Goal: Task Accomplishment & Management: Manage account settings

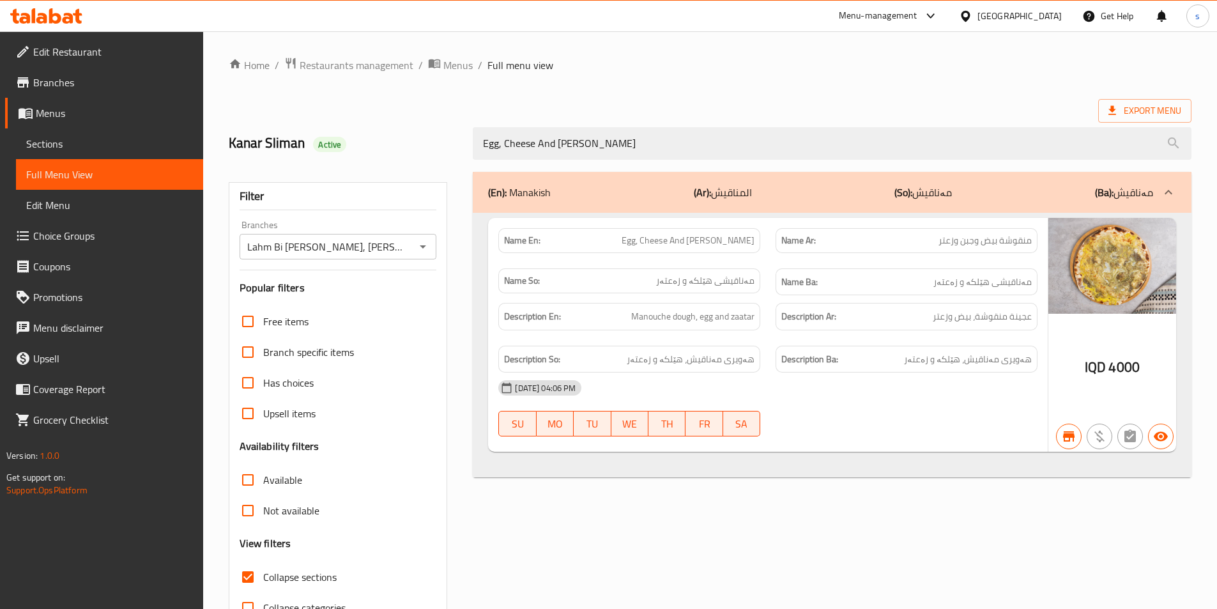
scroll to position [71, 0]
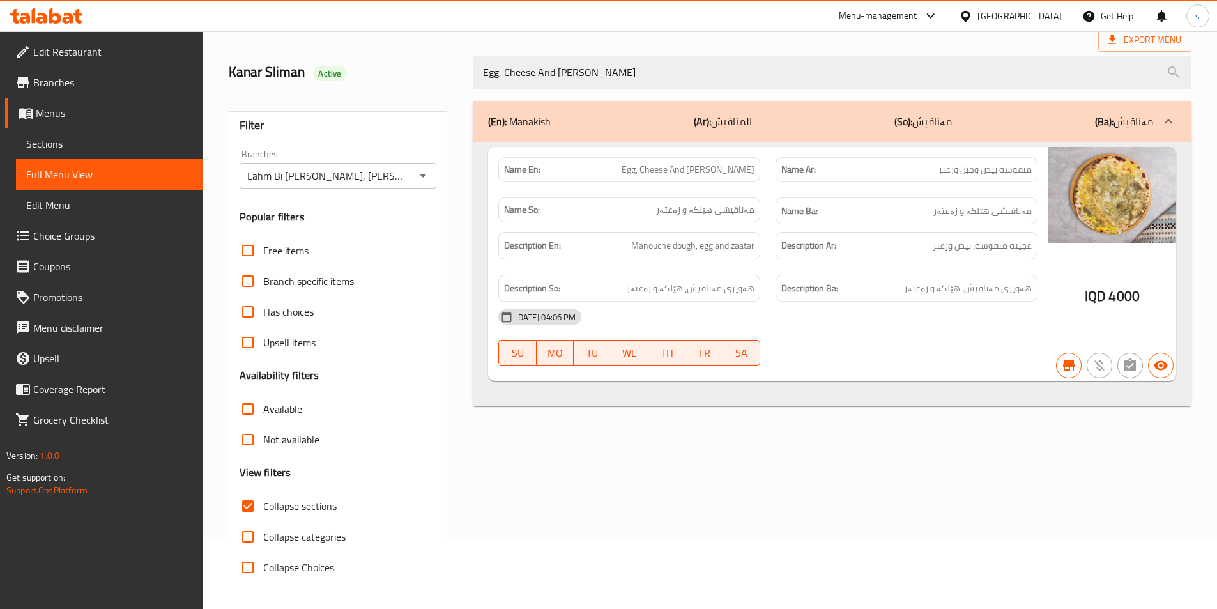
click at [51, 15] on icon at bounding box center [55, 15] width 12 height 15
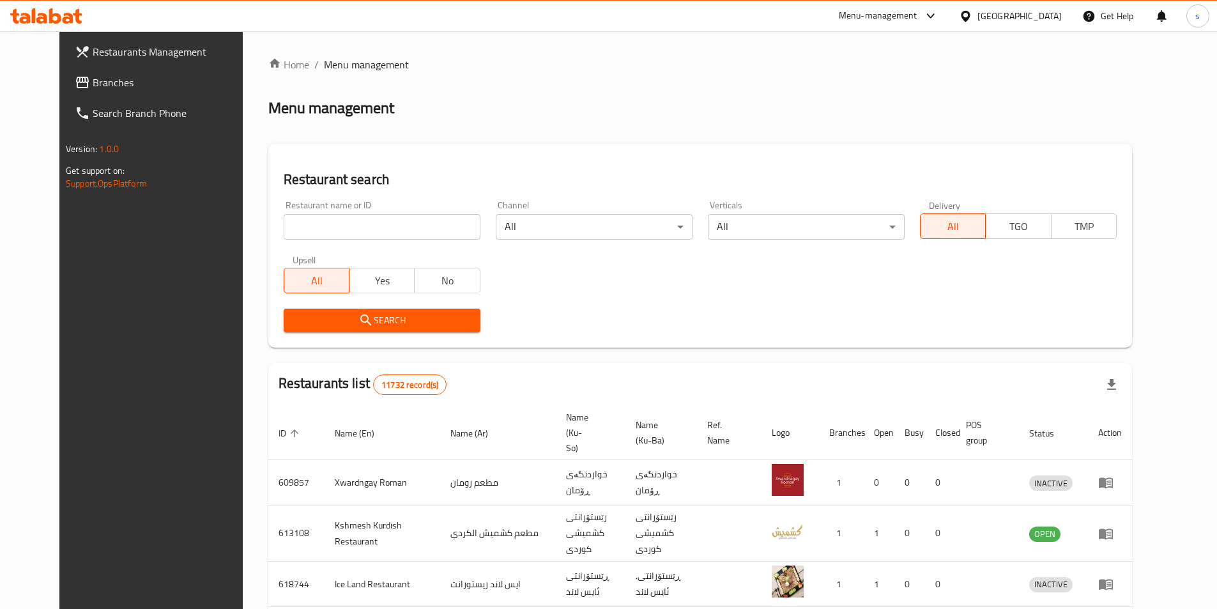
click at [307, 220] on input "search" at bounding box center [382, 227] width 197 height 26
paste input "776709"
type input "776709"
click button "Search" at bounding box center [382, 321] width 197 height 24
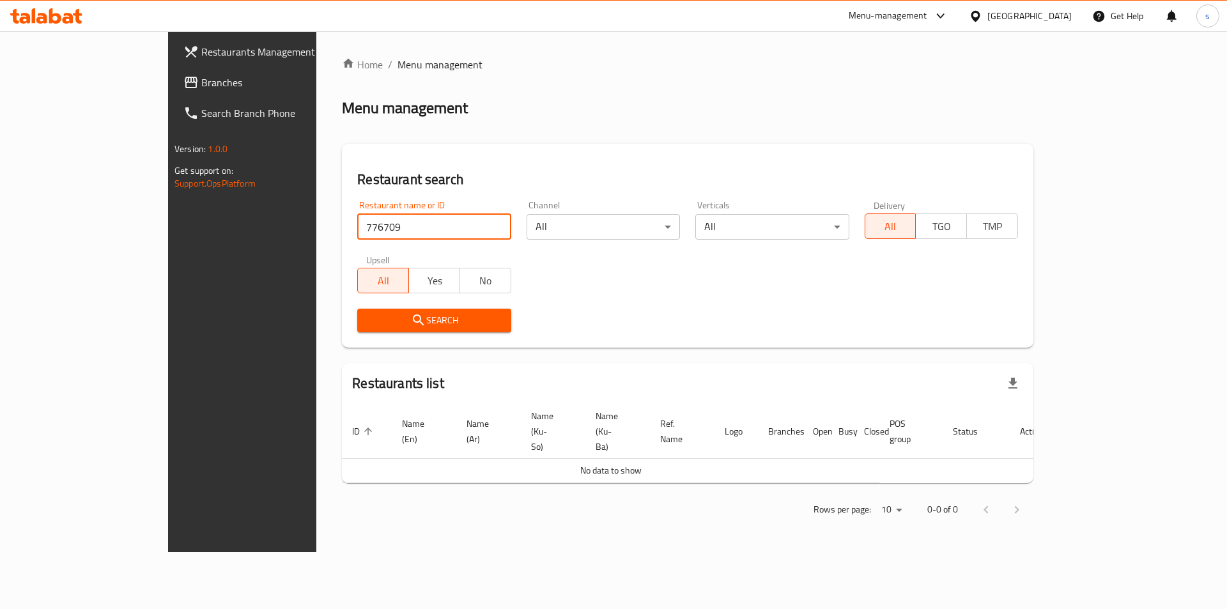
click at [183, 89] on icon at bounding box center [190, 82] width 15 height 15
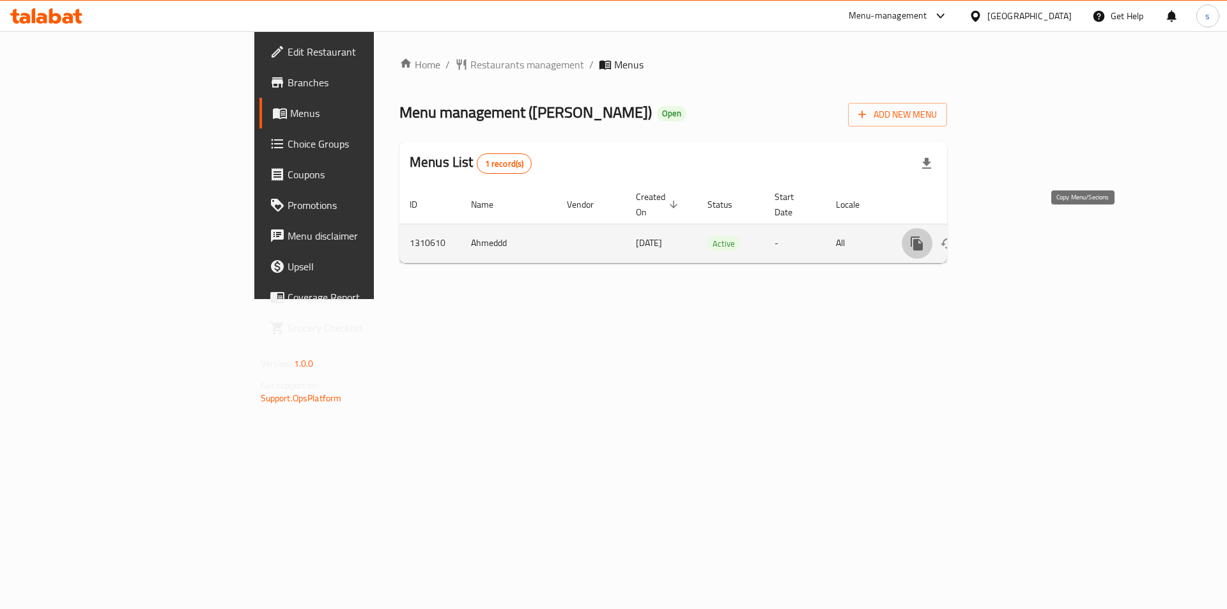
click at [932, 240] on button "more" at bounding box center [917, 243] width 31 height 31
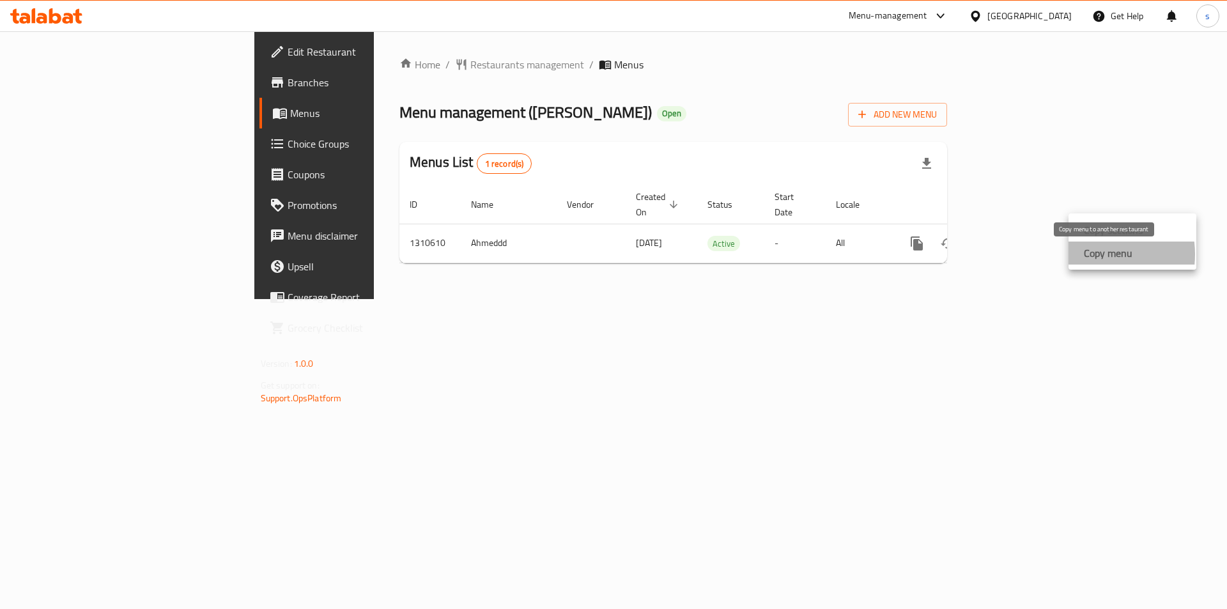
click at [1087, 254] on strong "Copy menu" at bounding box center [1108, 252] width 49 height 15
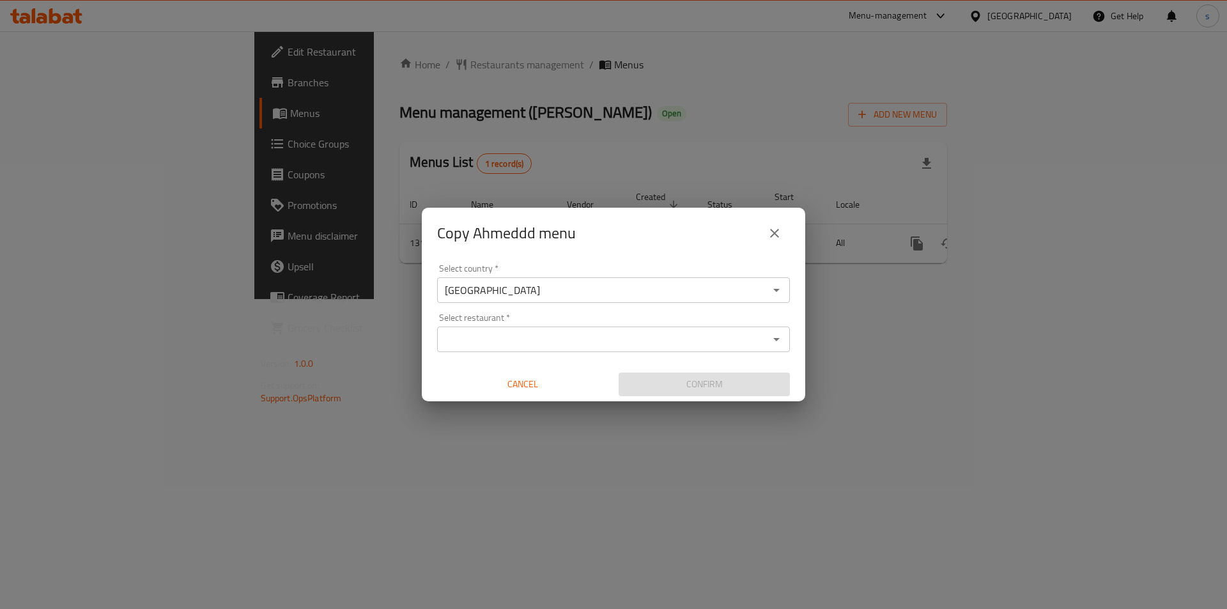
click at [594, 334] on input "Select restaurant   *" at bounding box center [603, 339] width 324 height 18
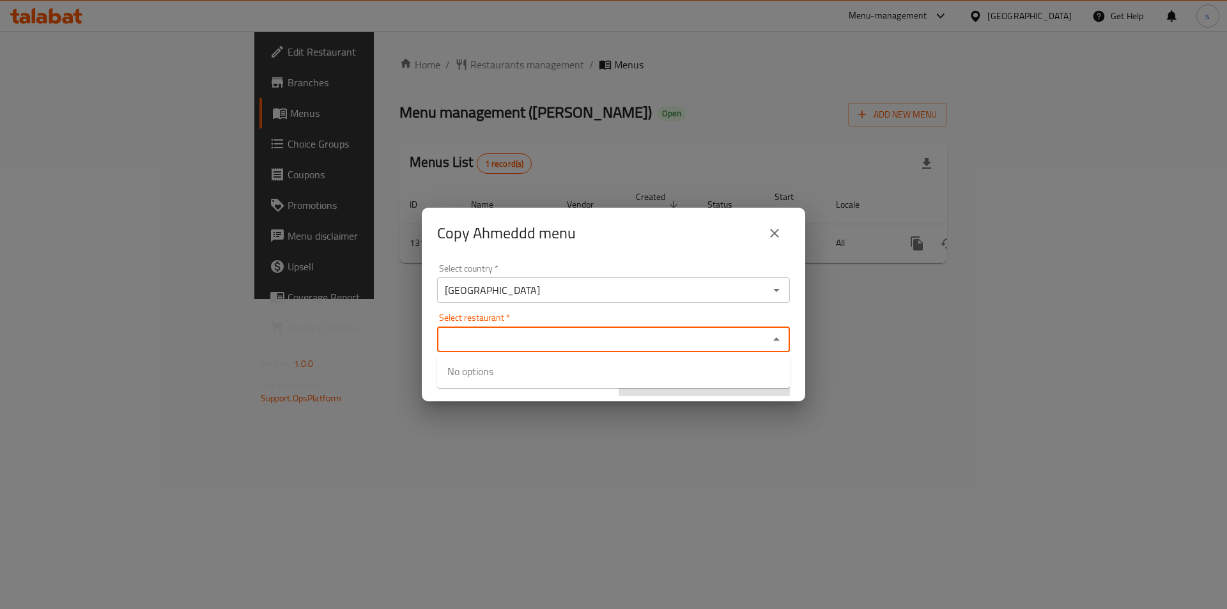
paste input "Roj Pizza,"
type input "Roj Pizza"
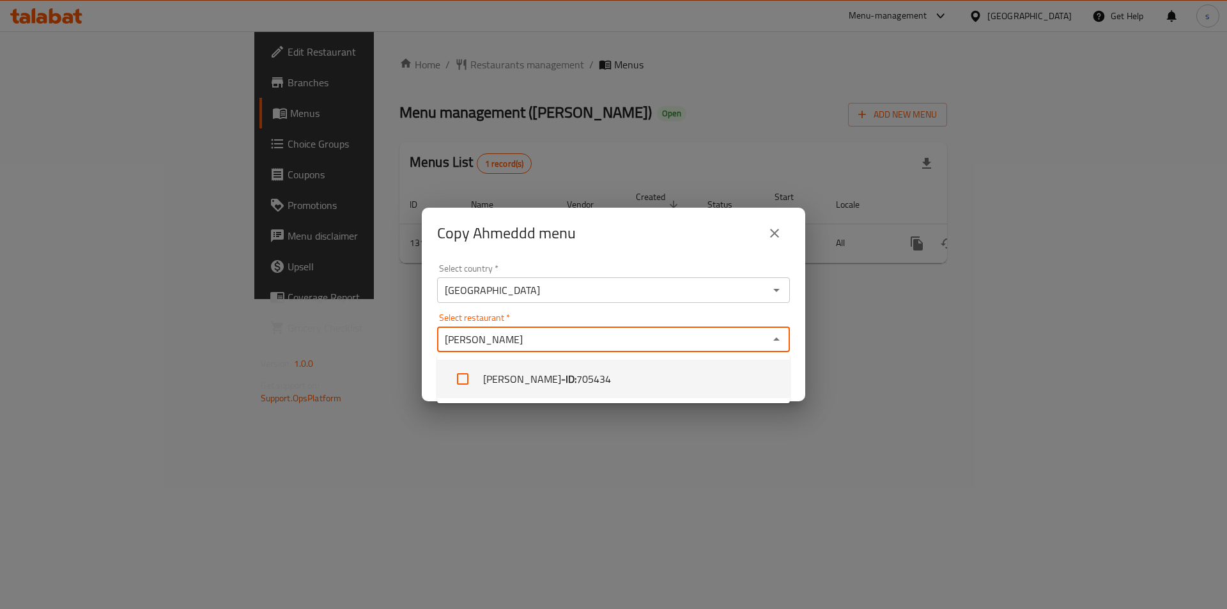
click at [588, 388] on li "Roj Pizza - ID: 705434" at bounding box center [613, 379] width 353 height 38
checkbox input "true"
click at [557, 424] on div "Copy Ahmeddd menu Select country   * Iraq Select country * Select restaurant   …" at bounding box center [613, 304] width 1227 height 609
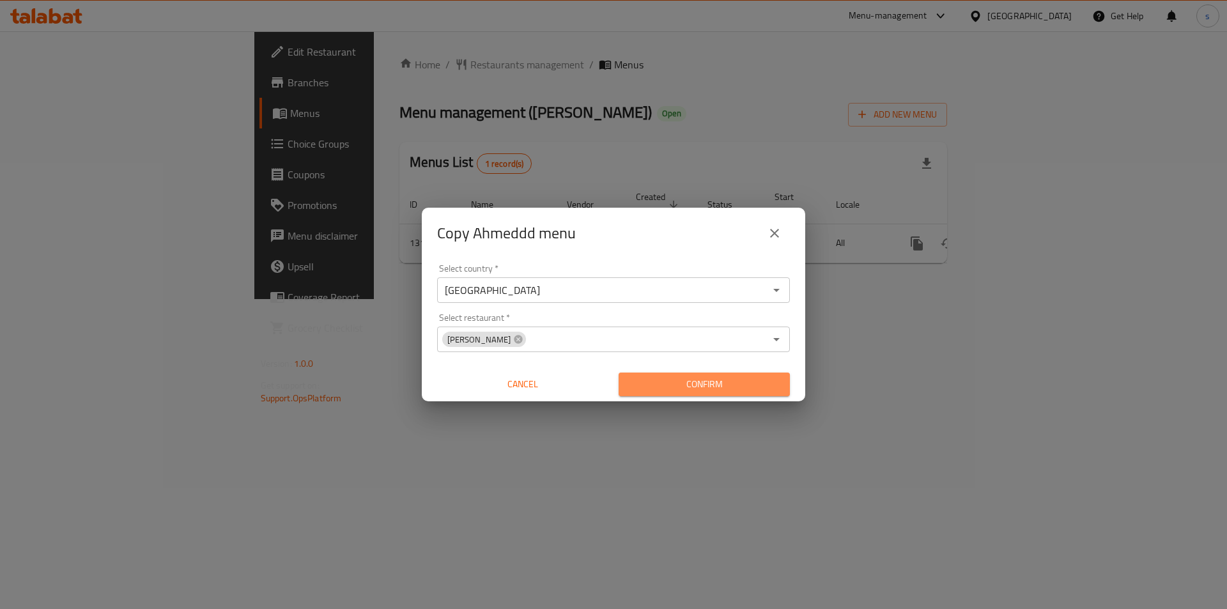
click at [679, 387] on span "Confirm" at bounding box center [704, 384] width 151 height 16
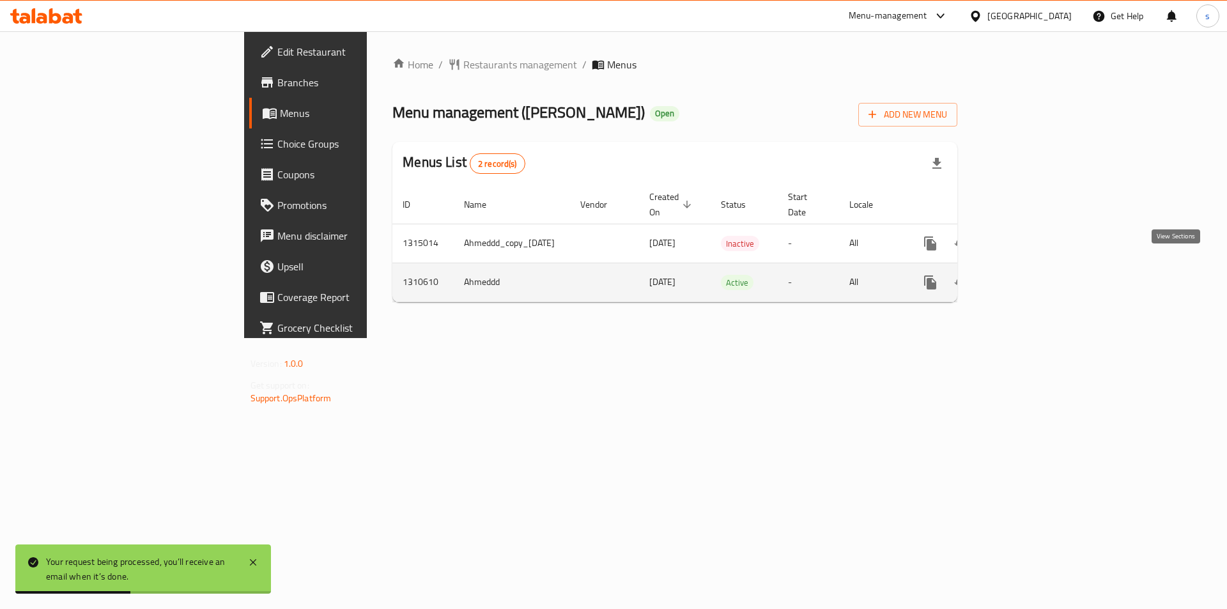
click at [1030, 275] on icon "enhanced table" at bounding box center [1022, 282] width 15 height 15
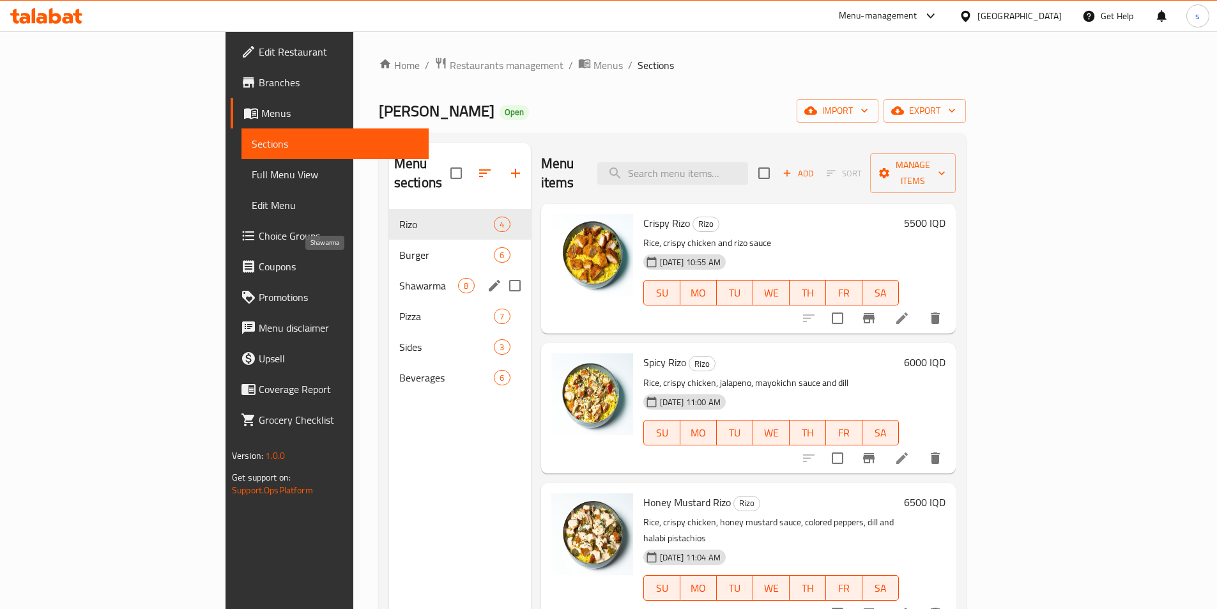
click at [399, 278] on span "Shawarma" at bounding box center [428, 285] width 59 height 15
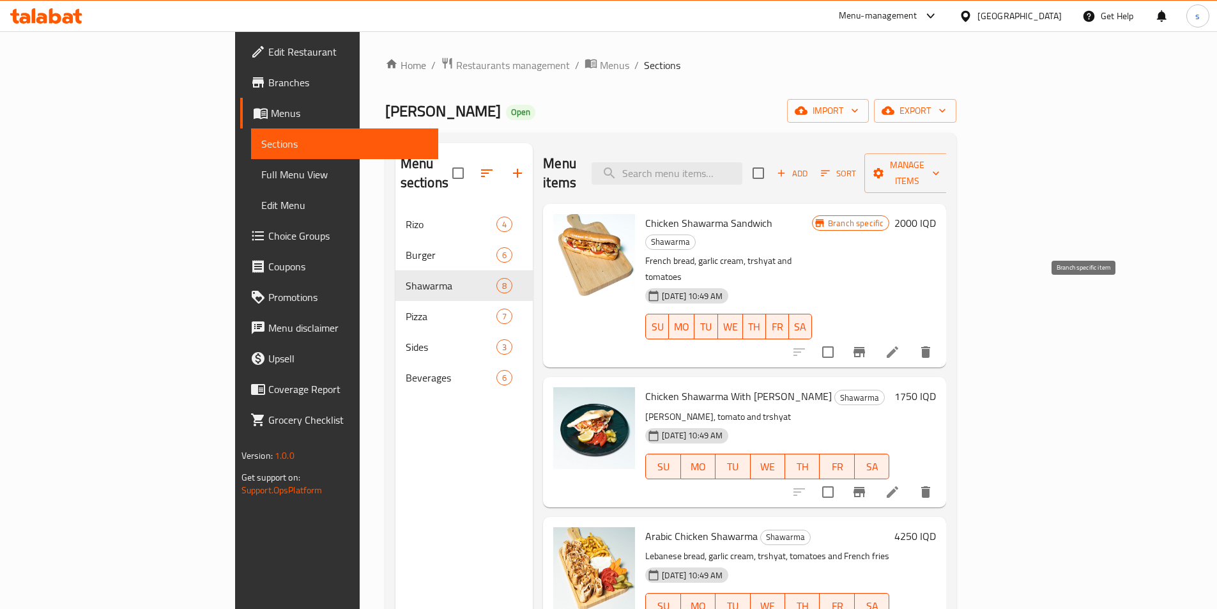
click at [865, 347] on icon "Branch-specific-item" at bounding box center [860, 352] width 12 height 10
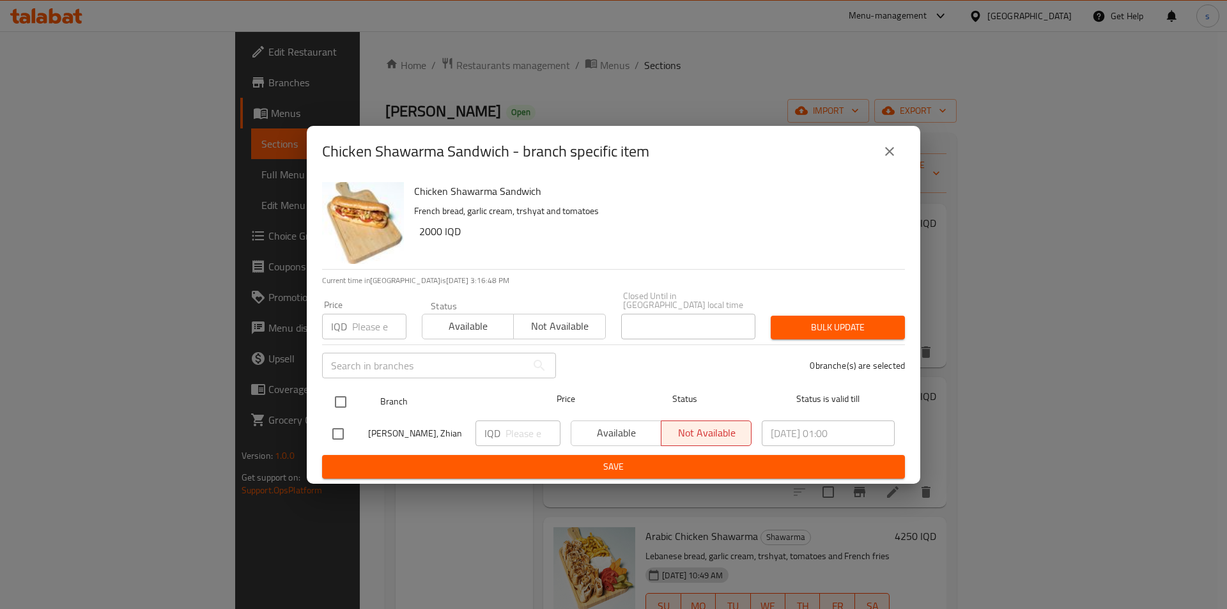
click at [336, 399] on input "checkbox" at bounding box center [340, 401] width 27 height 27
checkbox input "true"
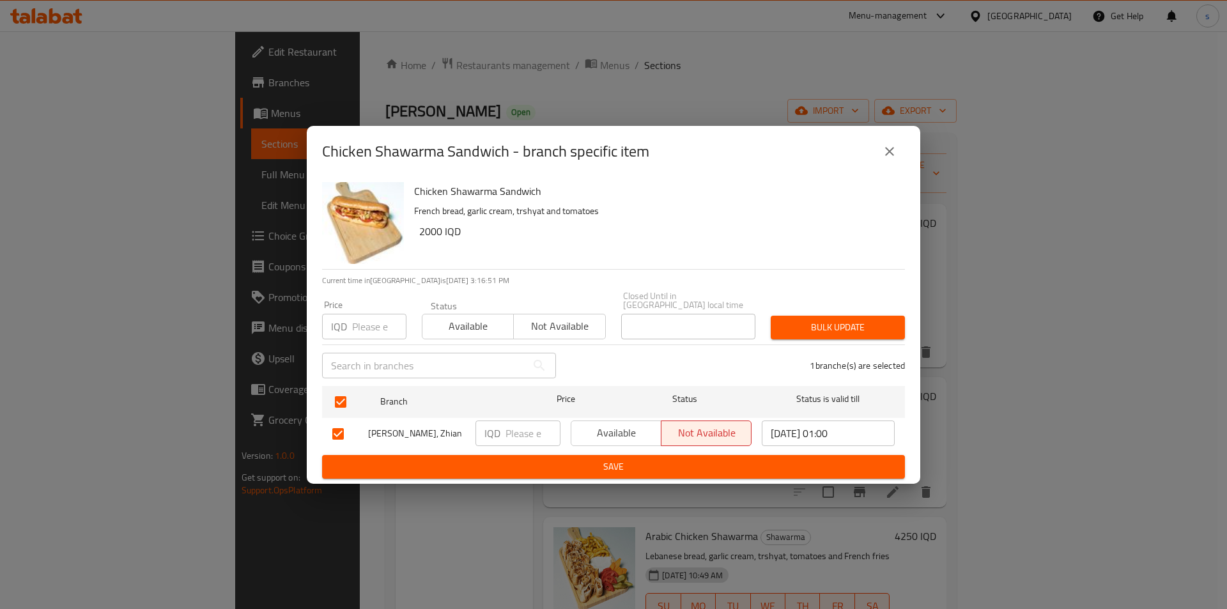
click at [517, 425] on input "number" at bounding box center [532, 433] width 55 height 26
type input "2250"
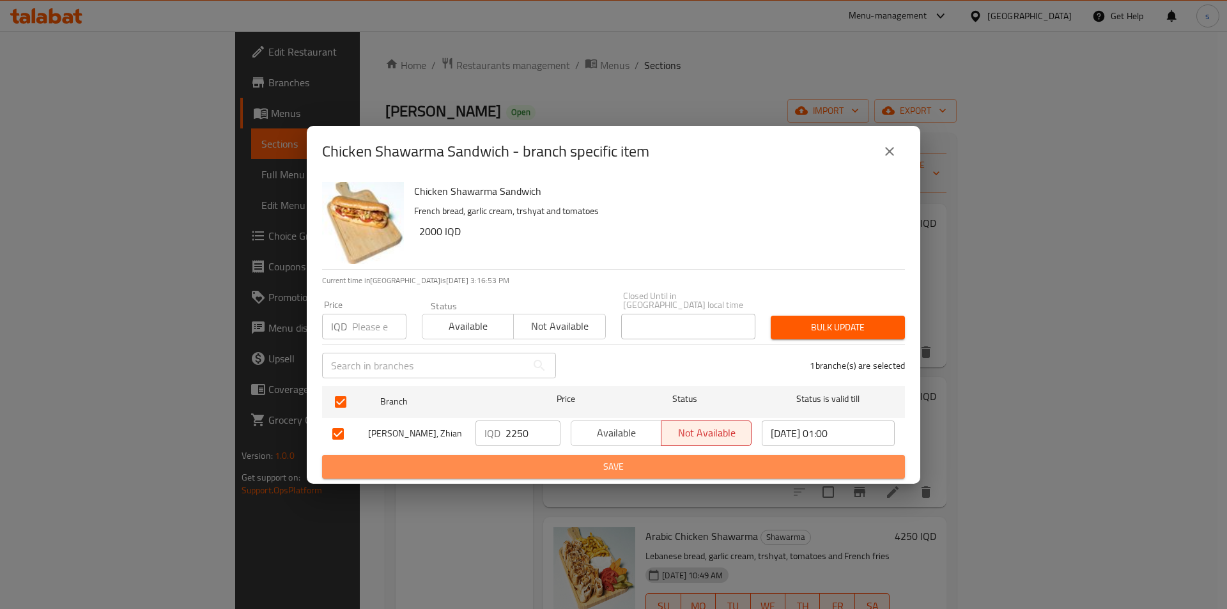
click at [543, 455] on button "Save" at bounding box center [613, 467] width 583 height 24
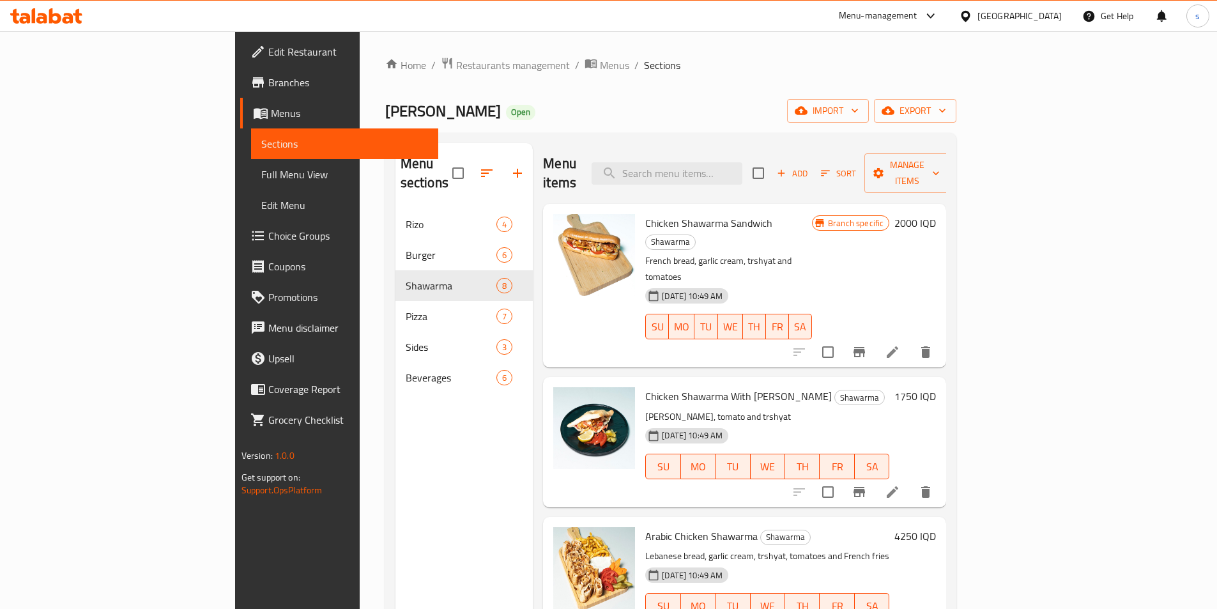
click at [875, 337] on button "Branch-specific-item" at bounding box center [859, 352] width 31 height 31
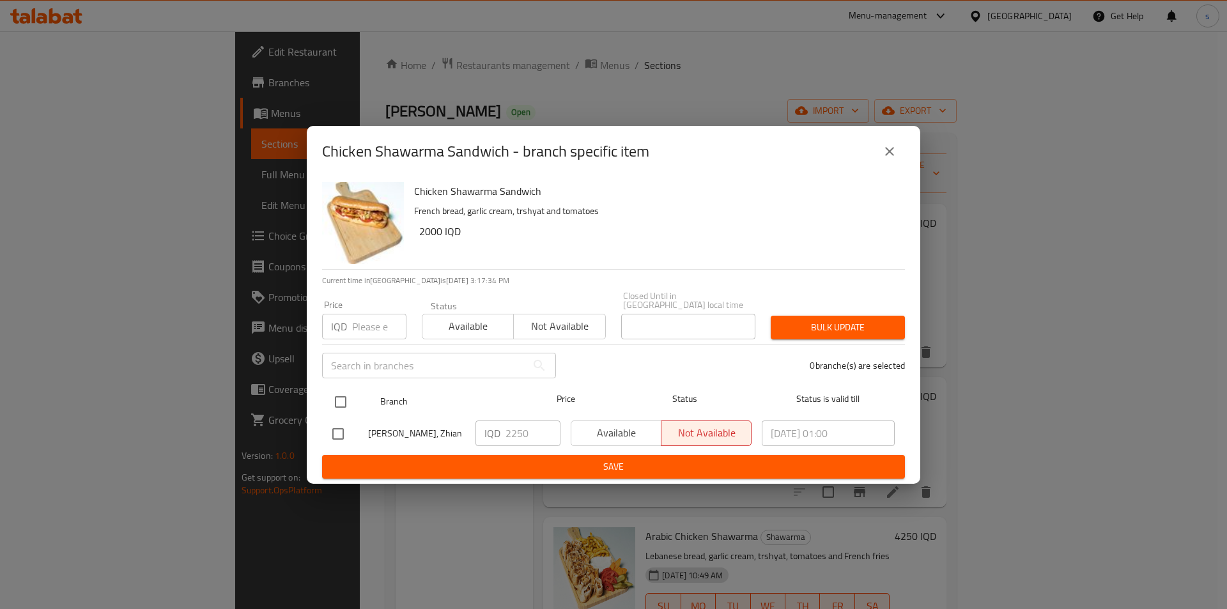
drag, startPoint x: 340, startPoint y: 394, endPoint x: 364, endPoint y: 396, distance: 23.7
click at [339, 394] on input "checkbox" at bounding box center [340, 401] width 27 height 27
checkbox input "true"
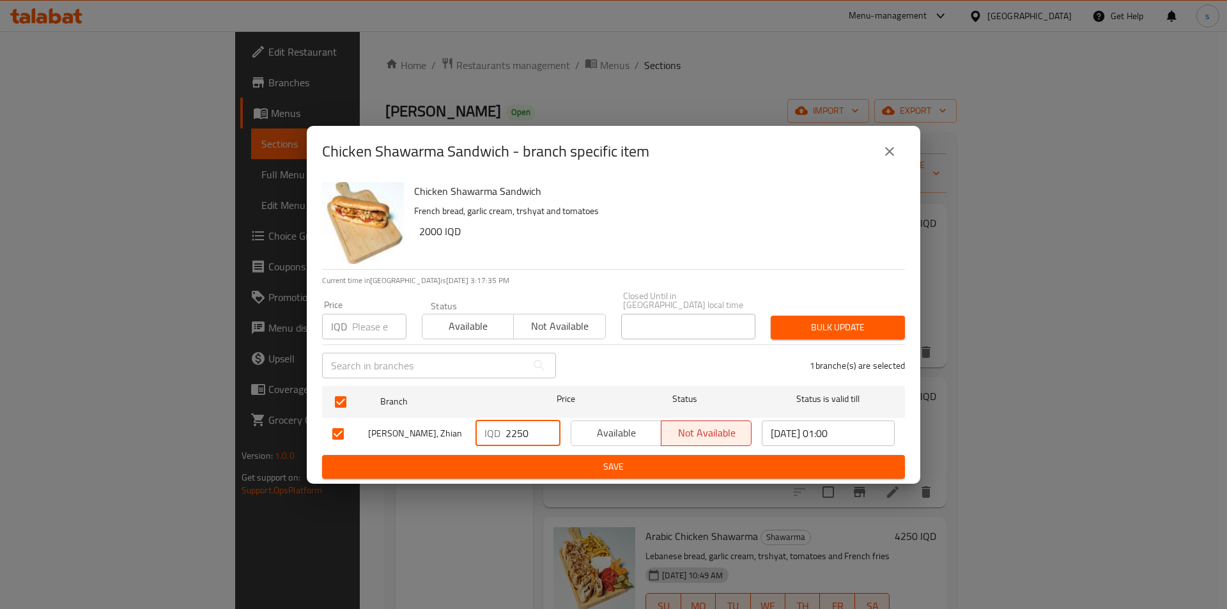
drag, startPoint x: 513, startPoint y: 424, endPoint x: 532, endPoint y: 424, distance: 18.5
click at [532, 424] on input "2250" at bounding box center [532, 433] width 55 height 26
type input "2000"
click at [551, 449] on ul "Branch Price Status Status is valid till Roj Pizza, Zhian IQD 2000 ​ Available …" at bounding box center [613, 418] width 583 height 74
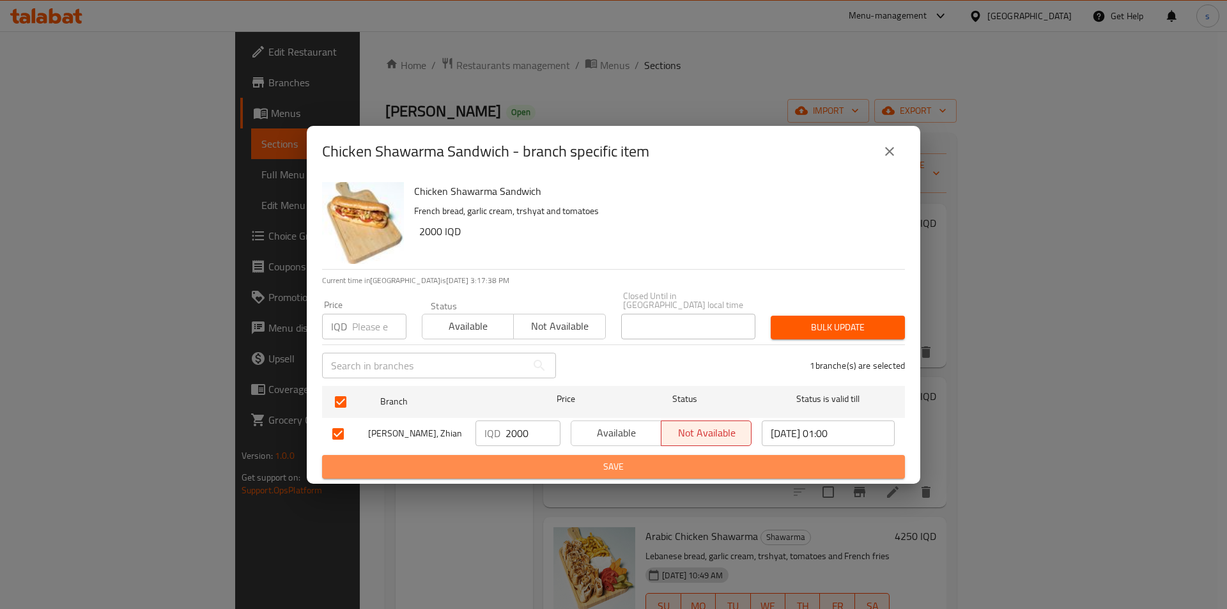
click at [550, 467] on span "Save" at bounding box center [613, 467] width 562 height 16
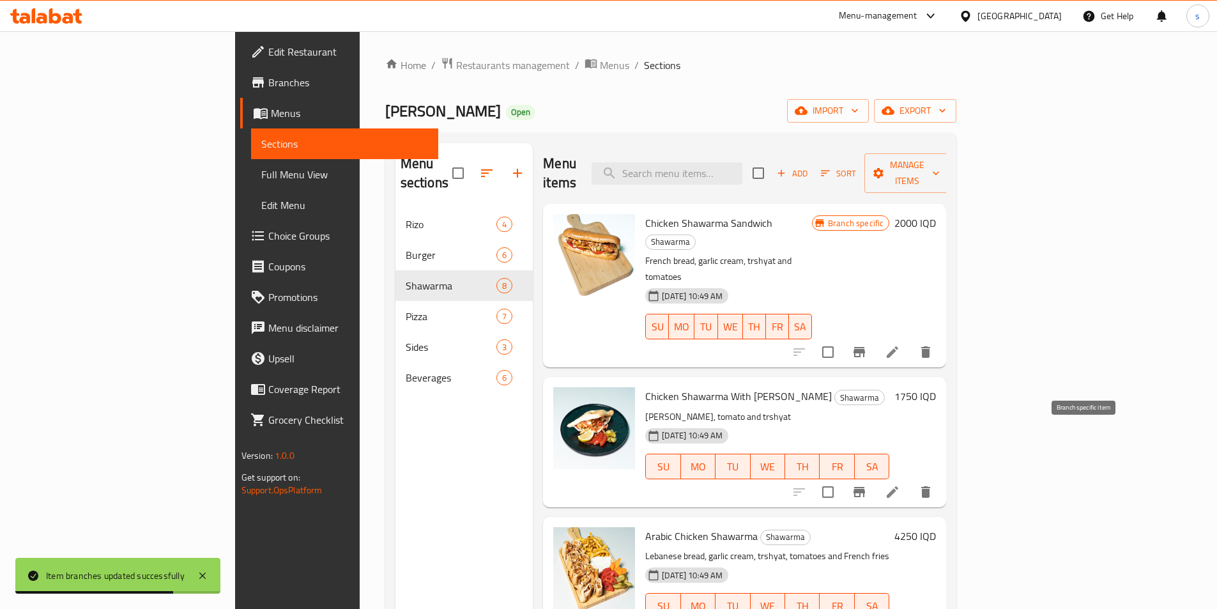
click at [867, 484] on icon "Branch-specific-item" at bounding box center [859, 491] width 15 height 15
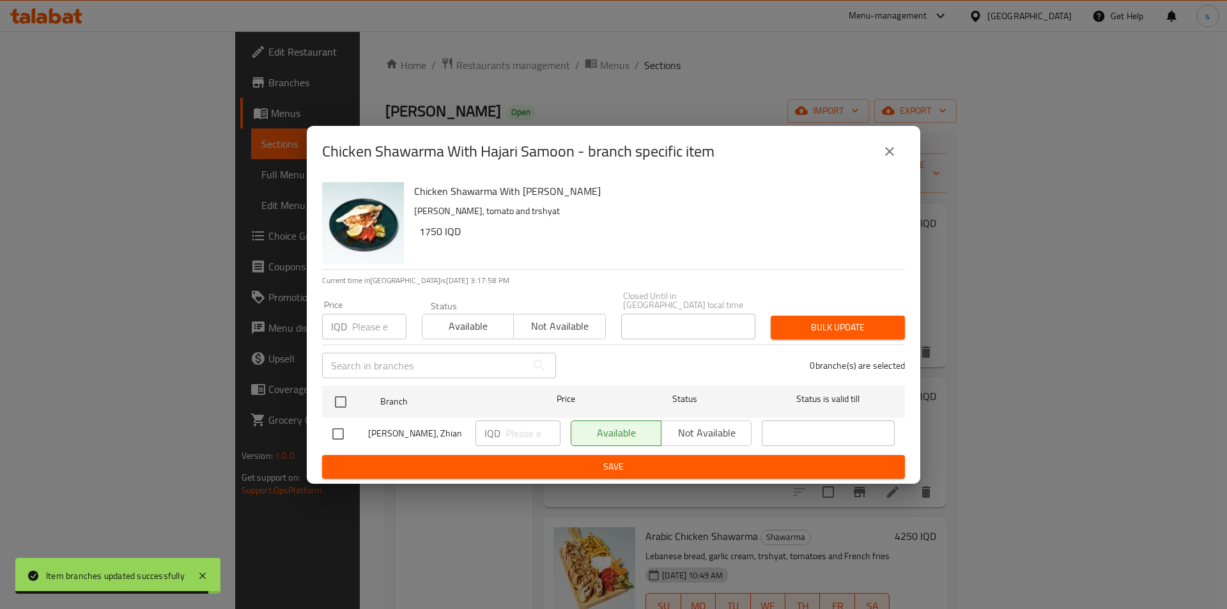
click at [877, 160] on button "close" at bounding box center [889, 151] width 31 height 31
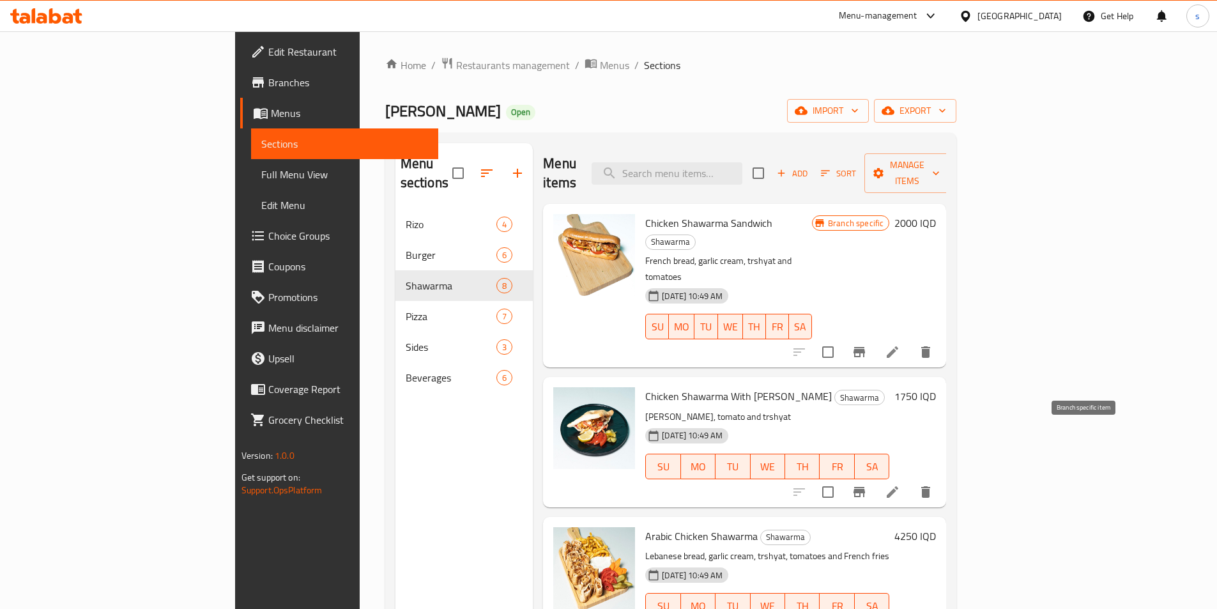
click at [867, 484] on icon "Branch-specific-item" at bounding box center [859, 491] width 15 height 15
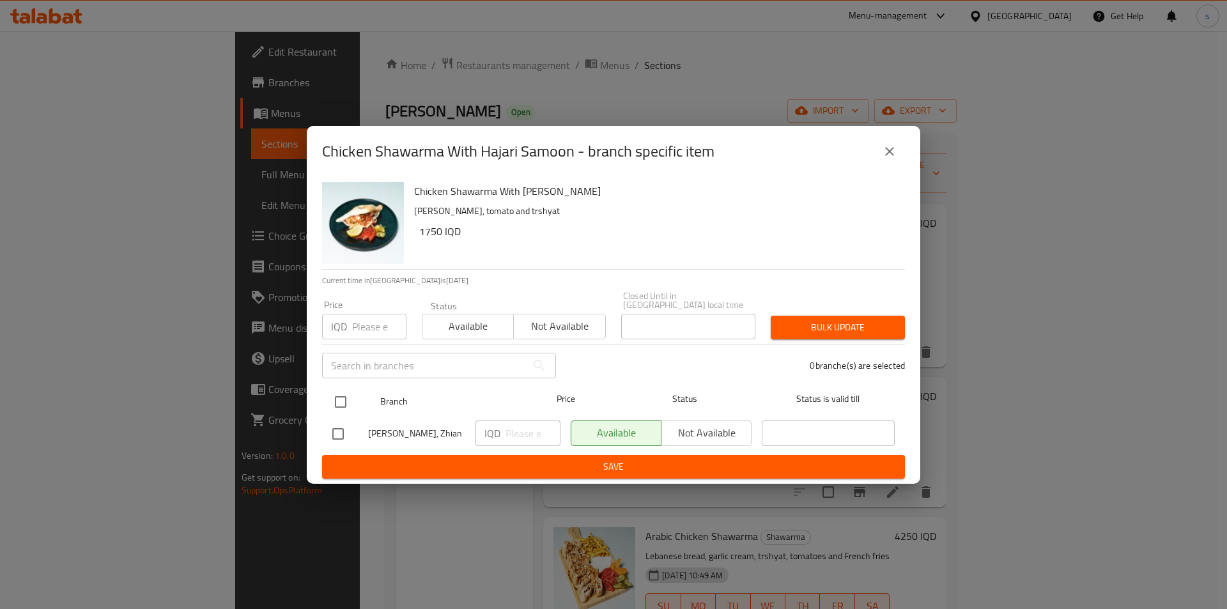
click at [339, 408] on input "checkbox" at bounding box center [340, 401] width 27 height 27
checkbox input "true"
click at [521, 421] on input "number" at bounding box center [532, 433] width 55 height 26
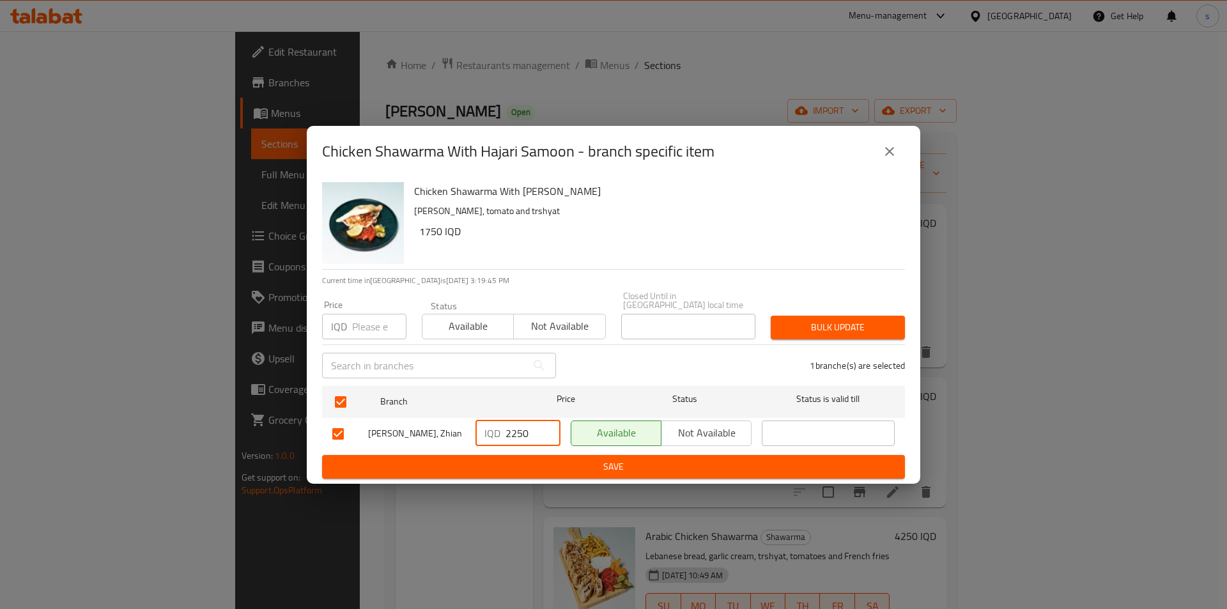
type input "2250"
click at [589, 459] on span "Save" at bounding box center [613, 467] width 562 height 16
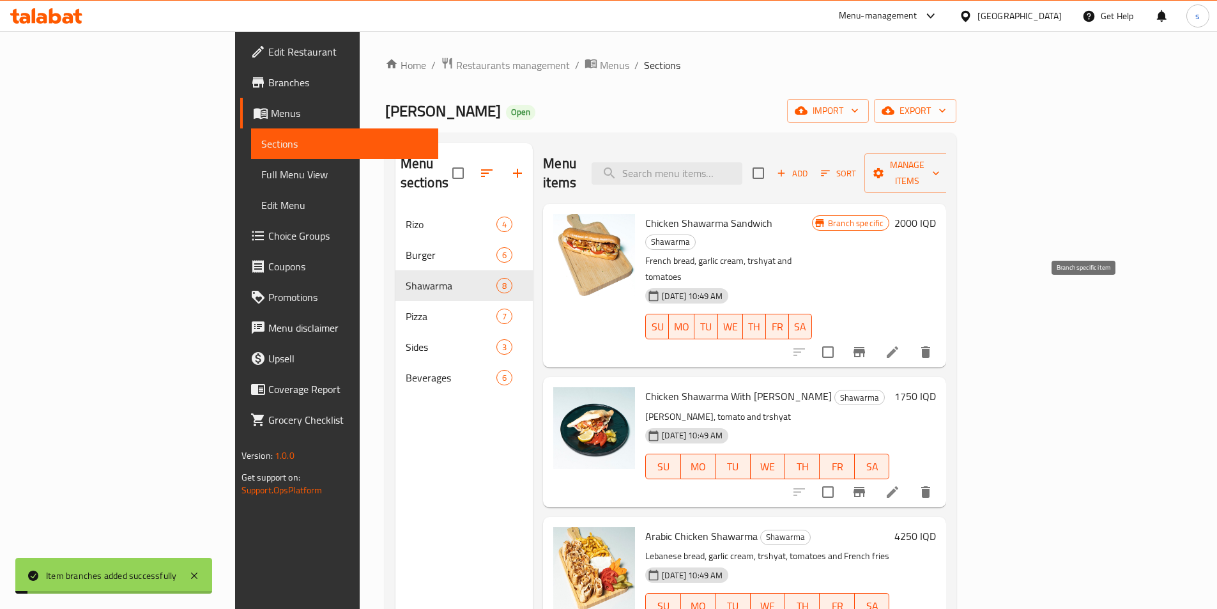
click at [867, 344] on icon "Branch-specific-item" at bounding box center [859, 351] width 15 height 15
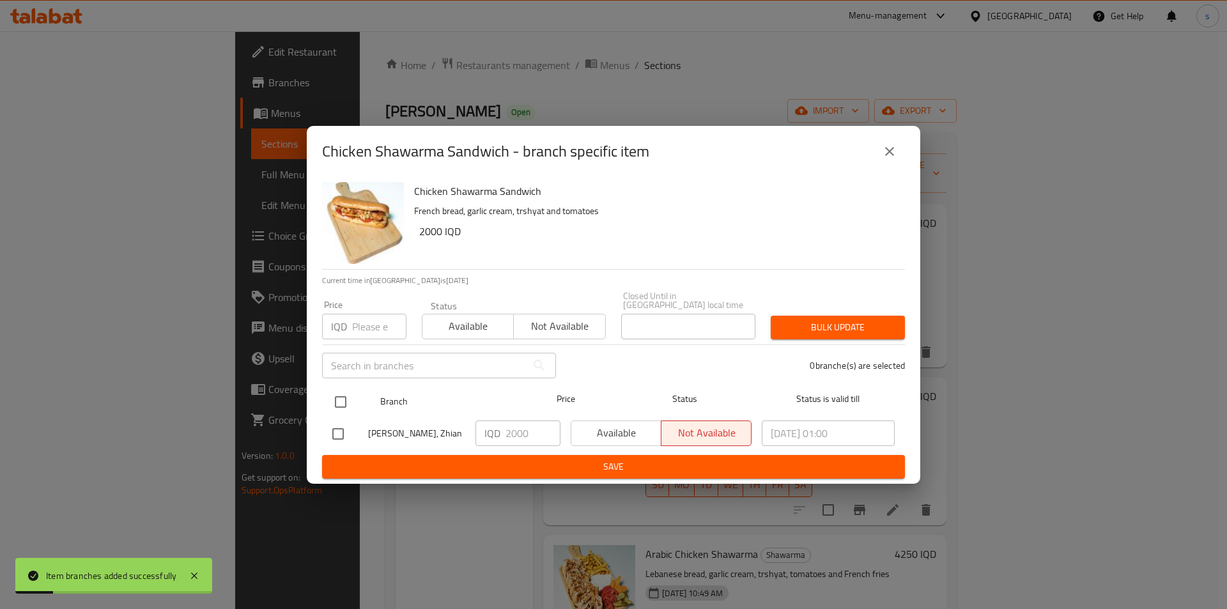
click at [341, 394] on input "checkbox" at bounding box center [340, 401] width 27 height 27
checkbox input "true"
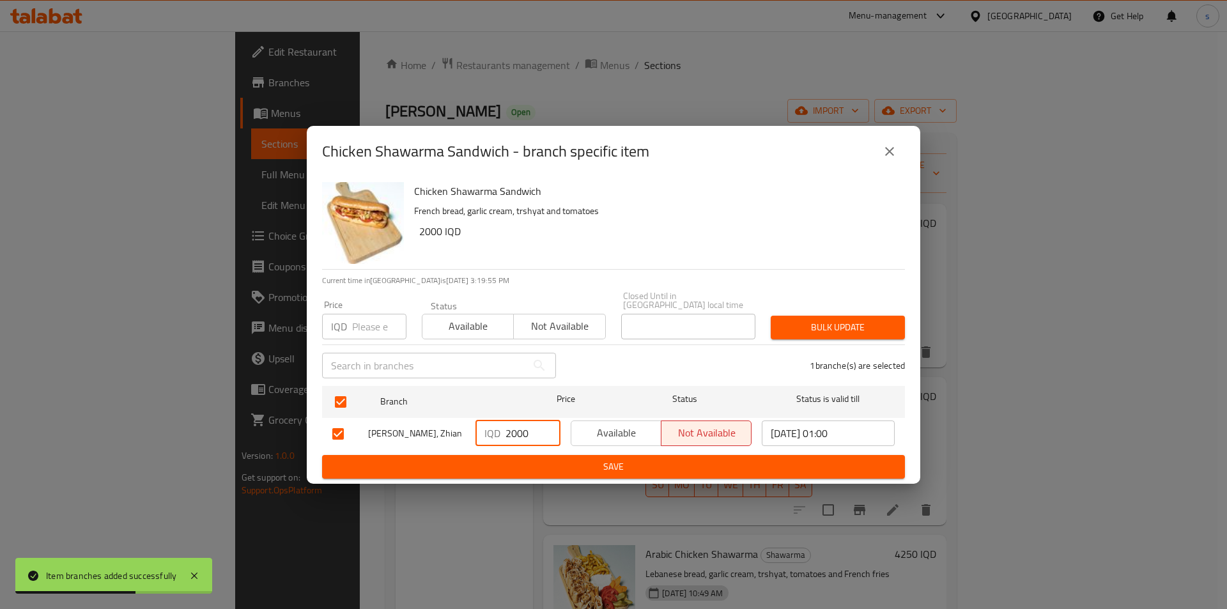
click at [519, 425] on input "2000" at bounding box center [532, 433] width 55 height 26
type input "2500"
click at [553, 459] on span "Save" at bounding box center [613, 467] width 562 height 16
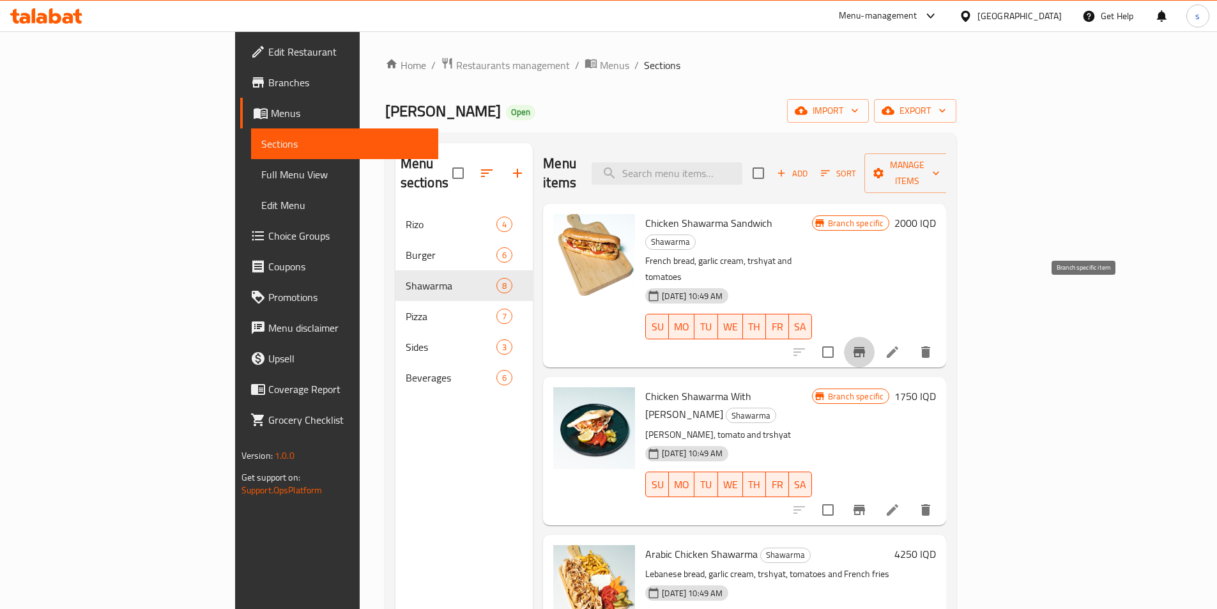
click at [865, 347] on icon "Branch-specific-item" at bounding box center [860, 352] width 12 height 10
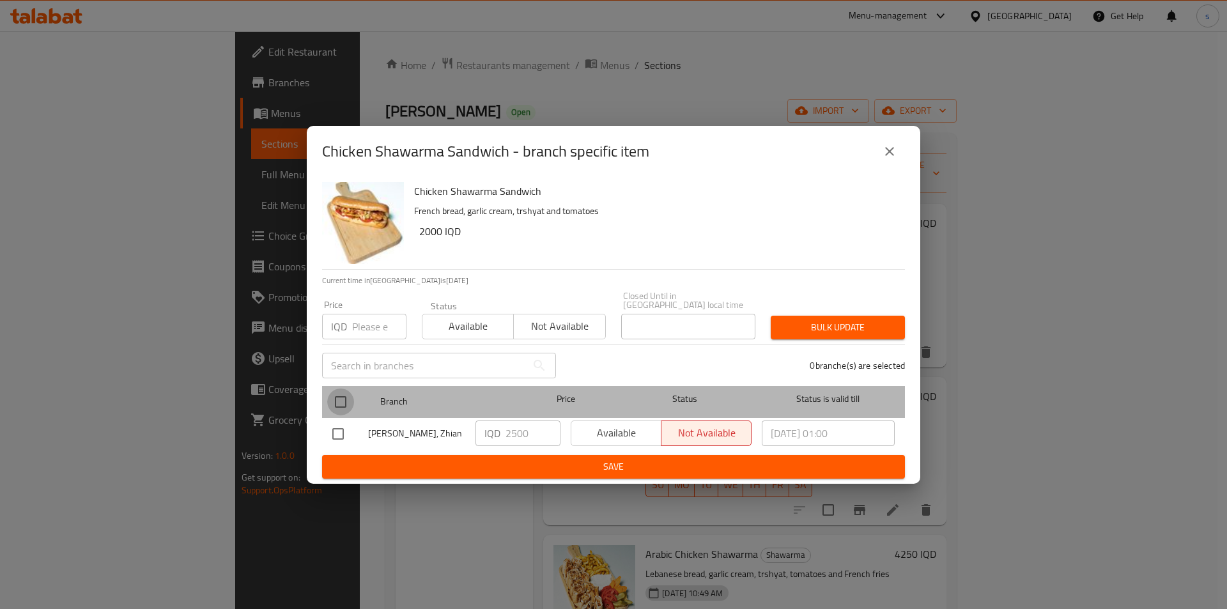
drag, startPoint x: 333, startPoint y: 401, endPoint x: 476, endPoint y: 435, distance: 147.1
click at [334, 401] on input "checkbox" at bounding box center [340, 401] width 27 height 27
checkbox input "true"
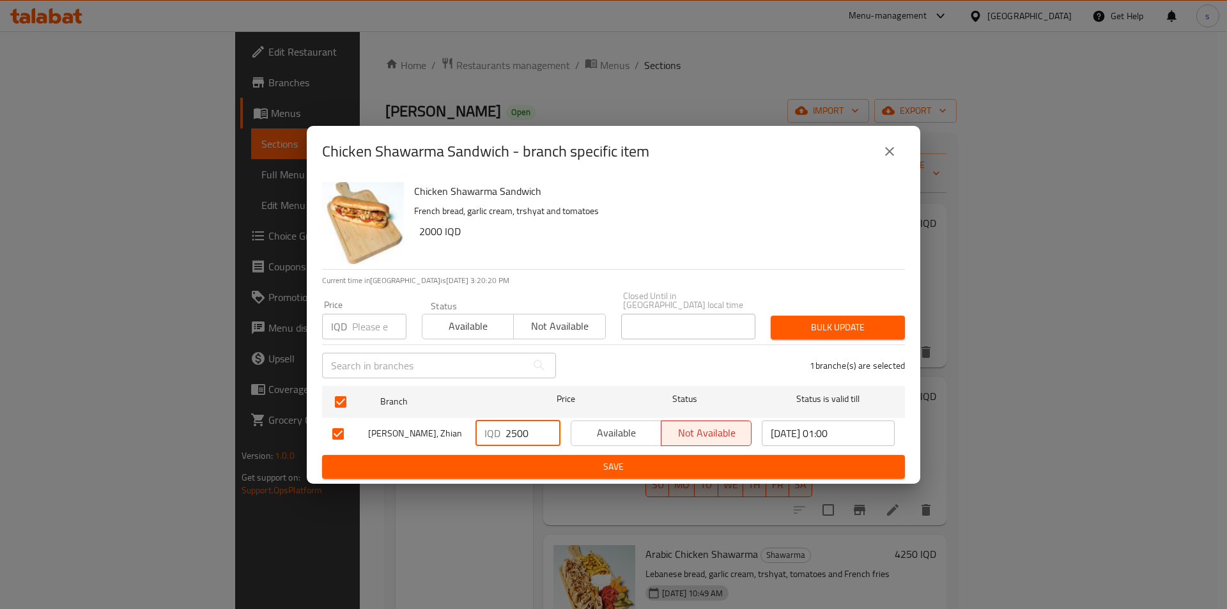
drag, startPoint x: 531, startPoint y: 429, endPoint x: 489, endPoint y: 432, distance: 42.2
click at [489, 432] on div "IQD 2500 ​" at bounding box center [517, 433] width 85 height 26
type input "2000"
click at [510, 479] on div "Chicken Shawarma Sandwich - branch specific item Chicken Shawarma Sandwich Fren…" at bounding box center [613, 304] width 1227 height 609
click at [511, 474] on div "Chicken Shawarma Sandwich French bread, garlic cream, trshyat and tomatoes 2000…" at bounding box center [613, 330] width 613 height 307
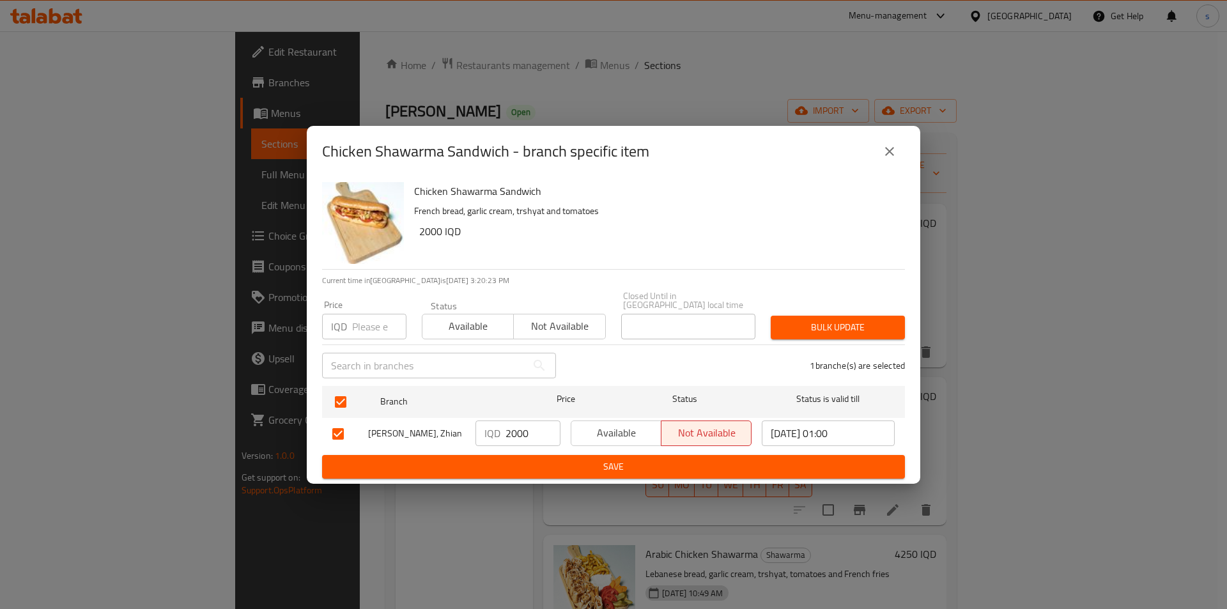
click at [515, 462] on span "Save" at bounding box center [613, 467] width 562 height 16
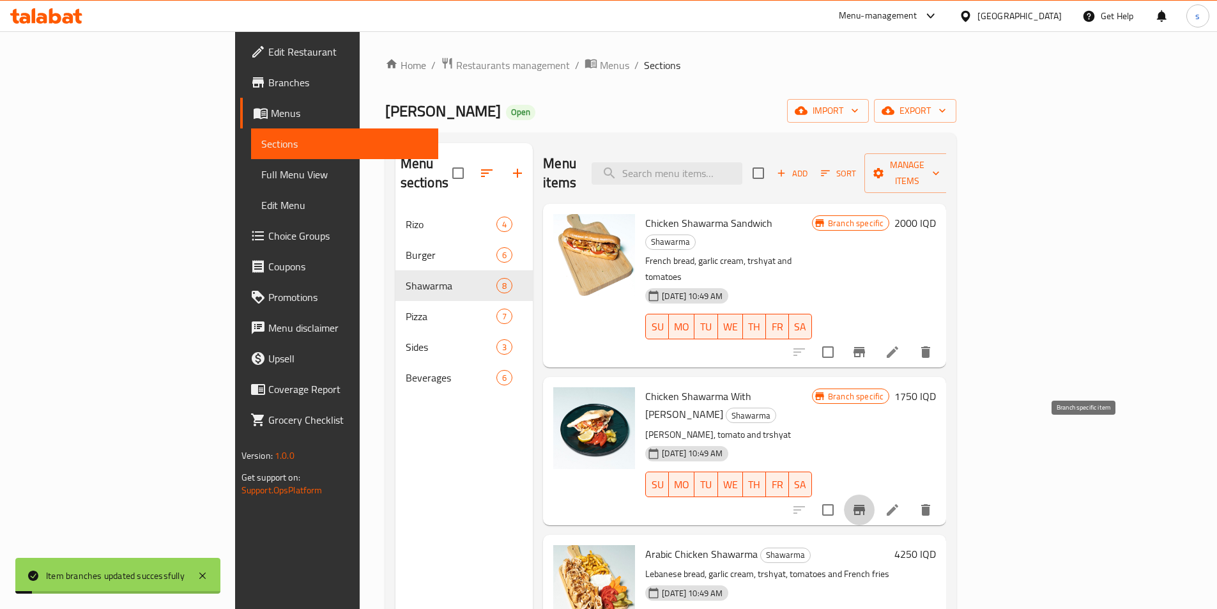
click at [867, 502] on icon "Branch-specific-item" at bounding box center [859, 509] width 15 height 15
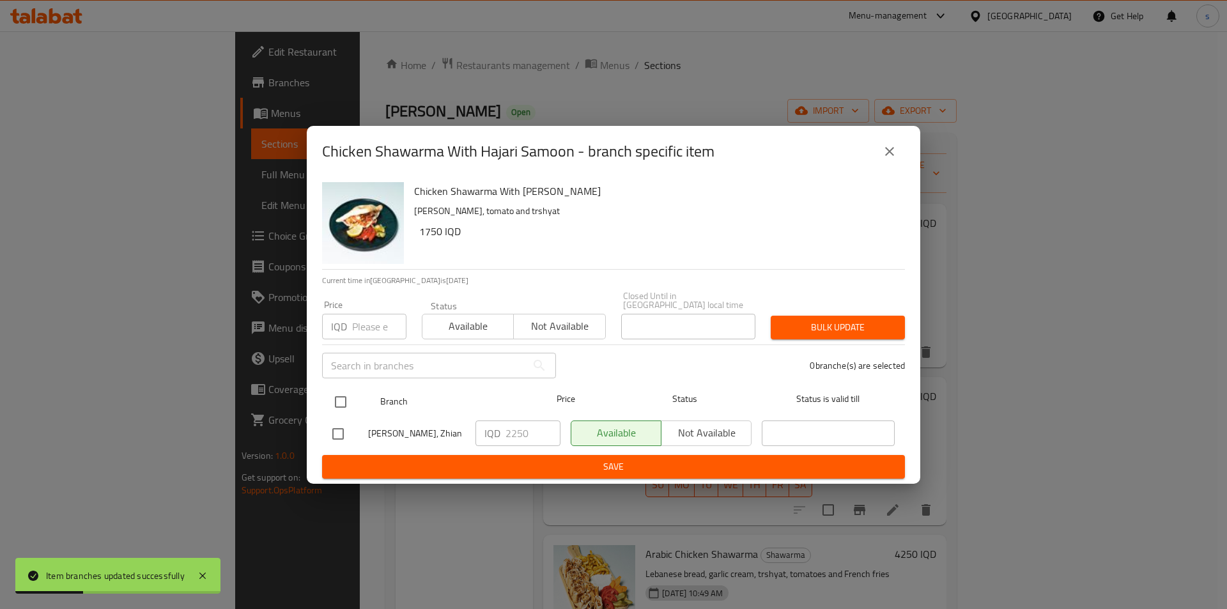
click at [334, 396] on input "checkbox" at bounding box center [340, 401] width 27 height 27
checkbox input "true"
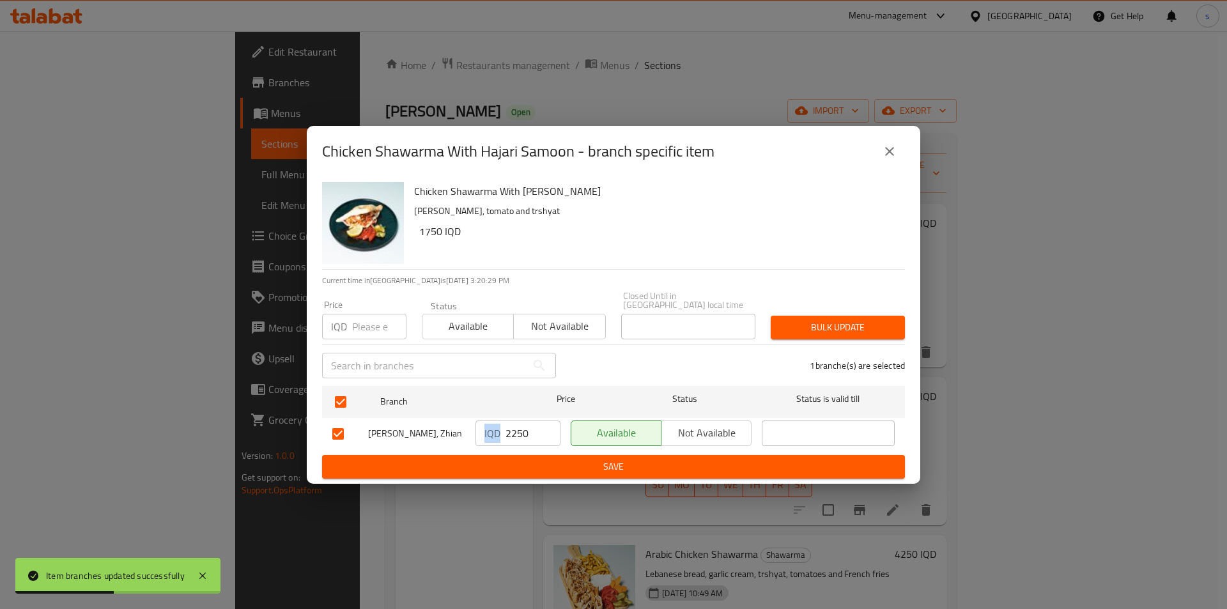
drag, startPoint x: 500, startPoint y: 432, endPoint x: 551, endPoint y: 419, distance: 52.7
click at [549, 420] on div "IQD 2250 ​" at bounding box center [517, 433] width 85 height 26
click at [518, 431] on input "2250" at bounding box center [532, 433] width 55 height 26
type input "1750"
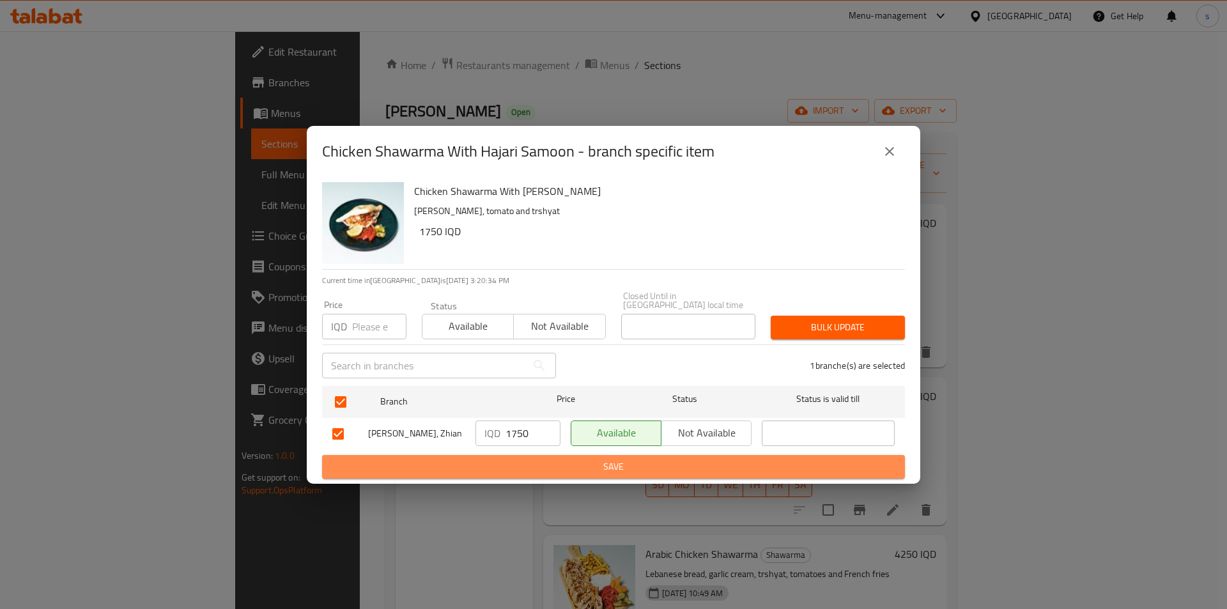
click at [583, 459] on span "Save" at bounding box center [613, 467] width 562 height 16
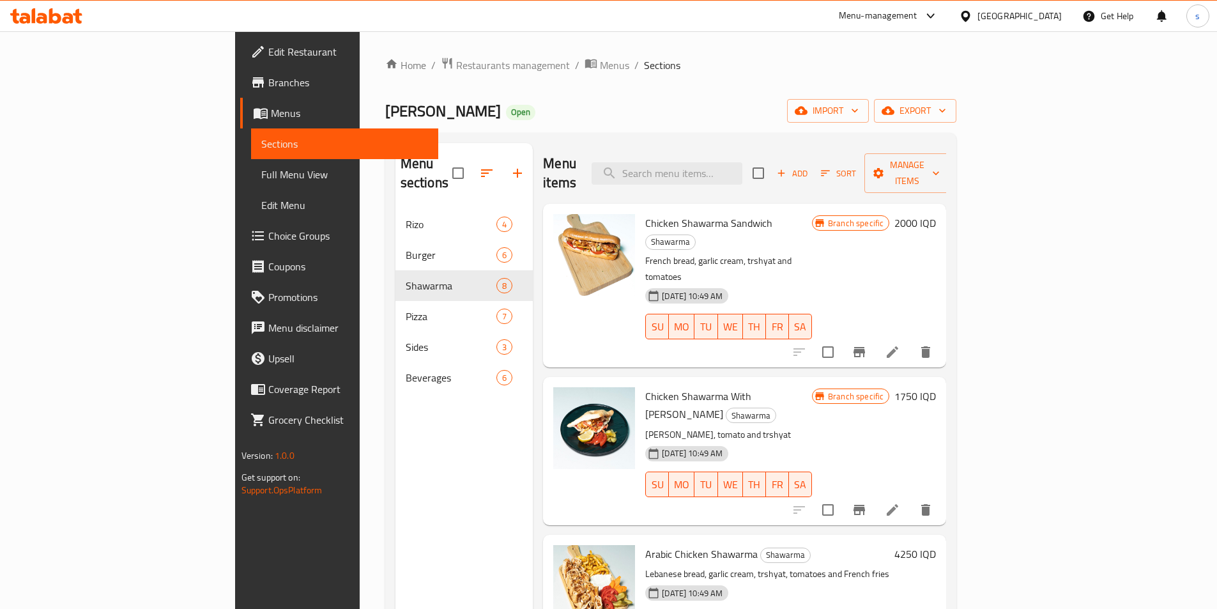
click at [659, 387] on span "Chicken Shawarma With Hajari Samoon" at bounding box center [698, 405] width 106 height 37
copy h6 "Chicken Shawarma With Hajari Samoon"
click at [645, 213] on span "Chicken Shawarma Sandwich" at bounding box center [708, 222] width 127 height 19
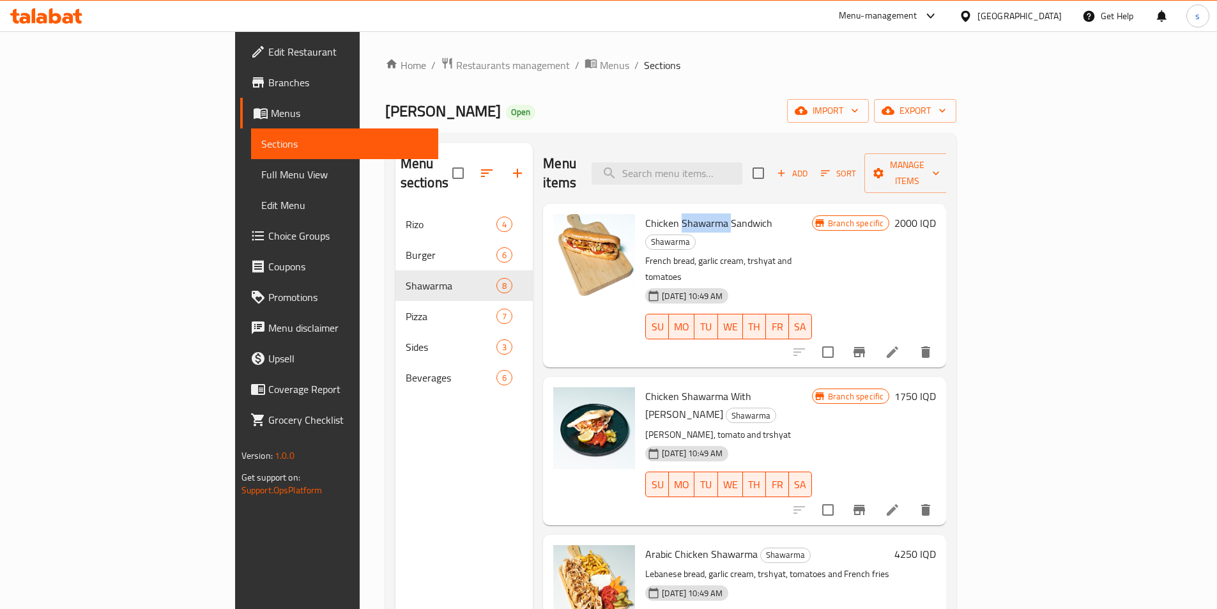
click at [645, 213] on span "Chicken Shawarma Sandwich" at bounding box center [708, 222] width 127 height 19
copy h6 "Chicken Shawarma Sandwich"
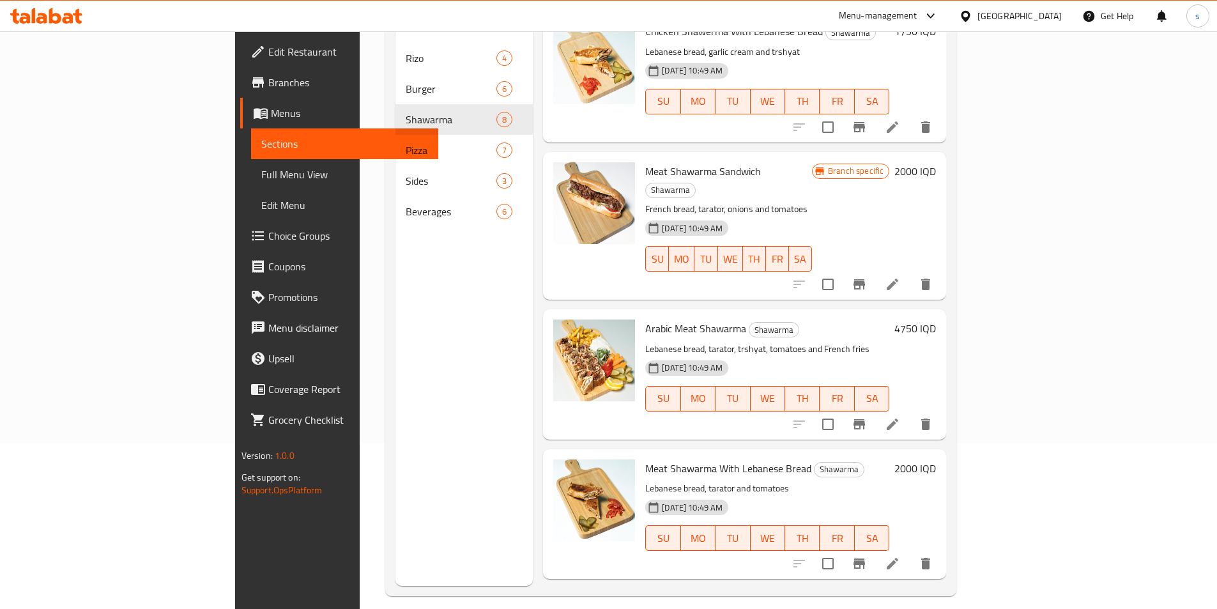
scroll to position [521, 0]
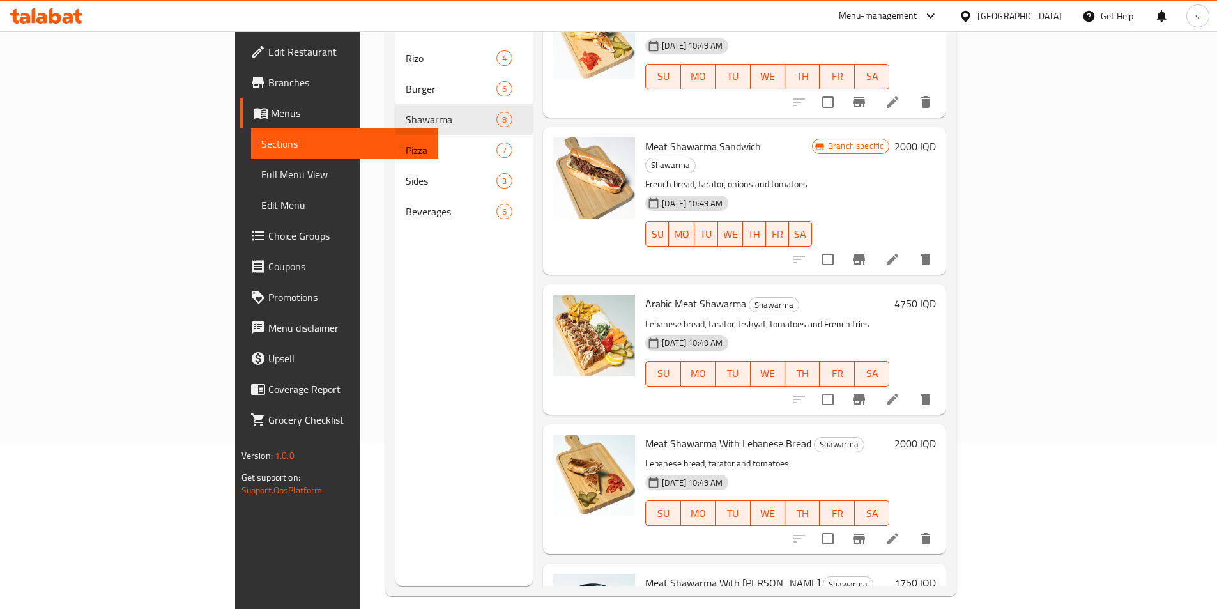
click at [690, 573] on span "Meat Shawarma With Hajari Samoon" at bounding box center [732, 582] width 175 height 19
copy h6 "Meat Shawarma With Hajari Samoon"
click at [645, 434] on span "Meat Shawarma With Lebanese Bread" at bounding box center [728, 443] width 166 height 19
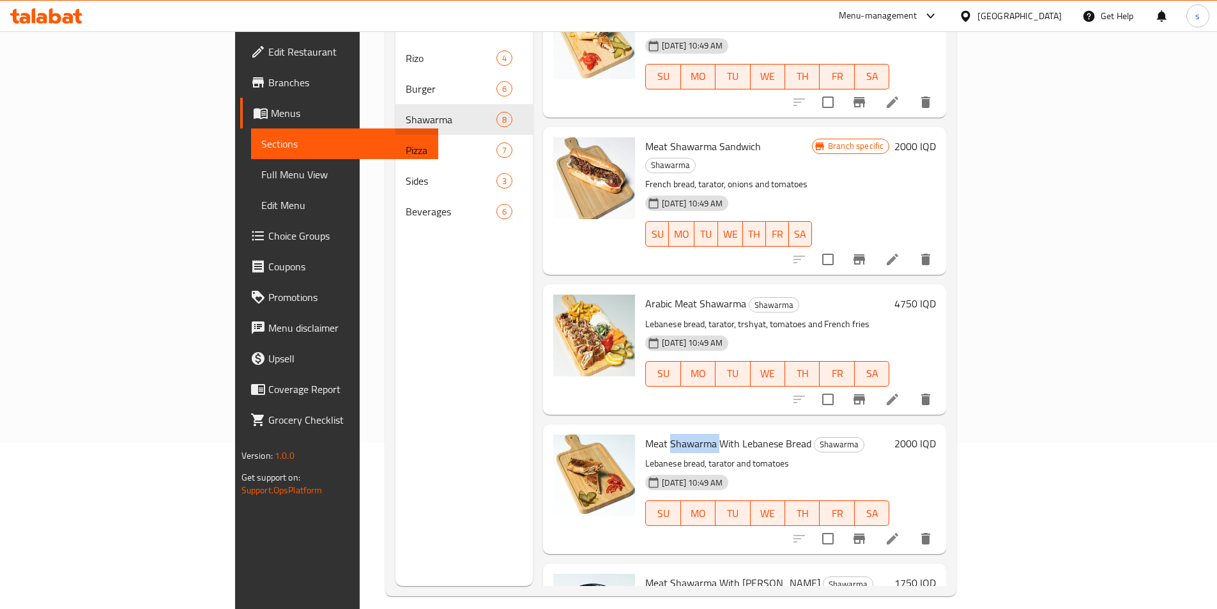
click at [645, 434] on span "Meat Shawarma With Lebanese Bread" at bounding box center [728, 443] width 166 height 19
copy h6 "Meat Shawarma With Lebanese Bread"
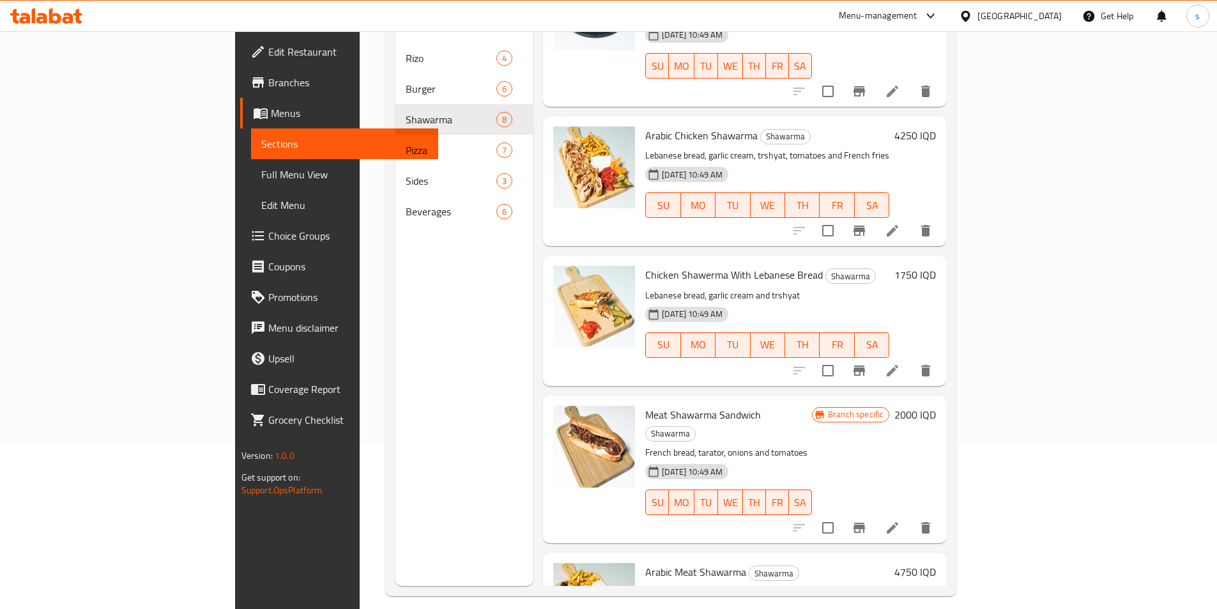
scroll to position [251, 0]
click at [708, 266] on span "Chicken Shawerma With Lebanese Bread" at bounding box center [734, 275] width 178 height 19
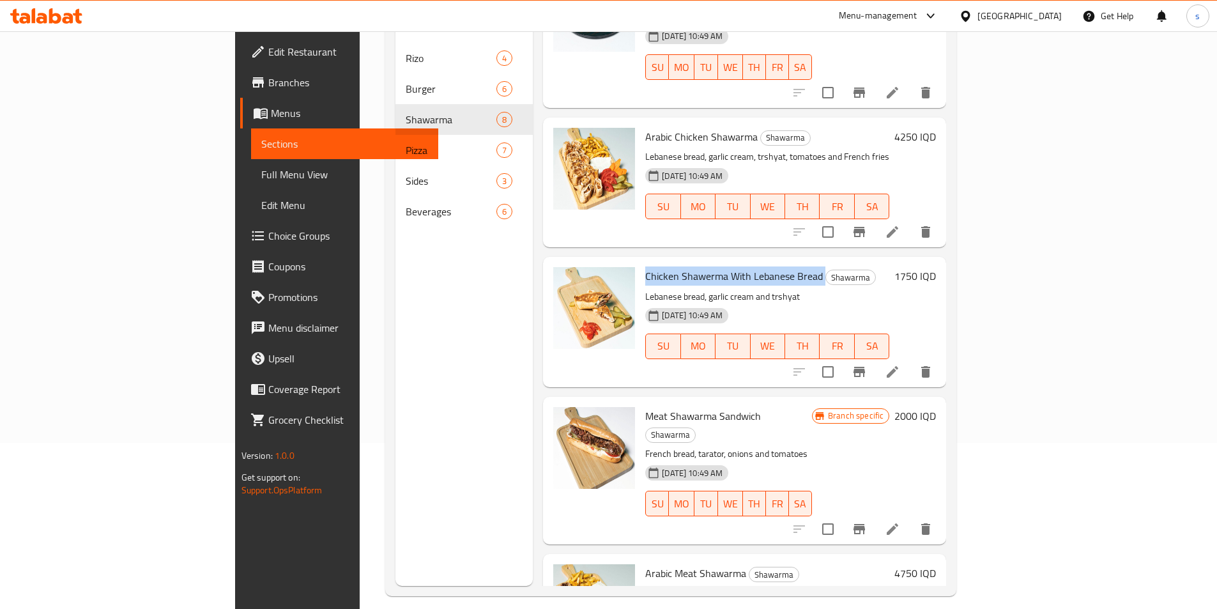
click at [708, 266] on span "Chicken Shawerma With Lebanese Bread" at bounding box center [734, 275] width 178 height 19
copy h6 "Chicken Shawerma With Lebanese Bread"
click at [865, 227] on icon "Branch-specific-item" at bounding box center [860, 232] width 12 height 10
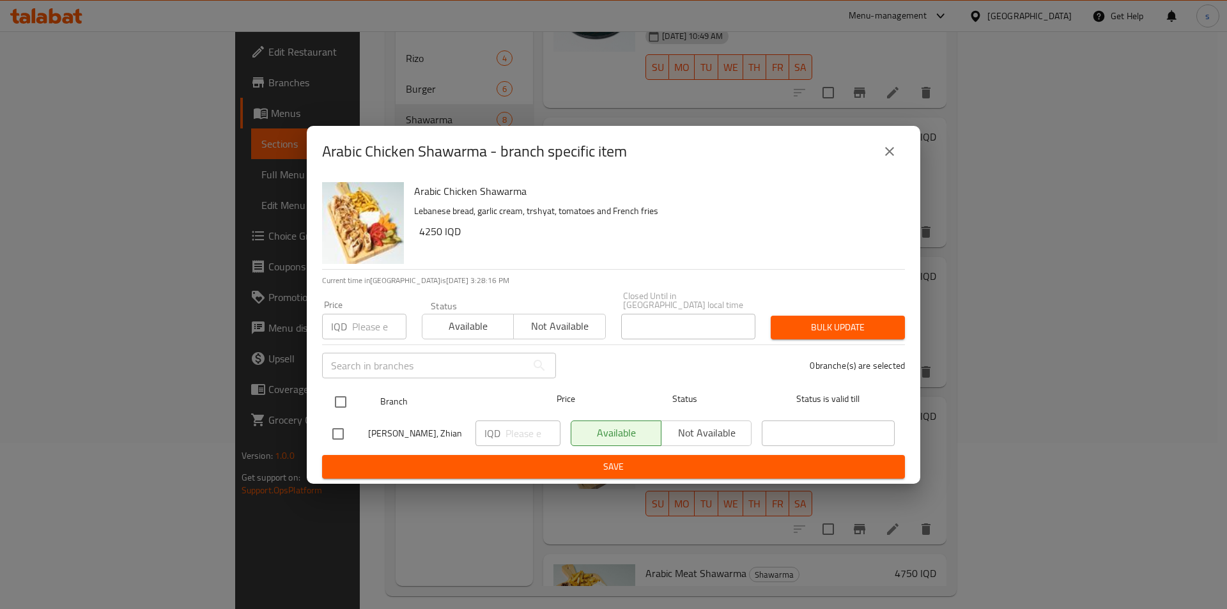
click at [341, 403] on input "checkbox" at bounding box center [340, 401] width 27 height 27
checkbox input "true"
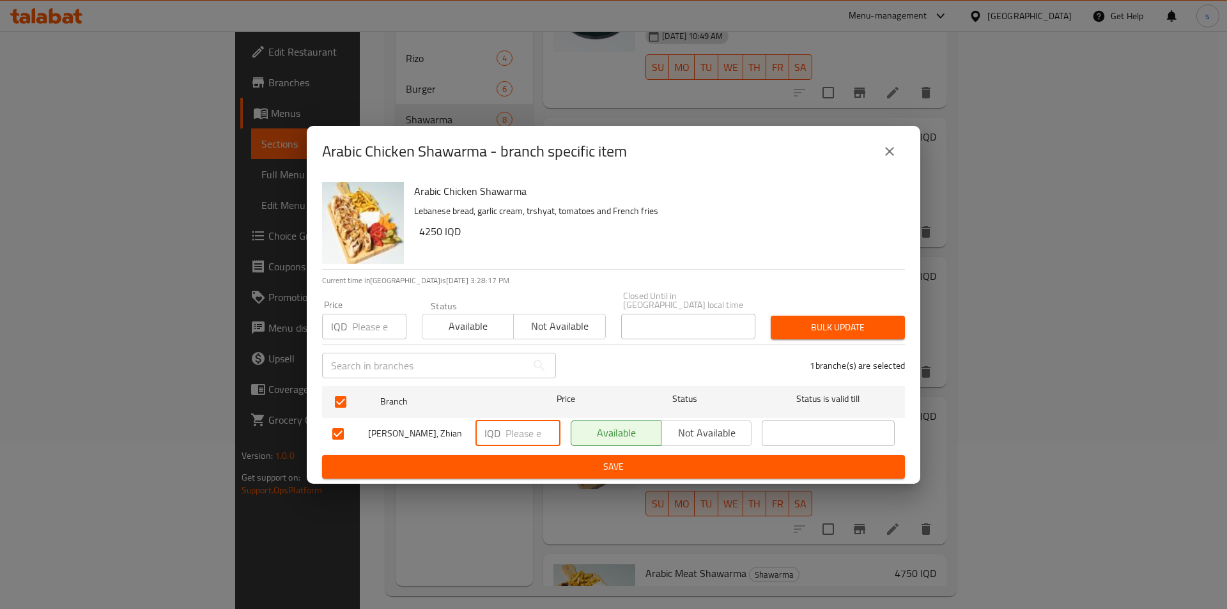
click at [512, 429] on input "number" at bounding box center [532, 433] width 55 height 26
type input "5500"
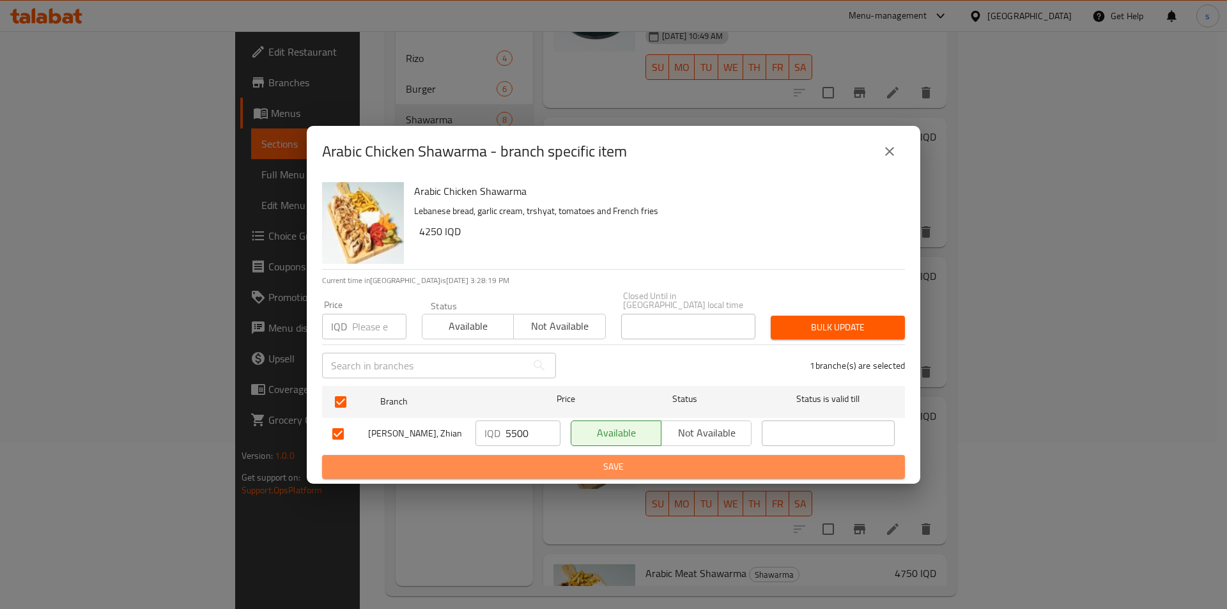
click at [509, 455] on button "Save" at bounding box center [613, 467] width 583 height 24
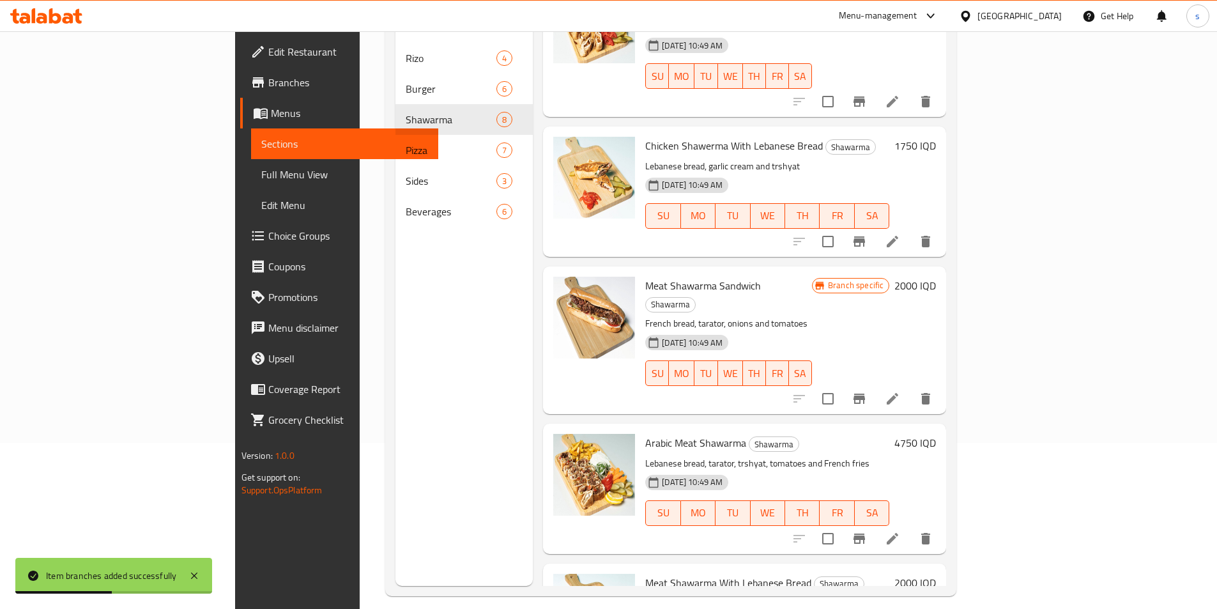
scroll to position [419, 0]
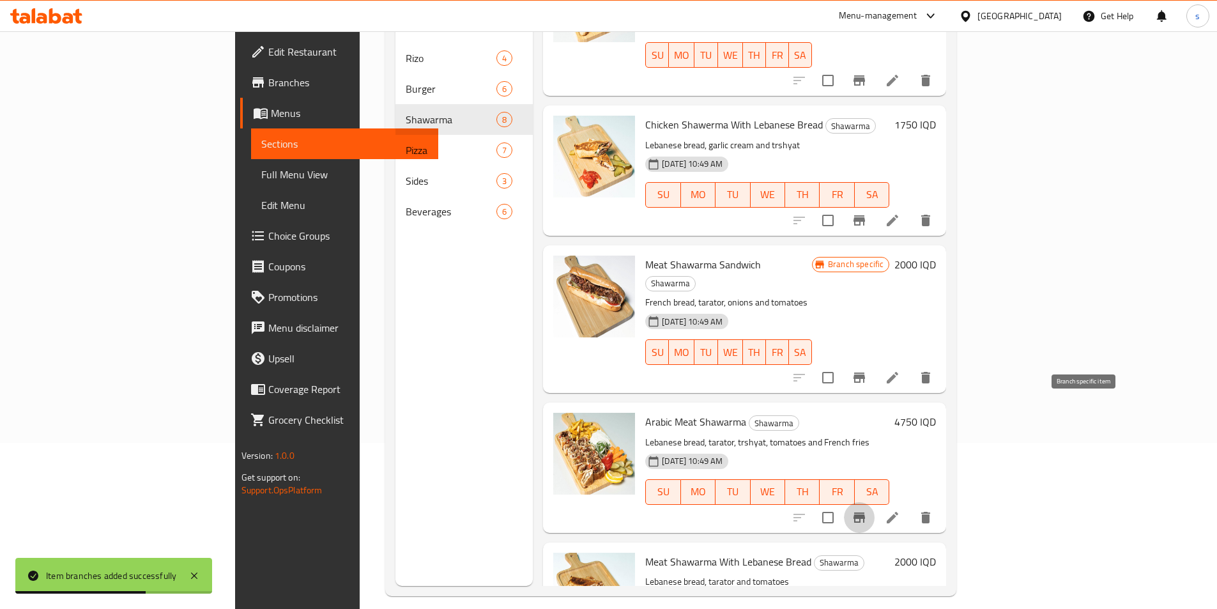
click at [865, 512] on icon "Branch-specific-item" at bounding box center [860, 517] width 12 height 10
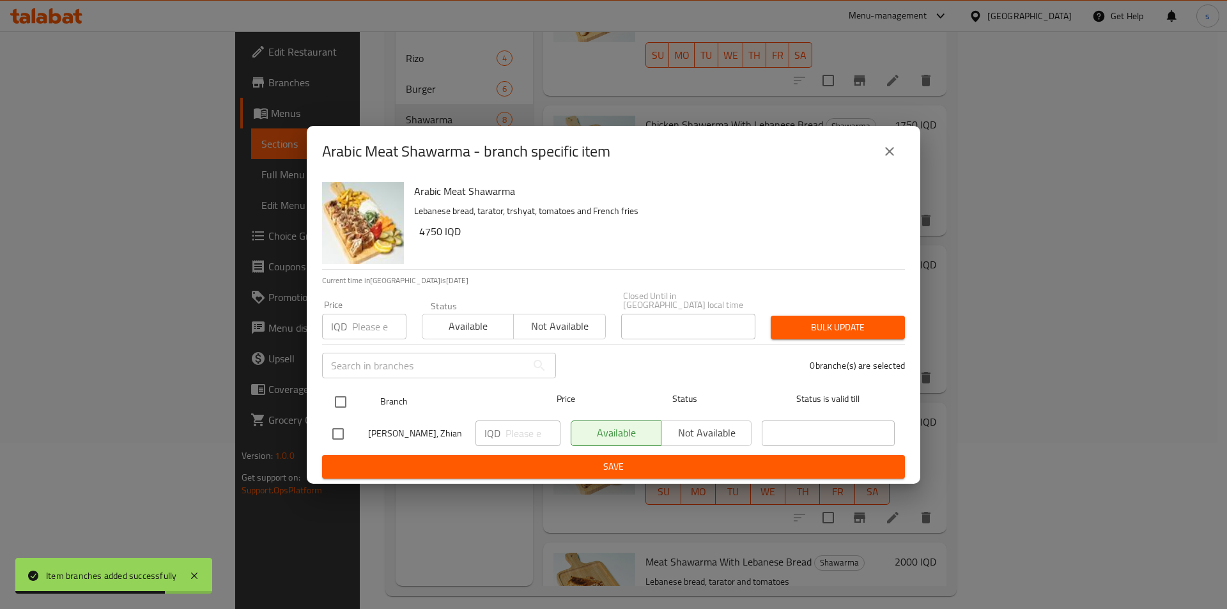
click at [334, 393] on input "checkbox" at bounding box center [340, 401] width 27 height 27
checkbox input "true"
click at [527, 434] on input "number" at bounding box center [532, 433] width 55 height 26
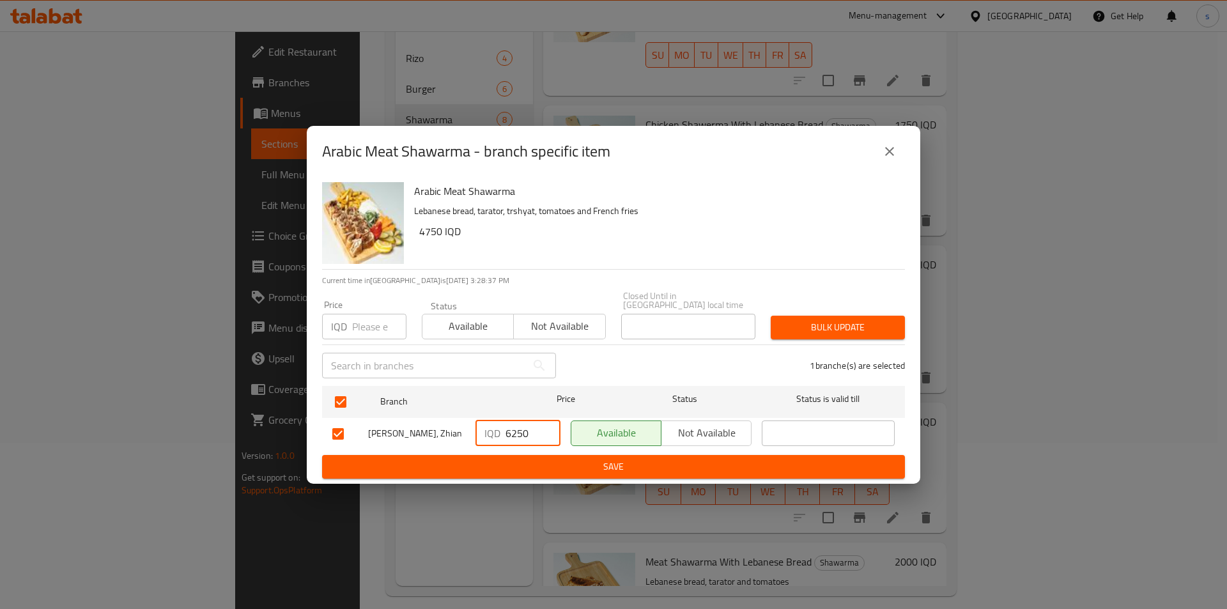
type input "6250"
click at [521, 461] on span "Save" at bounding box center [613, 467] width 562 height 16
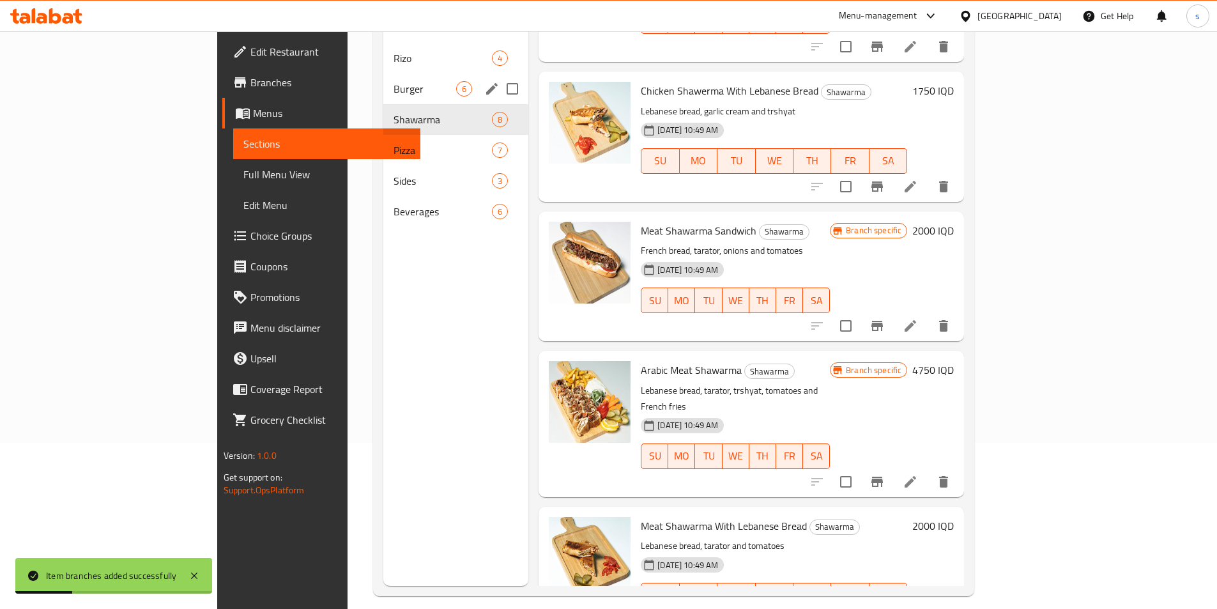
click at [394, 81] on span "Burger" at bounding box center [425, 88] width 63 height 15
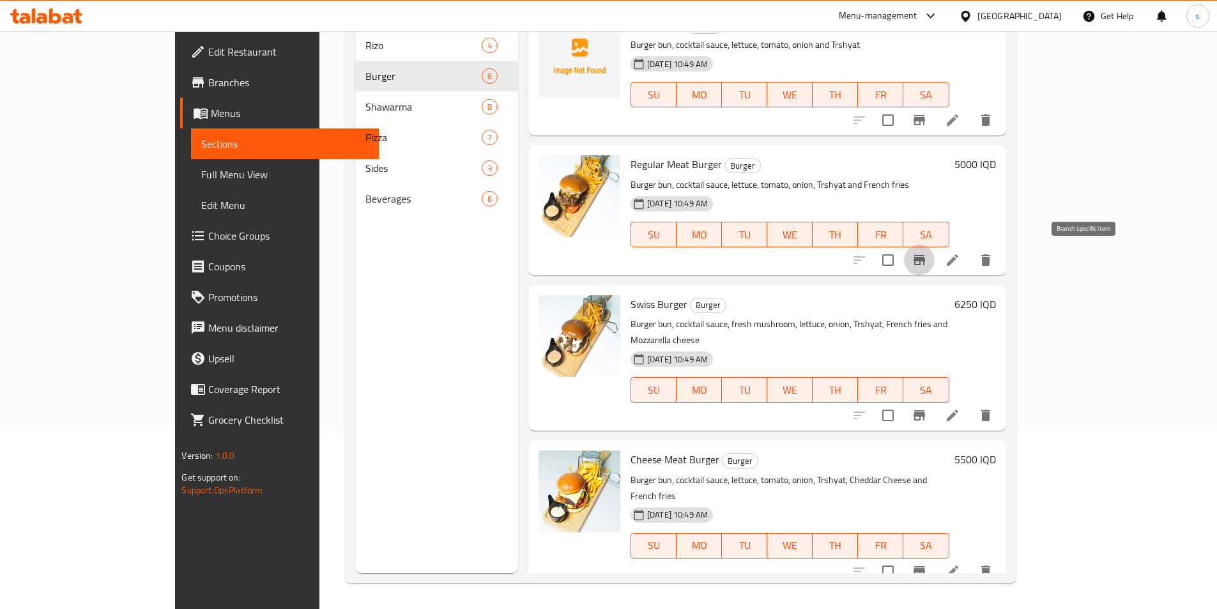
click at [925, 261] on icon "Branch-specific-item" at bounding box center [920, 260] width 12 height 10
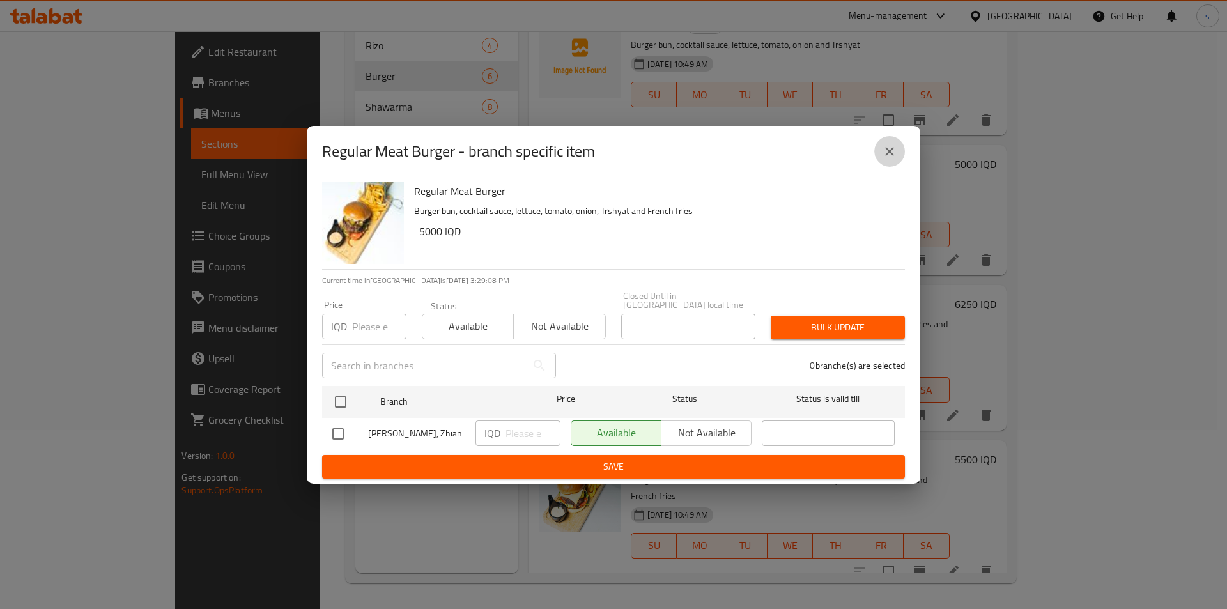
click at [884, 151] on icon "close" at bounding box center [889, 151] width 15 height 15
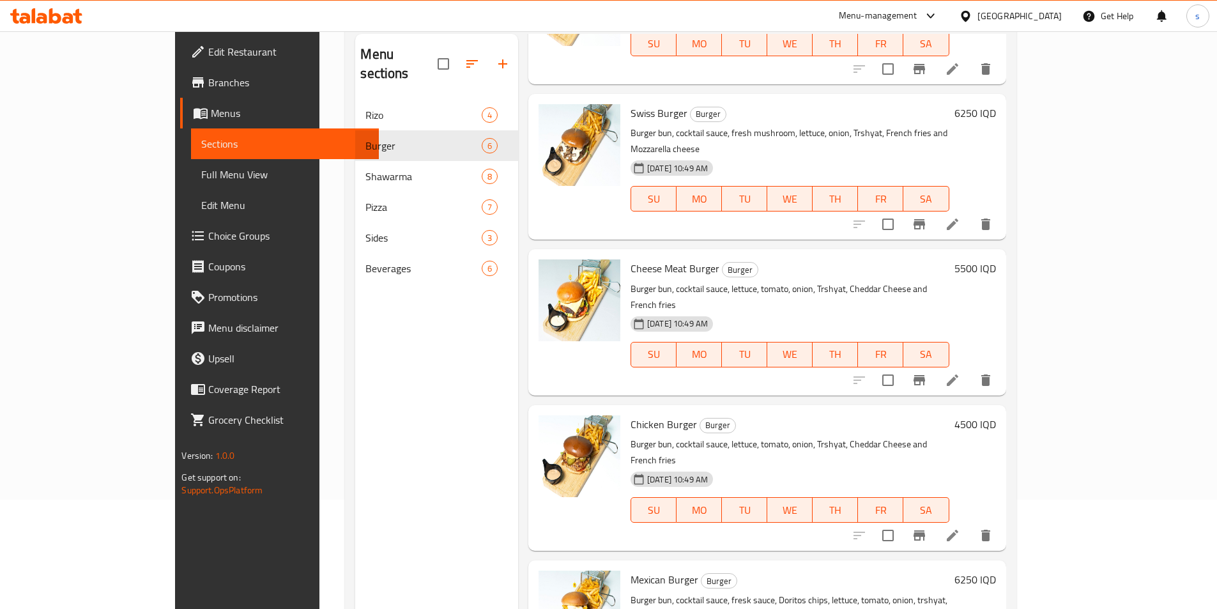
scroll to position [179, 0]
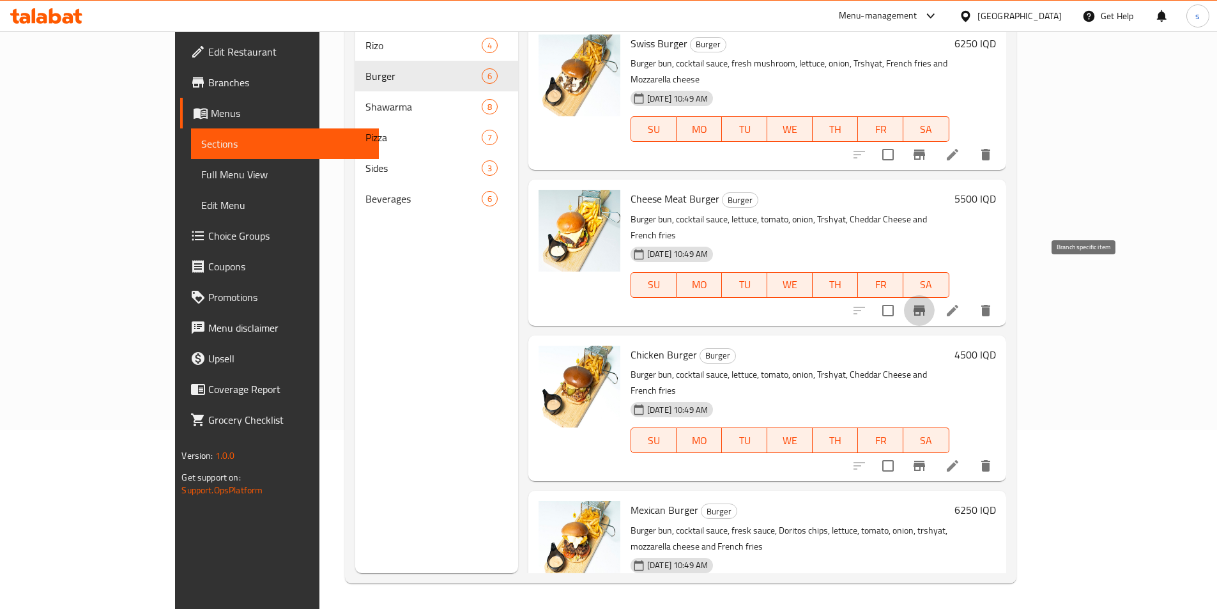
click at [925, 305] on icon "Branch-specific-item" at bounding box center [920, 310] width 12 height 10
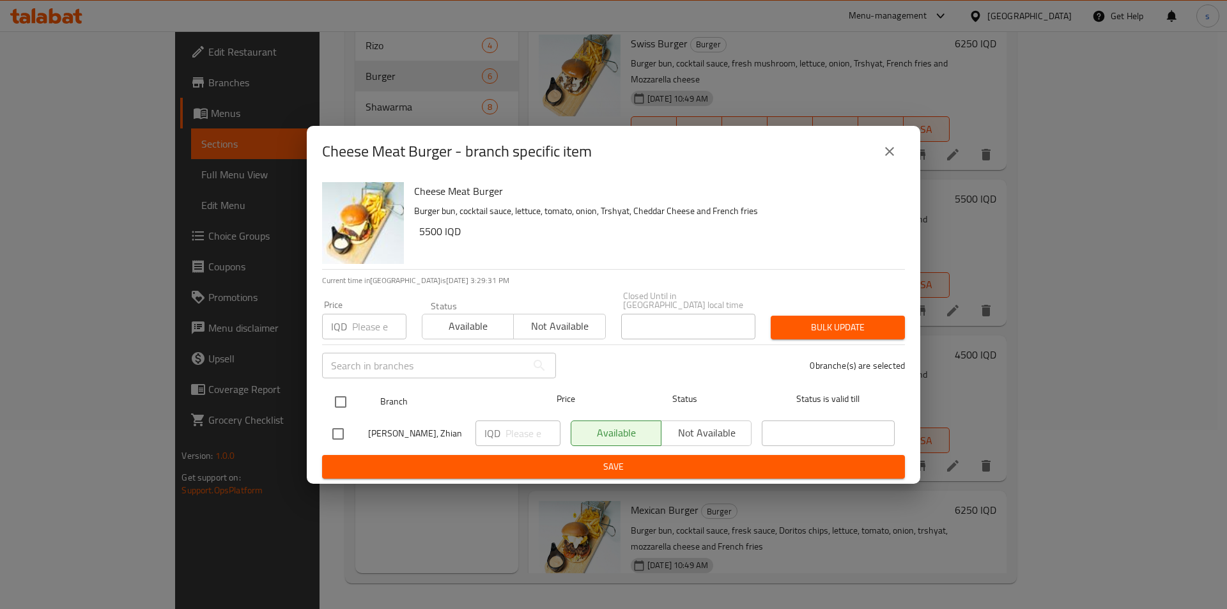
click at [331, 397] on input "checkbox" at bounding box center [340, 401] width 27 height 27
checkbox input "true"
click at [524, 429] on input "number" at bounding box center [532, 433] width 55 height 26
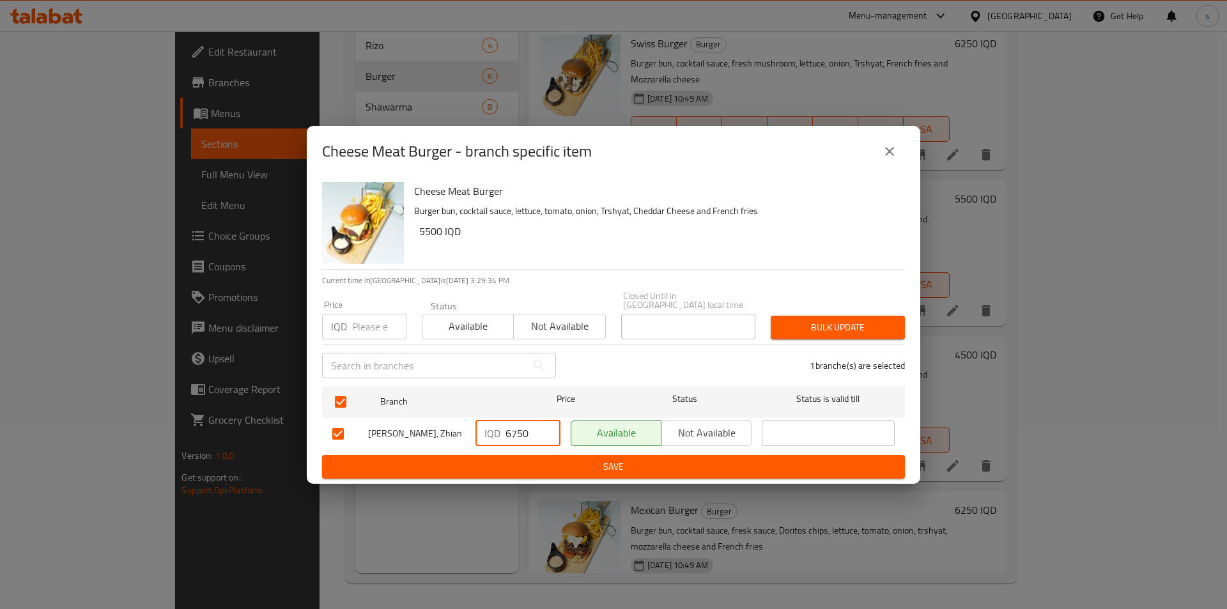
type input "6750"
click at [552, 459] on span "Save" at bounding box center [613, 467] width 562 height 16
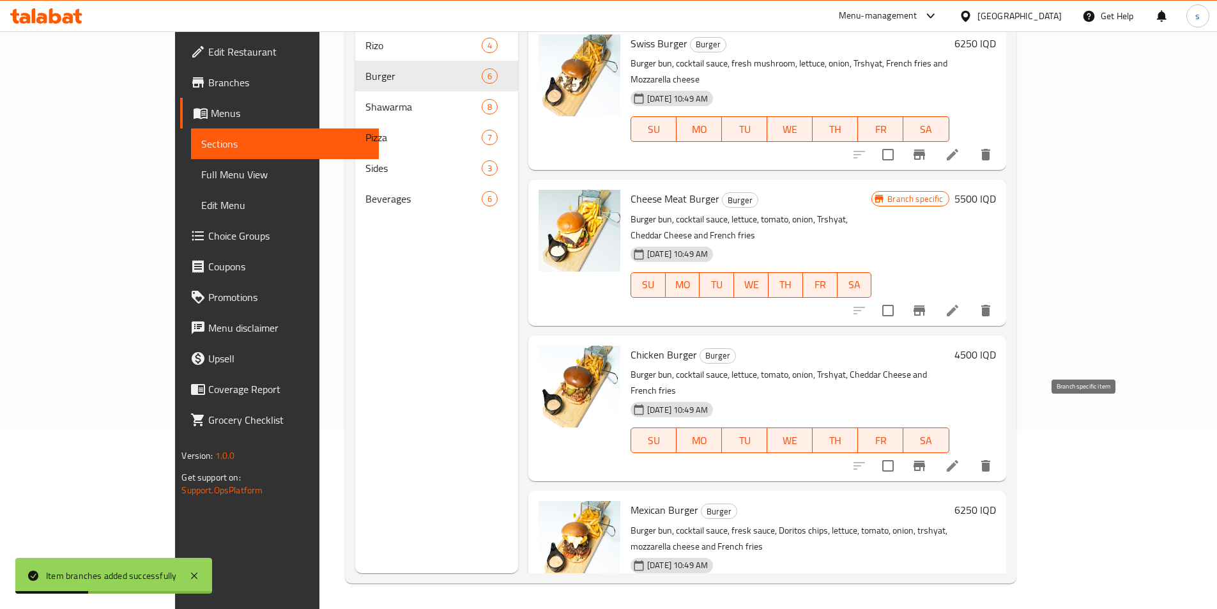
click at [927, 458] on icon "Branch-specific-item" at bounding box center [919, 465] width 15 height 15
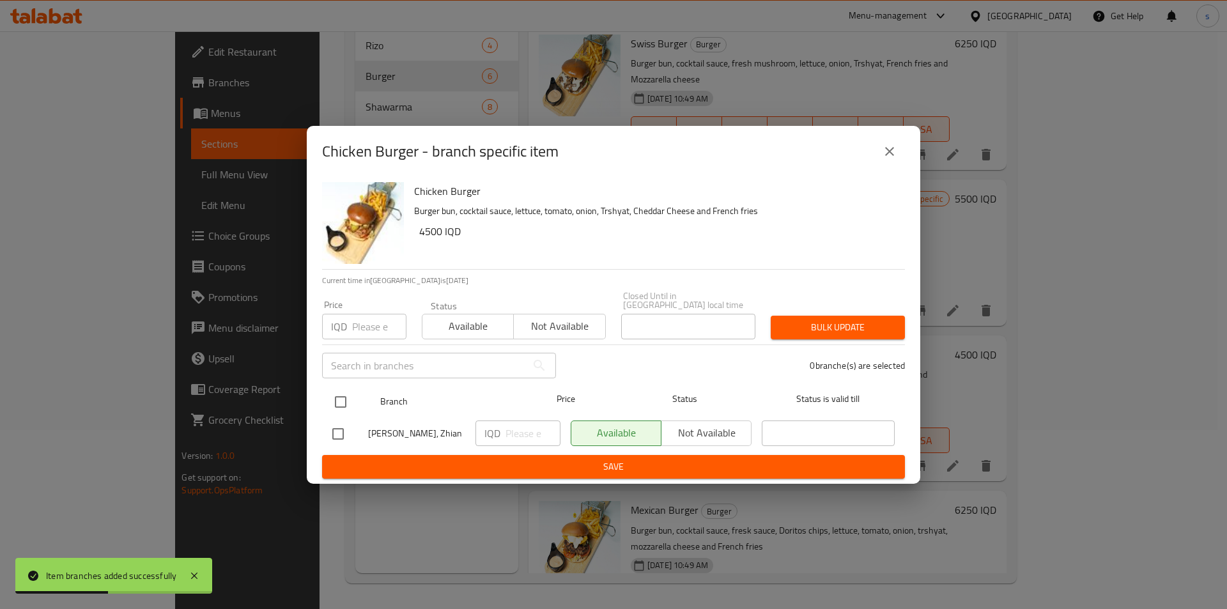
click at [339, 397] on input "checkbox" at bounding box center [340, 401] width 27 height 27
checkbox input "true"
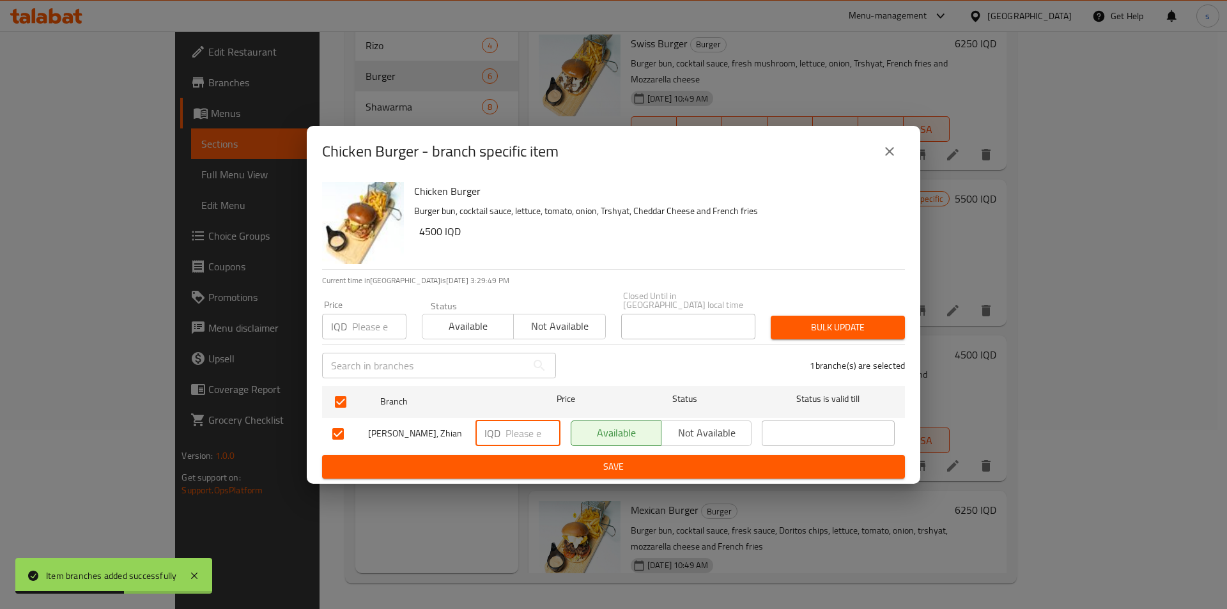
click at [520, 429] on input "number" at bounding box center [532, 433] width 55 height 26
type input "5750"
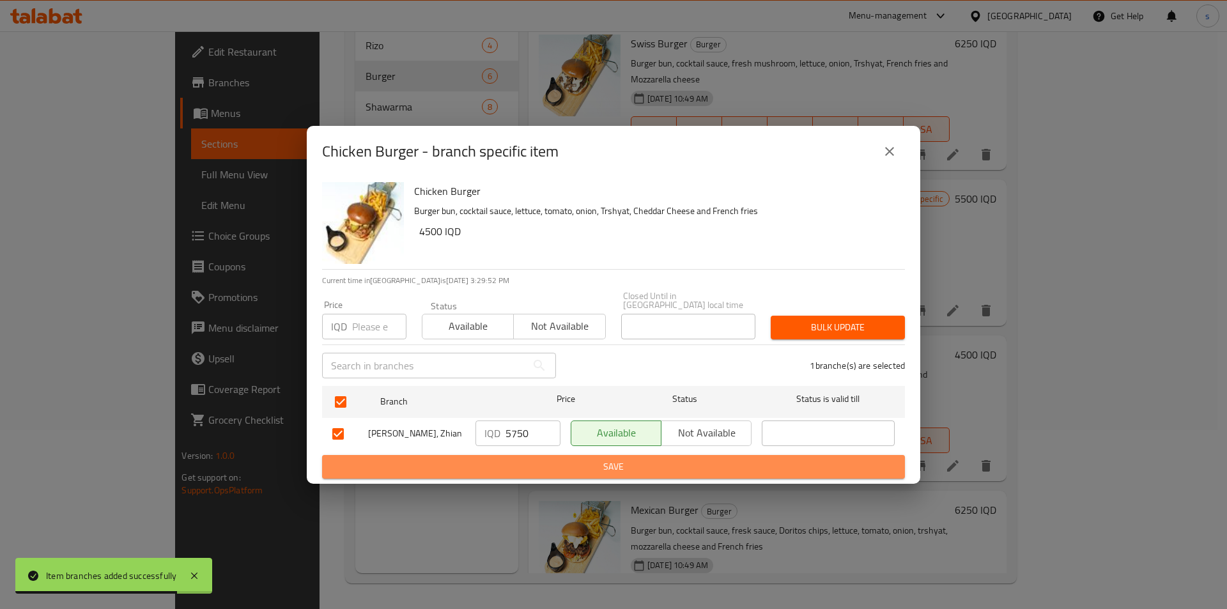
click at [587, 466] on span "Save" at bounding box center [613, 467] width 562 height 16
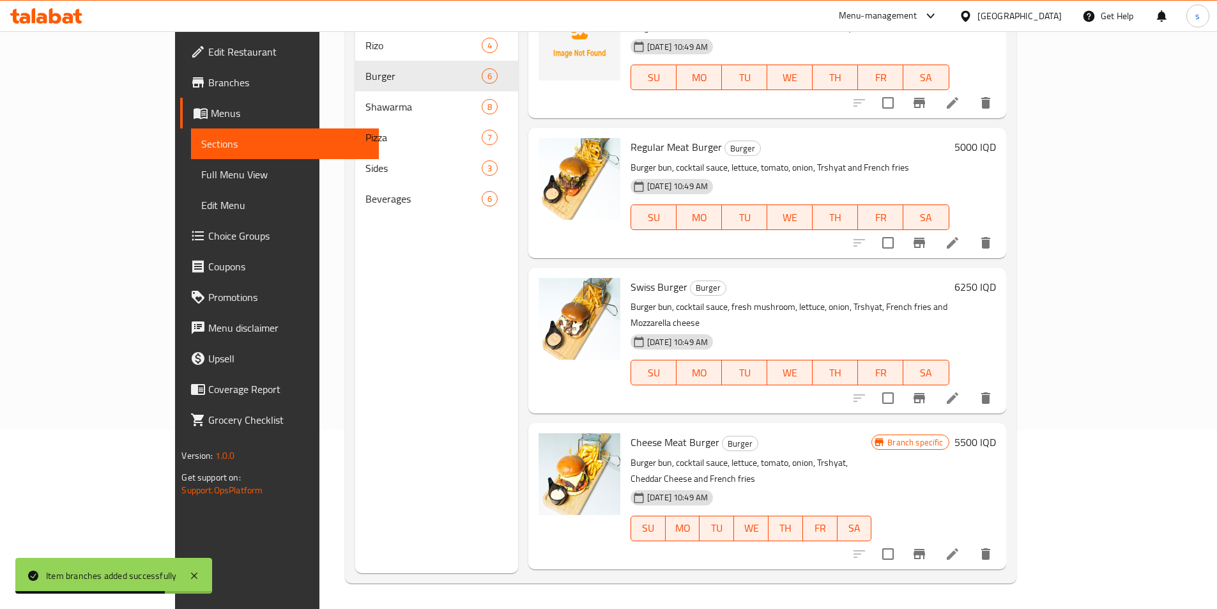
scroll to position [0, 0]
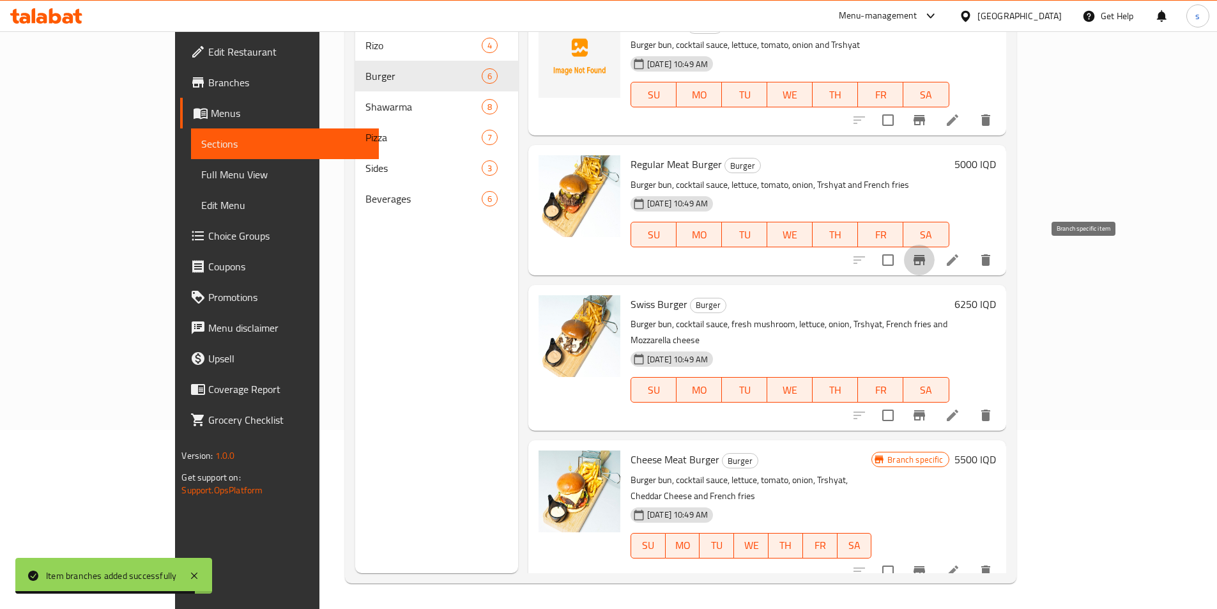
click at [925, 255] on icon "Branch-specific-item" at bounding box center [920, 260] width 12 height 10
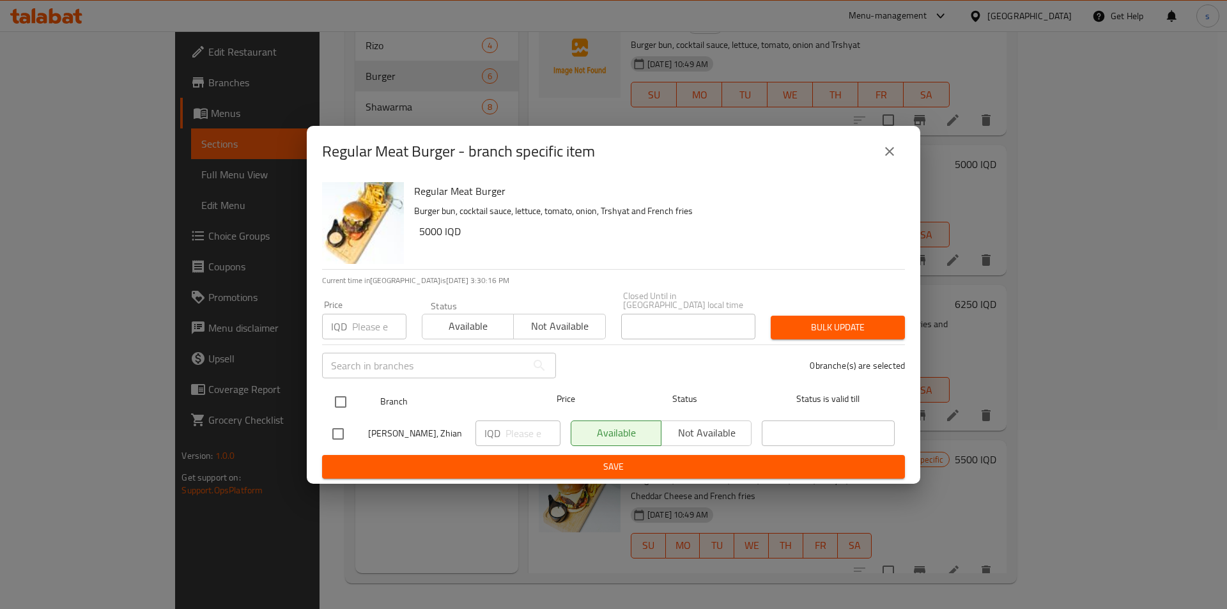
click at [337, 401] on input "checkbox" at bounding box center [340, 401] width 27 height 27
checkbox input "true"
click at [529, 422] on input "number" at bounding box center [532, 433] width 55 height 26
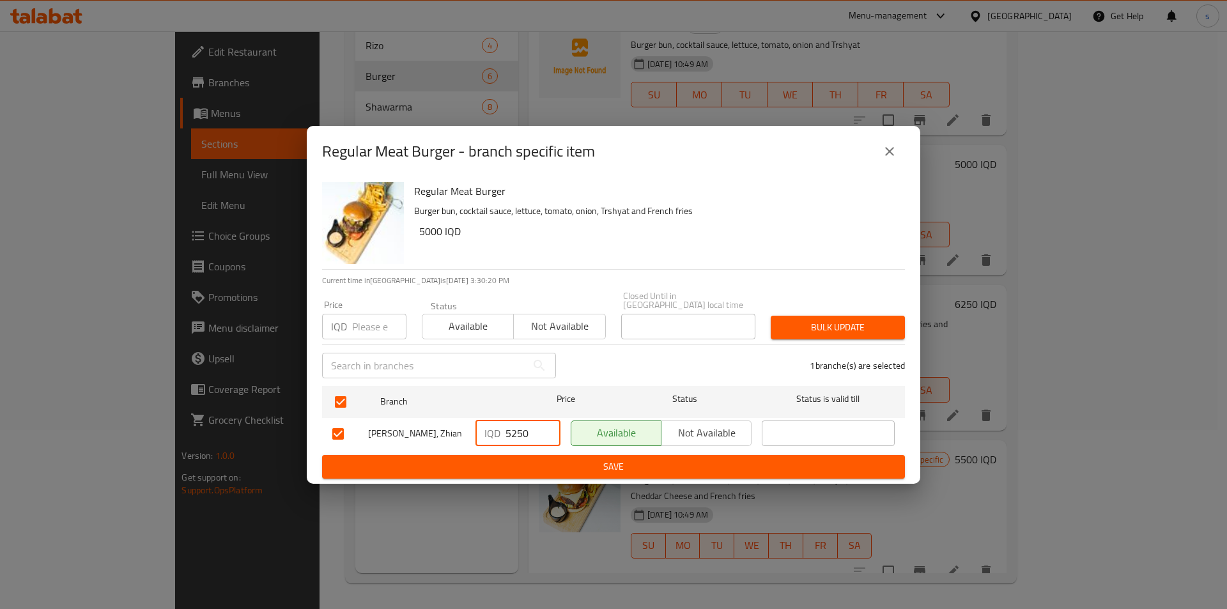
type input "5250"
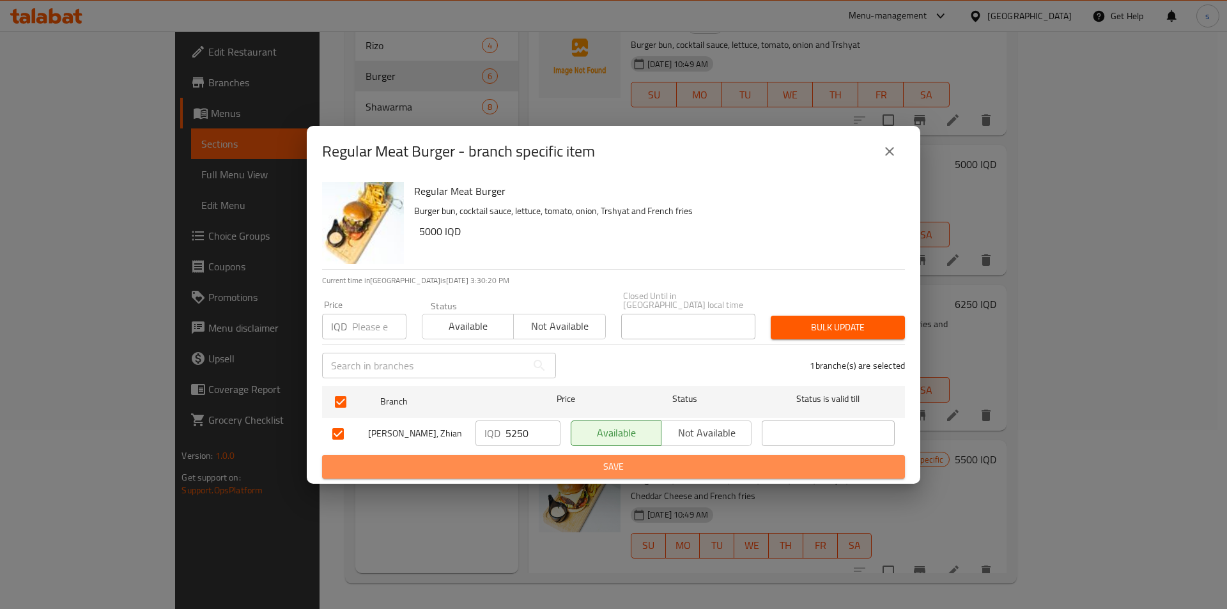
click at [529, 468] on span "Save" at bounding box center [613, 467] width 562 height 16
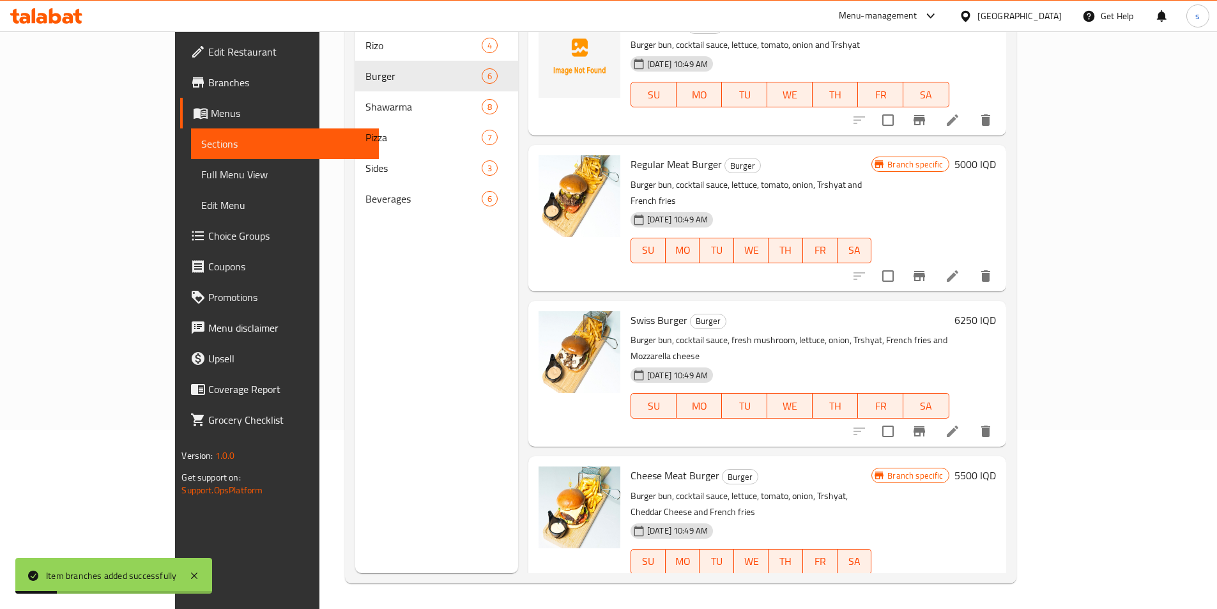
click at [925, 426] on icon "Branch-specific-item" at bounding box center [920, 431] width 12 height 10
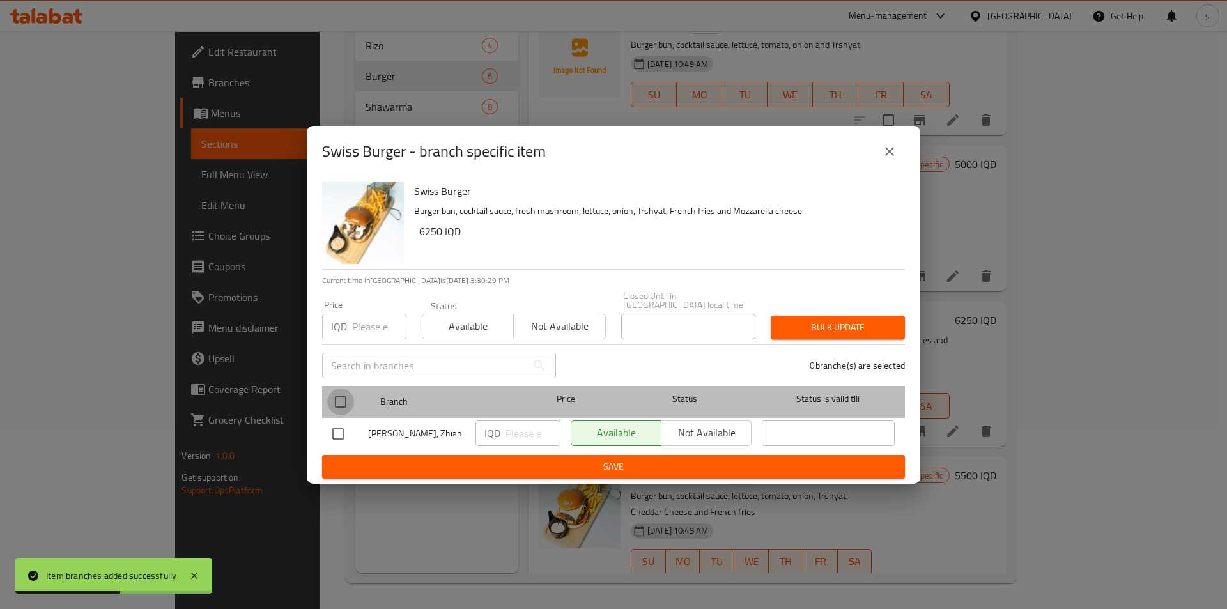
click at [333, 399] on input "checkbox" at bounding box center [340, 401] width 27 height 27
checkbox input "true"
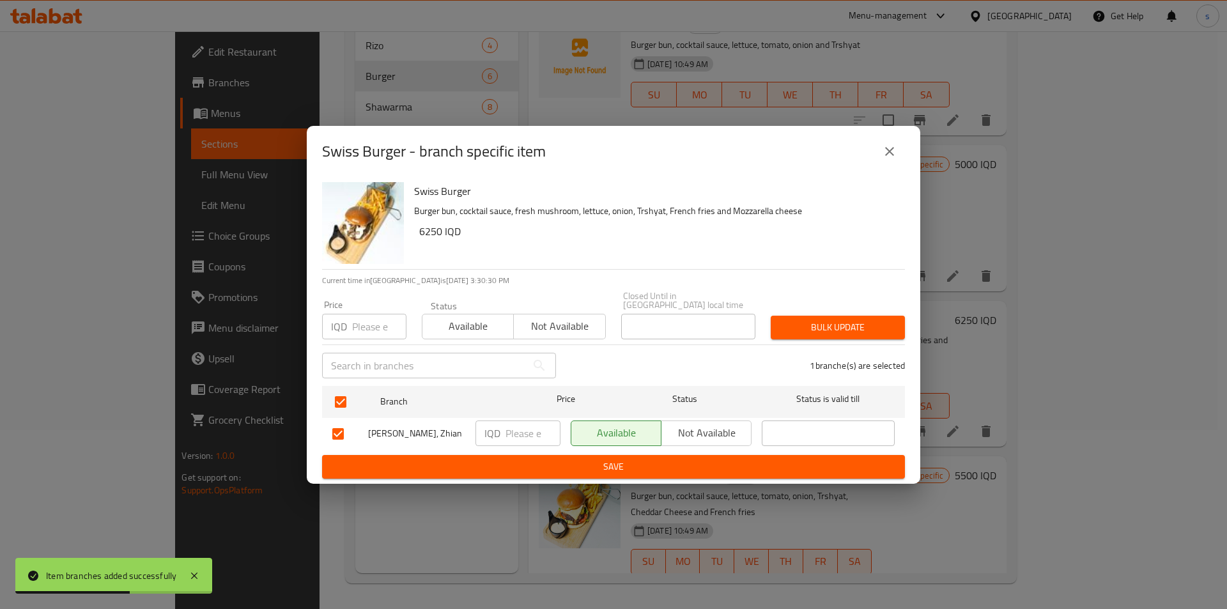
click at [523, 425] on input "number" at bounding box center [532, 433] width 55 height 26
type input "8000"
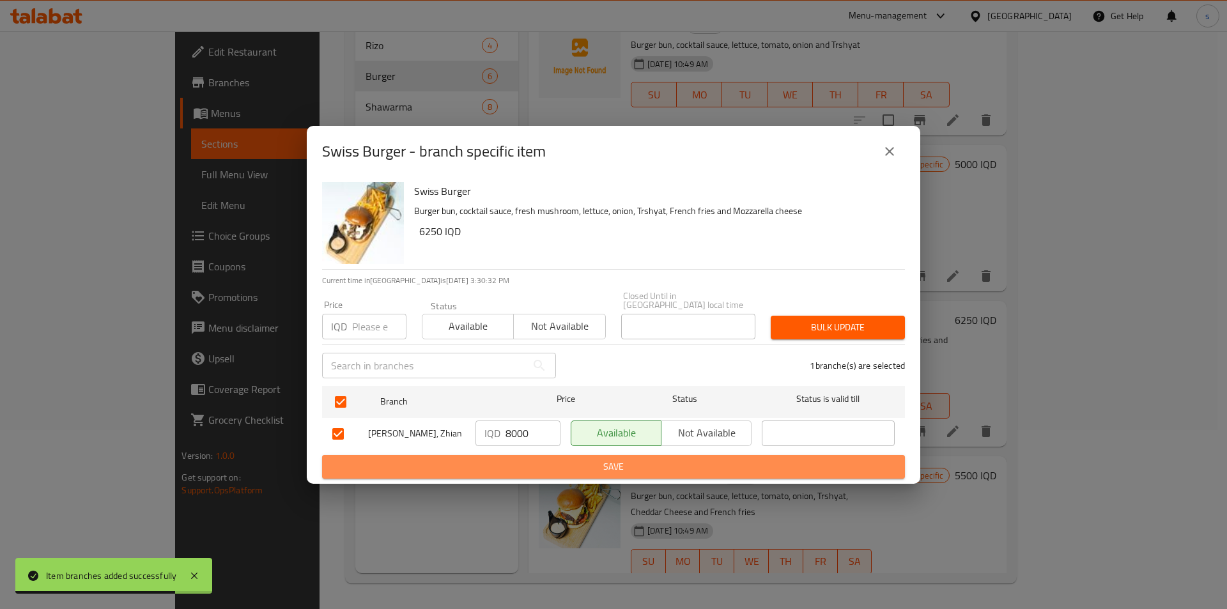
click at [446, 467] on span "Save" at bounding box center [613, 467] width 562 height 16
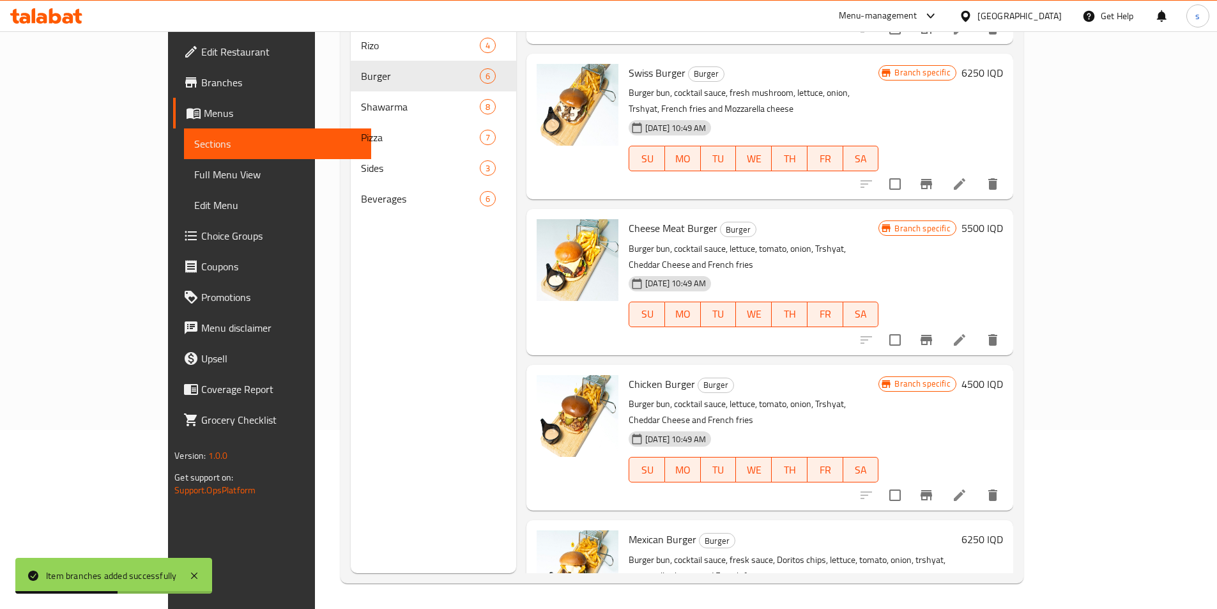
scroll to position [261, 0]
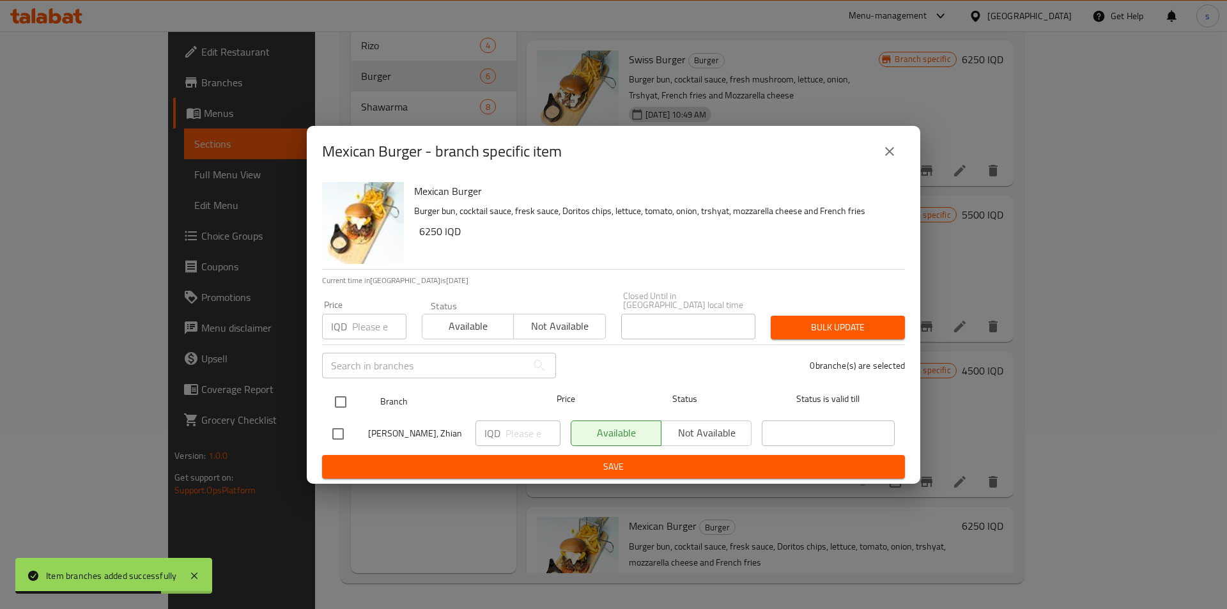
click at [346, 403] on input "checkbox" at bounding box center [340, 401] width 27 height 27
checkbox input "true"
click at [524, 431] on input "number" at bounding box center [532, 433] width 55 height 26
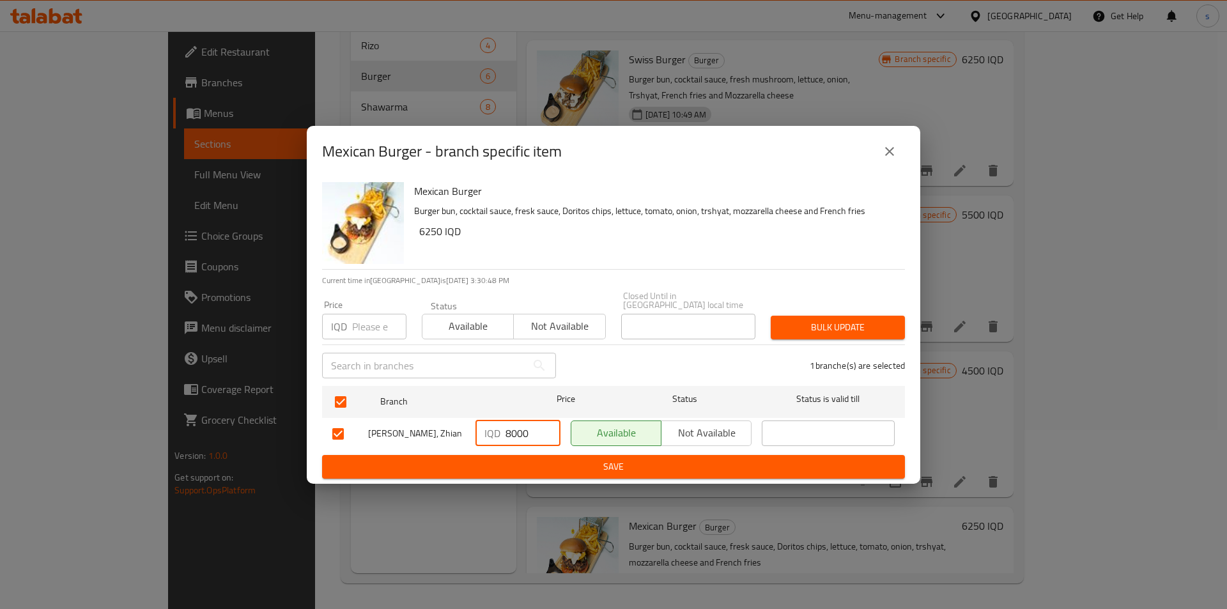
type input "8000"
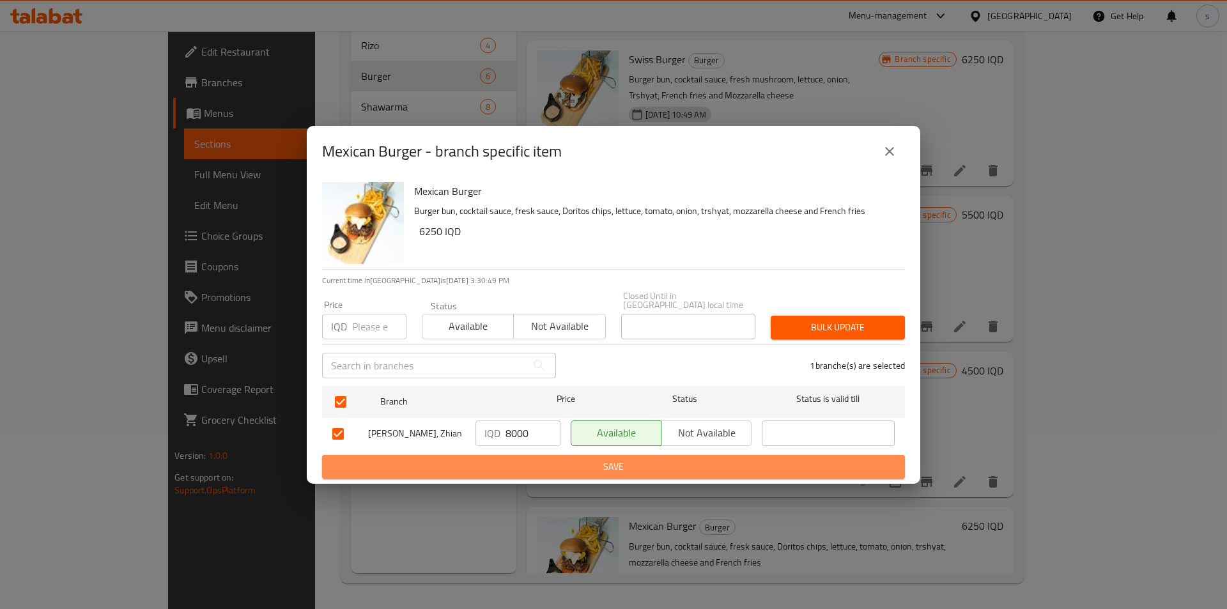
click at [543, 461] on span "Save" at bounding box center [613, 467] width 562 height 16
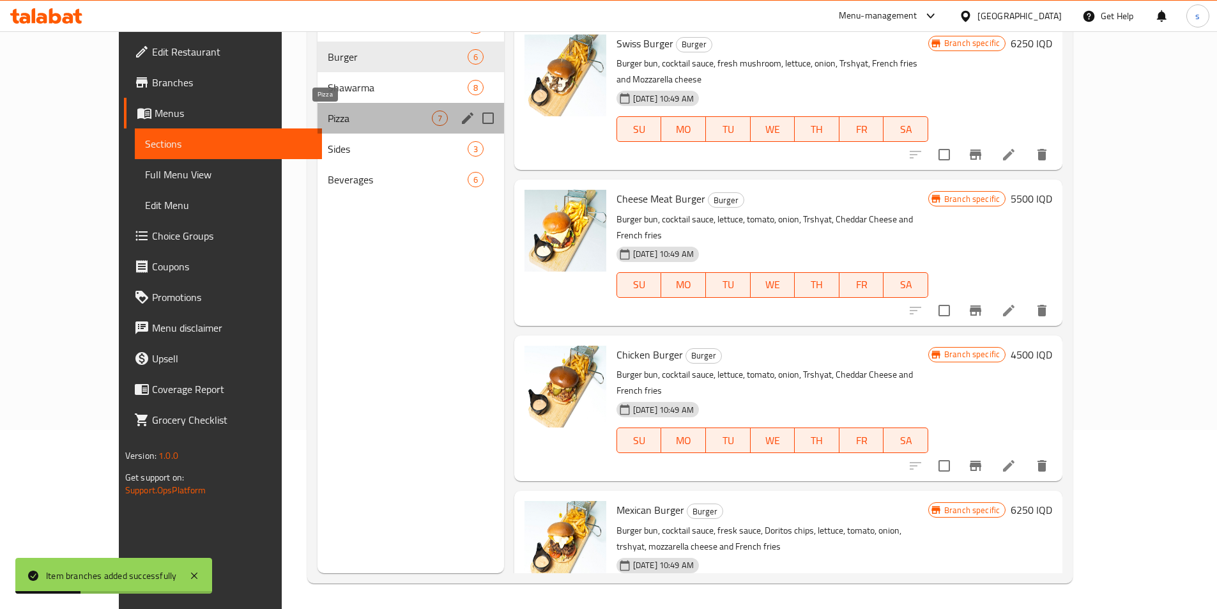
click at [328, 123] on span "Pizza" at bounding box center [380, 118] width 104 height 15
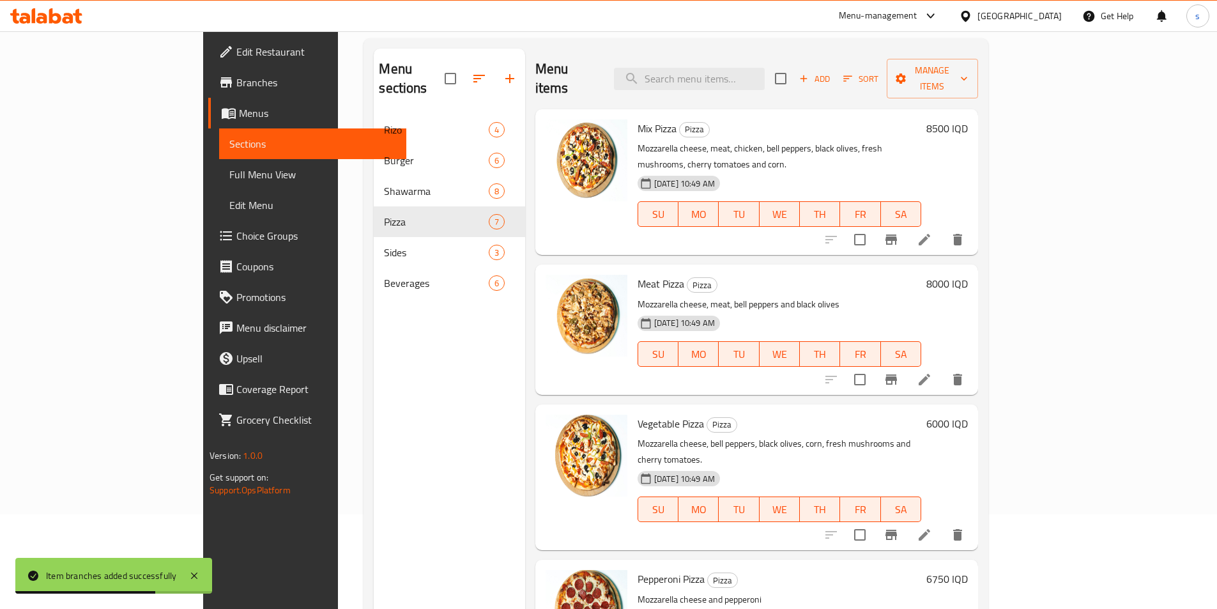
click at [897, 234] on icon "Branch-specific-item" at bounding box center [892, 239] width 12 height 10
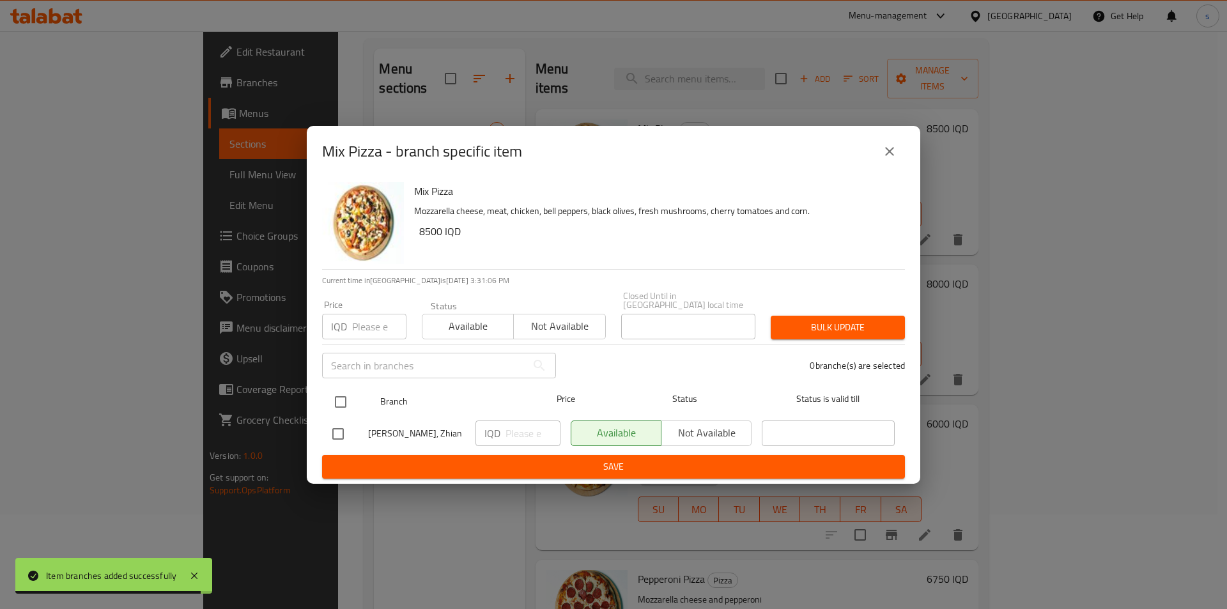
click at [346, 398] on input "checkbox" at bounding box center [340, 401] width 27 height 27
checkbox input "true"
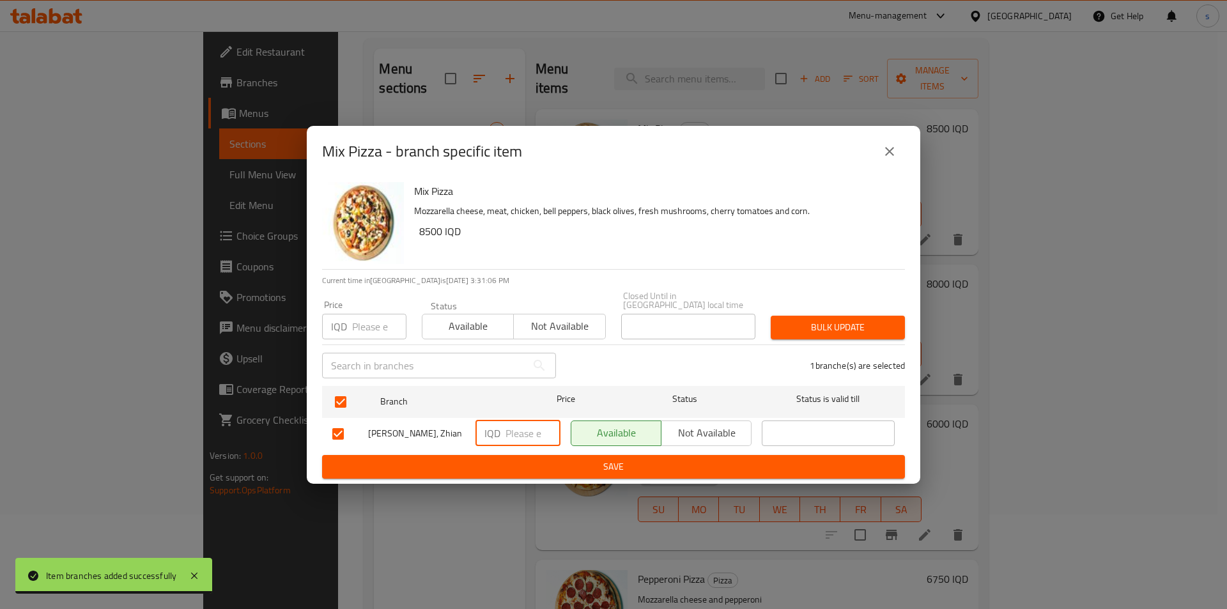
click at [529, 431] on input "number" at bounding box center [532, 433] width 55 height 26
type input "10500"
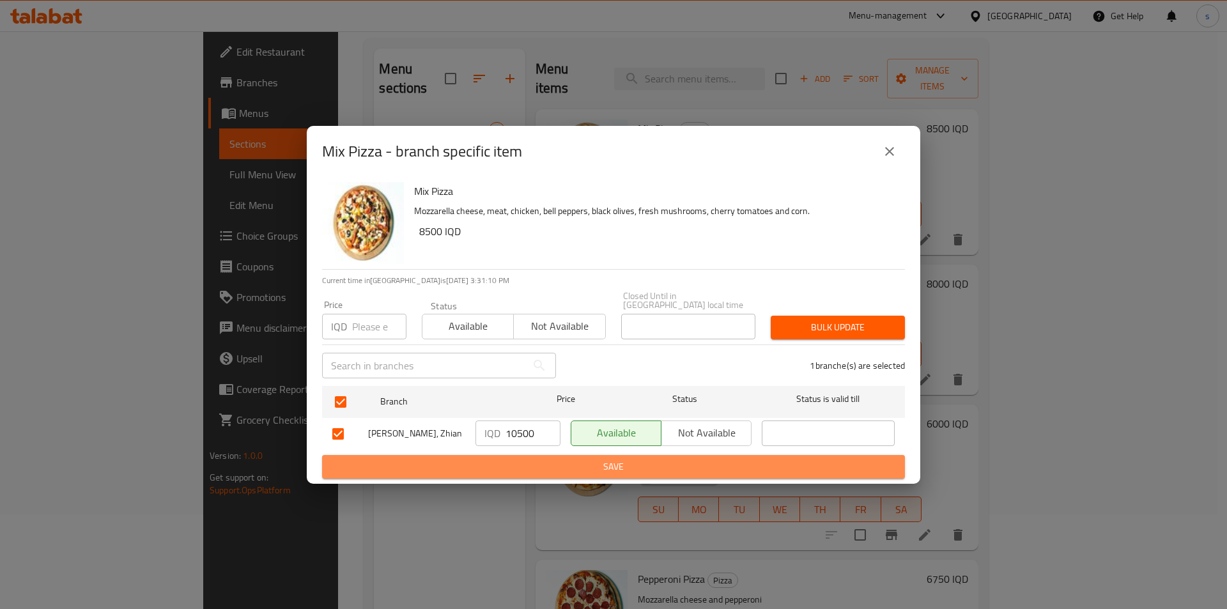
click at [526, 459] on span "Save" at bounding box center [613, 467] width 562 height 16
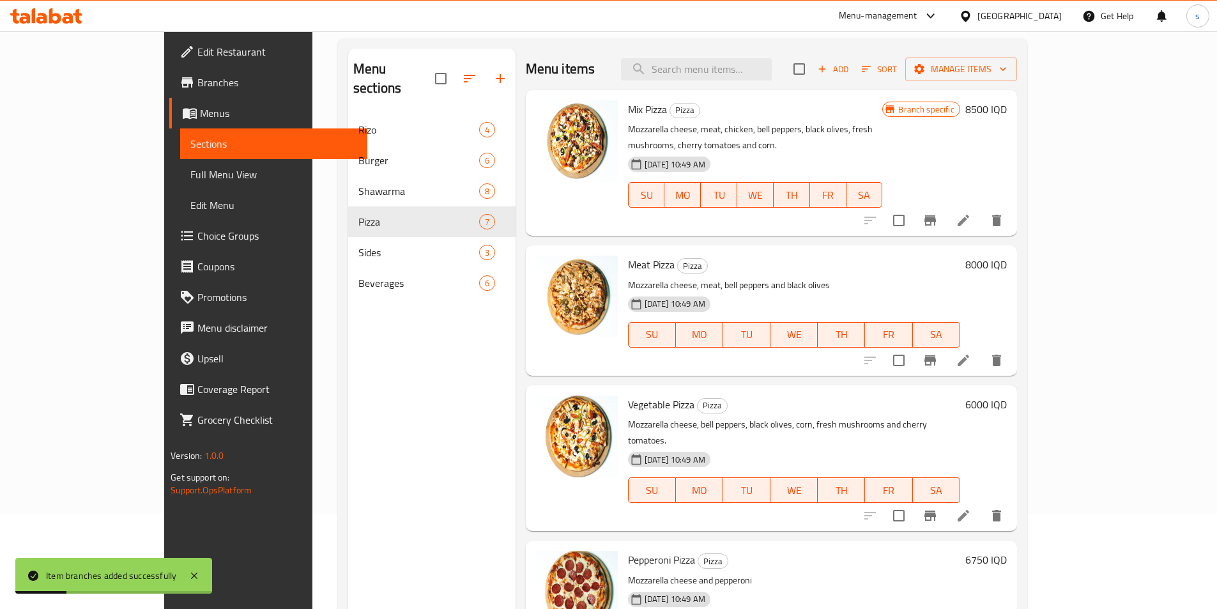
click at [936, 355] on icon "Branch-specific-item" at bounding box center [931, 360] width 12 height 10
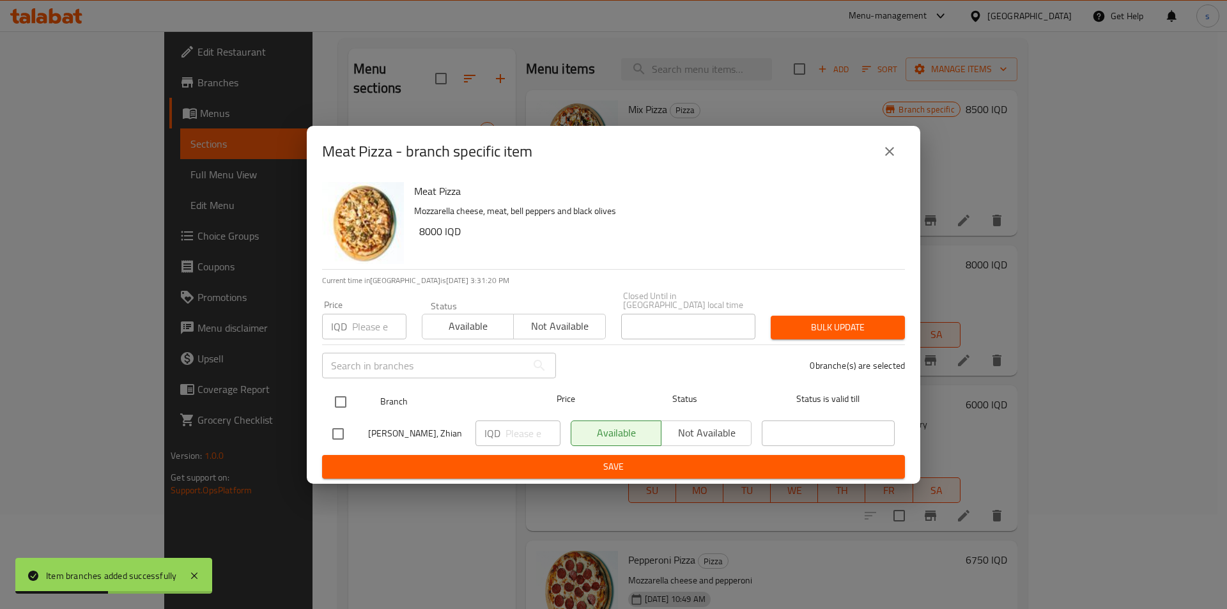
click at [341, 396] on input "checkbox" at bounding box center [340, 401] width 27 height 27
checkbox input "true"
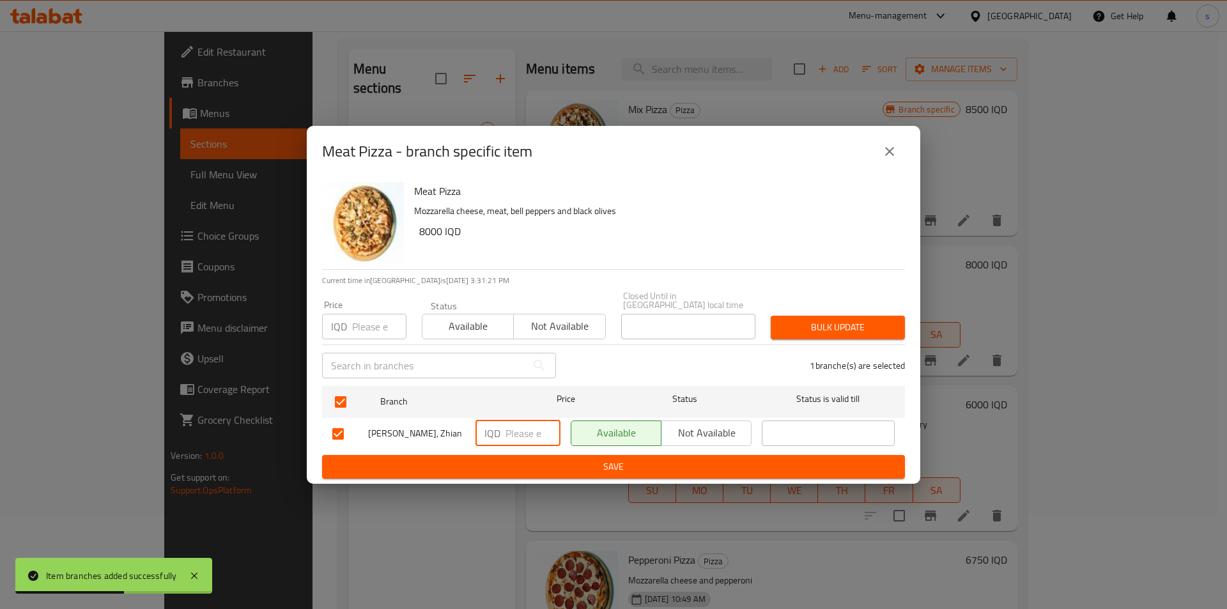
click at [522, 429] on input "number" at bounding box center [532, 433] width 55 height 26
type input "10250"
click at [546, 461] on span "Save" at bounding box center [613, 467] width 562 height 16
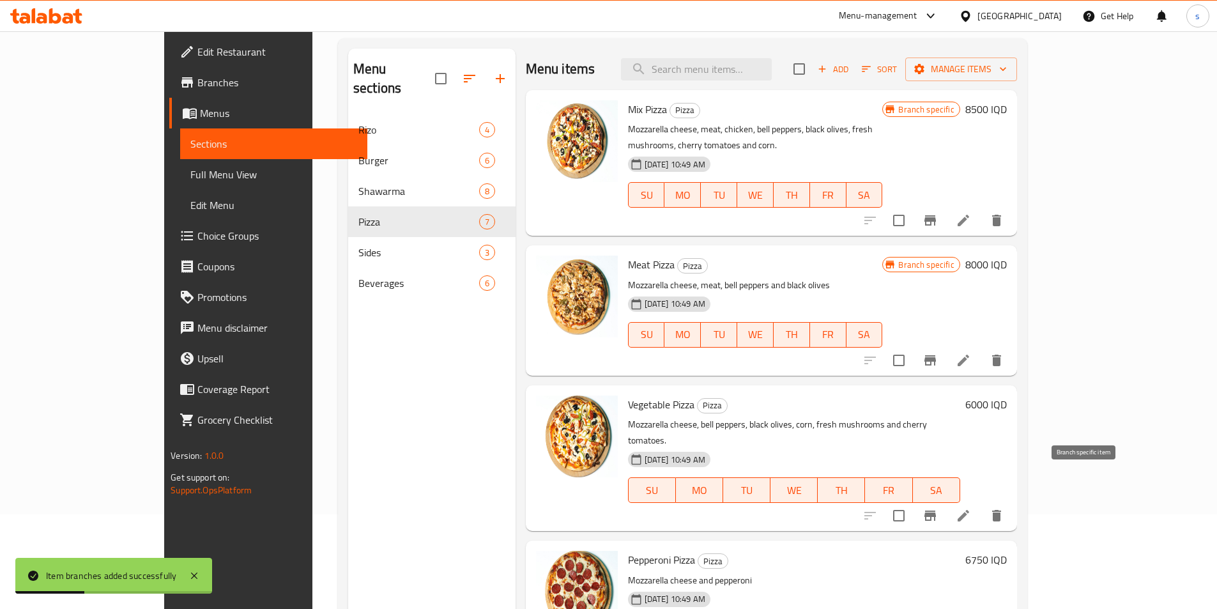
click at [938, 508] on icon "Branch-specific-item" at bounding box center [930, 515] width 15 height 15
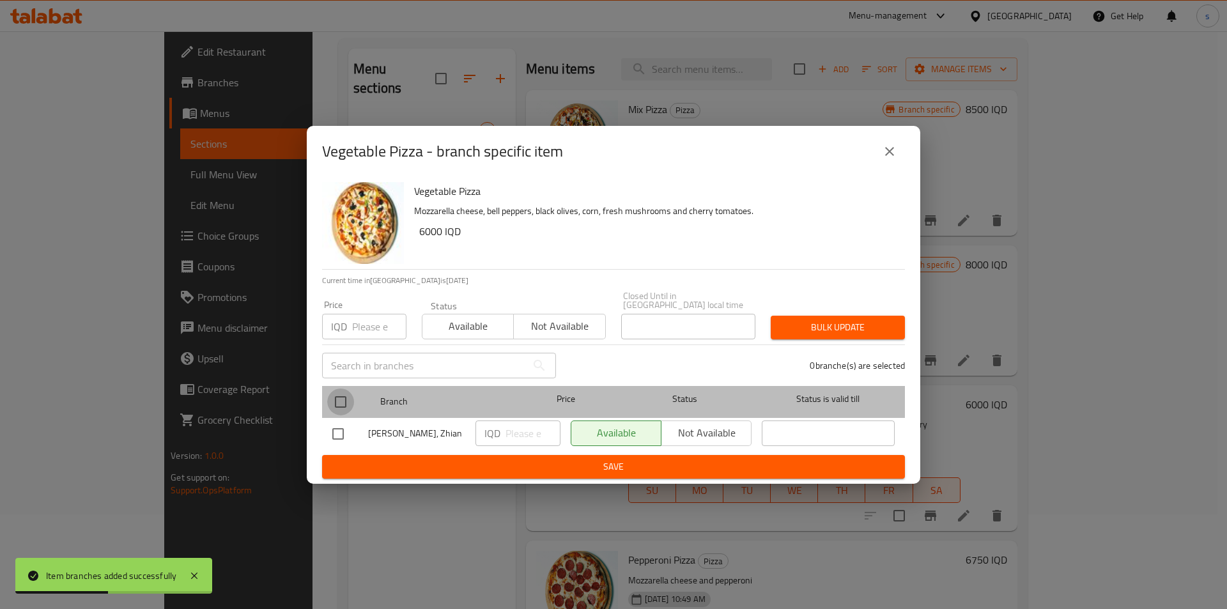
click at [343, 405] on input "checkbox" at bounding box center [340, 401] width 27 height 27
checkbox input "true"
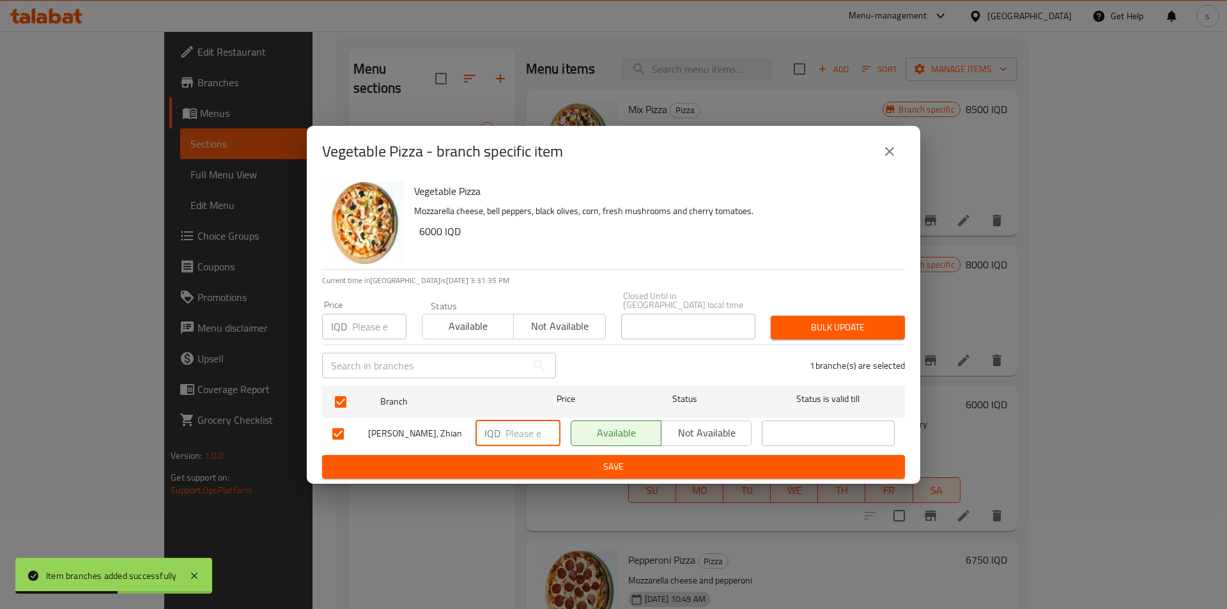
click at [514, 436] on input "number" at bounding box center [532, 433] width 55 height 26
type input "7750"
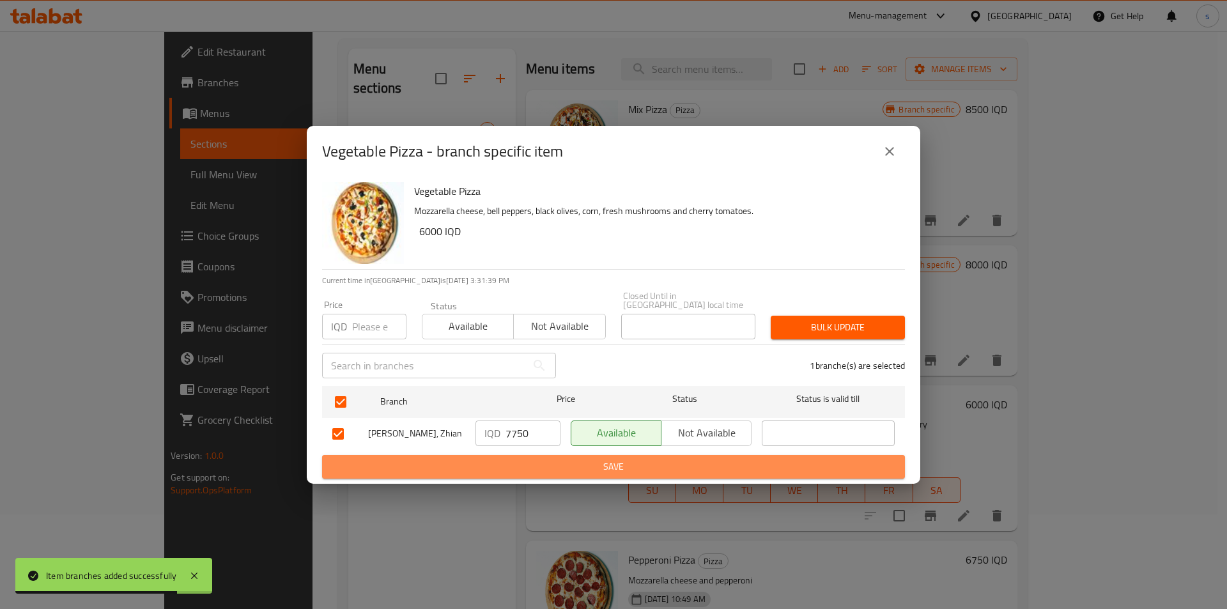
click at [521, 463] on span "Save" at bounding box center [613, 467] width 562 height 16
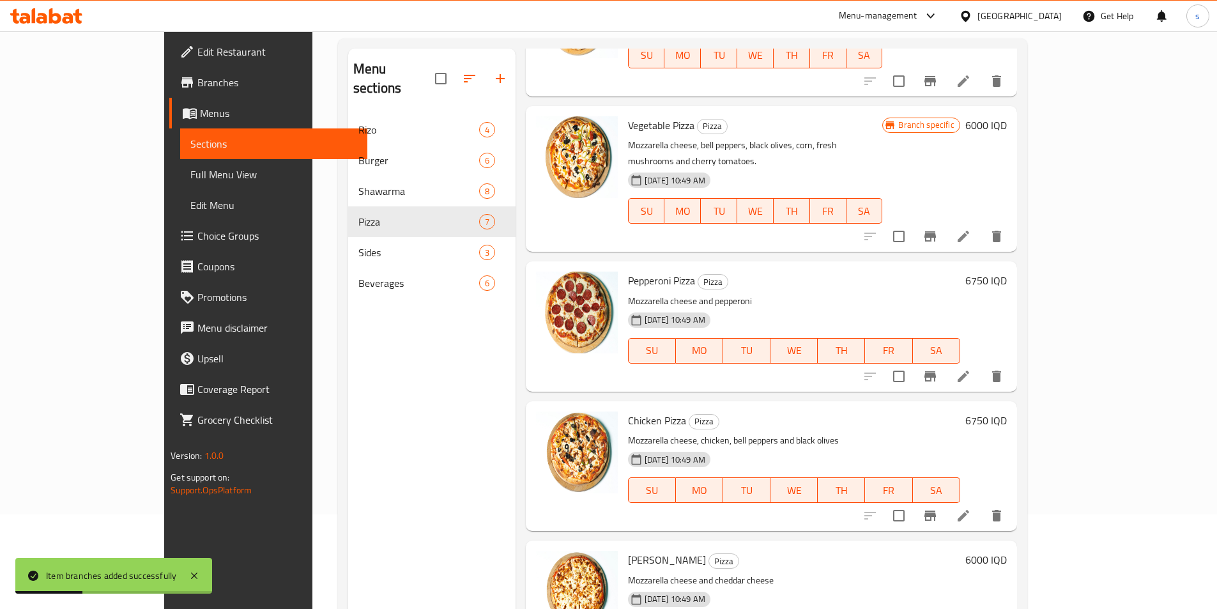
scroll to position [284, 0]
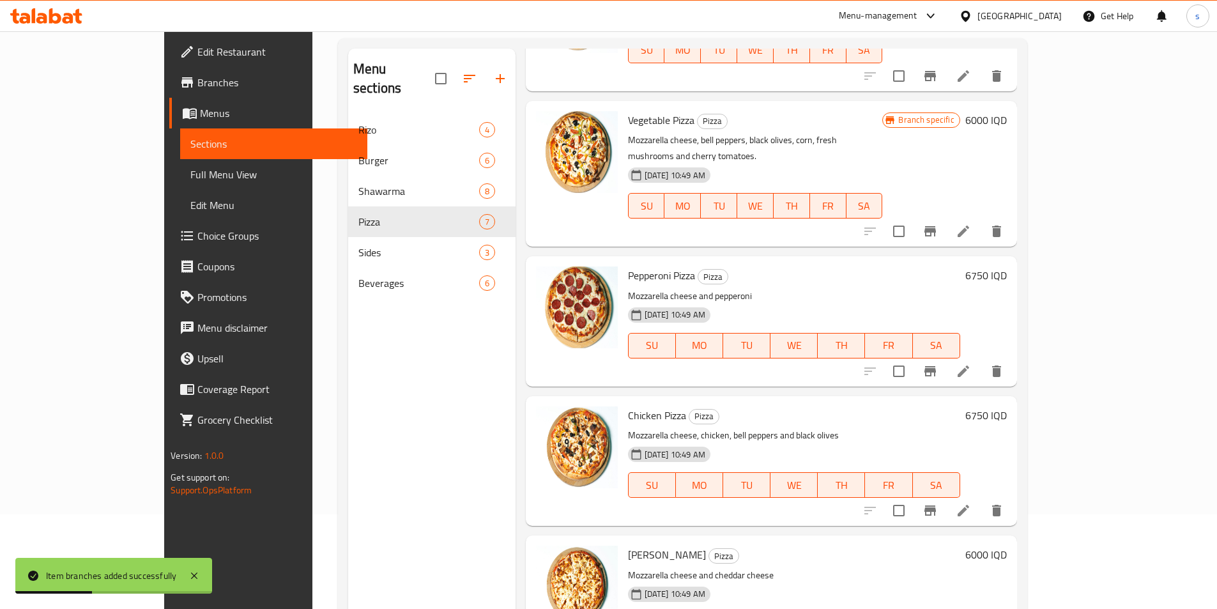
click at [936, 366] on icon "Branch-specific-item" at bounding box center [931, 371] width 12 height 10
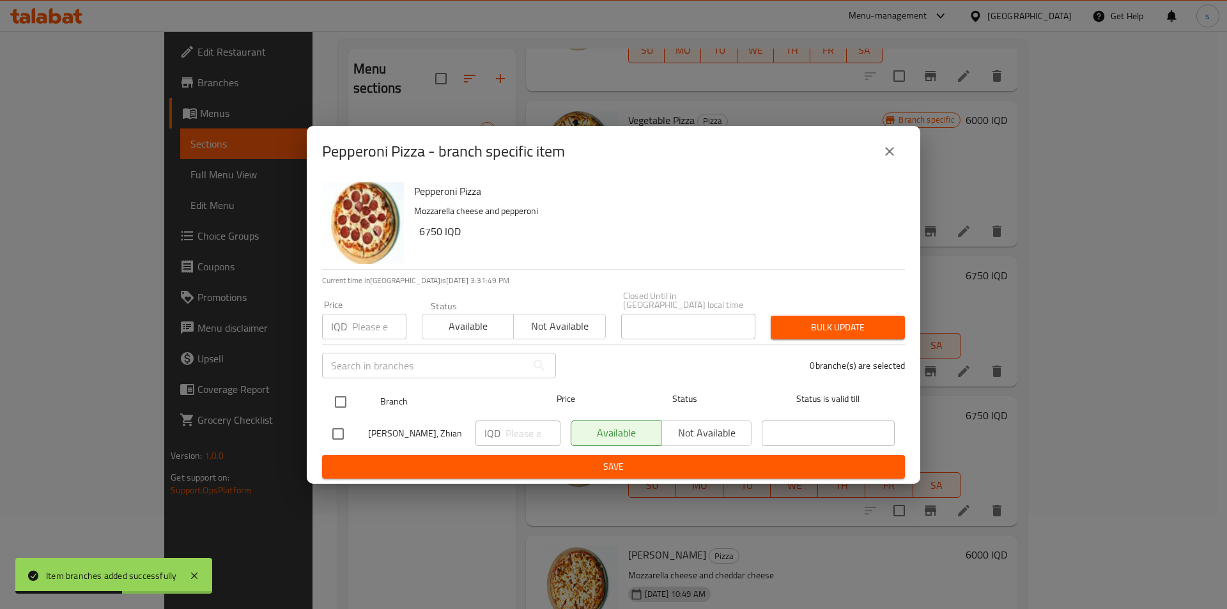
click at [345, 394] on input "checkbox" at bounding box center [340, 401] width 27 height 27
checkbox input "true"
click at [519, 427] on input "number" at bounding box center [532, 433] width 55 height 26
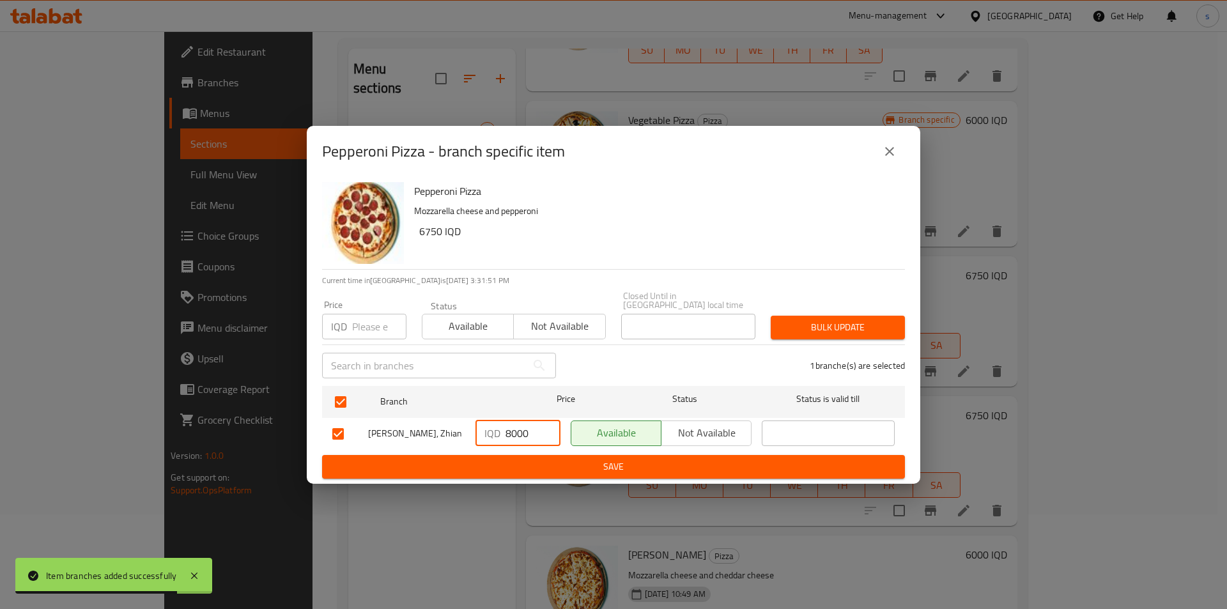
type input "8000"
click at [514, 482] on div "Pepperoni Pizza - branch specific item Pepperoni Pizza Mozzarella cheese and pe…" at bounding box center [613, 304] width 1227 height 609
click at [512, 464] on span "Save" at bounding box center [613, 467] width 562 height 16
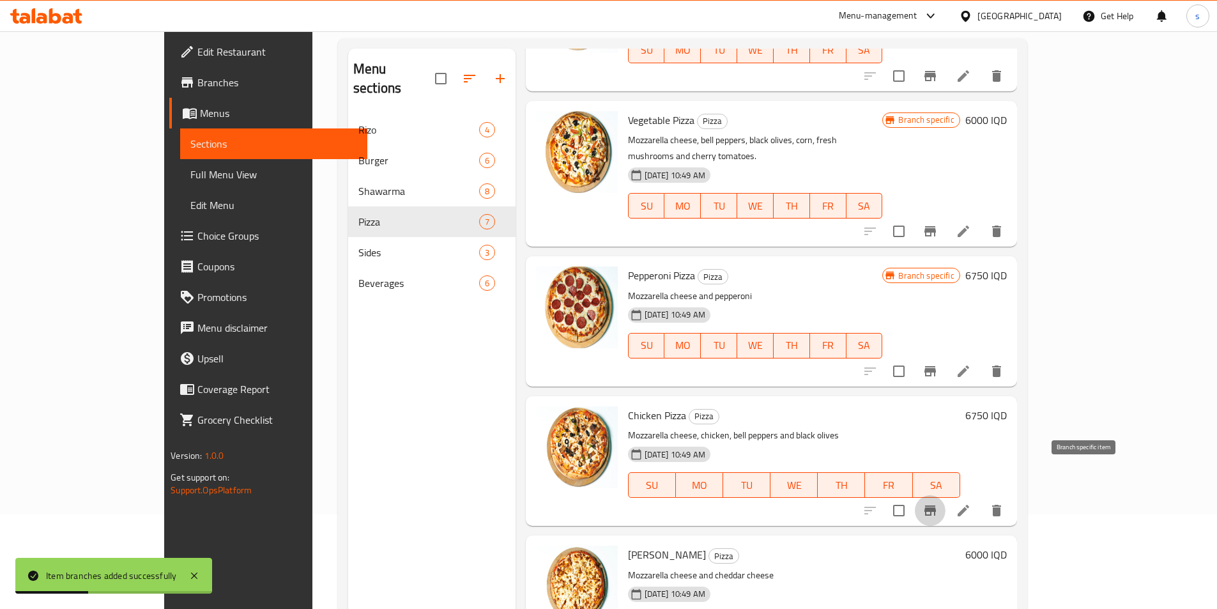
click at [946, 495] on button "Branch-specific-item" at bounding box center [930, 510] width 31 height 31
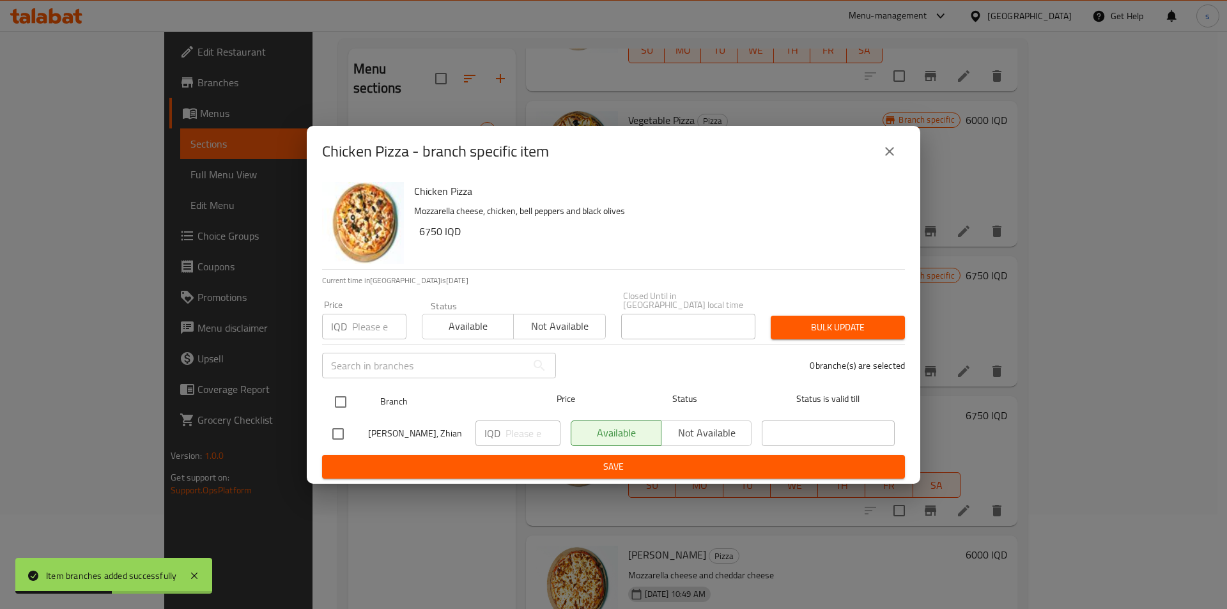
click at [346, 393] on input "checkbox" at bounding box center [340, 401] width 27 height 27
checkbox input "true"
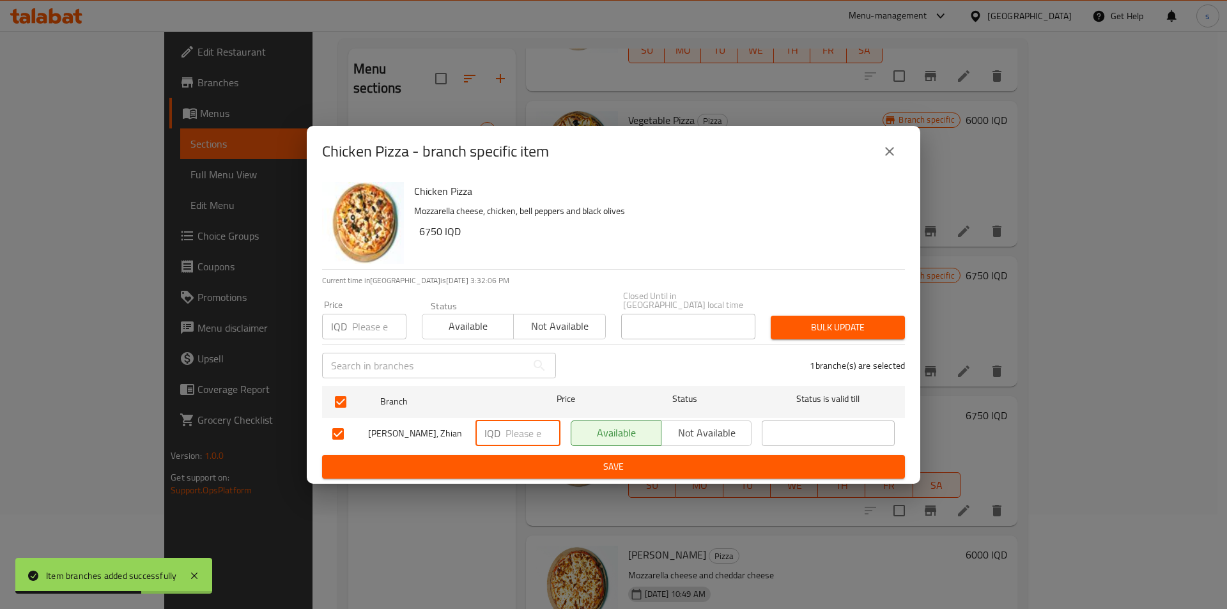
click at [510, 428] on input "number" at bounding box center [532, 433] width 55 height 26
type input "8000"
click at [511, 470] on button "Save" at bounding box center [613, 467] width 583 height 24
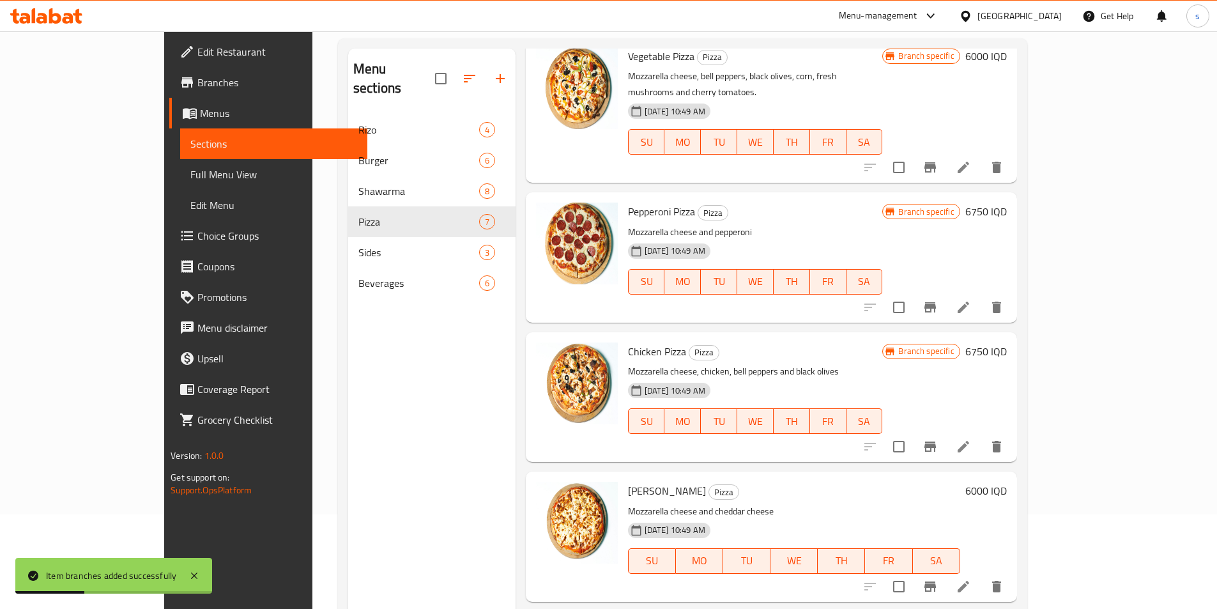
scroll to position [400, 0]
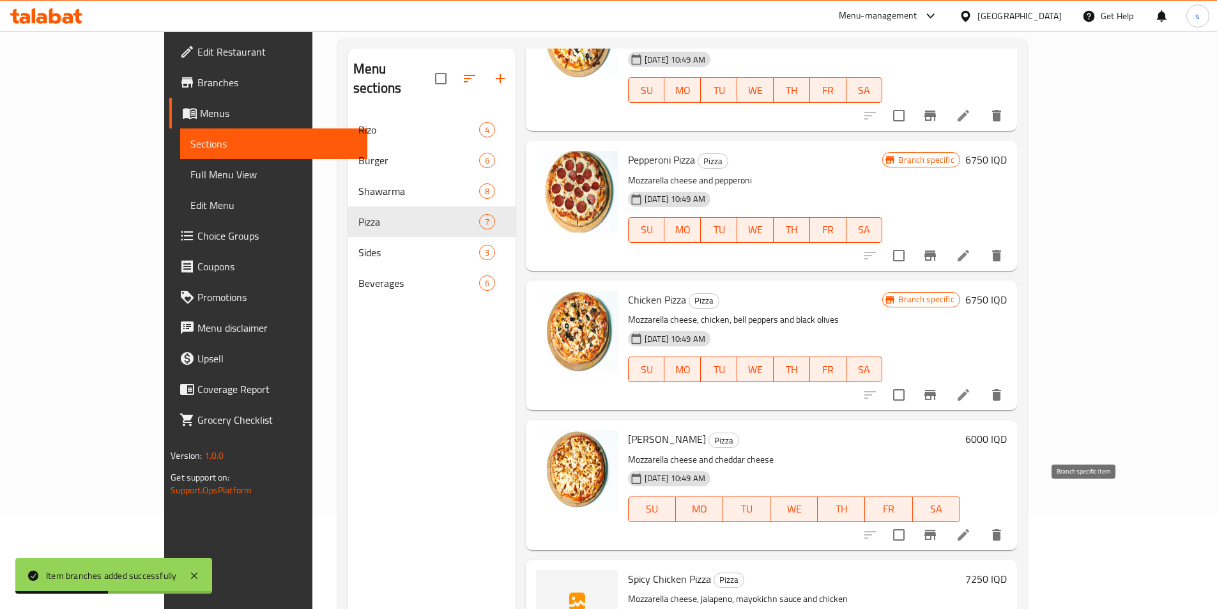
click at [938, 527] on icon "Branch-specific-item" at bounding box center [930, 534] width 15 height 15
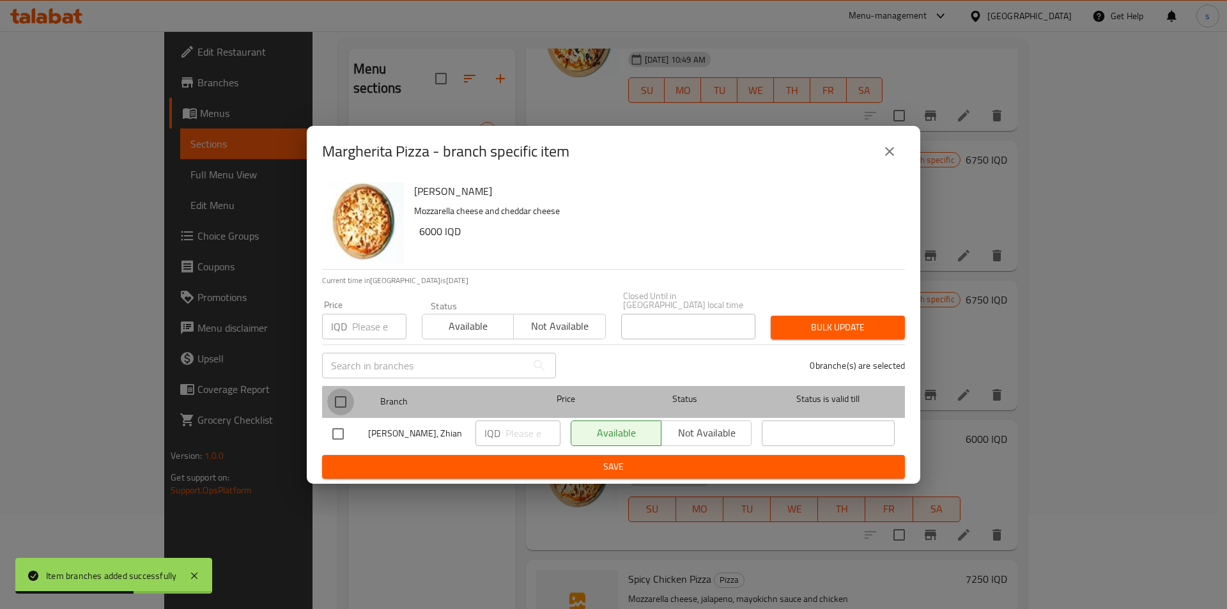
click at [340, 401] on input "checkbox" at bounding box center [340, 401] width 27 height 27
checkbox input "true"
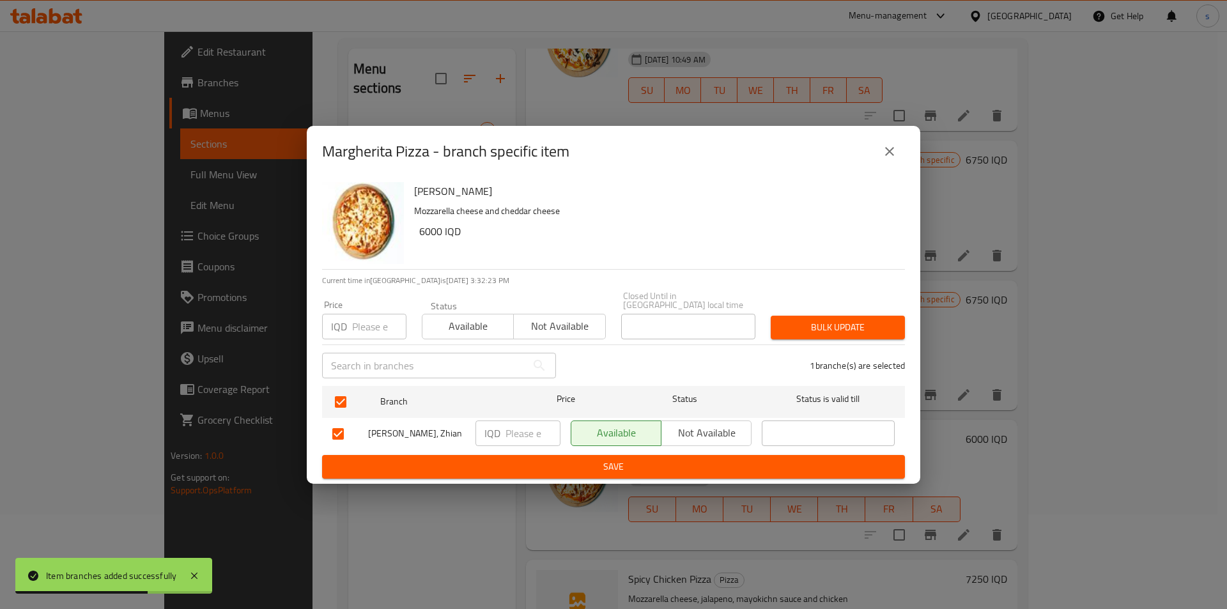
click at [520, 431] on input "number" at bounding box center [532, 433] width 55 height 26
type input "7750"
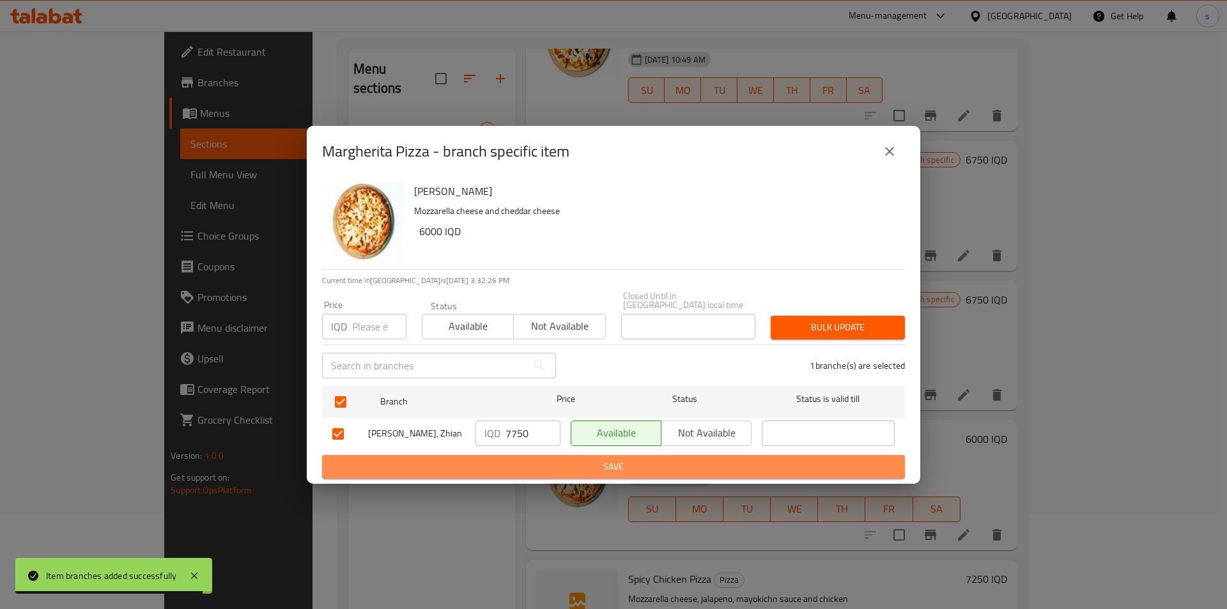
click at [534, 459] on span "Save" at bounding box center [613, 467] width 562 height 16
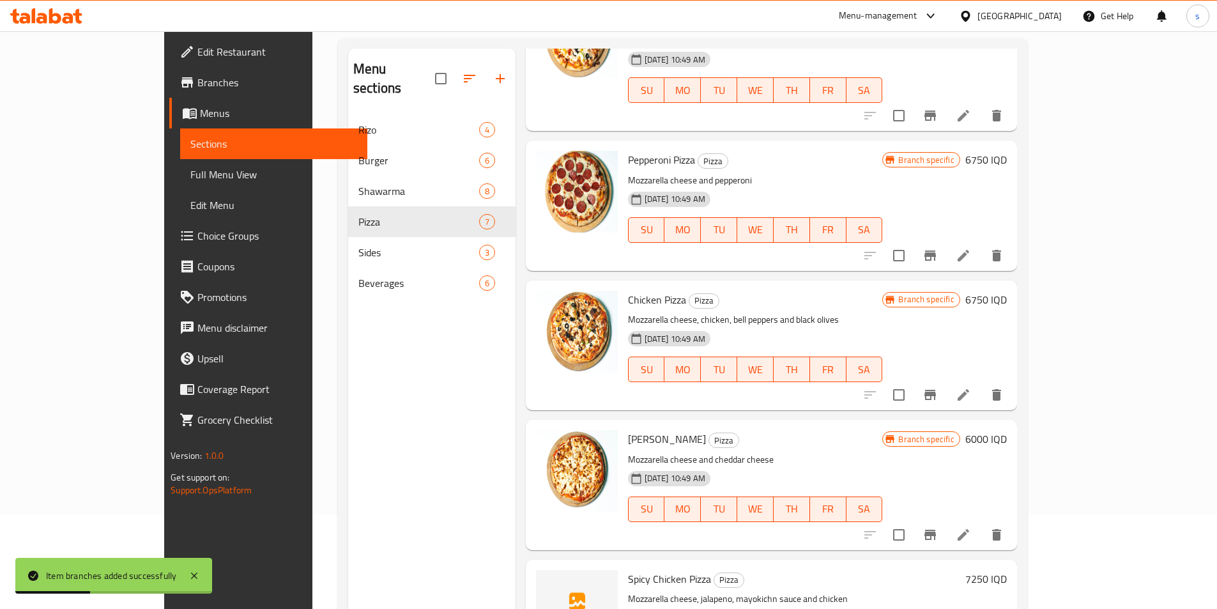
scroll to position [179, 0]
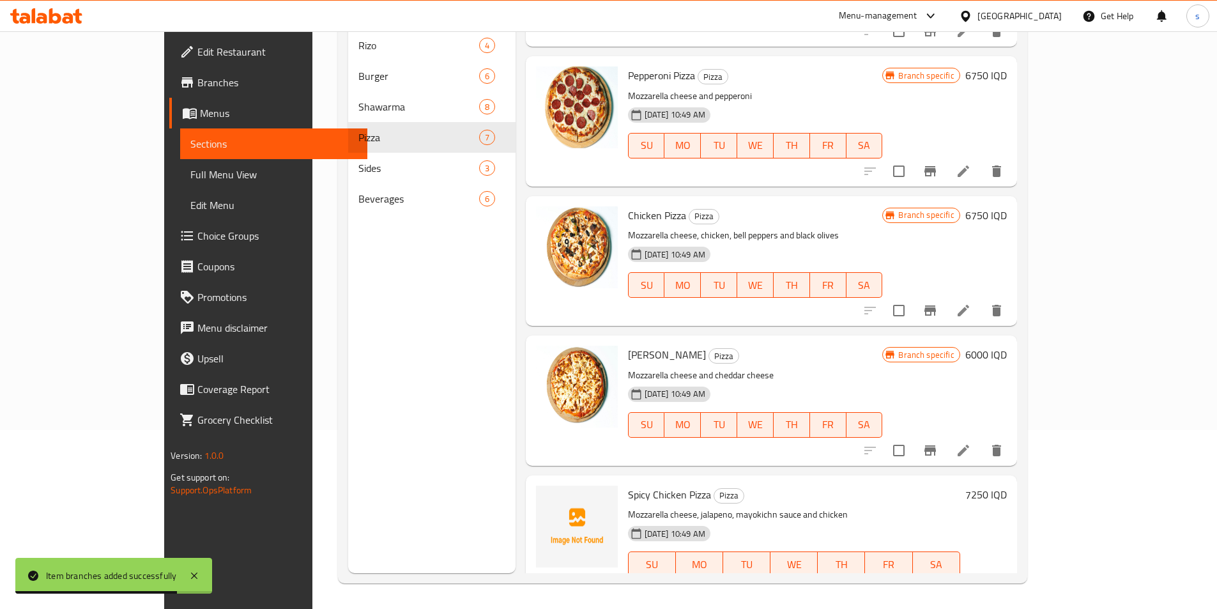
click at [936, 585] on icon "Branch-specific-item" at bounding box center [931, 590] width 12 height 10
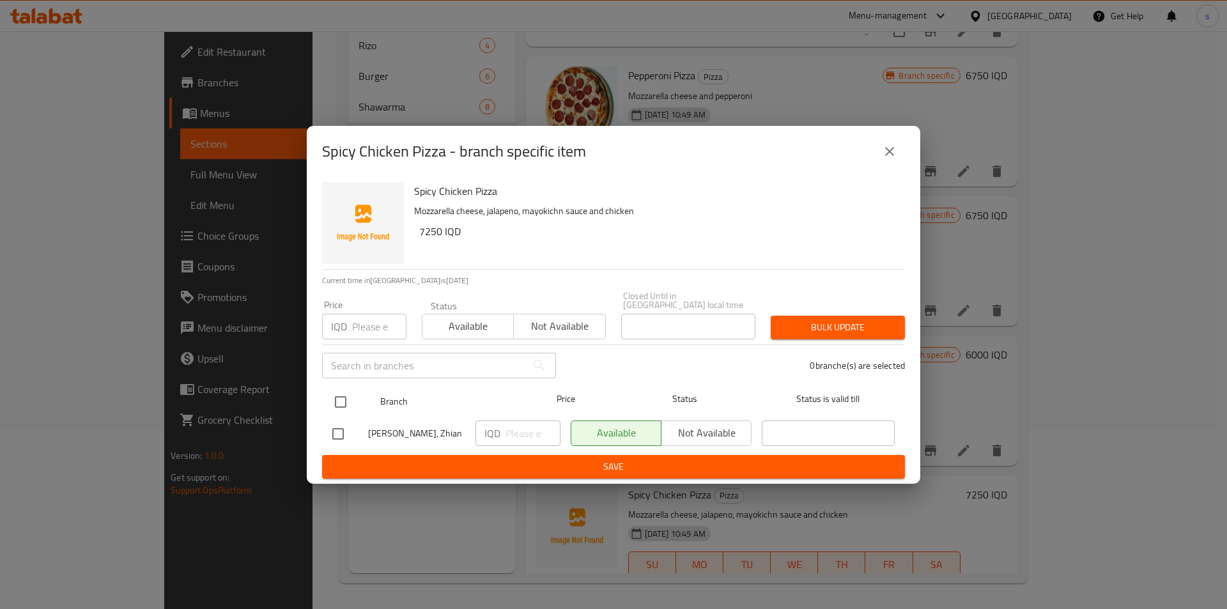
click at [342, 396] on input "checkbox" at bounding box center [340, 401] width 27 height 27
checkbox input "true"
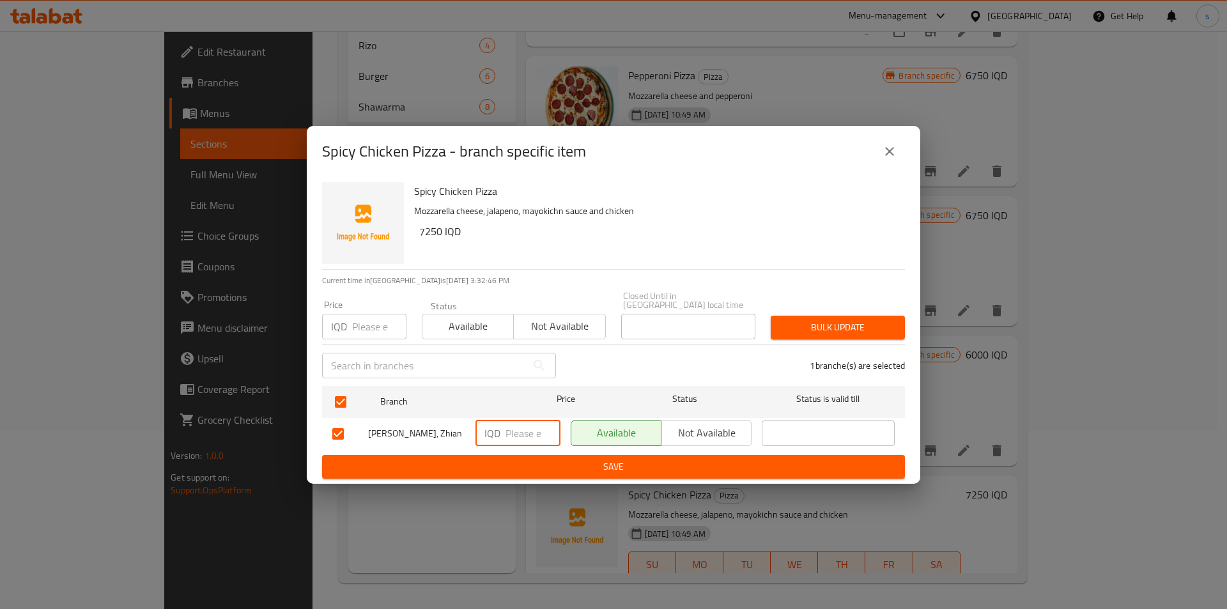
click at [511, 429] on input "number" at bounding box center [532, 433] width 55 height 26
type input "9250"
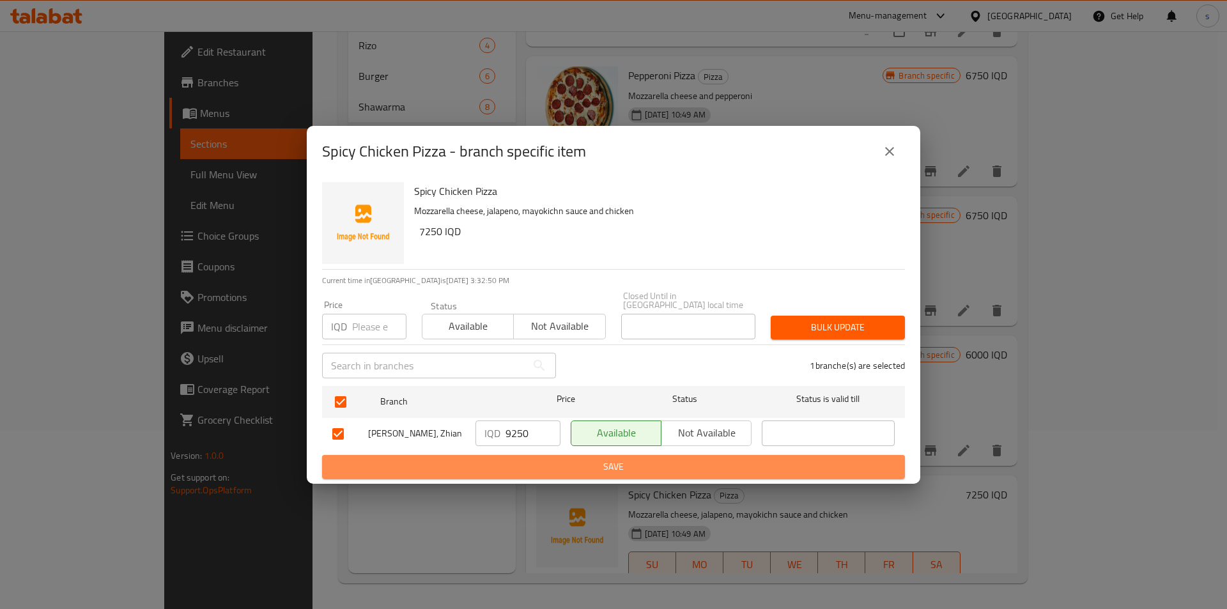
click at [574, 459] on span "Save" at bounding box center [613, 467] width 562 height 16
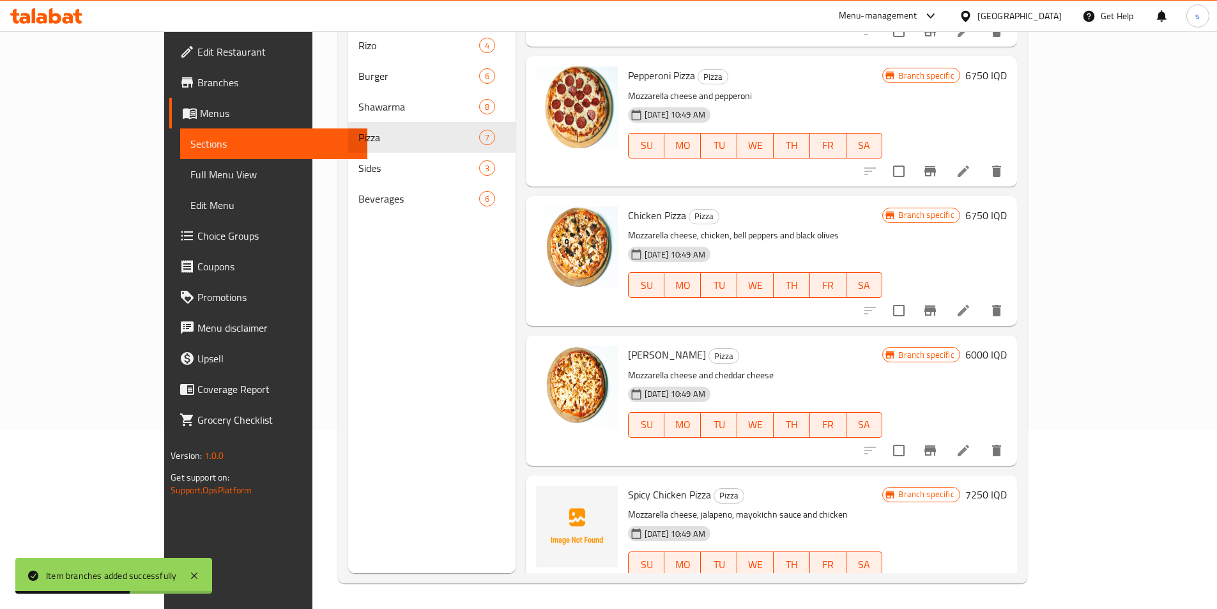
scroll to position [101, 0]
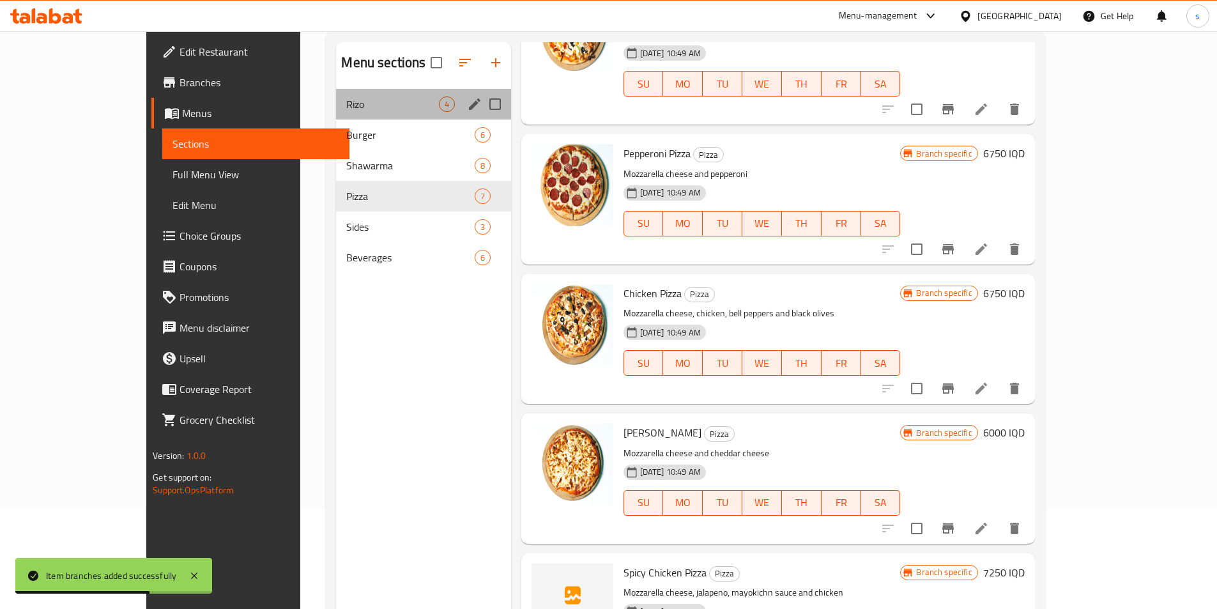
click at [336, 112] on div "Rizo 4" at bounding box center [423, 104] width 174 height 31
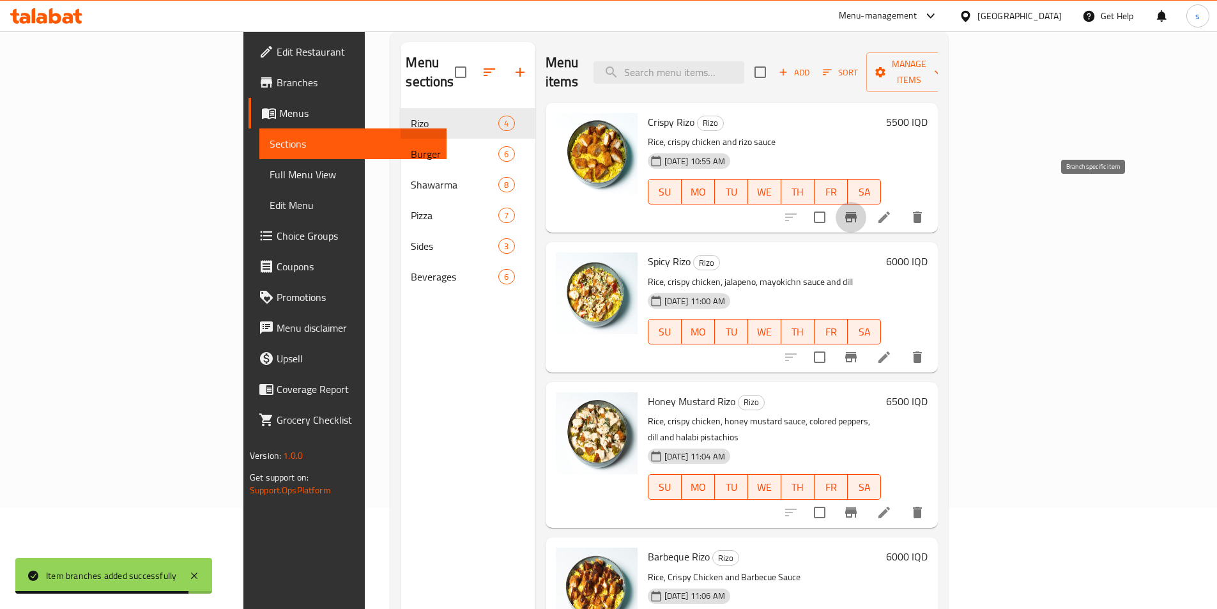
click at [866, 202] on button "Branch-specific-item" at bounding box center [851, 217] width 31 height 31
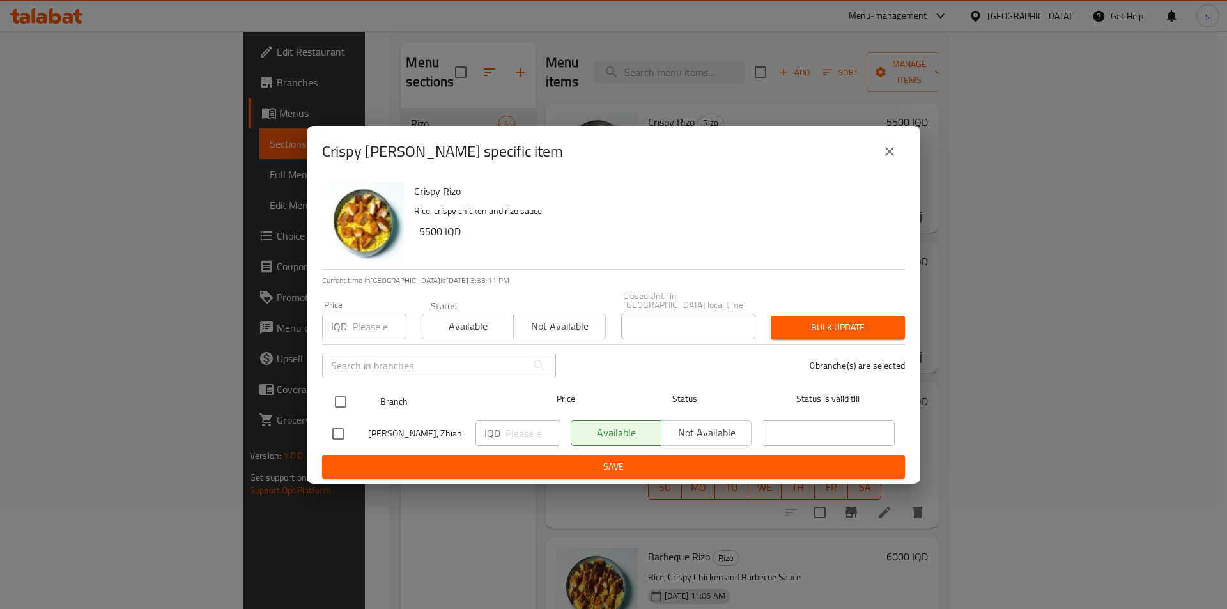
click at [339, 392] on input "checkbox" at bounding box center [340, 401] width 27 height 27
checkbox input "true"
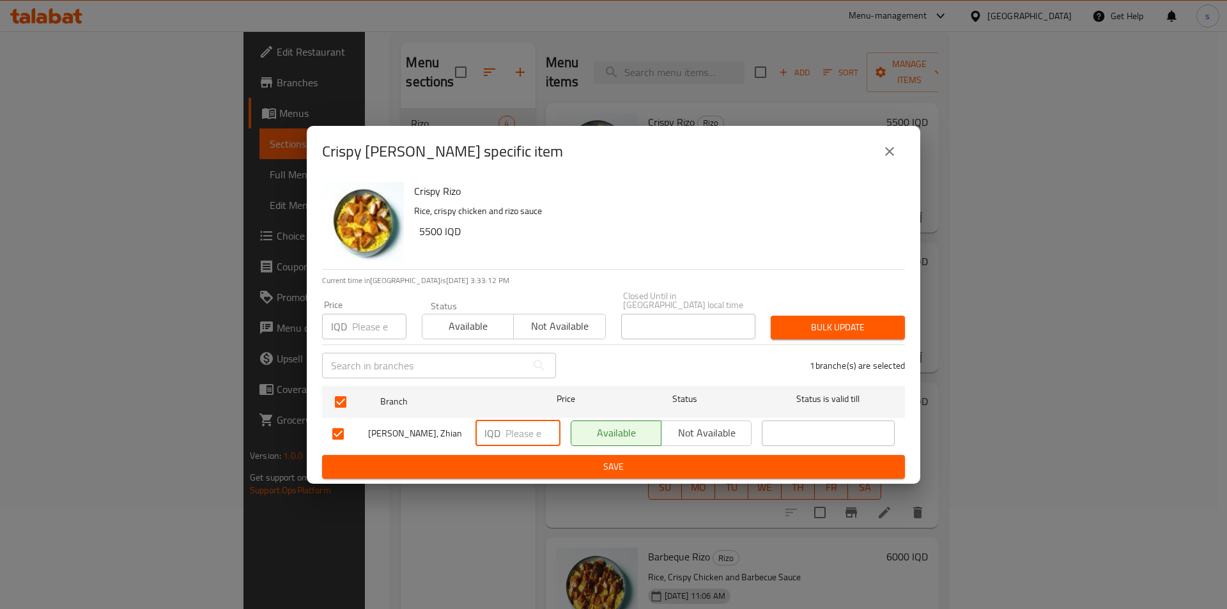
click at [518, 432] on input "number" at bounding box center [532, 433] width 55 height 26
type input "7000"
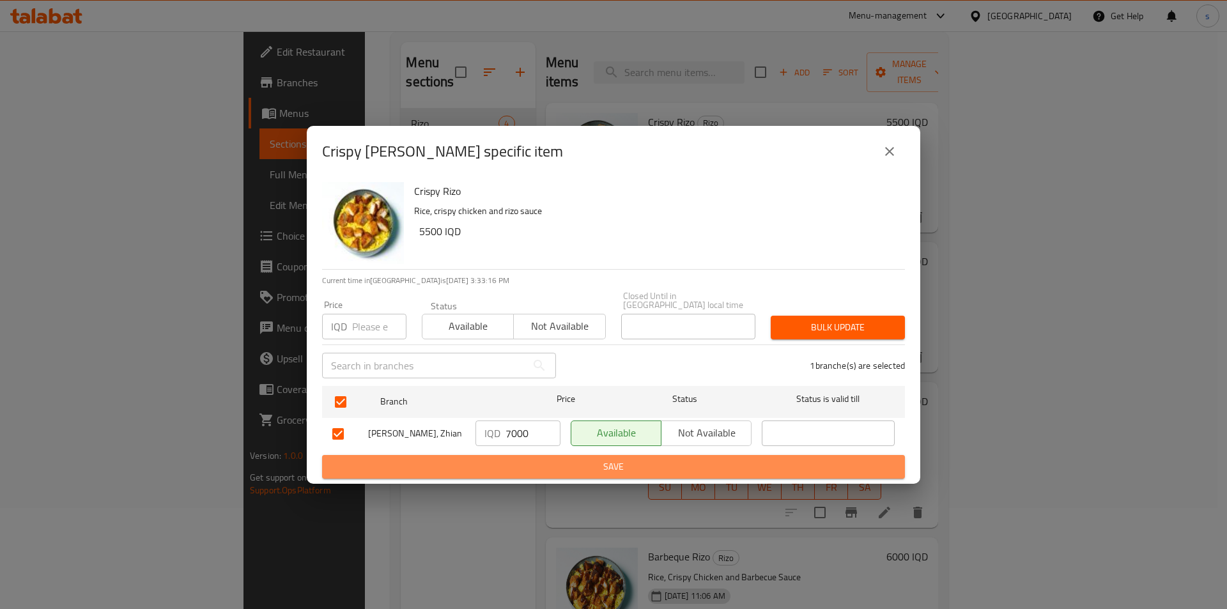
click at [542, 459] on span "Save" at bounding box center [613, 467] width 562 height 16
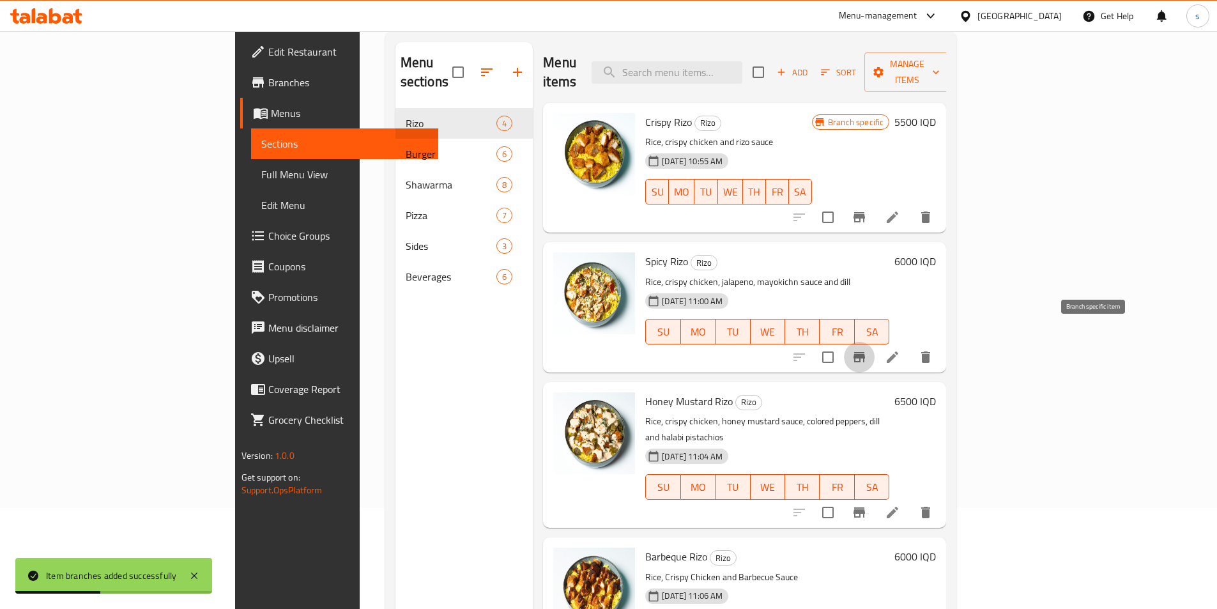
click at [875, 342] on button "Branch-specific-item" at bounding box center [859, 357] width 31 height 31
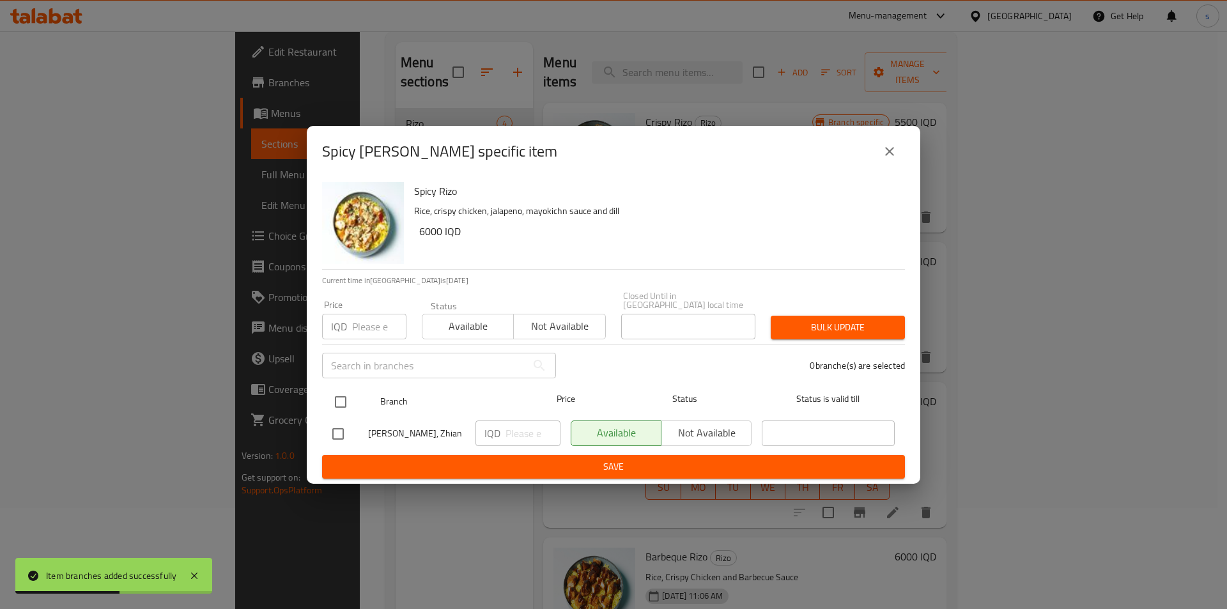
click at [351, 399] on input "checkbox" at bounding box center [340, 401] width 27 height 27
checkbox input "true"
click at [534, 426] on input "number" at bounding box center [532, 433] width 55 height 26
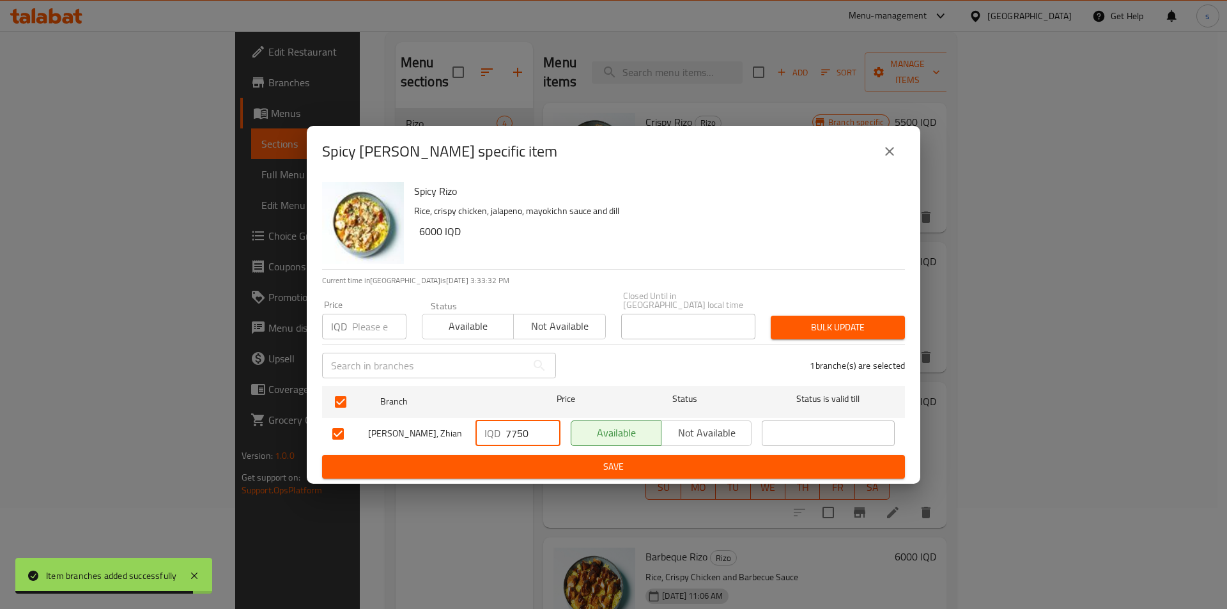
type input "7750"
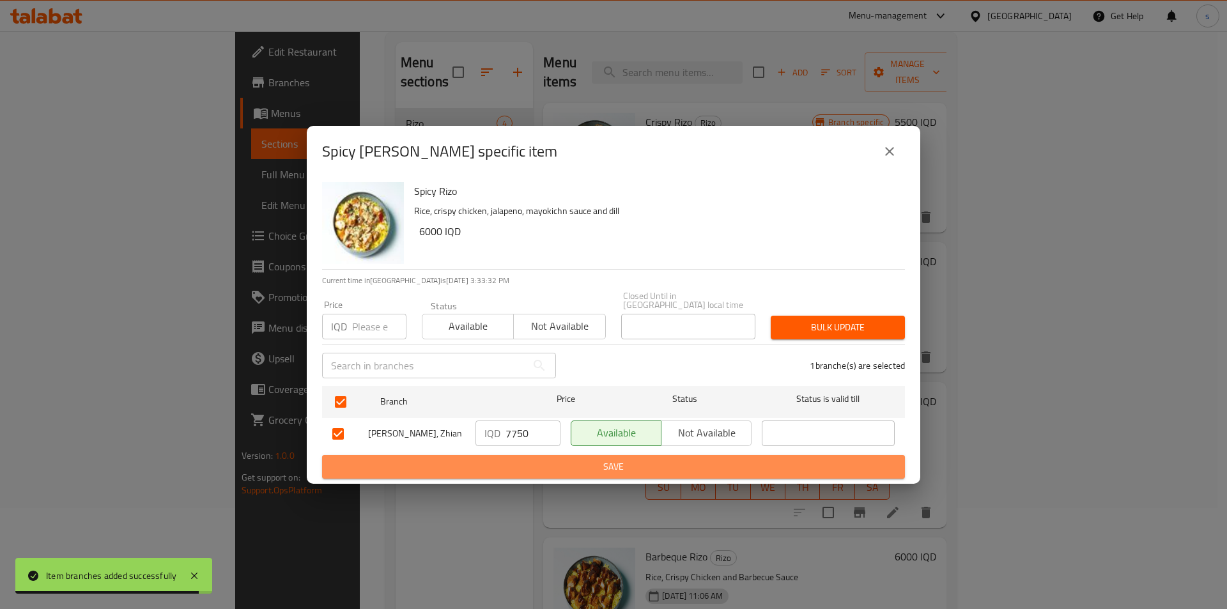
click at [530, 470] on button "Save" at bounding box center [613, 467] width 583 height 24
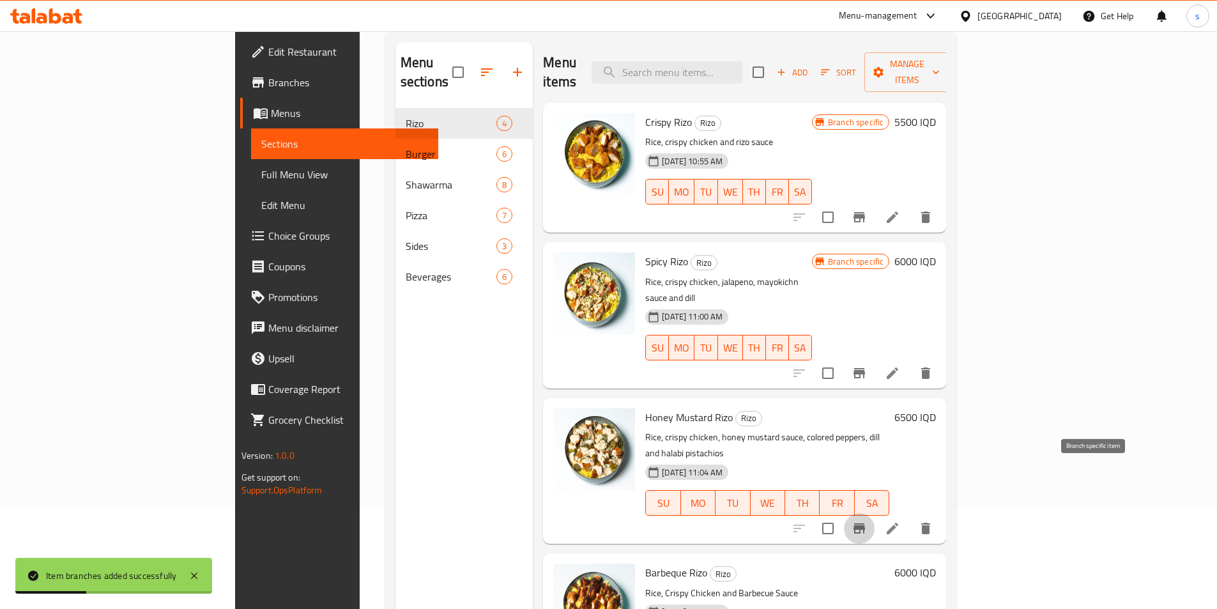
click at [865, 523] on icon "Branch-specific-item" at bounding box center [860, 528] width 12 height 10
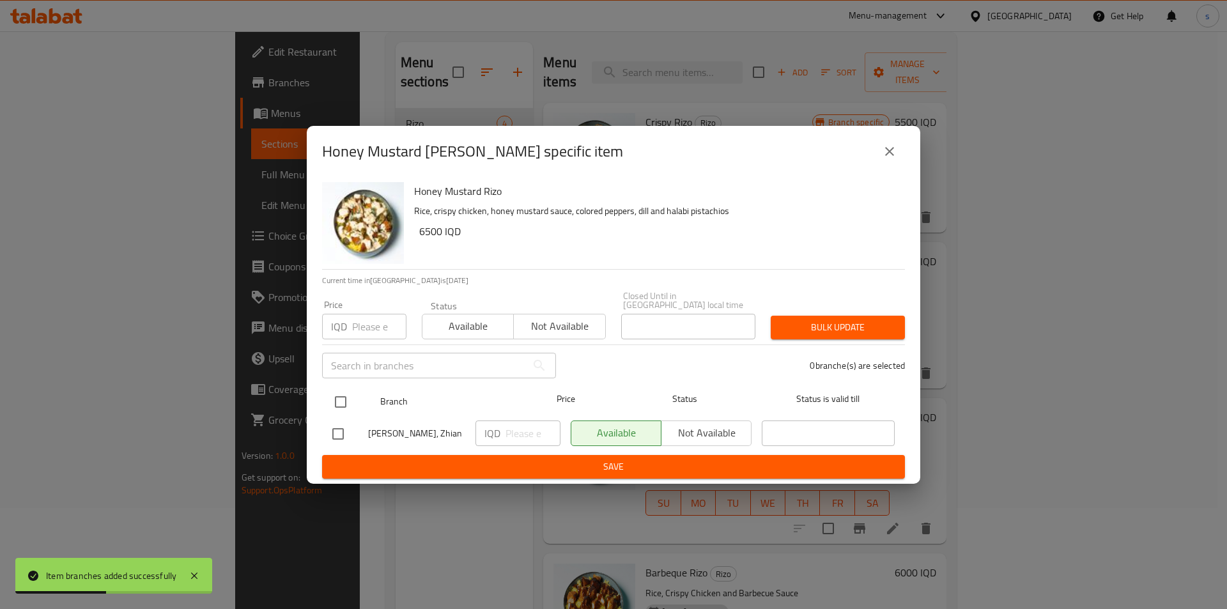
drag, startPoint x: 334, startPoint y: 399, endPoint x: 355, endPoint y: 405, distance: 21.2
click at [335, 399] on input "checkbox" at bounding box center [340, 401] width 27 height 27
checkbox input "true"
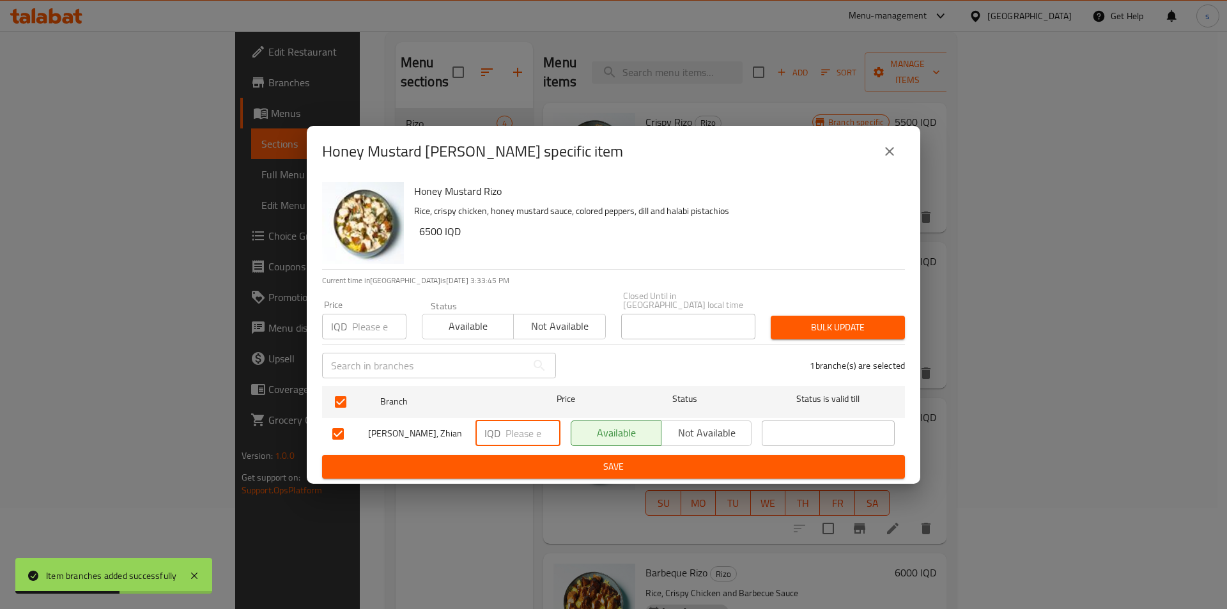
click at [512, 438] on input "number" at bounding box center [532, 433] width 55 height 26
type input "8000"
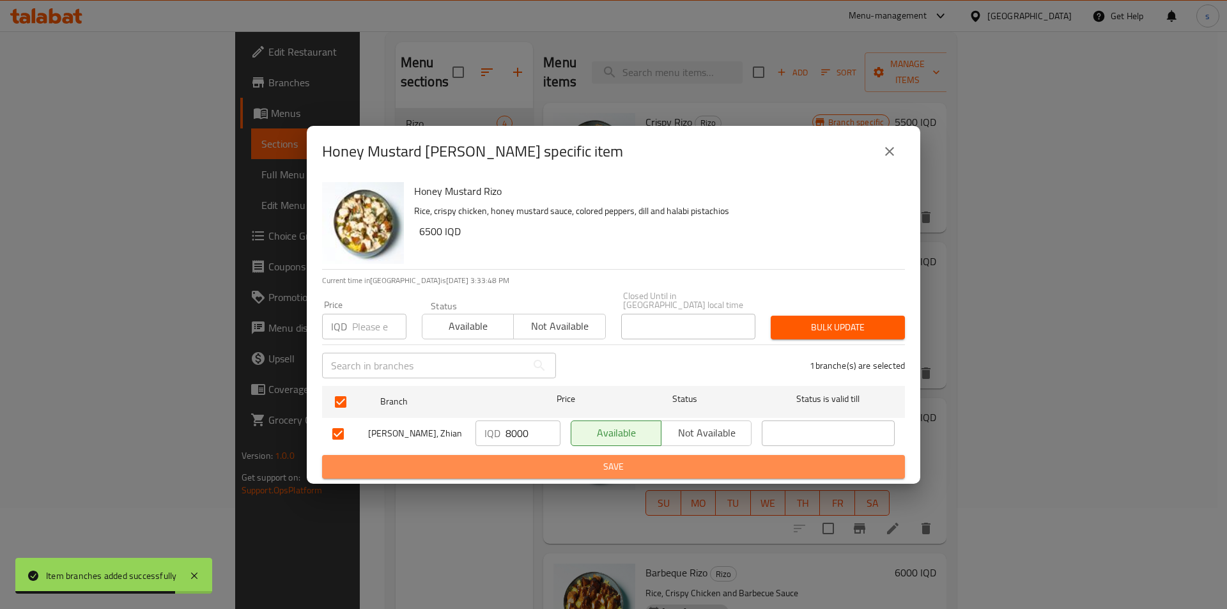
click at [549, 455] on button "Save" at bounding box center [613, 467] width 583 height 24
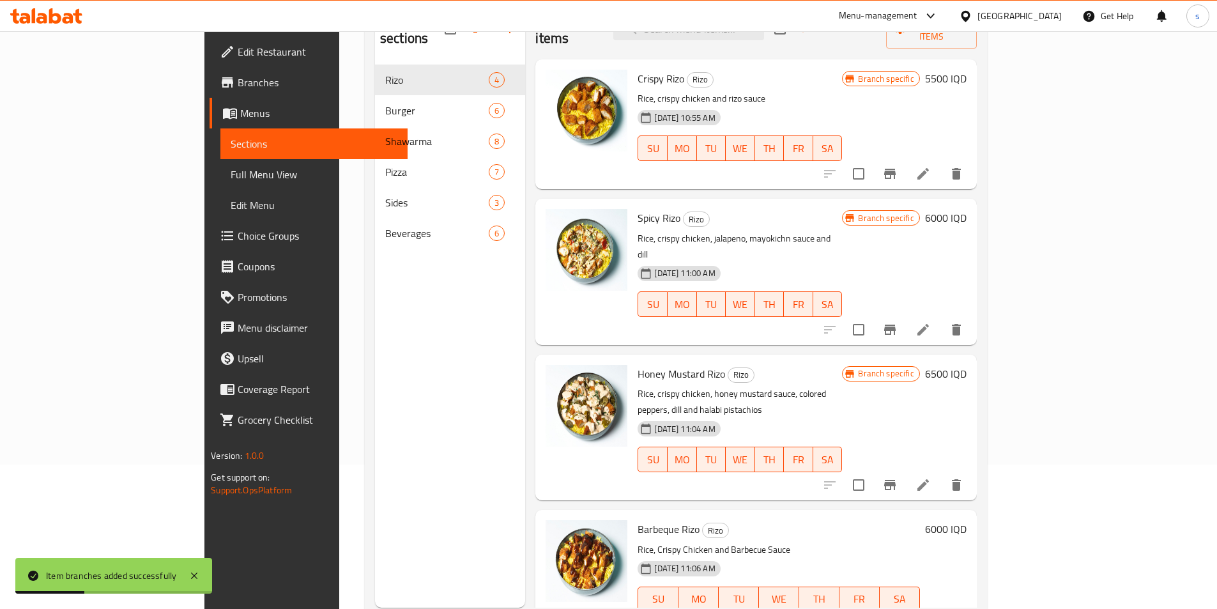
scroll to position [179, 0]
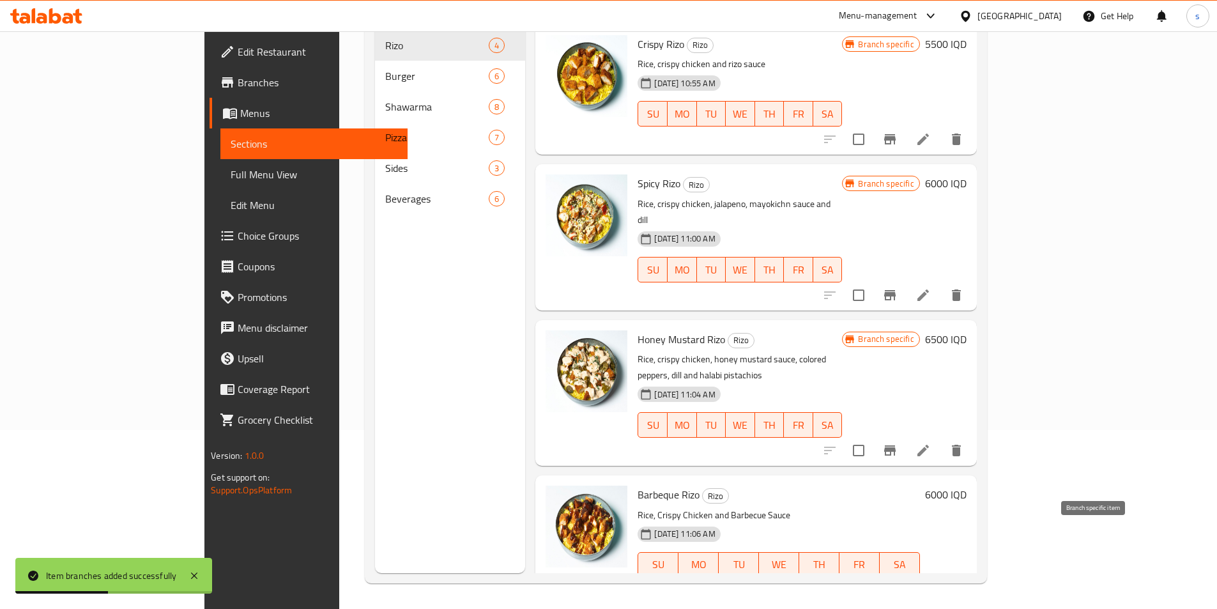
click at [896, 585] on icon "Branch-specific-item" at bounding box center [890, 590] width 12 height 10
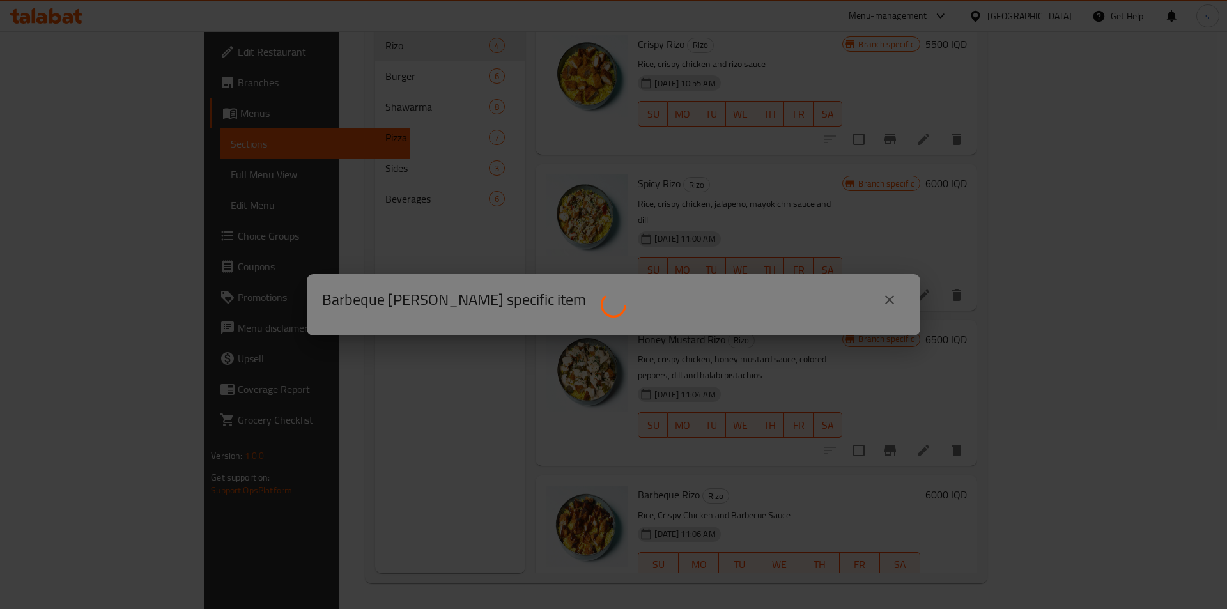
click at [422, 531] on div at bounding box center [613, 304] width 1227 height 609
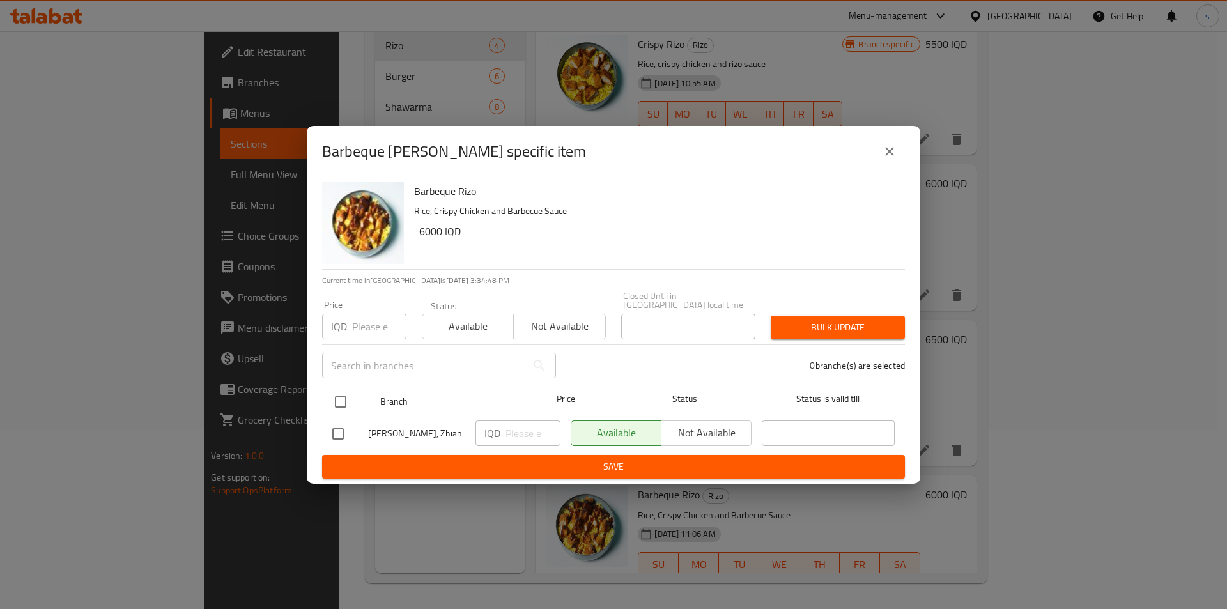
click at [339, 405] on input "checkbox" at bounding box center [340, 401] width 27 height 27
checkbox input "true"
click at [519, 425] on input "number" at bounding box center [532, 433] width 55 height 26
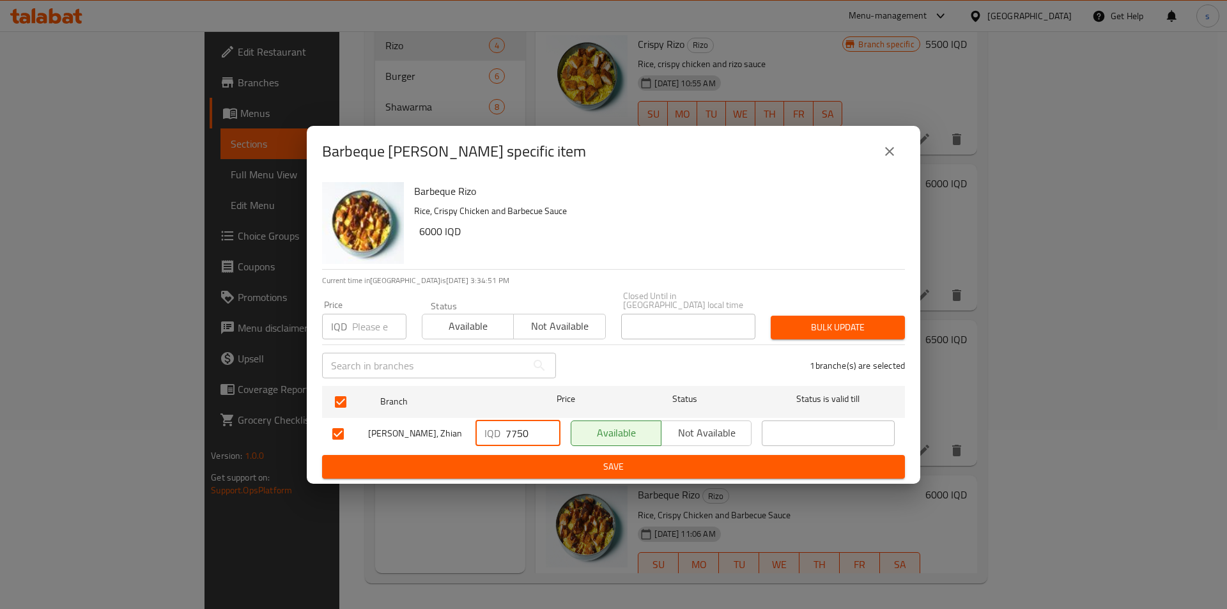
type input "7750"
click at [525, 459] on span "Save" at bounding box center [613, 467] width 562 height 16
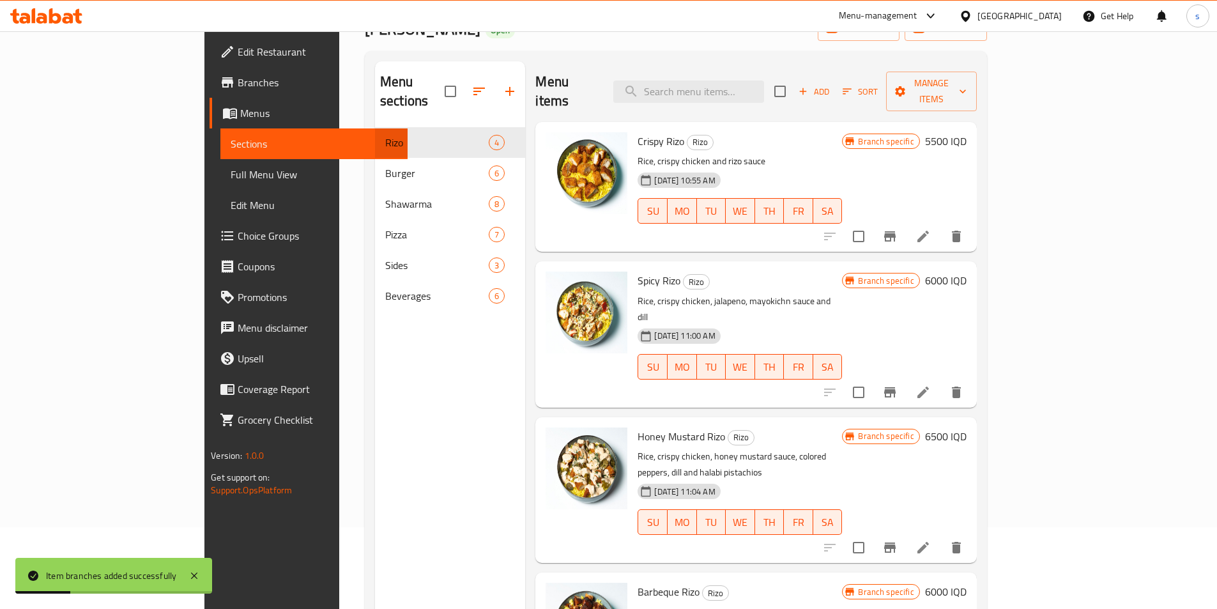
scroll to position [79, 0]
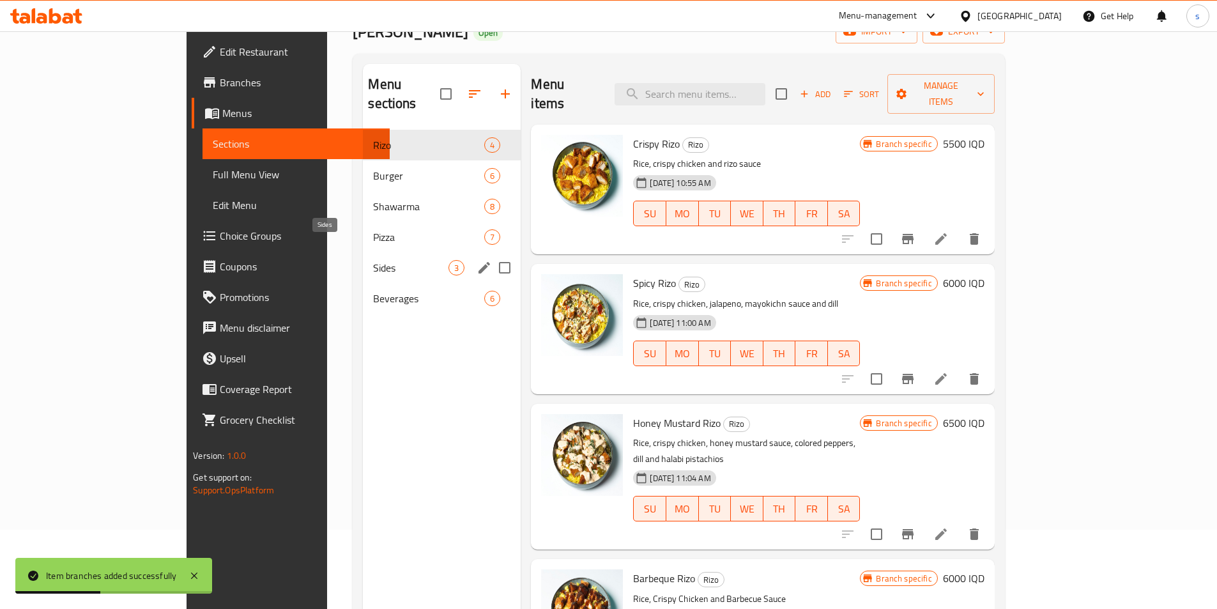
click at [373, 260] on span "Sides" at bounding box center [410, 267] width 75 height 15
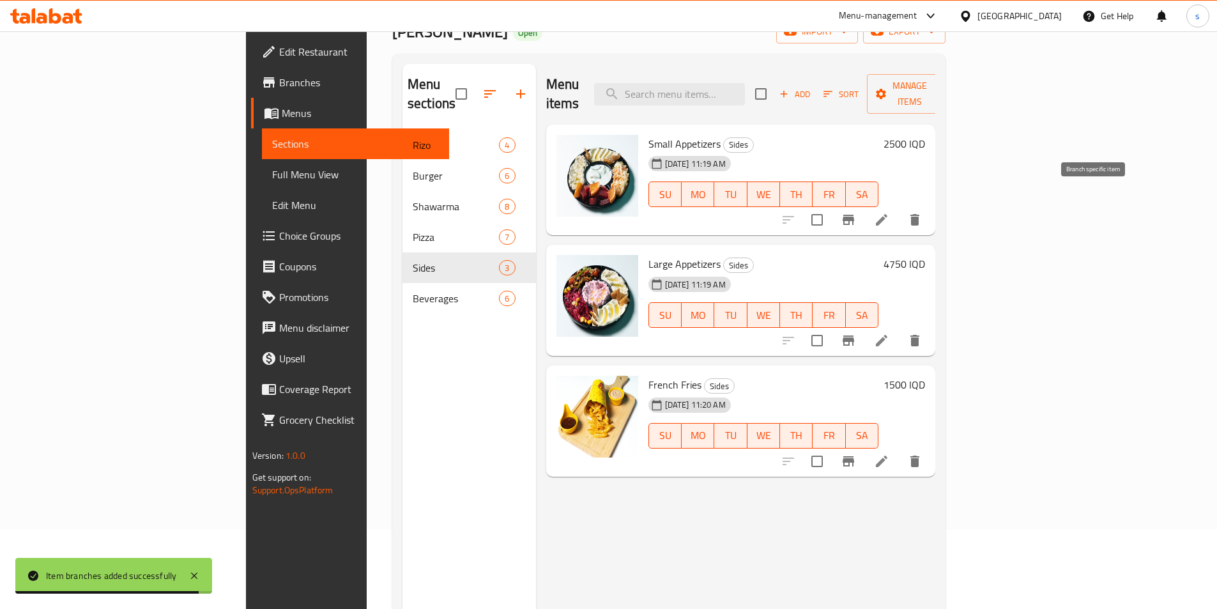
click at [856, 212] on icon "Branch-specific-item" at bounding box center [848, 219] width 15 height 15
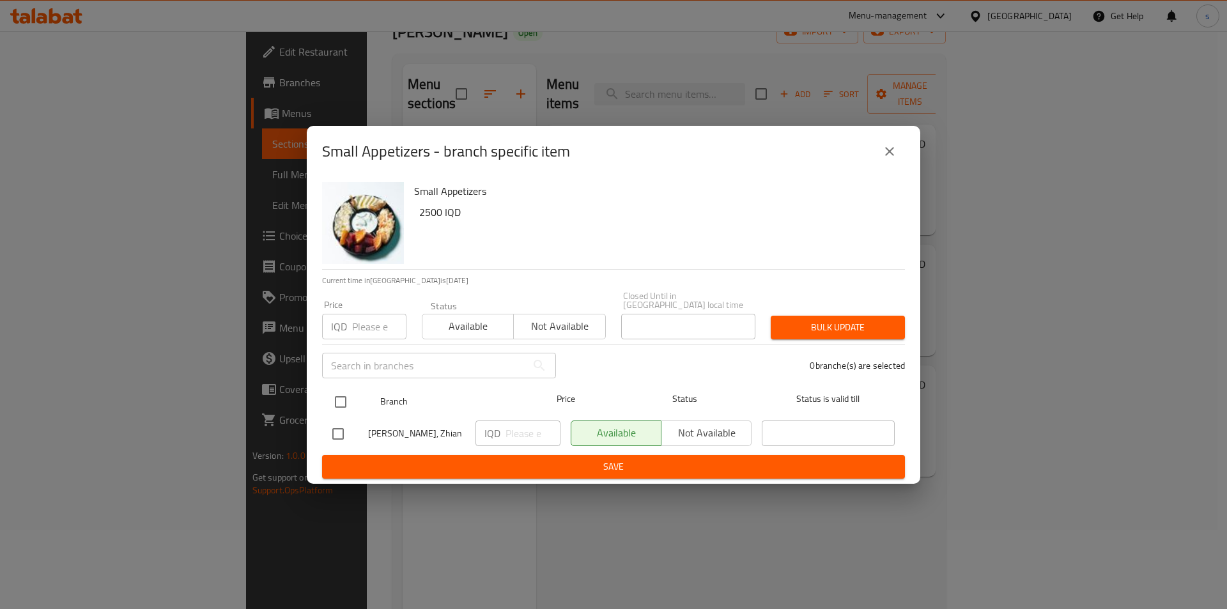
click at [340, 392] on input "checkbox" at bounding box center [340, 401] width 27 height 27
checkbox input "true"
click at [515, 421] on input "number" at bounding box center [532, 433] width 55 height 26
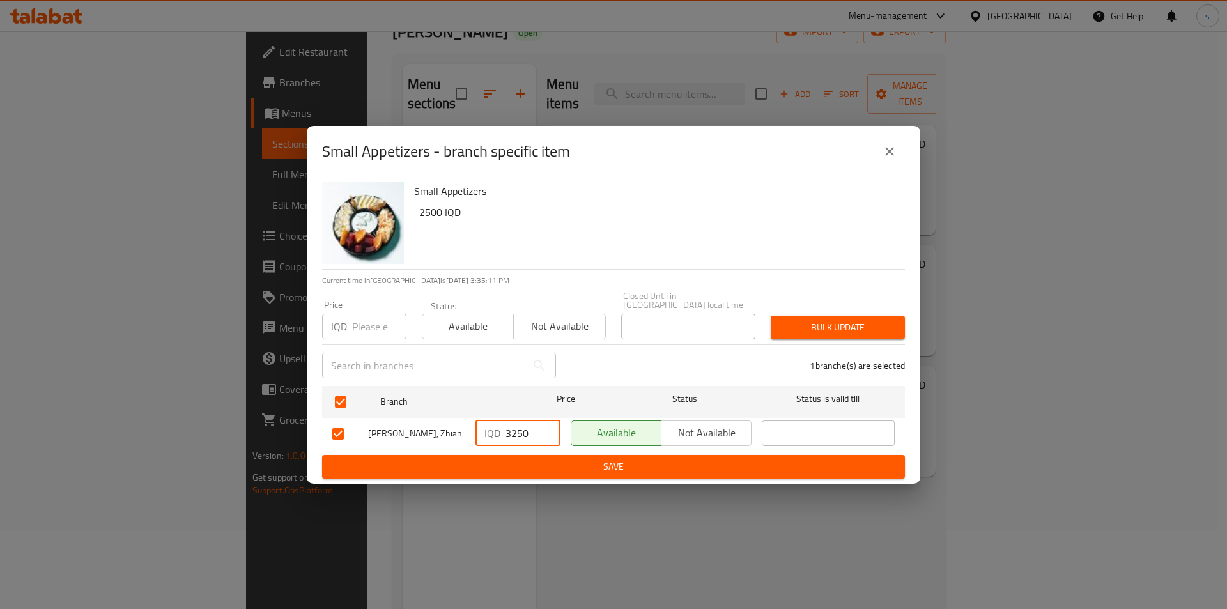
type input "3250"
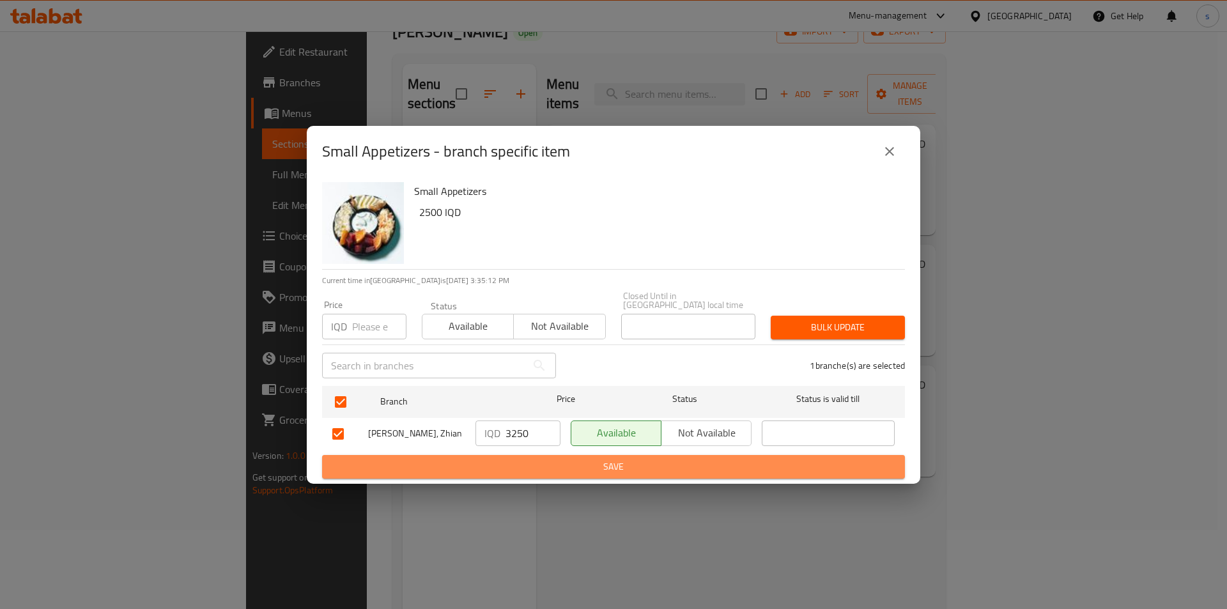
click at [516, 463] on span "Save" at bounding box center [613, 467] width 562 height 16
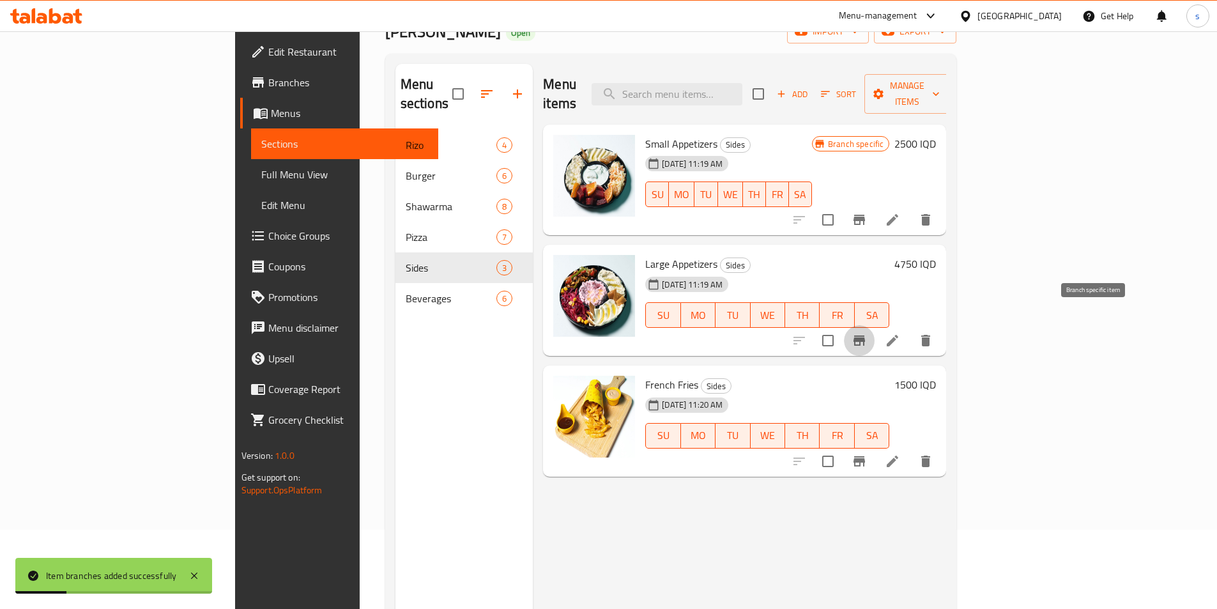
click at [865, 335] on icon "Branch-specific-item" at bounding box center [860, 340] width 12 height 10
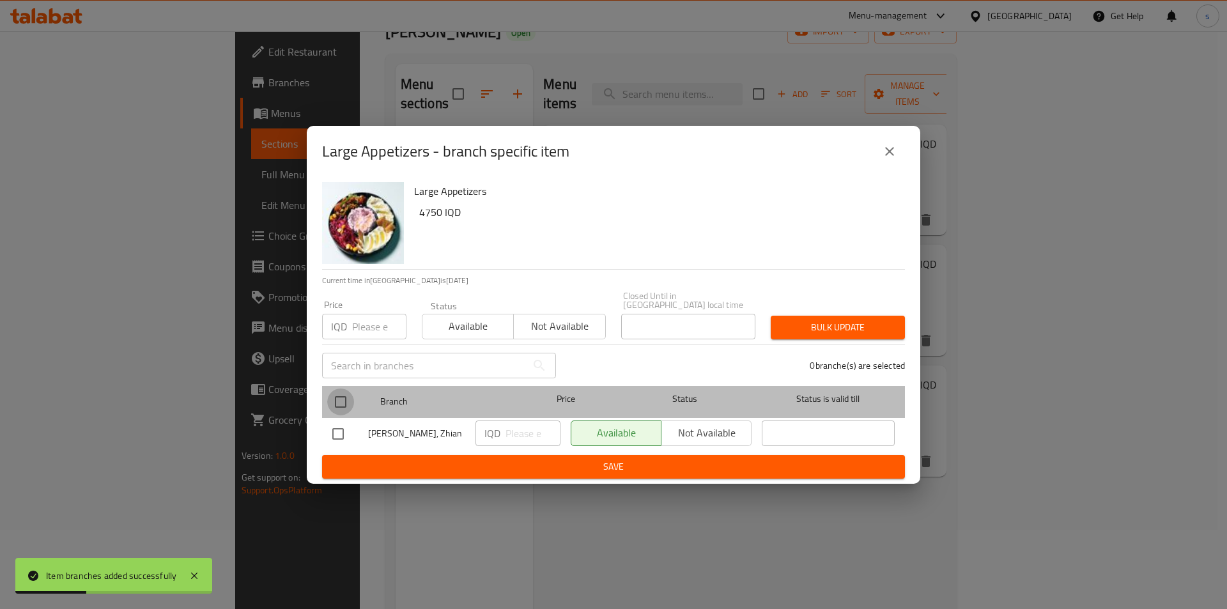
click at [327, 396] on input "checkbox" at bounding box center [340, 401] width 27 height 27
checkbox input "true"
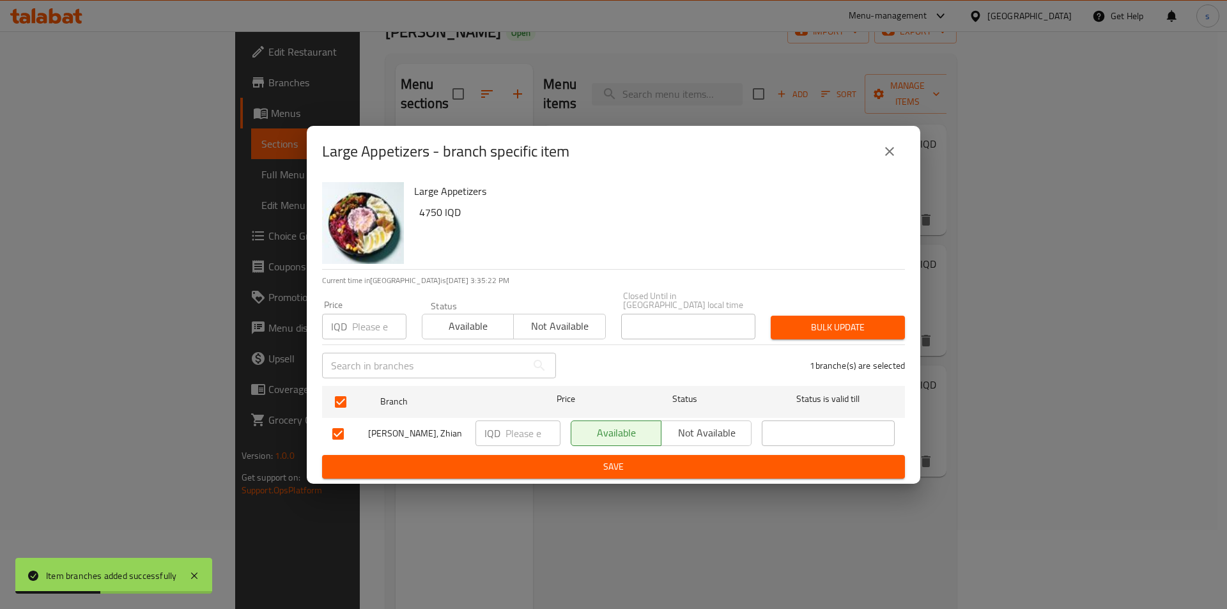
click at [522, 429] on input "number" at bounding box center [532, 433] width 55 height 26
type input "6000"
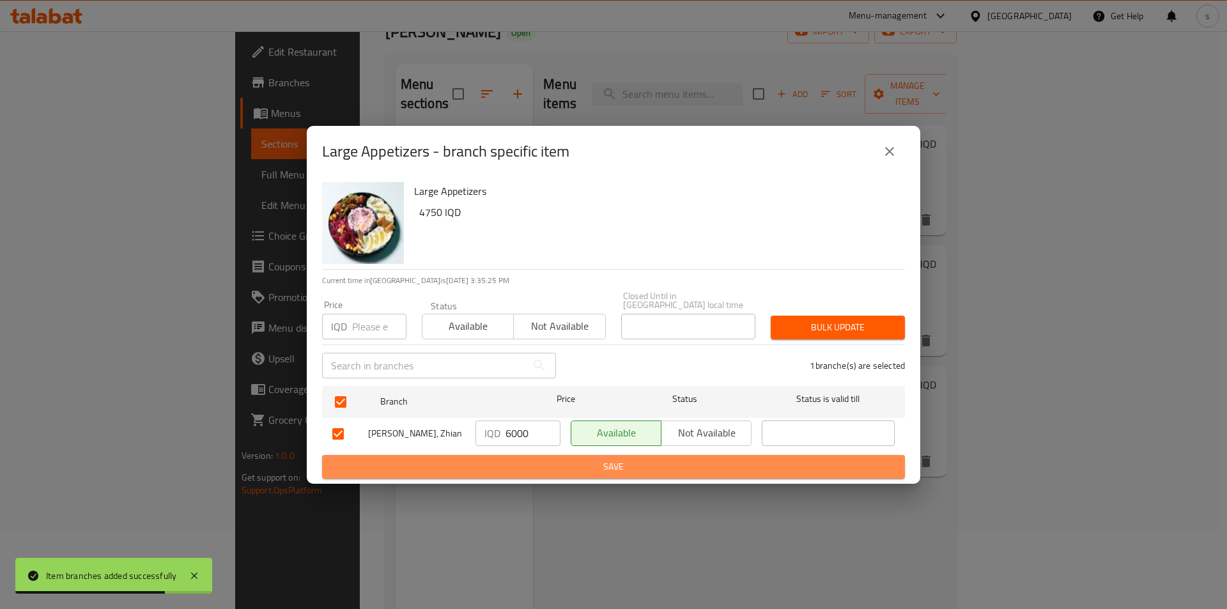
click at [555, 459] on span "Save" at bounding box center [613, 467] width 562 height 16
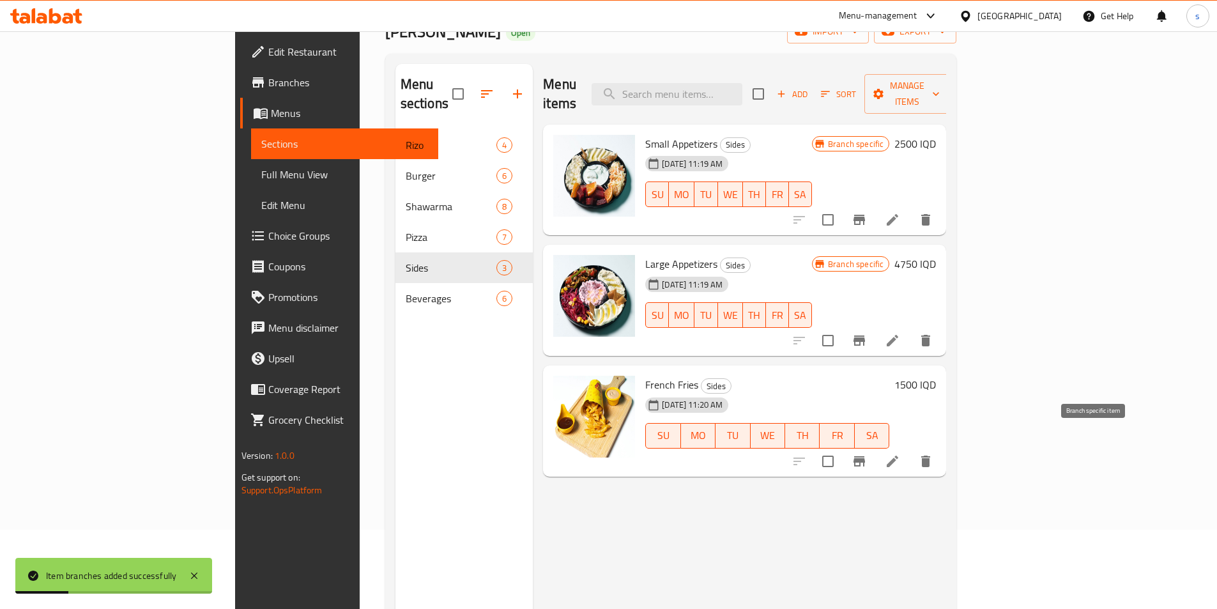
click at [875, 446] on button "Branch-specific-item" at bounding box center [859, 461] width 31 height 31
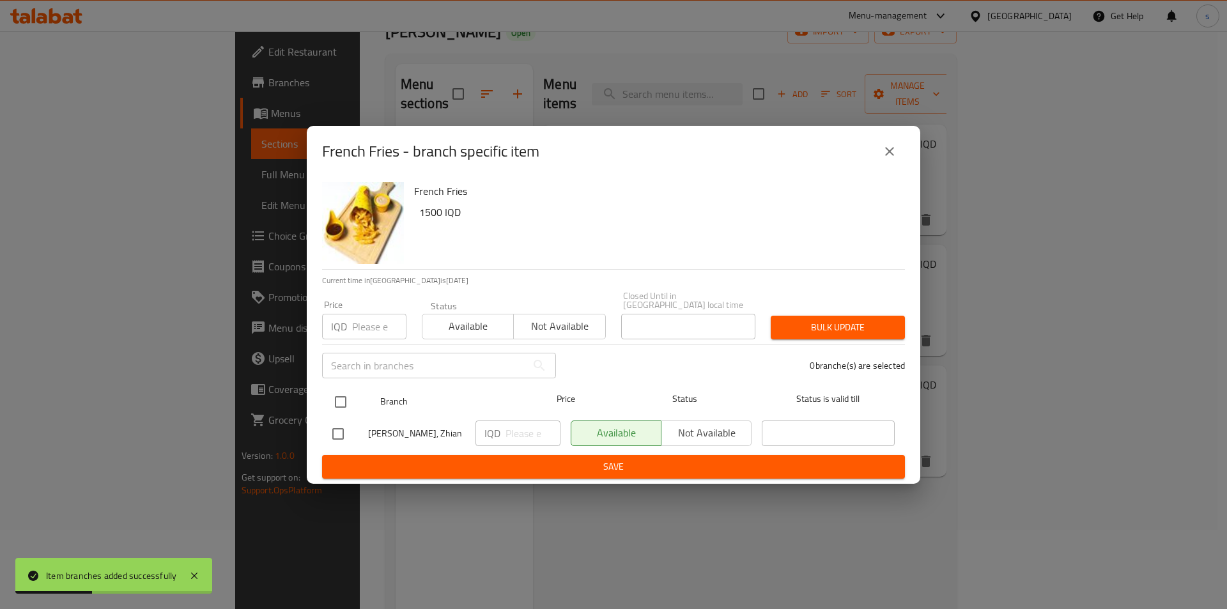
click at [348, 393] on input "checkbox" at bounding box center [340, 401] width 27 height 27
checkbox input "true"
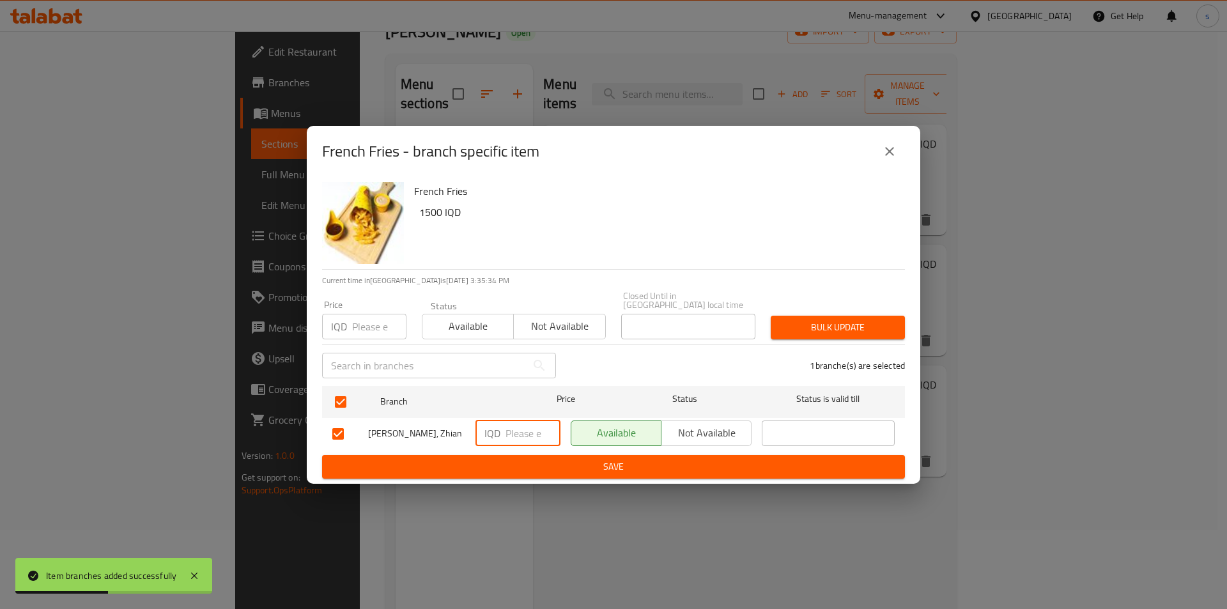
click at [512, 433] on input "number" at bounding box center [532, 433] width 55 height 26
type input "2000"
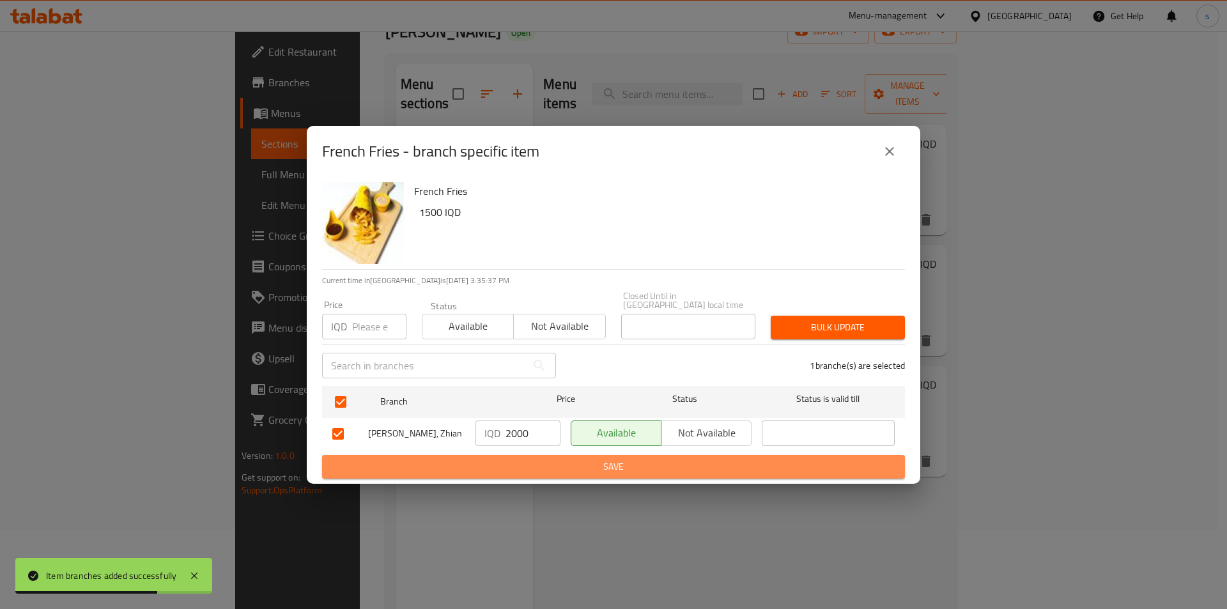
click at [528, 459] on span "Save" at bounding box center [613, 467] width 562 height 16
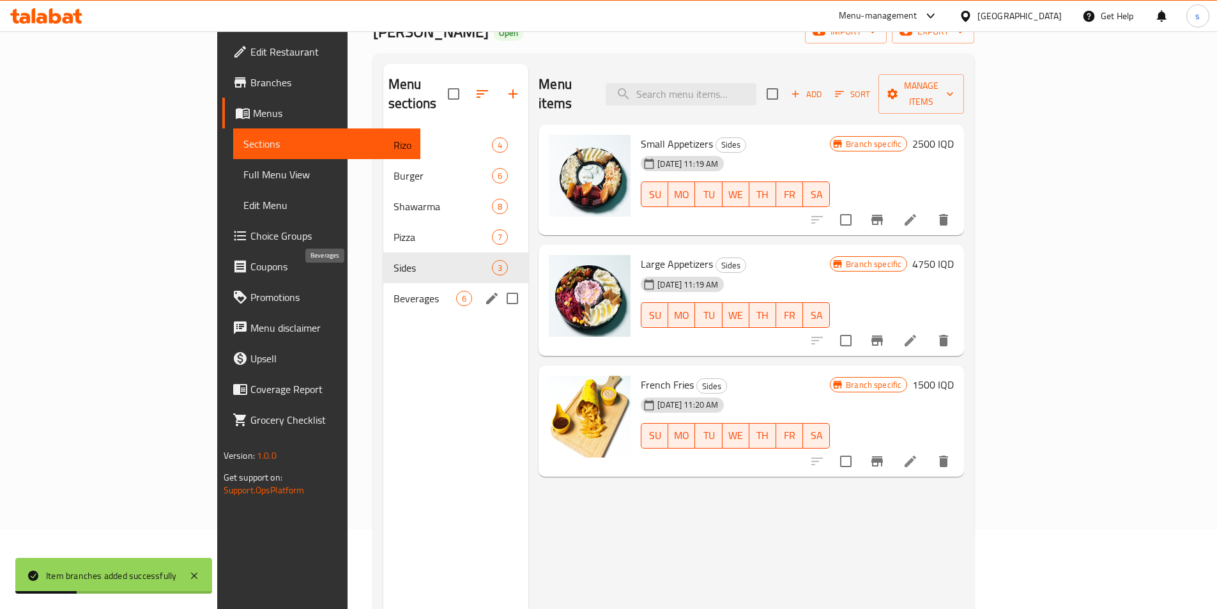
click at [394, 291] on span "Beverages" at bounding box center [425, 298] width 63 height 15
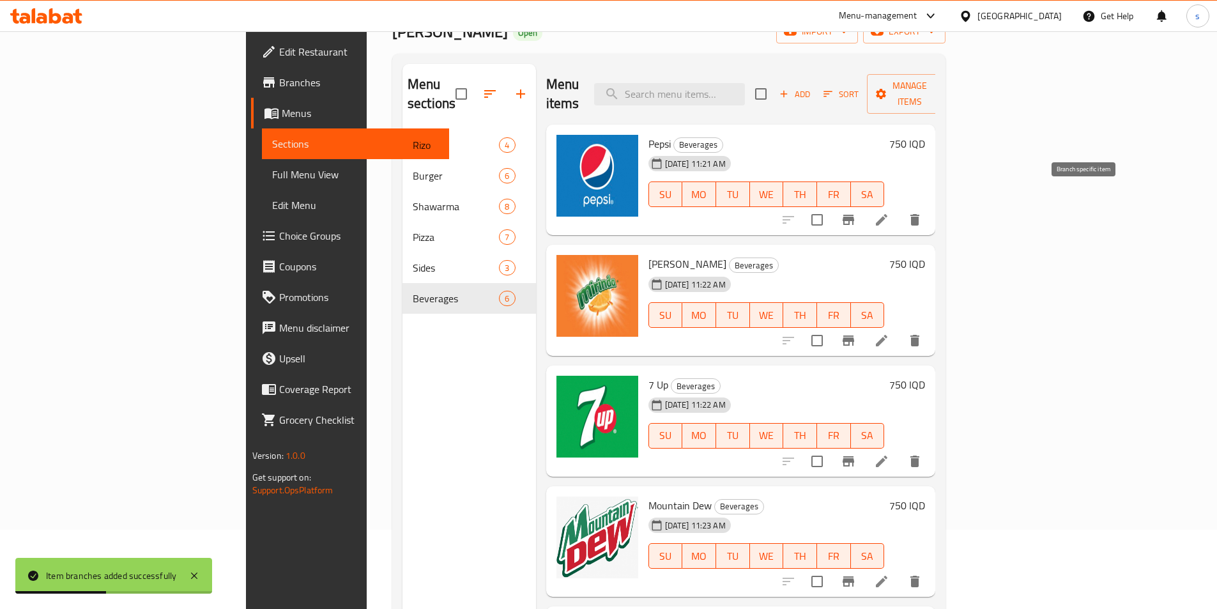
click at [856, 212] on icon "Branch-specific-item" at bounding box center [848, 219] width 15 height 15
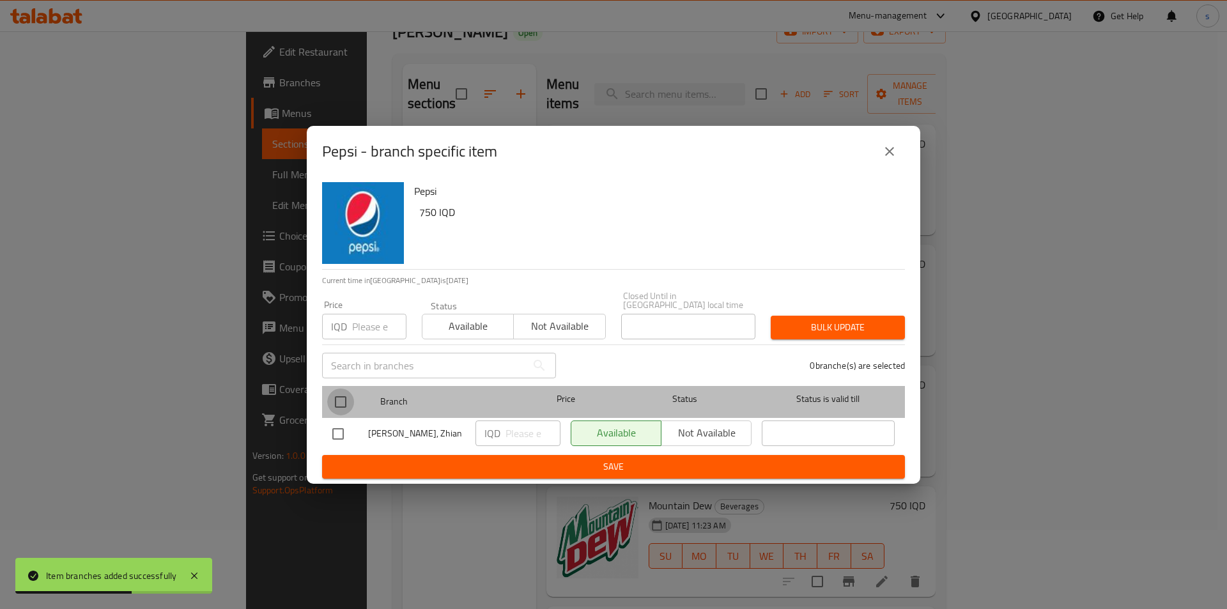
click at [346, 404] on input "checkbox" at bounding box center [340, 401] width 27 height 27
checkbox input "true"
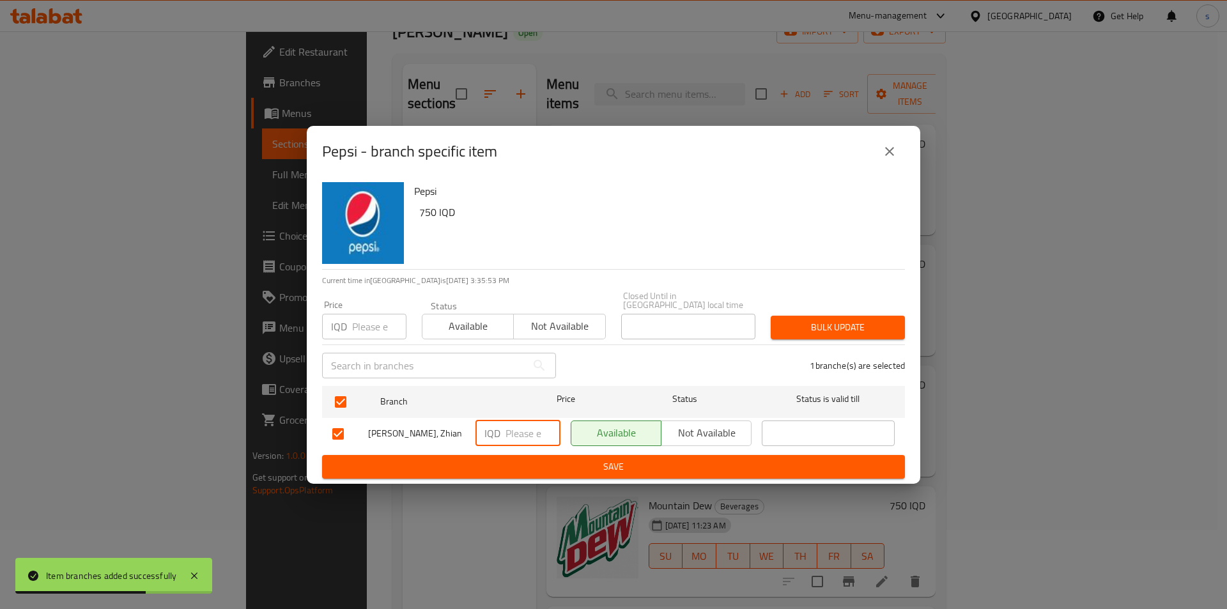
click at [519, 431] on input "number" at bounding box center [532, 433] width 55 height 26
type input "1000"
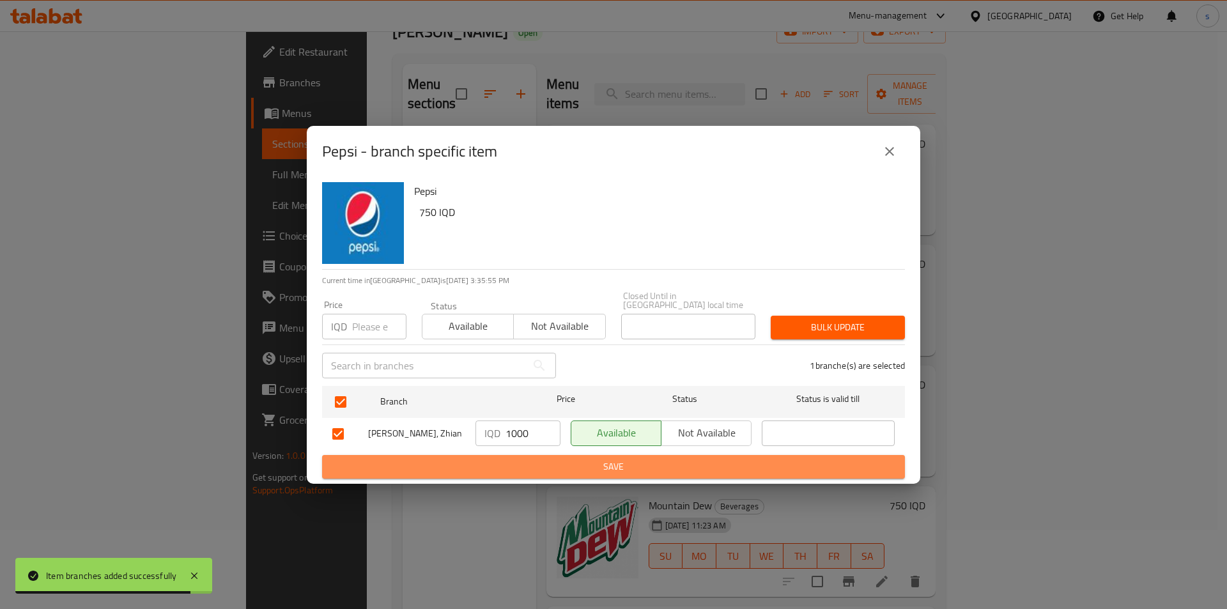
click at [548, 461] on span "Save" at bounding box center [613, 467] width 562 height 16
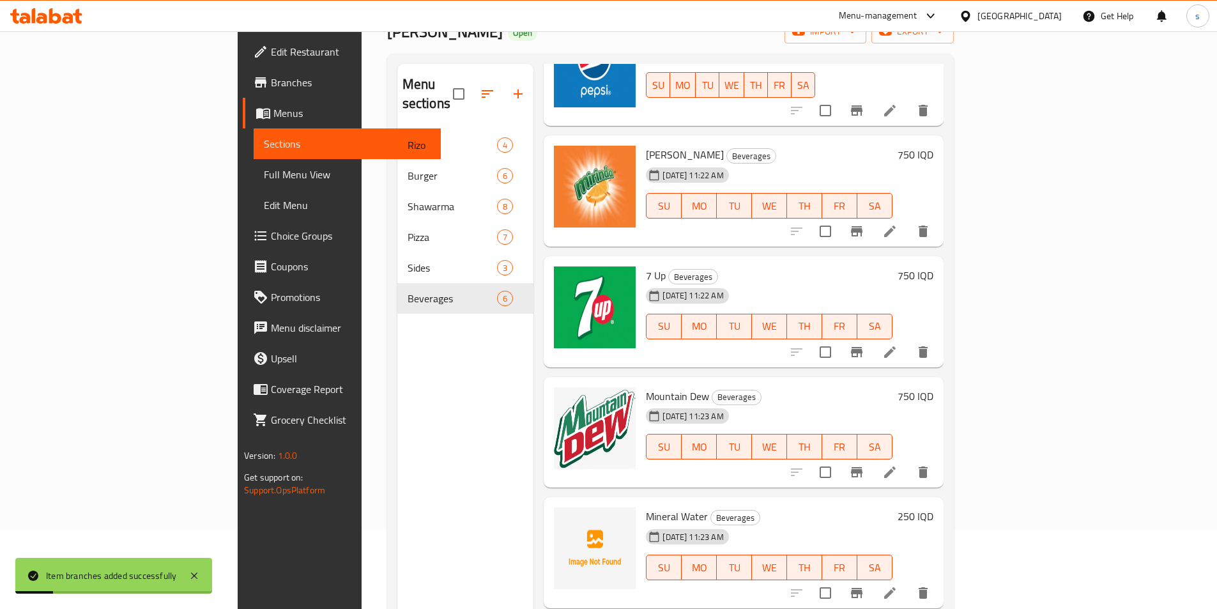
scroll to position [120, 0]
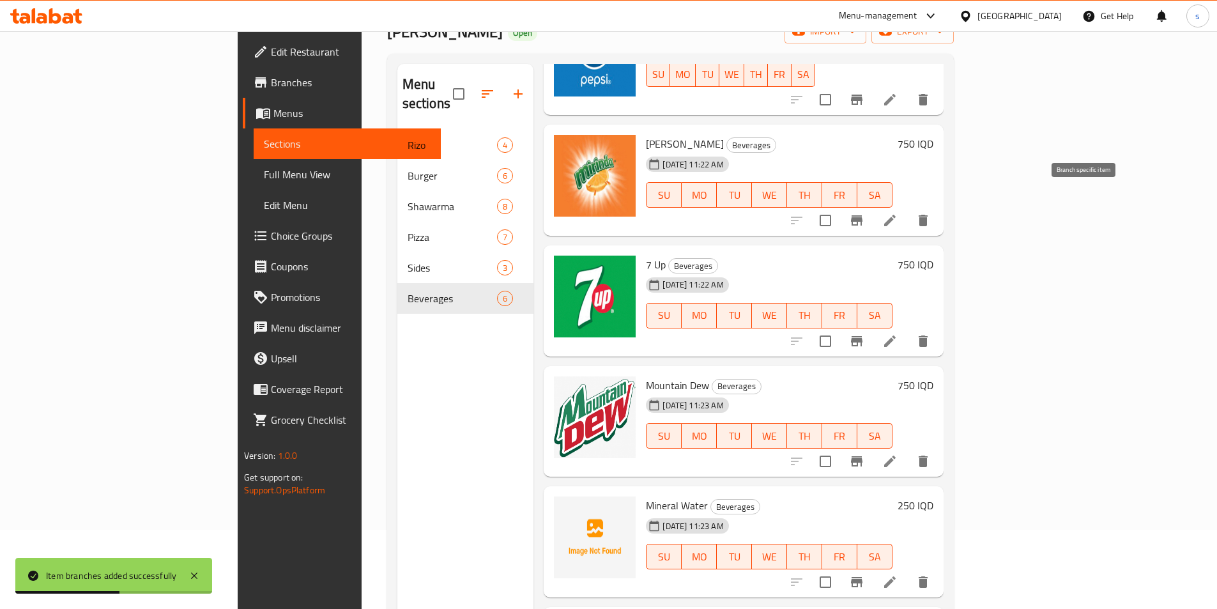
click at [872, 212] on button "Branch-specific-item" at bounding box center [856, 220] width 31 height 31
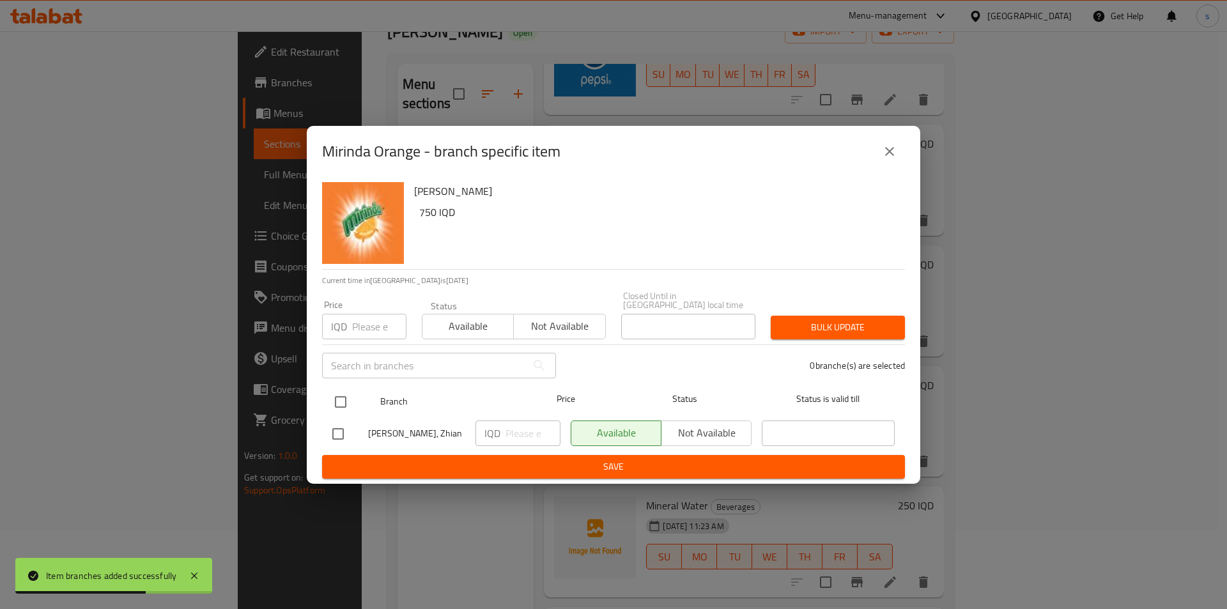
click at [339, 397] on input "checkbox" at bounding box center [340, 401] width 27 height 27
checkbox input "true"
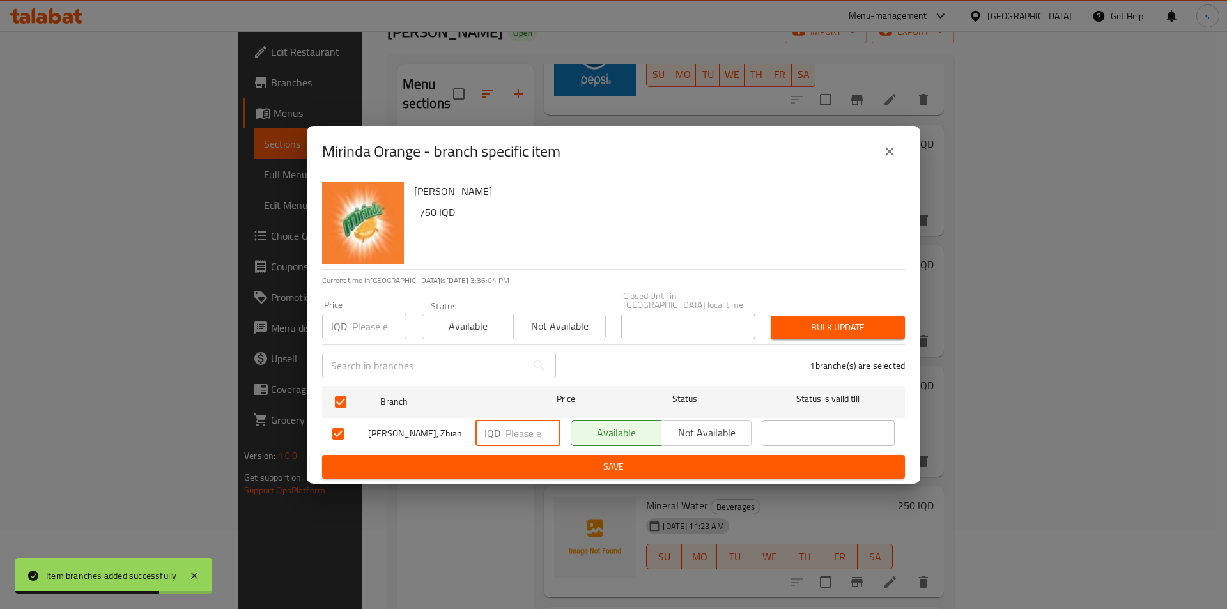
click at [527, 432] on input "number" at bounding box center [532, 433] width 55 height 26
type input "1000"
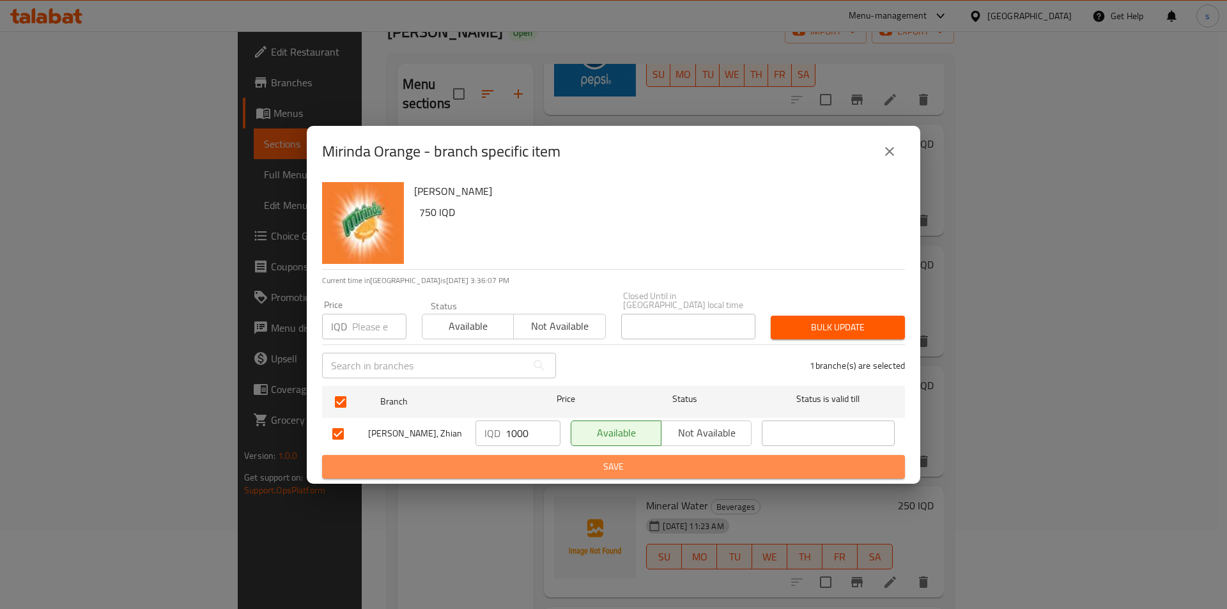
click at [571, 473] on button "Save" at bounding box center [613, 467] width 583 height 24
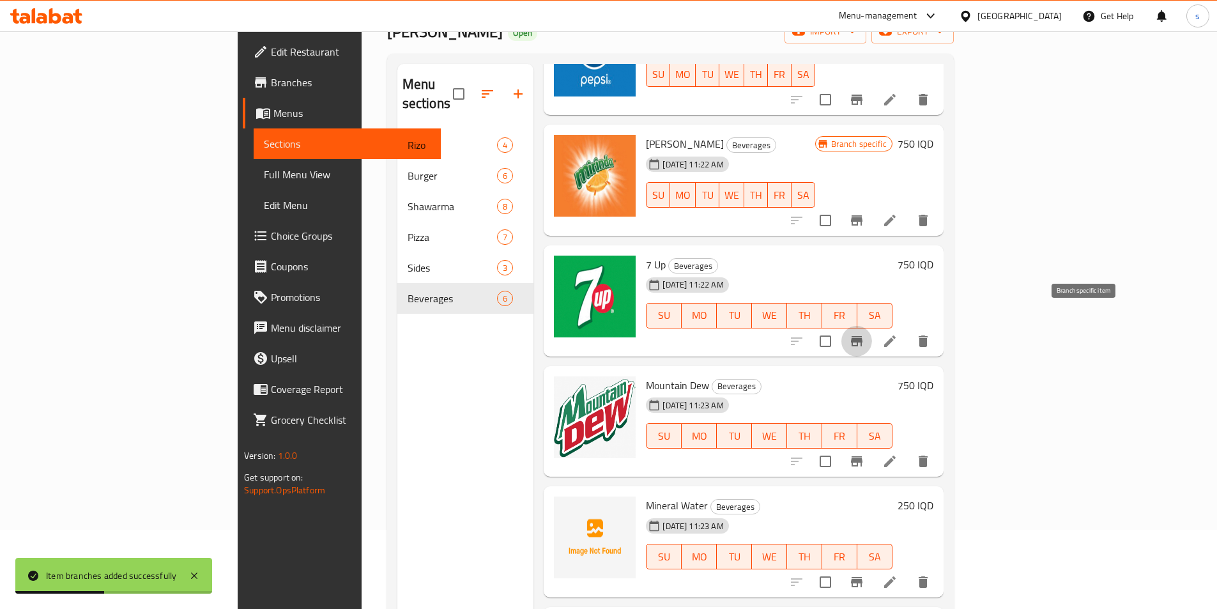
click at [863, 336] on icon "Branch-specific-item" at bounding box center [857, 341] width 12 height 10
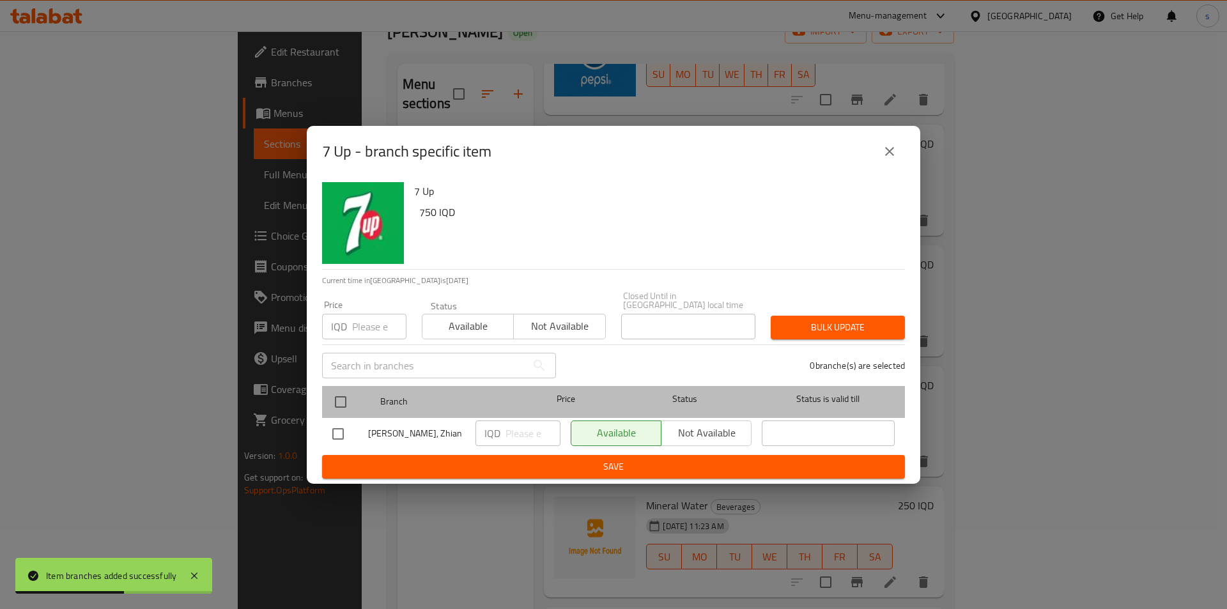
click at [354, 390] on div at bounding box center [351, 401] width 48 height 37
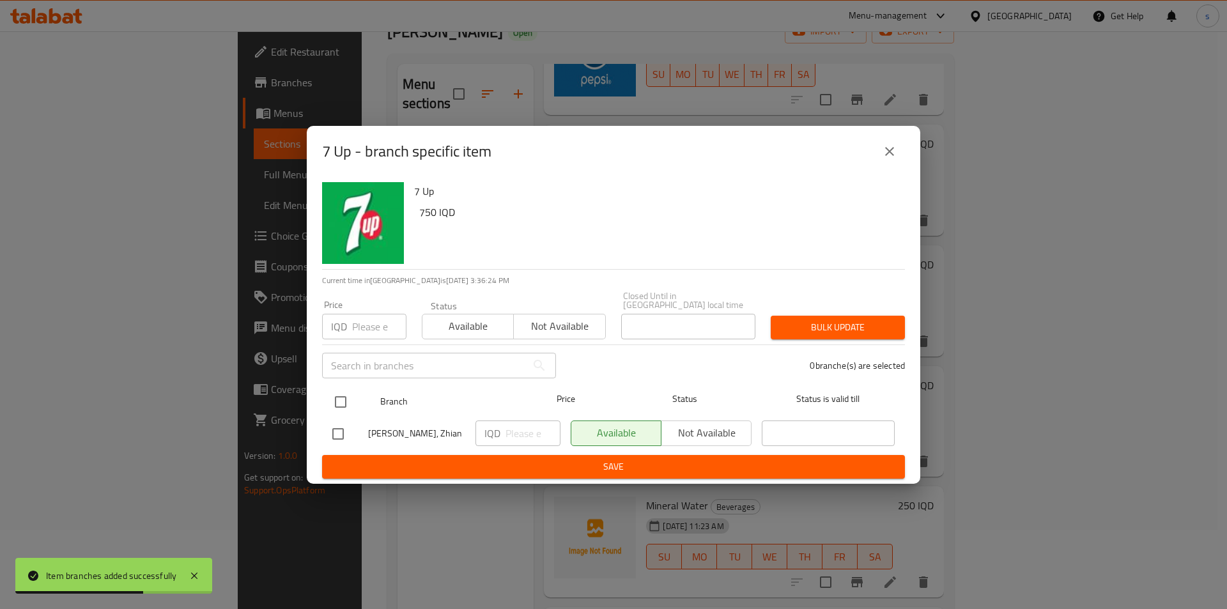
click at [330, 396] on input "checkbox" at bounding box center [340, 401] width 27 height 27
checkbox input "true"
click at [520, 427] on input "number" at bounding box center [532, 433] width 55 height 26
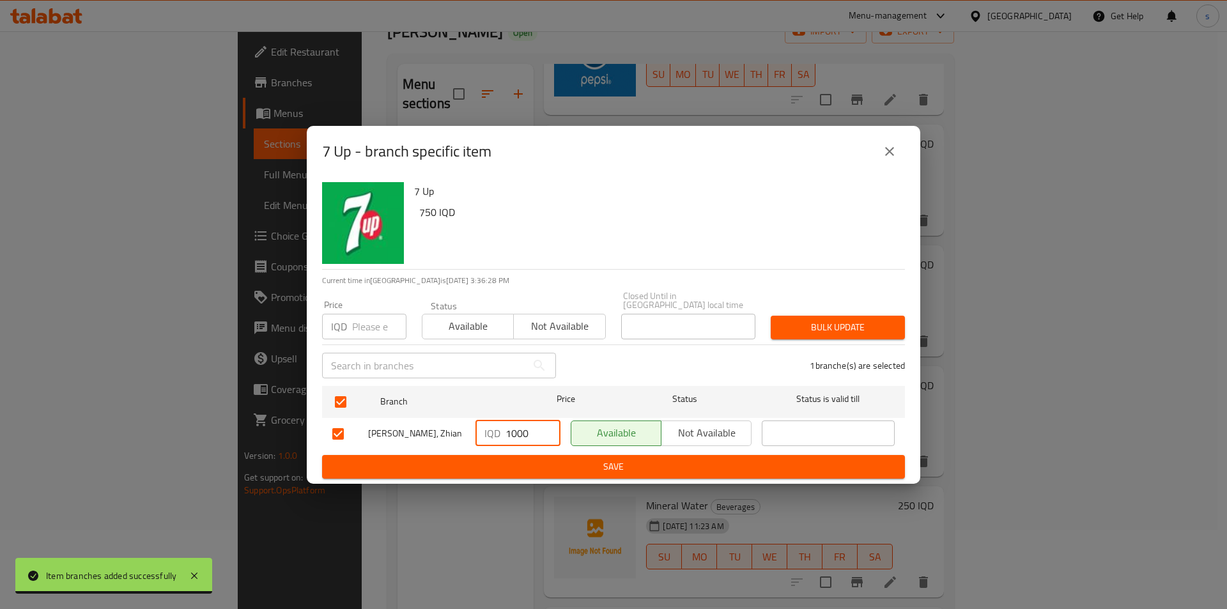
type input "1000"
click at [552, 461] on span "Save" at bounding box center [613, 467] width 562 height 16
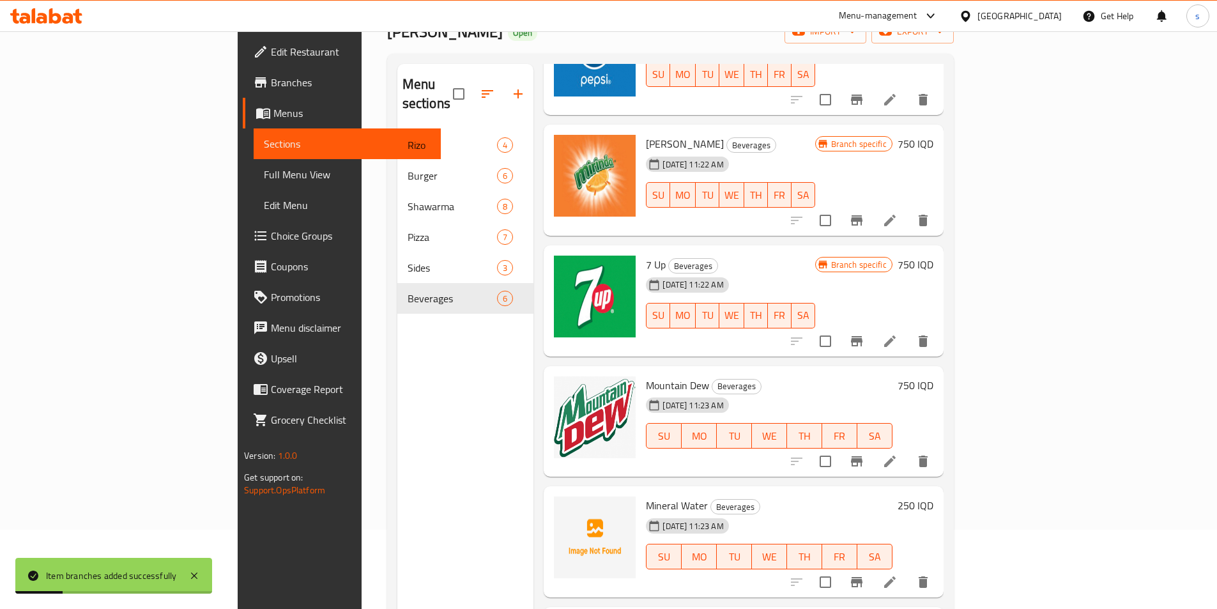
click at [872, 446] on button "Branch-specific-item" at bounding box center [856, 461] width 31 height 31
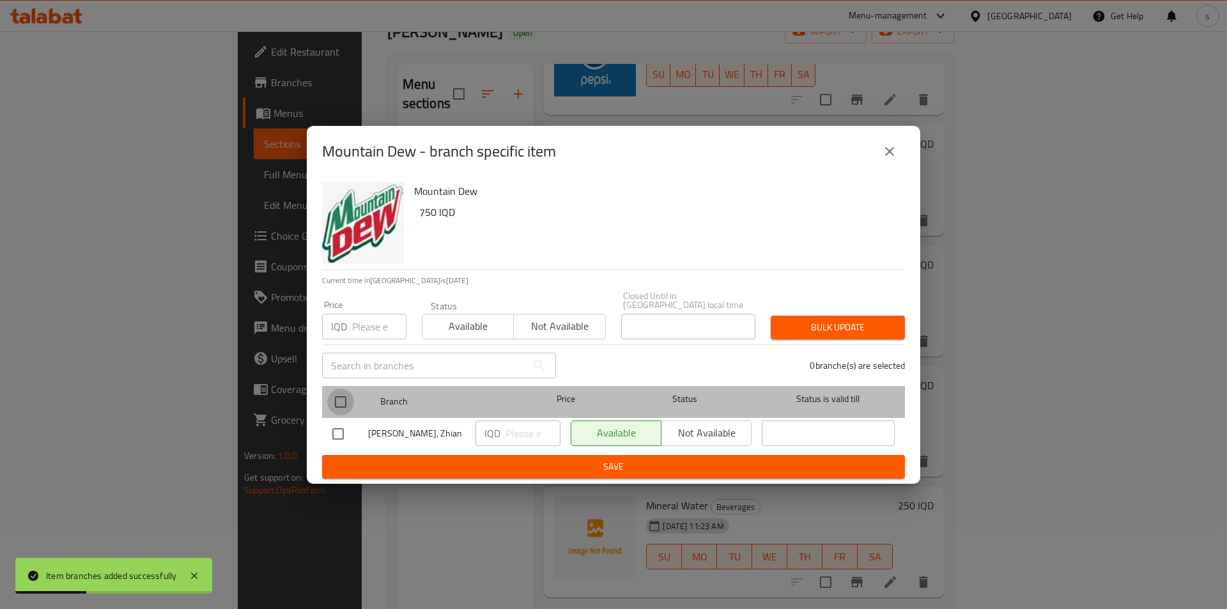
click at [339, 392] on input "checkbox" at bounding box center [340, 401] width 27 height 27
checkbox input "true"
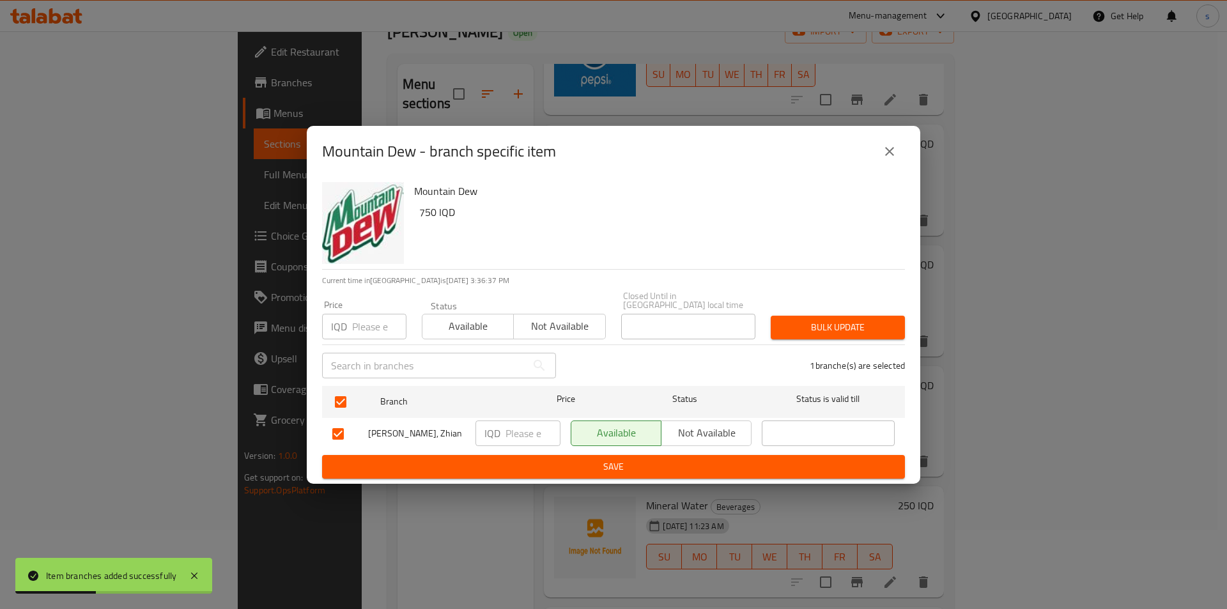
click at [525, 431] on input "number" at bounding box center [532, 433] width 55 height 26
type input "1000"
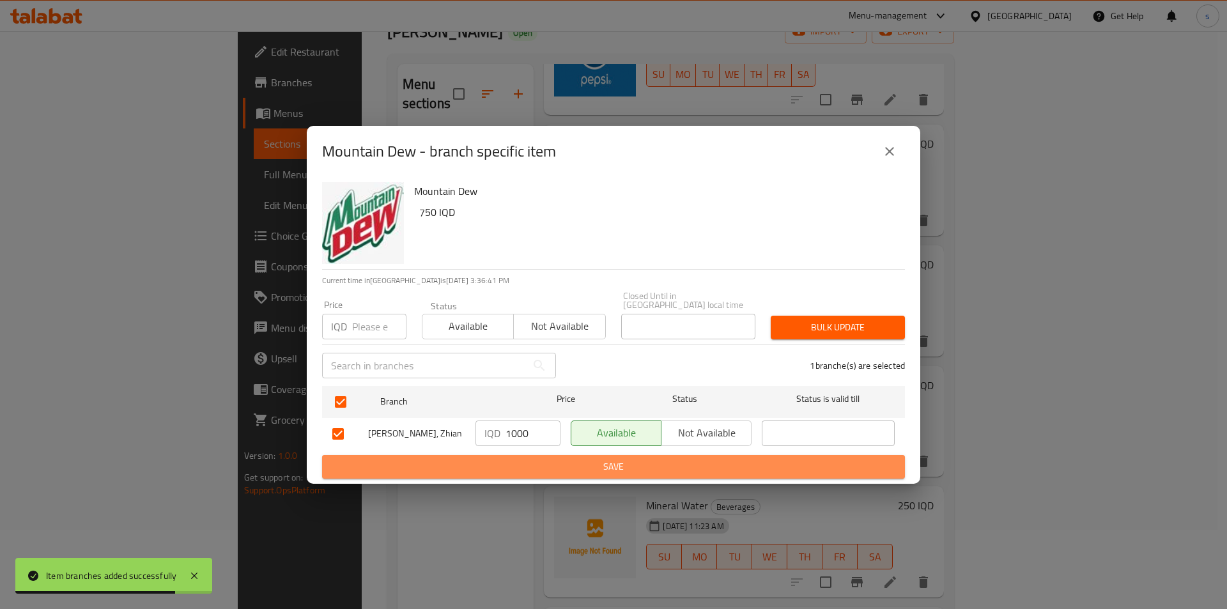
click at [574, 465] on span "Save" at bounding box center [613, 467] width 562 height 16
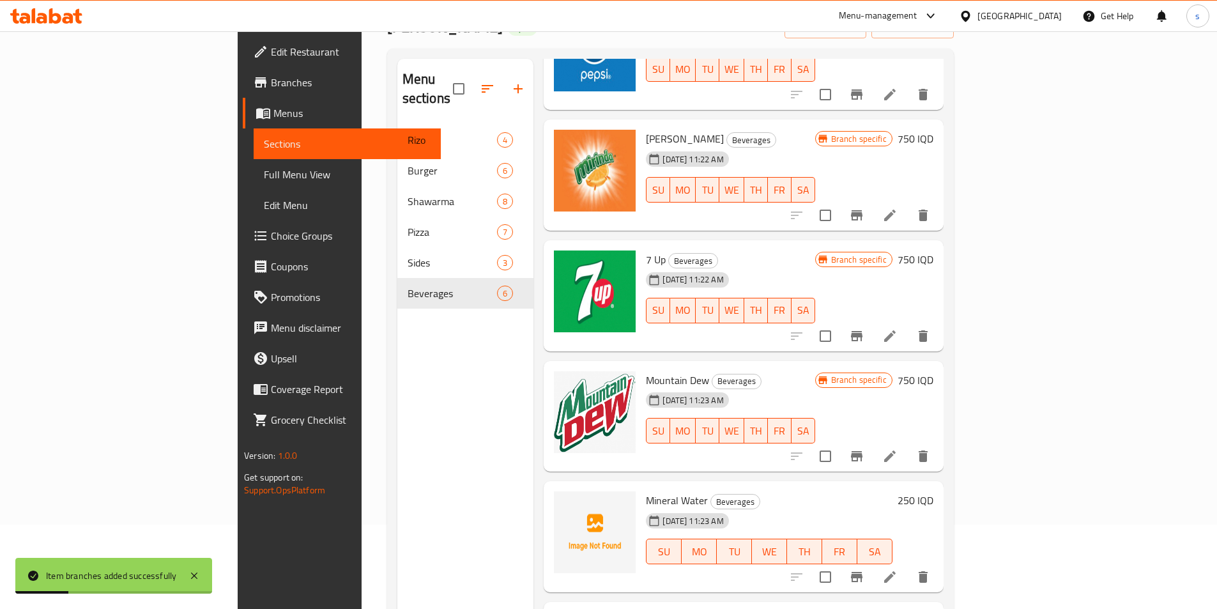
scroll to position [179, 0]
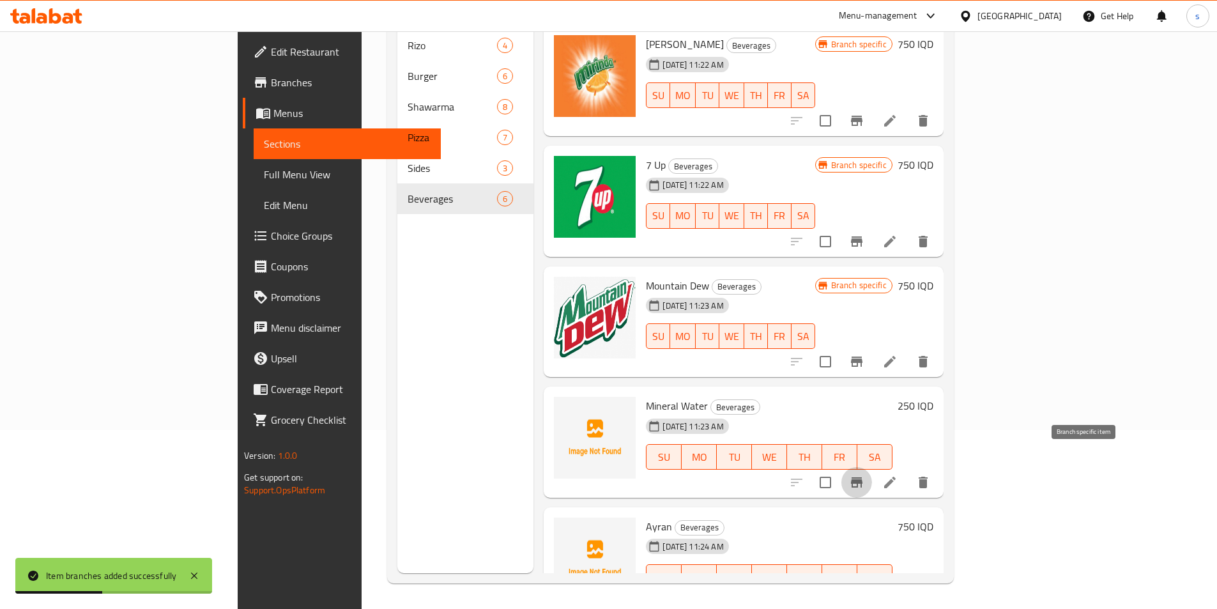
click at [864, 475] on icon "Branch-specific-item" at bounding box center [856, 482] width 15 height 15
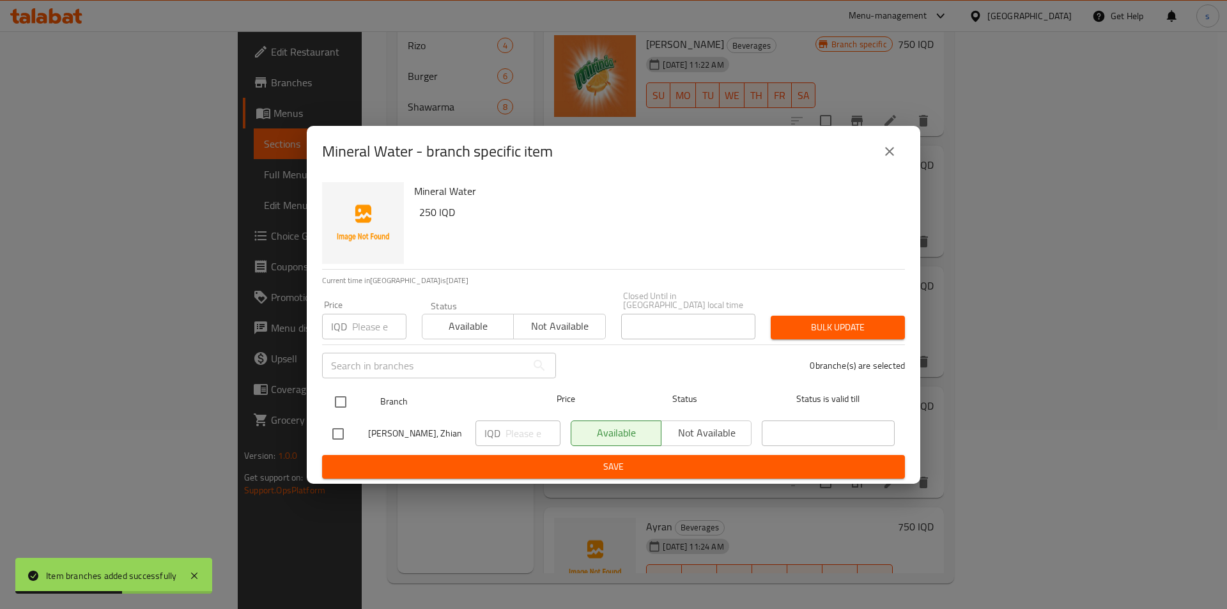
click at [350, 390] on input "checkbox" at bounding box center [340, 401] width 27 height 27
checkbox input "true"
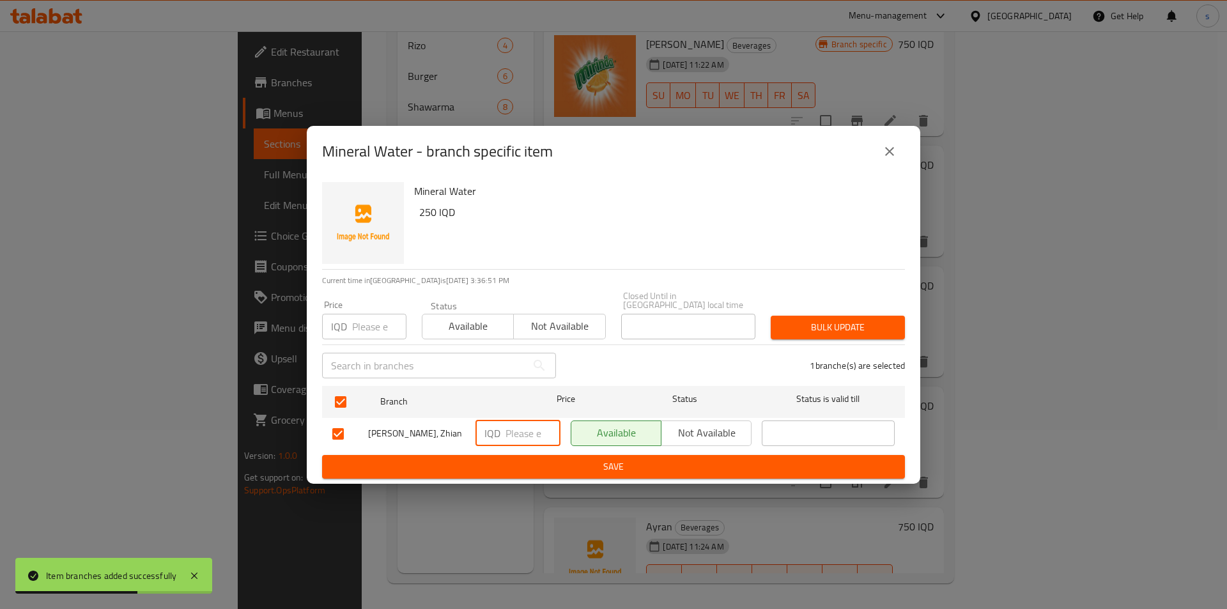
click at [516, 436] on input "number" at bounding box center [532, 433] width 55 height 26
type input "500"
click at [524, 471] on button "Save" at bounding box center [613, 467] width 583 height 24
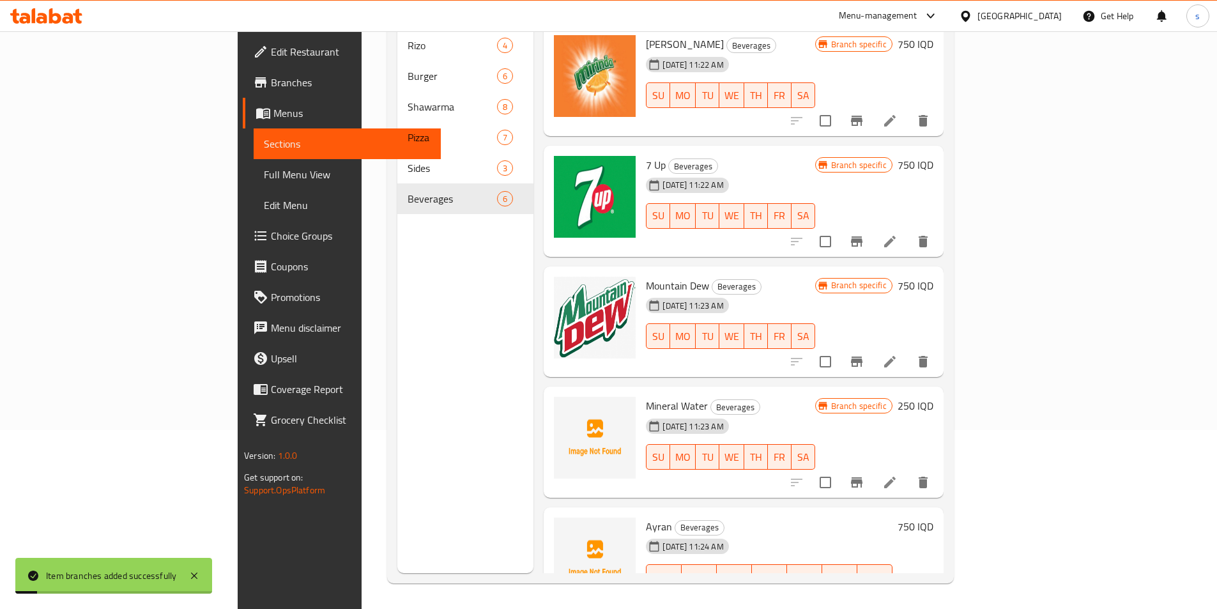
scroll to position [146, 0]
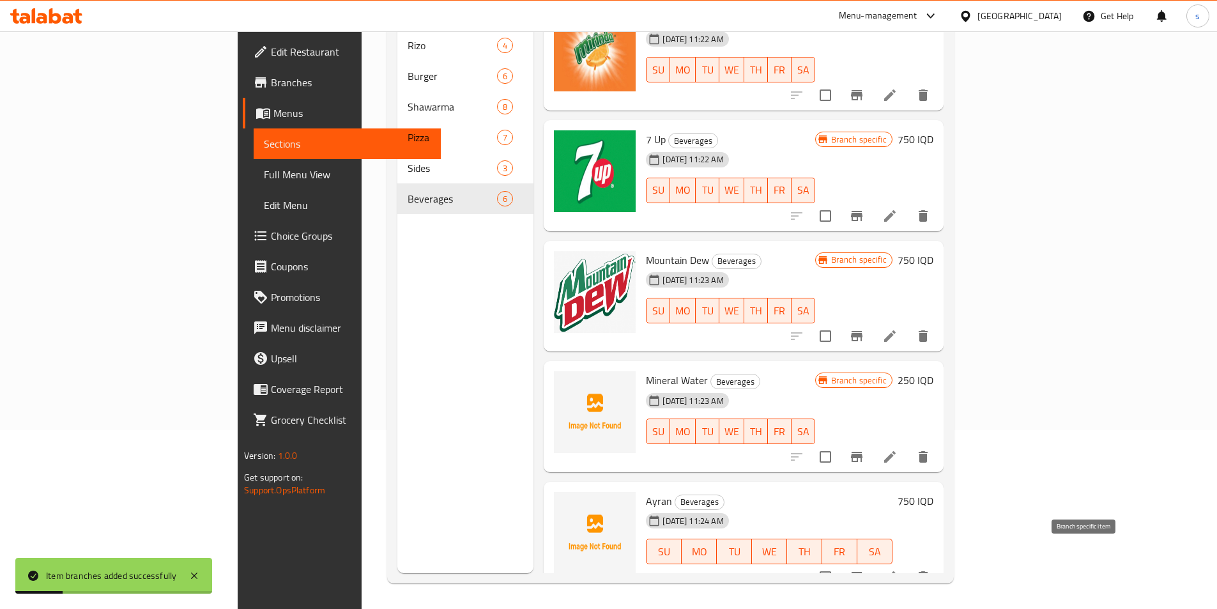
click at [863, 572] on icon "Branch-specific-item" at bounding box center [857, 577] width 12 height 10
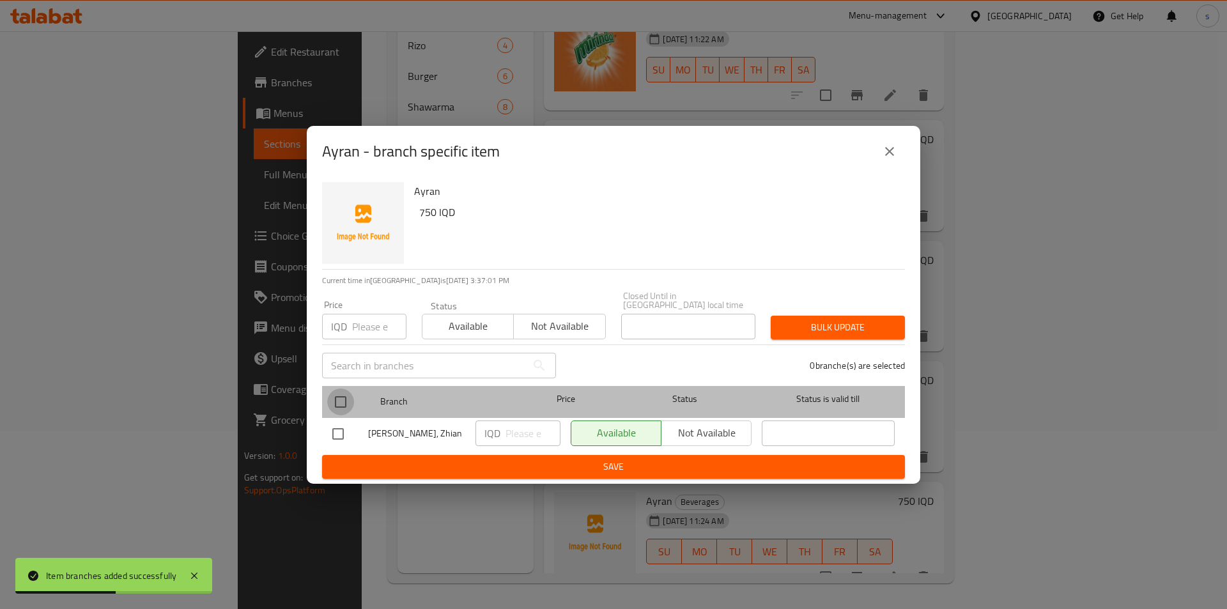
click at [342, 400] on input "checkbox" at bounding box center [340, 401] width 27 height 27
checkbox input "true"
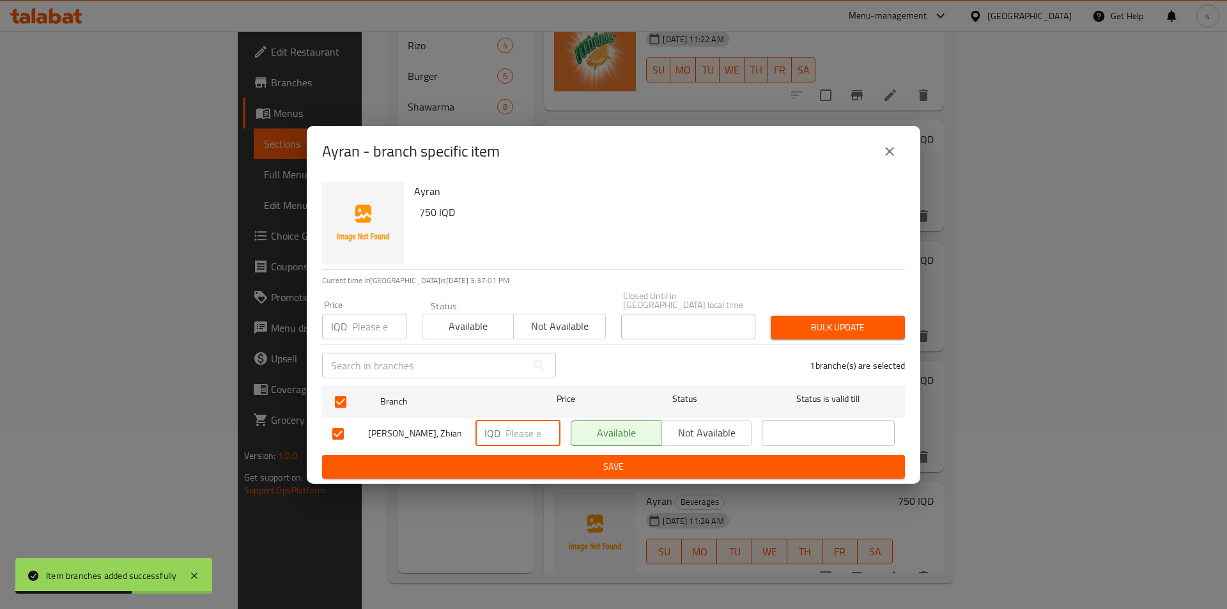
click at [517, 423] on input "number" at bounding box center [532, 433] width 55 height 26
type input "1000"
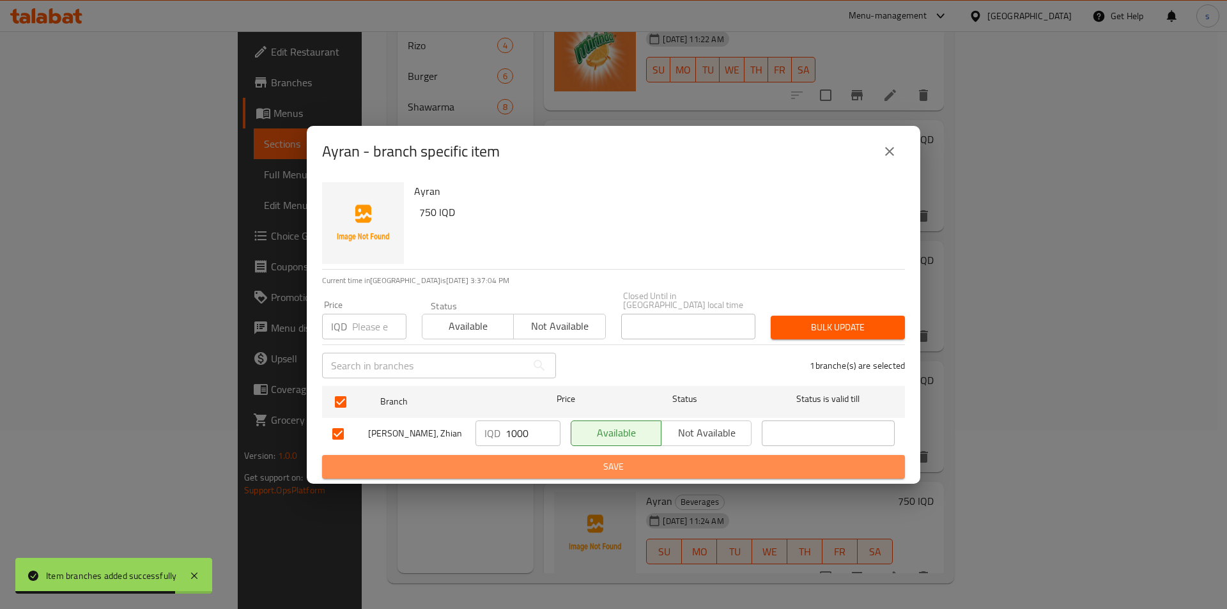
click at [539, 461] on span "Save" at bounding box center [613, 467] width 562 height 16
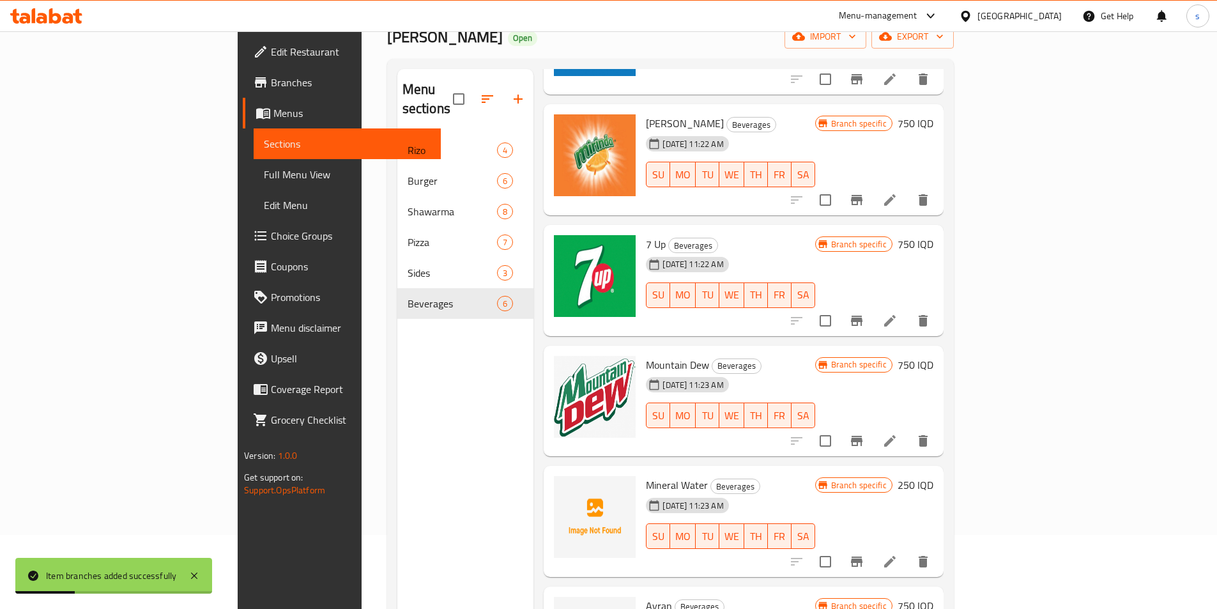
scroll to position [72, 0]
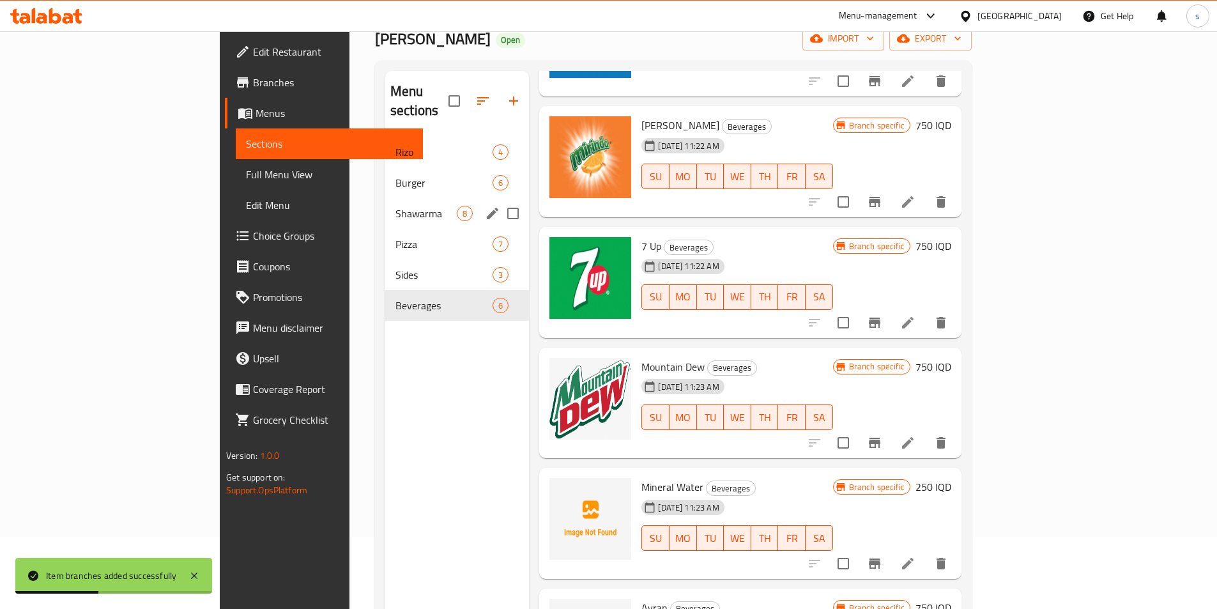
click at [385, 198] on div "Shawarma 8" at bounding box center [457, 213] width 144 height 31
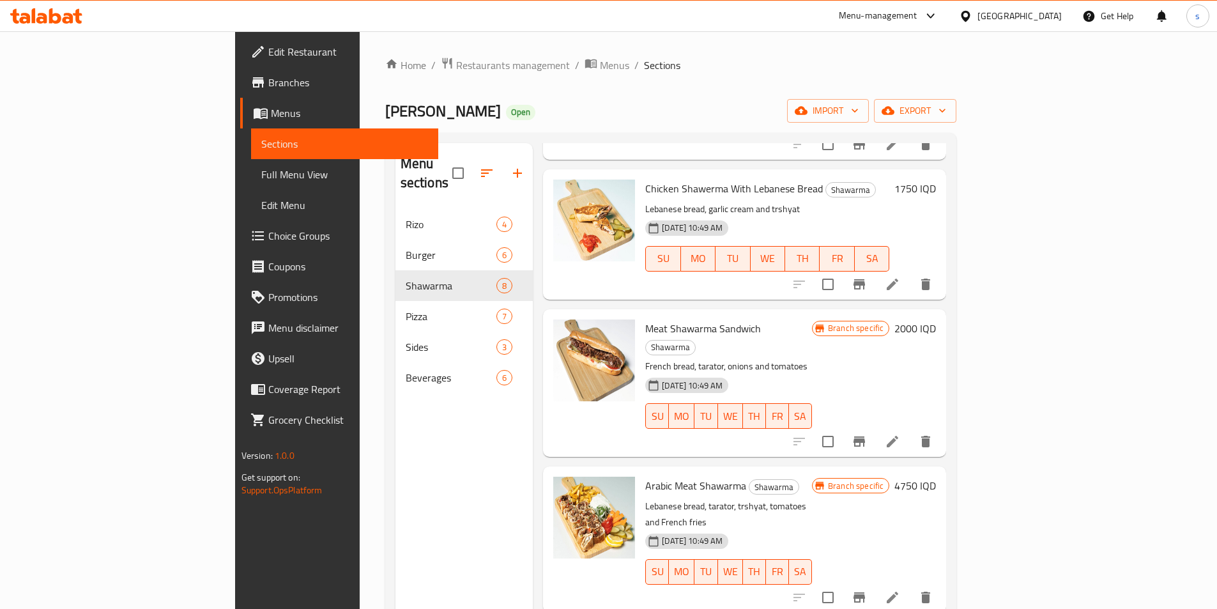
click at [261, 169] on span "Full Menu View" at bounding box center [344, 174] width 167 height 15
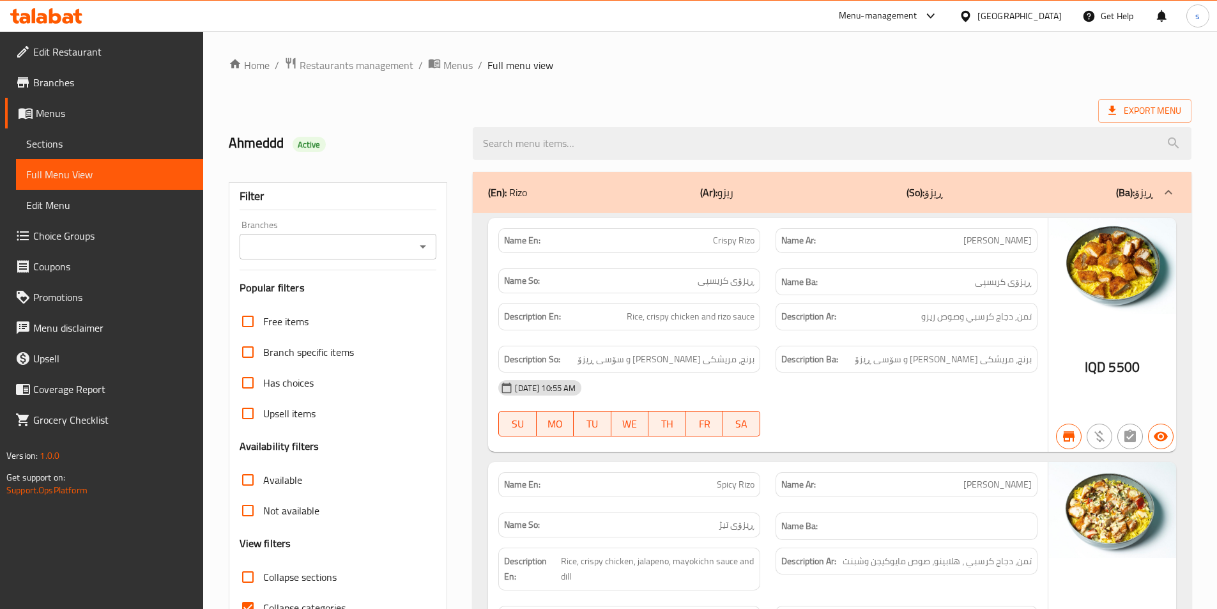
click at [416, 238] on div at bounding box center [422, 247] width 17 height 18
click at [425, 239] on icon "Open" at bounding box center [422, 246] width 15 height 15
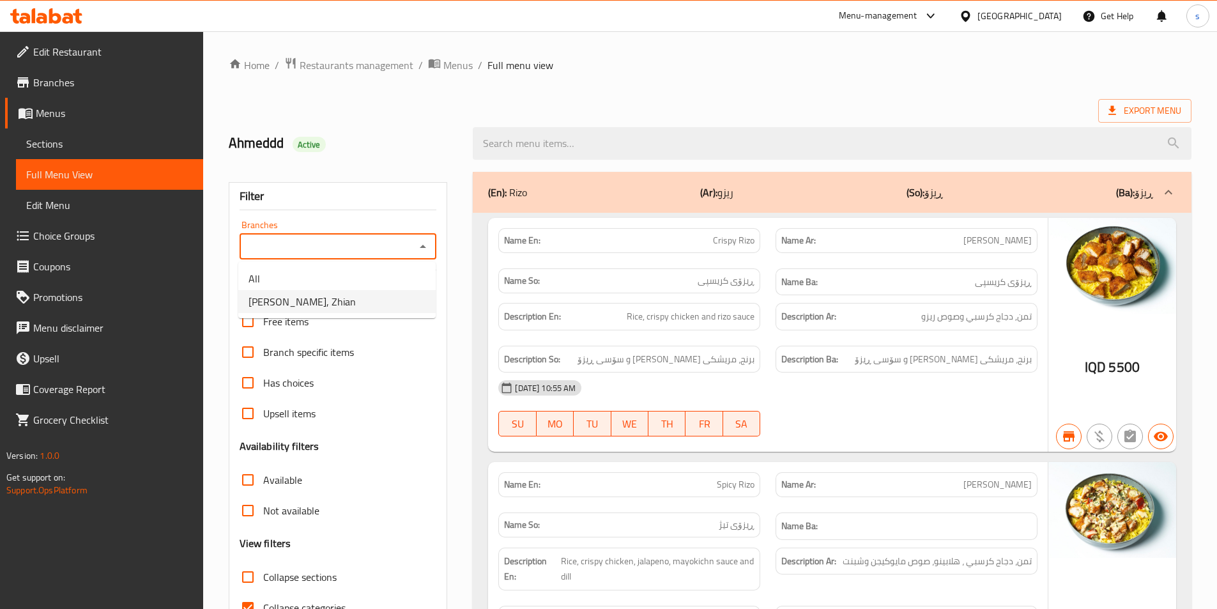
click at [406, 295] on li "Roj Pizza, Zhian" at bounding box center [336, 301] width 197 height 23
type input "Roj Pizza, Zhian"
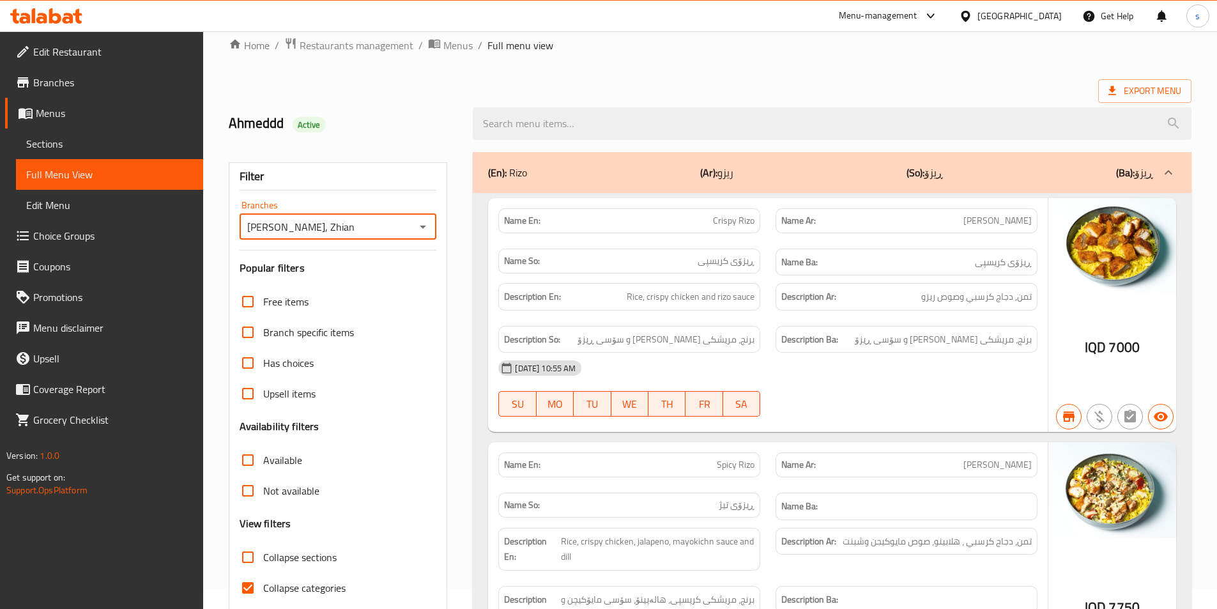
scroll to position [552, 0]
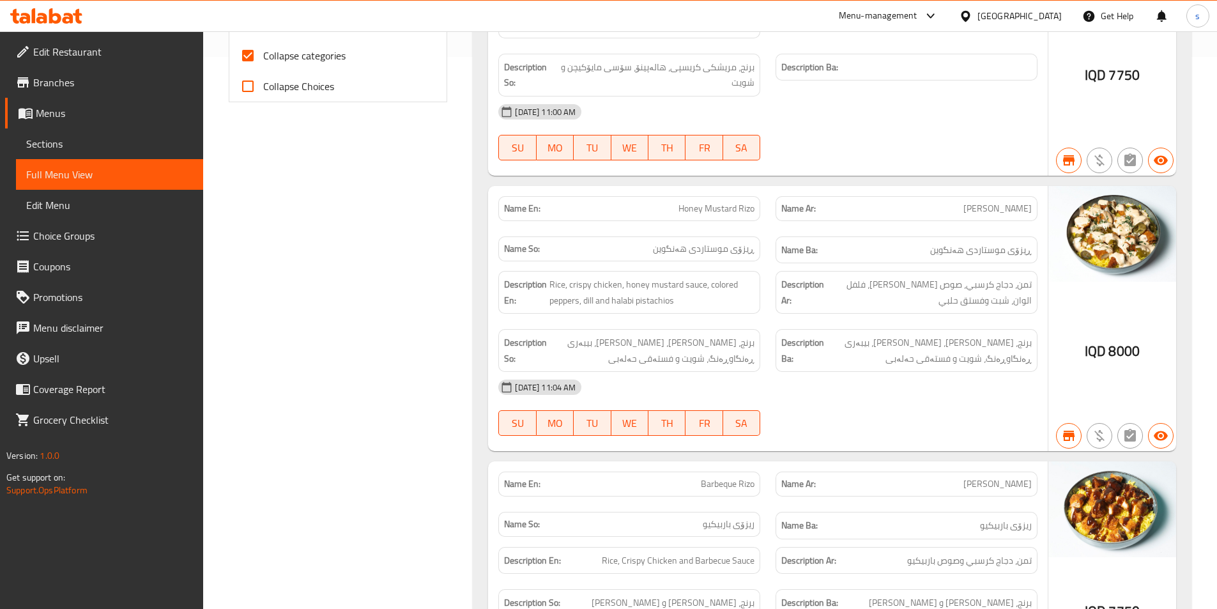
click at [249, 59] on input "Collapse categories" at bounding box center [248, 55] width 31 height 31
checkbox input "false"
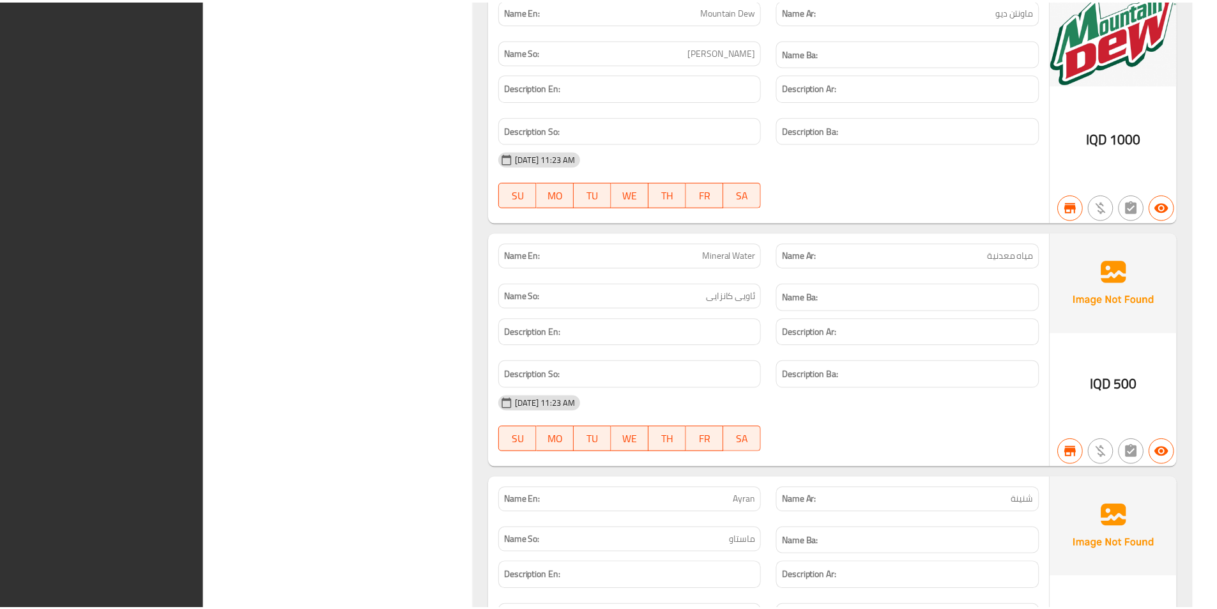
scroll to position [8787, 0]
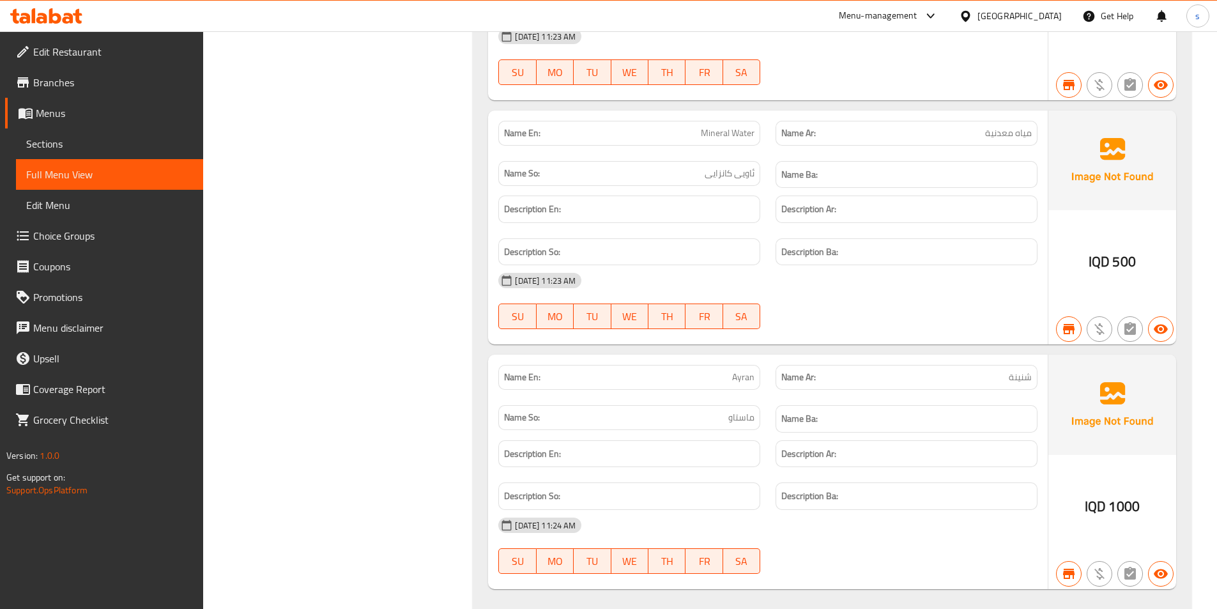
click at [91, 141] on span "Sections" at bounding box center [109, 143] width 167 height 15
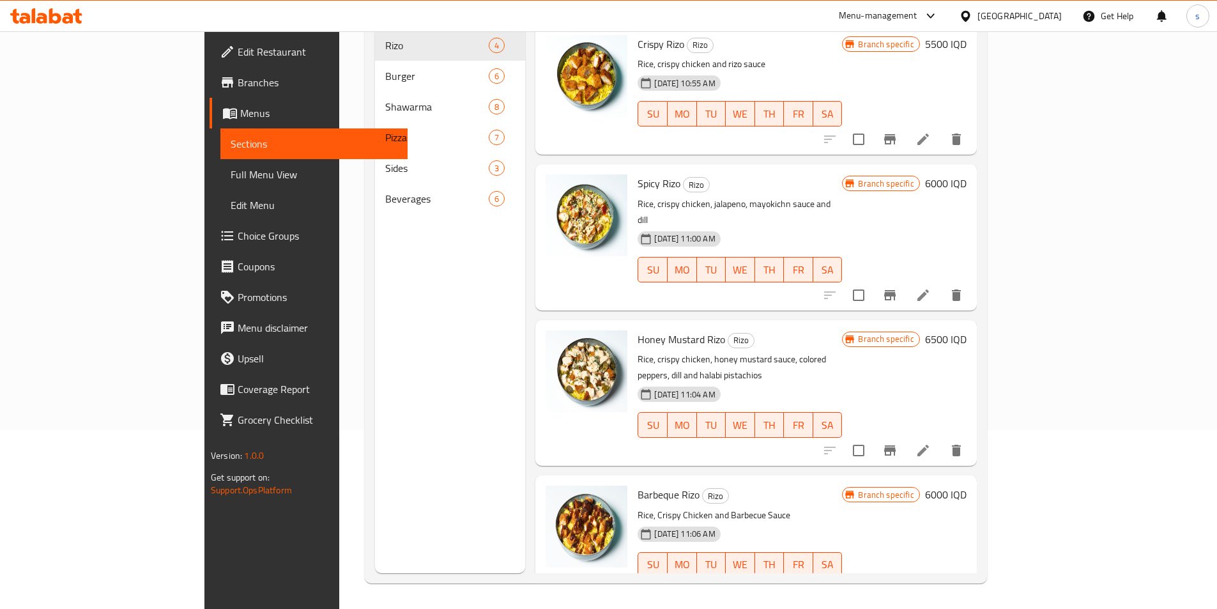
scroll to position [179, 0]
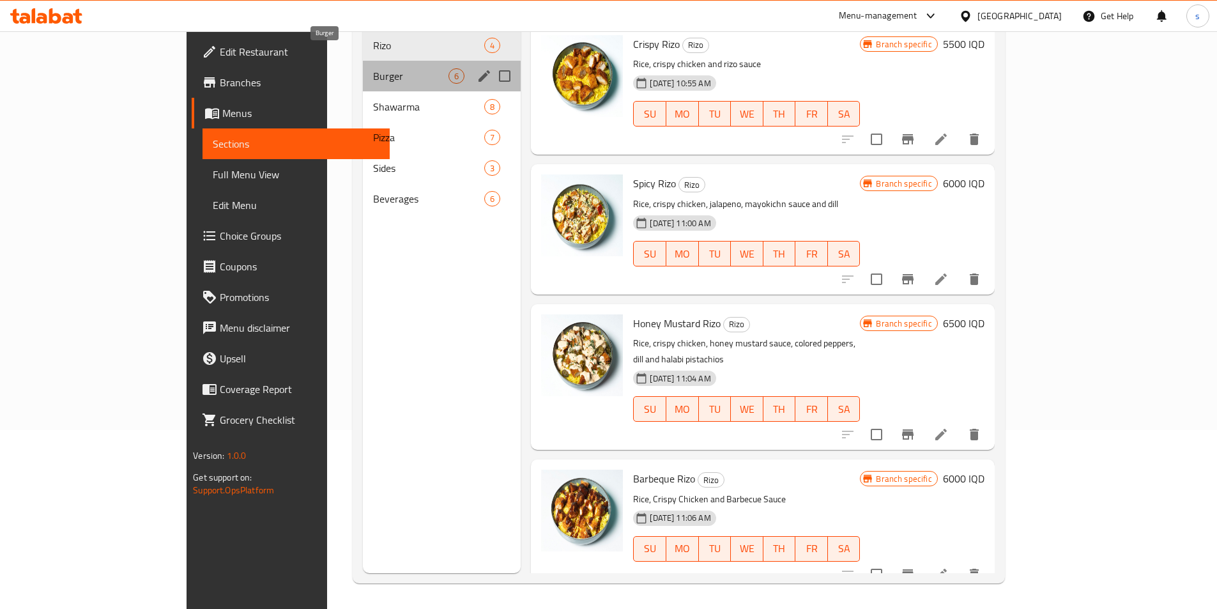
click at [373, 68] on span "Burger" at bounding box center [410, 75] width 75 height 15
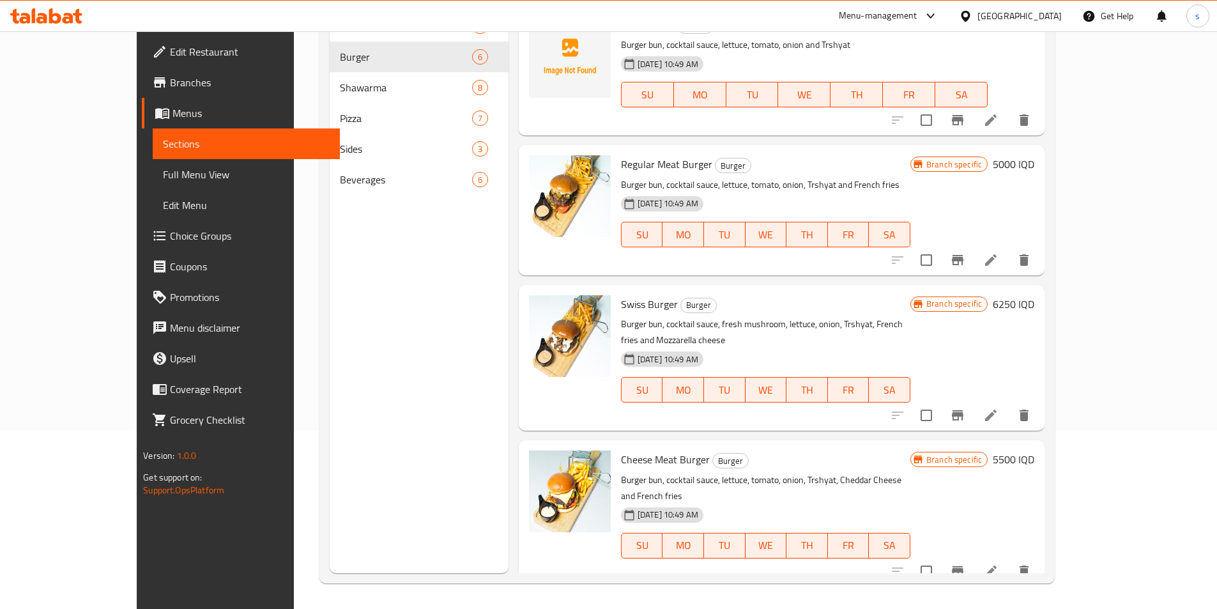
scroll to position [105, 0]
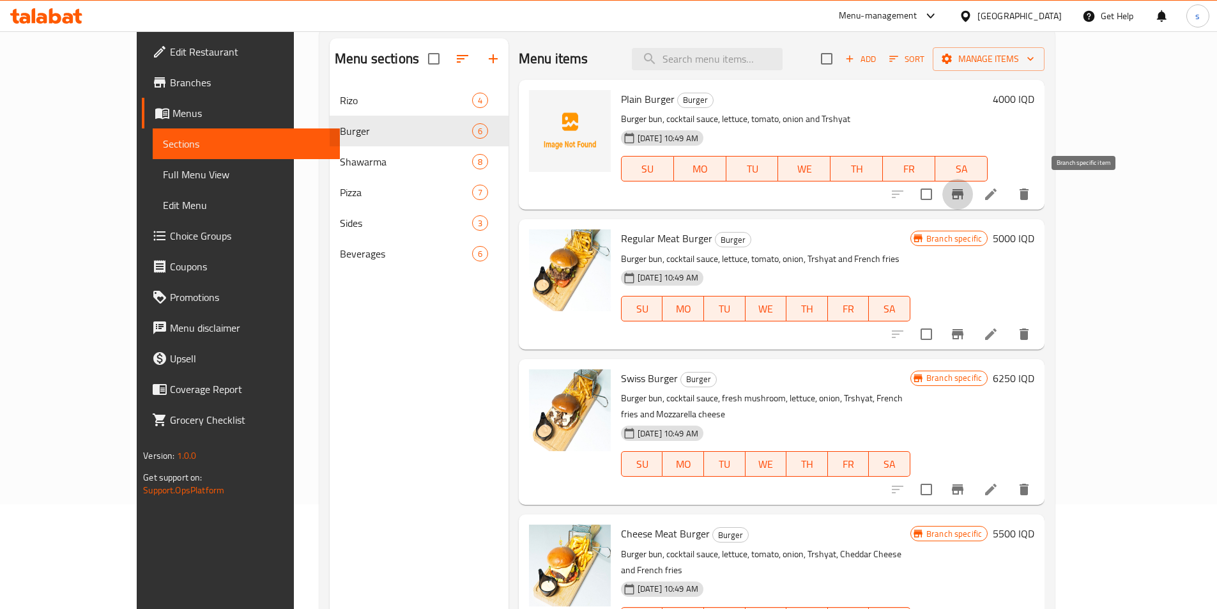
click at [965, 198] on icon "Branch-specific-item" at bounding box center [957, 194] width 15 height 15
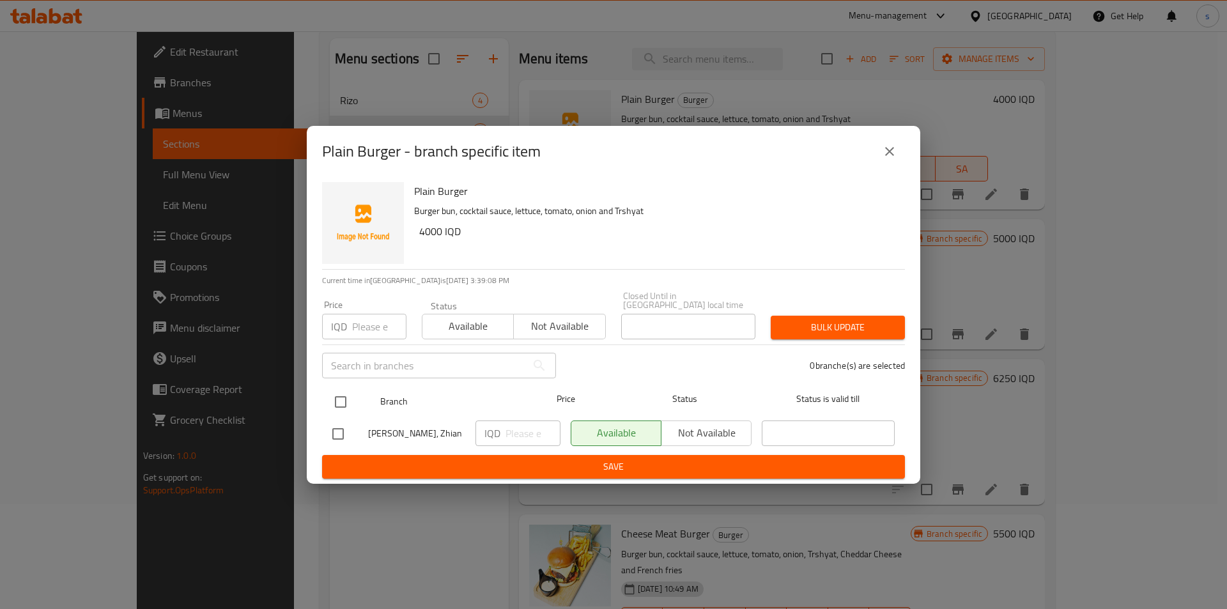
click at [340, 399] on input "checkbox" at bounding box center [340, 401] width 27 height 27
checkbox input "true"
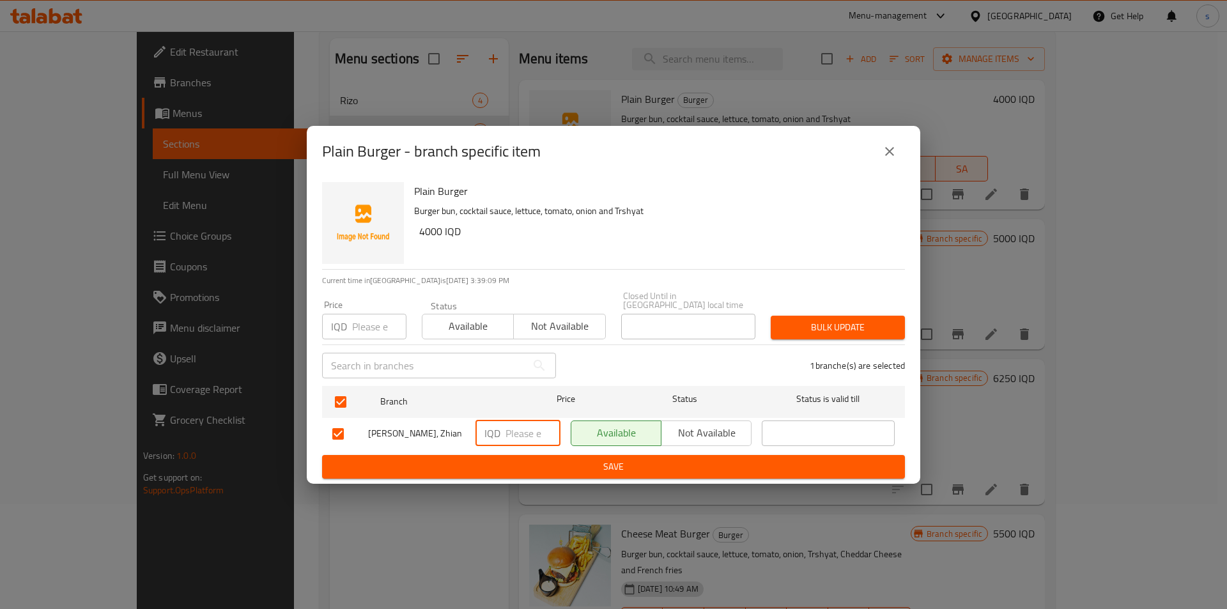
click at [525, 432] on input "number" at bounding box center [532, 433] width 55 height 26
type input "5250"
click at [519, 459] on span "Save" at bounding box center [613, 467] width 562 height 16
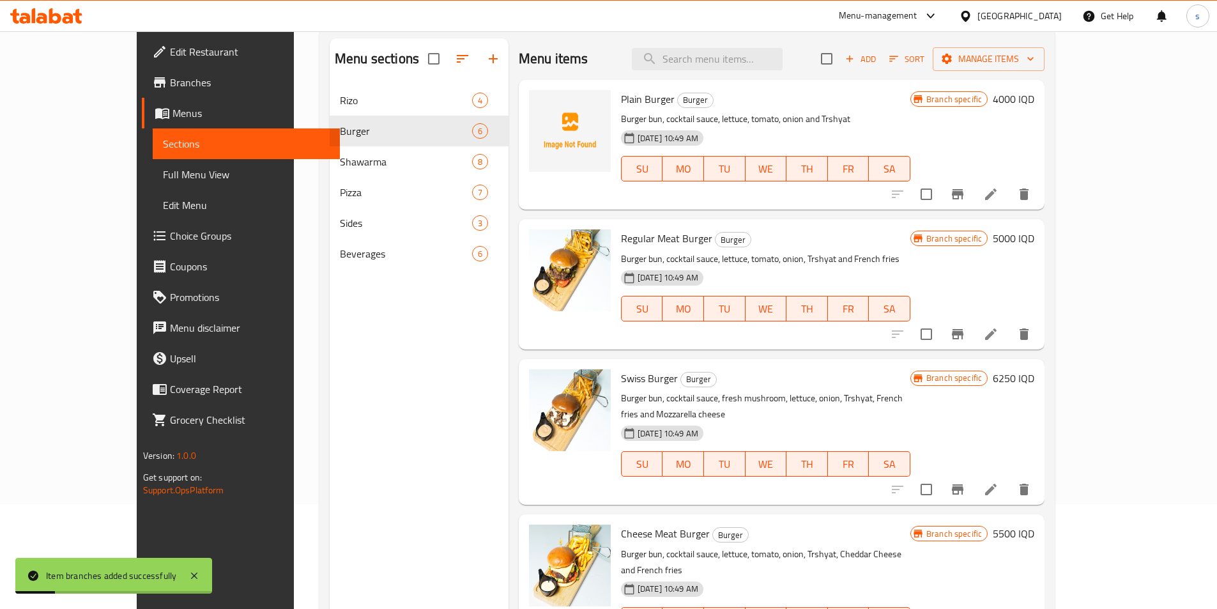
click at [964, 334] on icon "Branch-specific-item" at bounding box center [958, 334] width 12 height 10
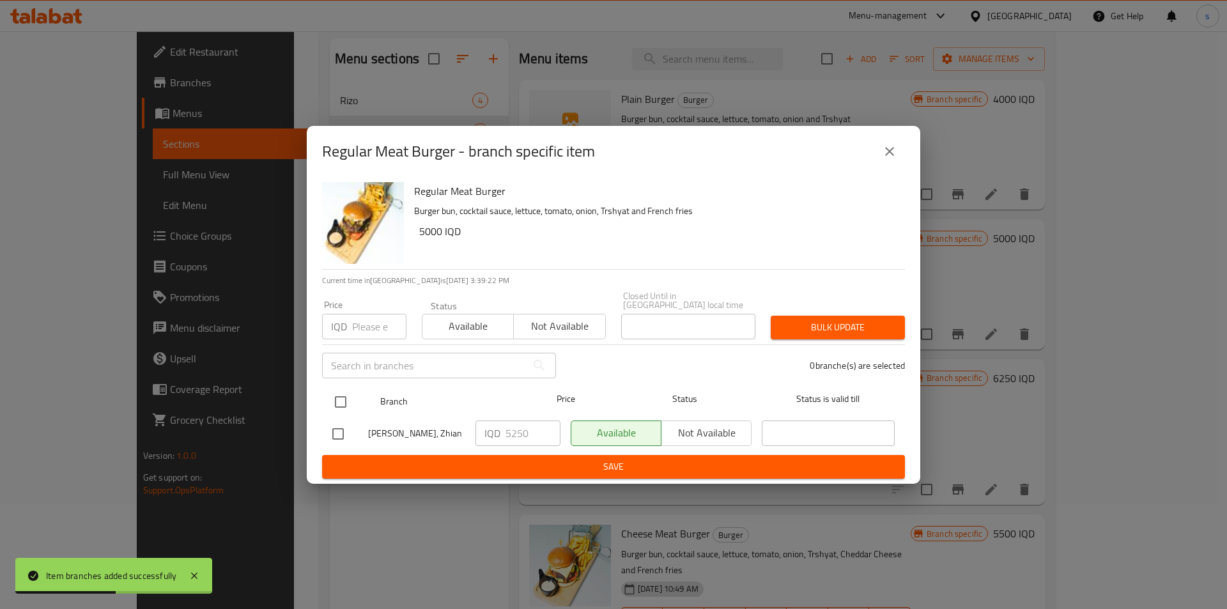
click at [342, 397] on input "checkbox" at bounding box center [340, 401] width 27 height 27
checkbox input "true"
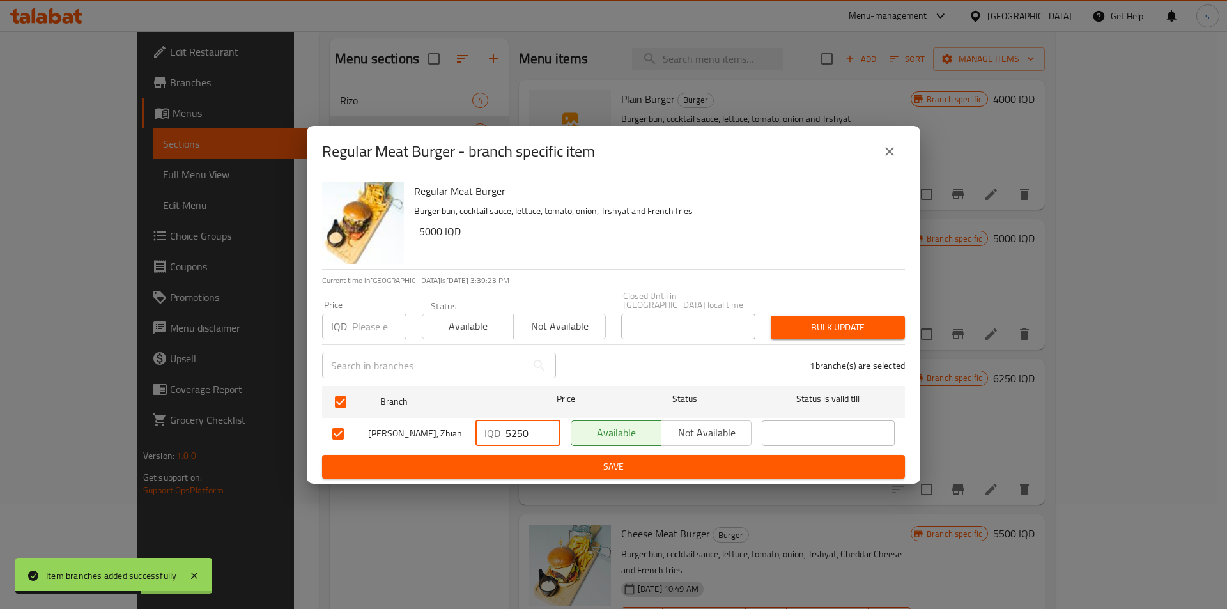
drag, startPoint x: 536, startPoint y: 426, endPoint x: 470, endPoint y: 431, distance: 66.0
click at [470, 431] on div "IQD 5250 ​" at bounding box center [517, 433] width 95 height 37
type input "6500"
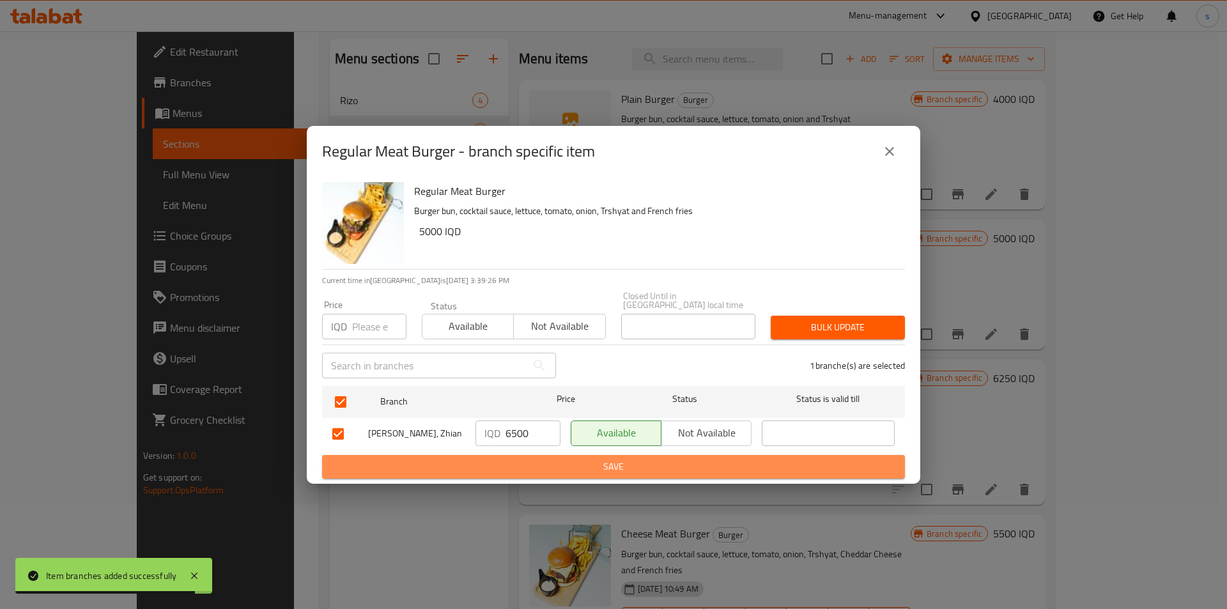
click at [476, 459] on span "Save" at bounding box center [613, 467] width 562 height 16
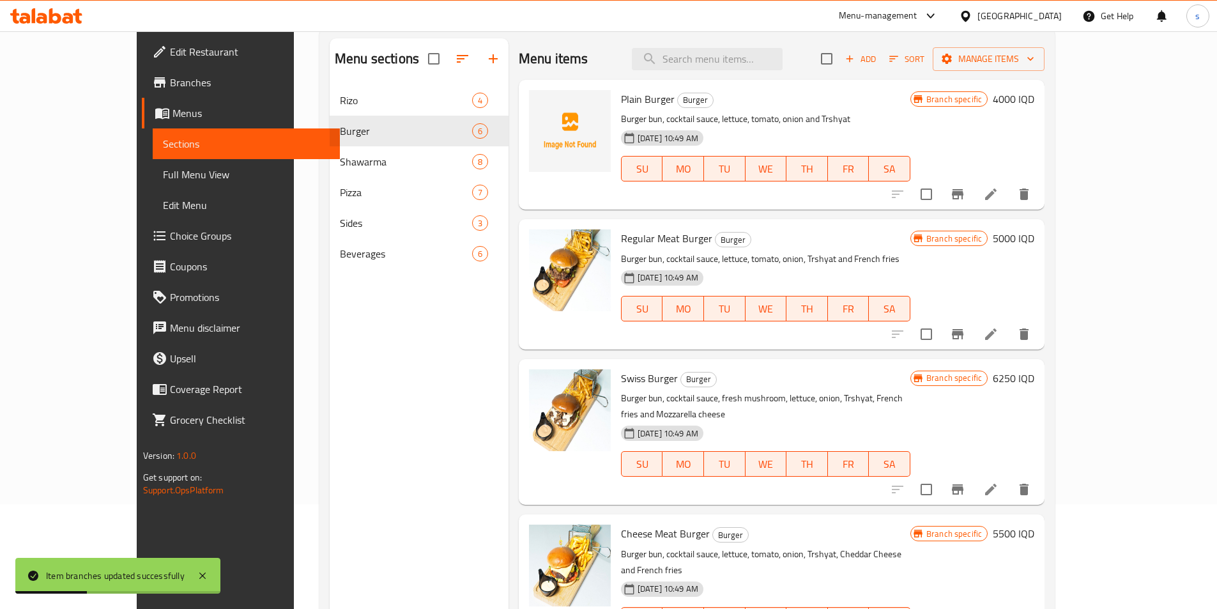
click at [163, 173] on span "Full Menu View" at bounding box center [246, 174] width 167 height 15
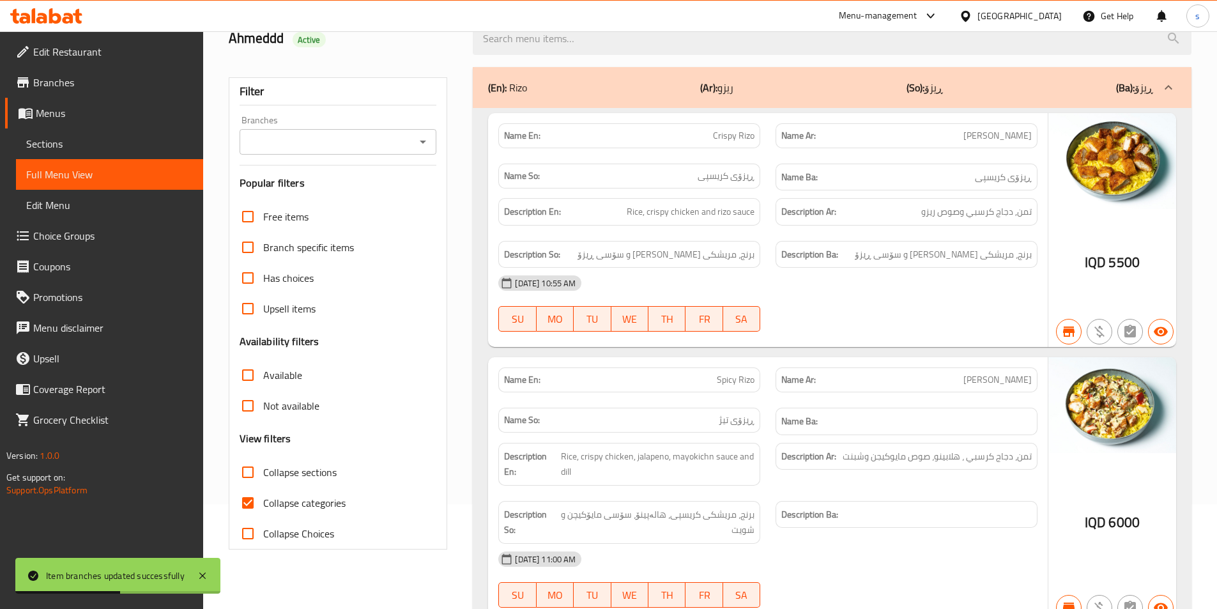
click at [412, 141] on div "Branches" at bounding box center [338, 142] width 197 height 26
click at [422, 141] on icon "Open" at bounding box center [423, 142] width 6 height 3
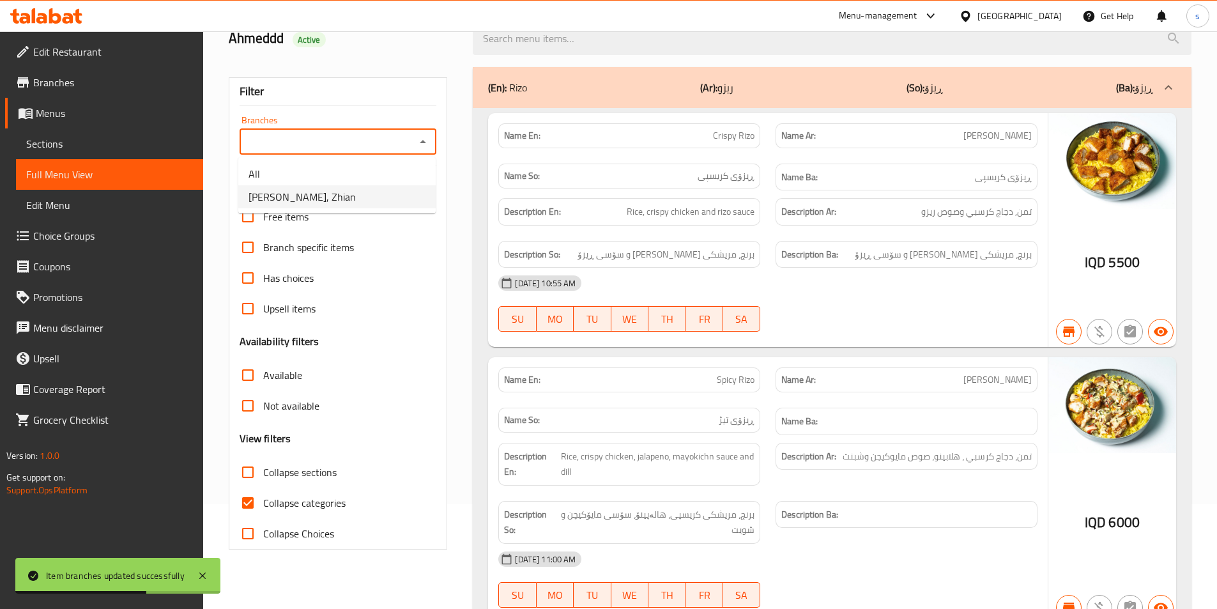
click at [422, 190] on li "Roj Pizza, Zhian" at bounding box center [336, 196] width 197 height 23
type input "Roj Pizza, Zhian"
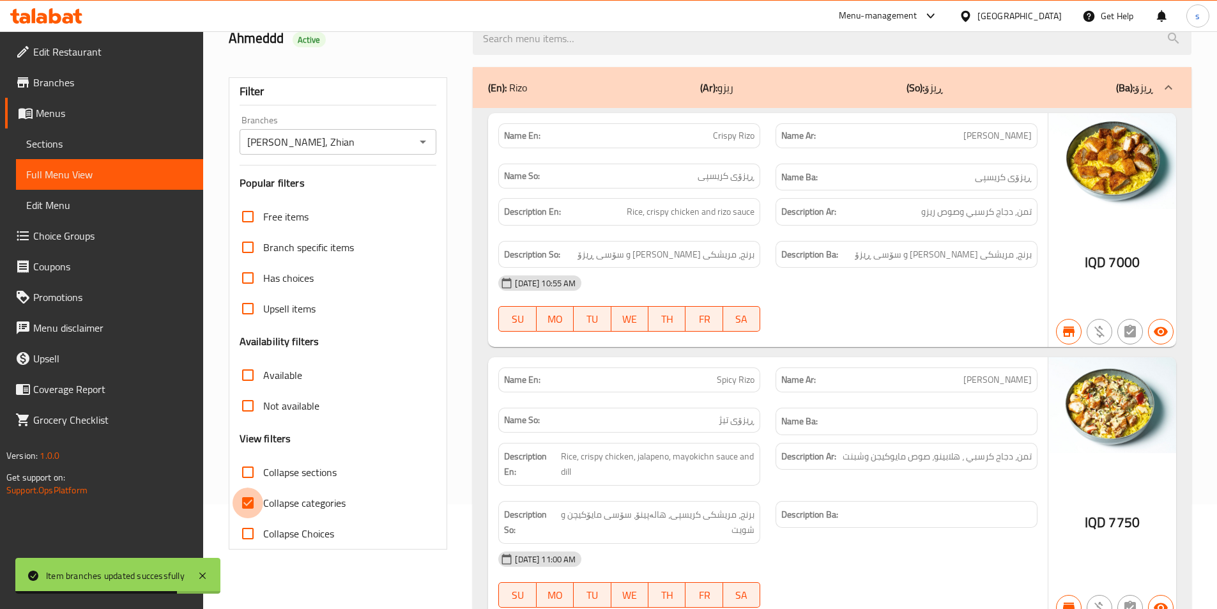
click at [250, 501] on input "Collapse categories" at bounding box center [248, 503] width 31 height 31
checkbox input "false"
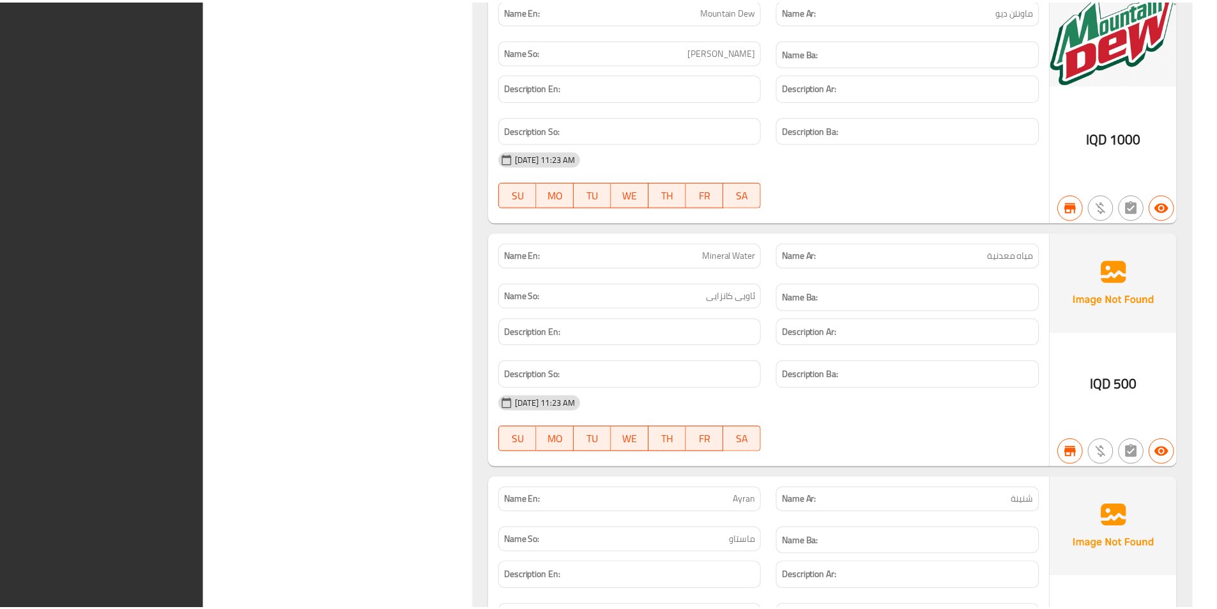
scroll to position [8787, 0]
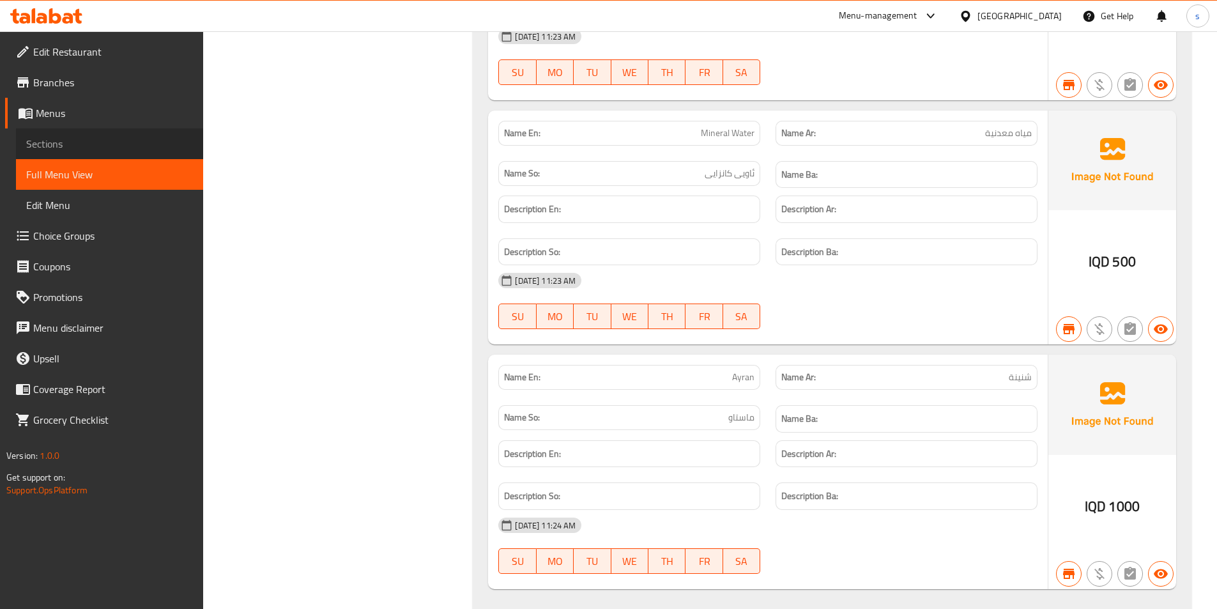
click at [45, 145] on span "Sections" at bounding box center [109, 143] width 167 height 15
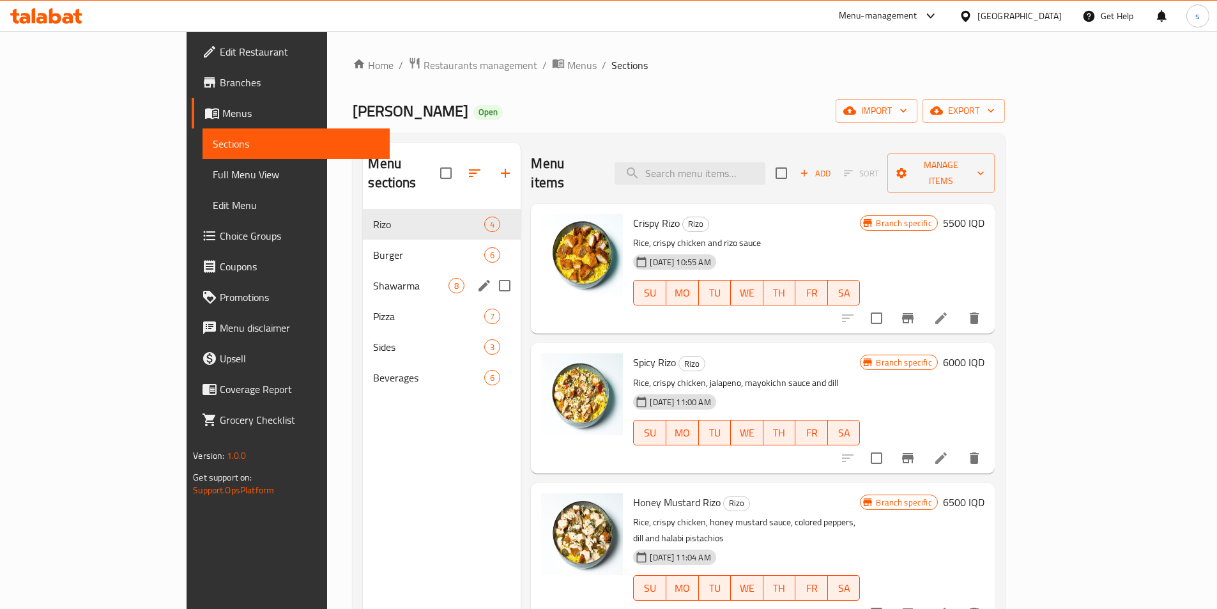
click at [363, 270] on div "Shawarma 8" at bounding box center [442, 285] width 158 height 31
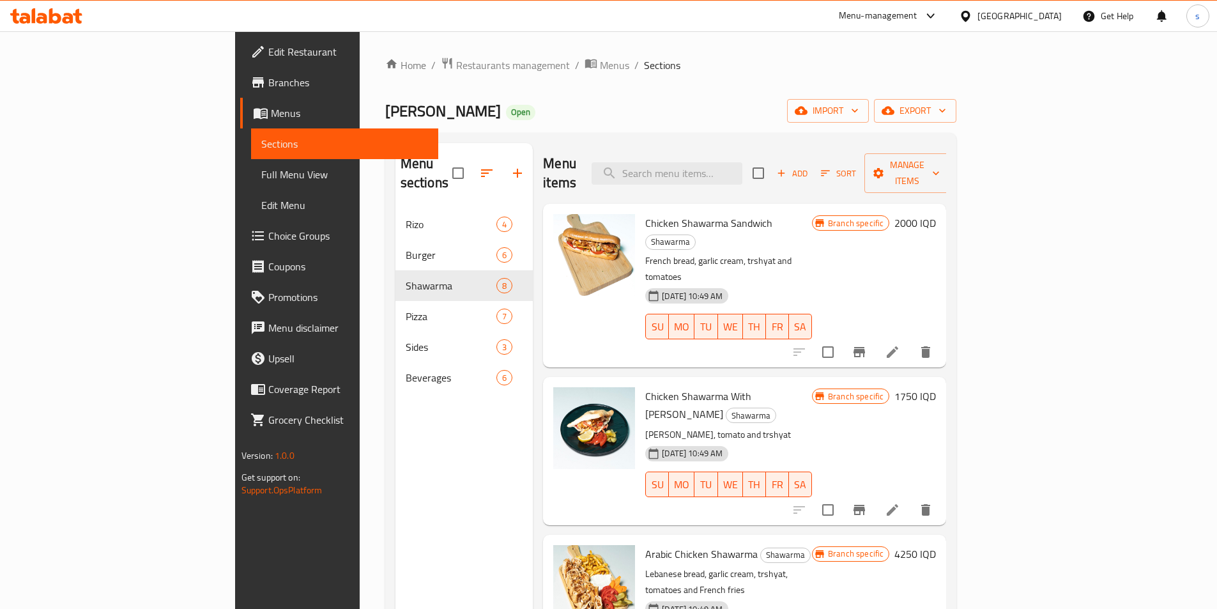
click at [865, 347] on icon "Branch-specific-item" at bounding box center [860, 352] width 12 height 10
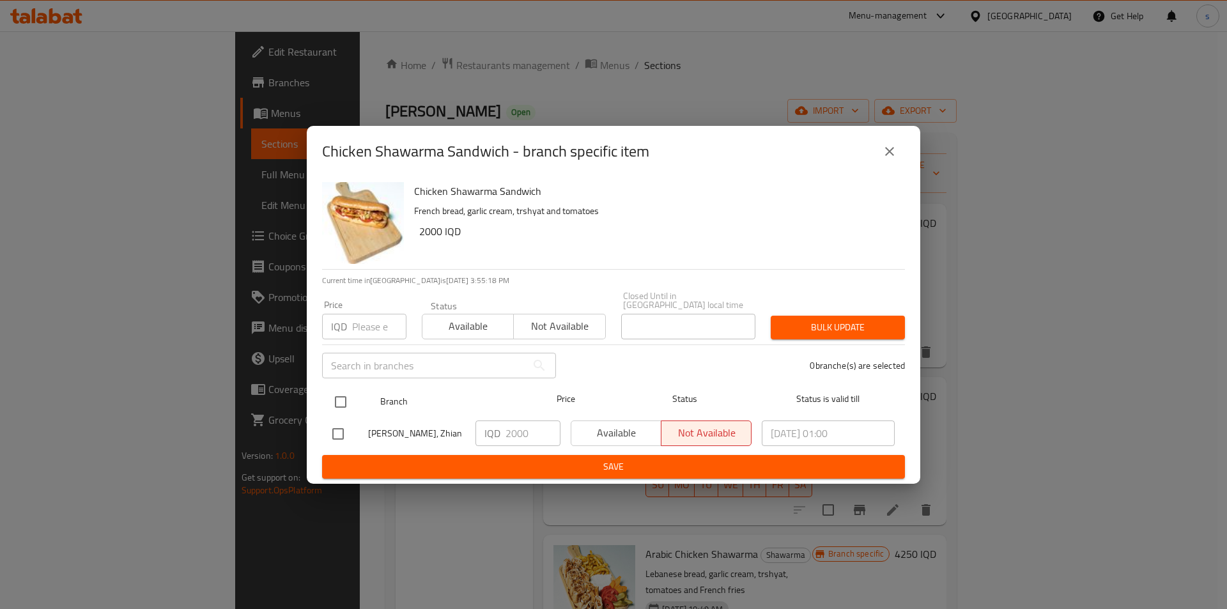
click at [334, 397] on input "checkbox" at bounding box center [340, 401] width 27 height 27
checkbox input "true"
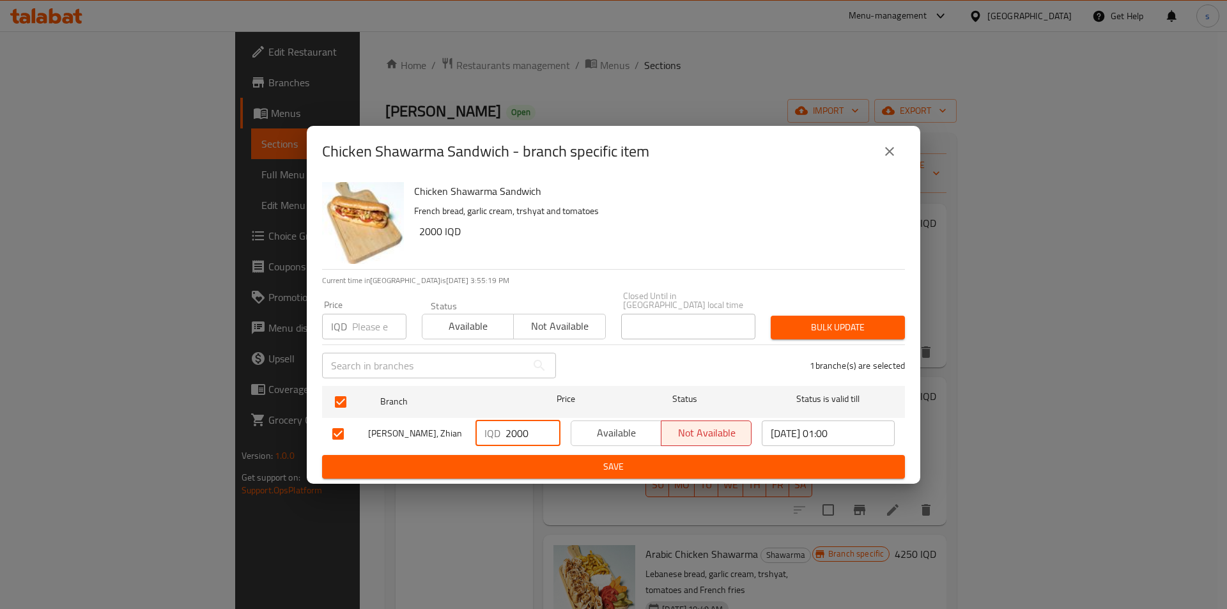
click at [518, 424] on input "2000" at bounding box center [532, 433] width 55 height 26
type input "2500"
click at [522, 464] on span "Save" at bounding box center [613, 467] width 562 height 16
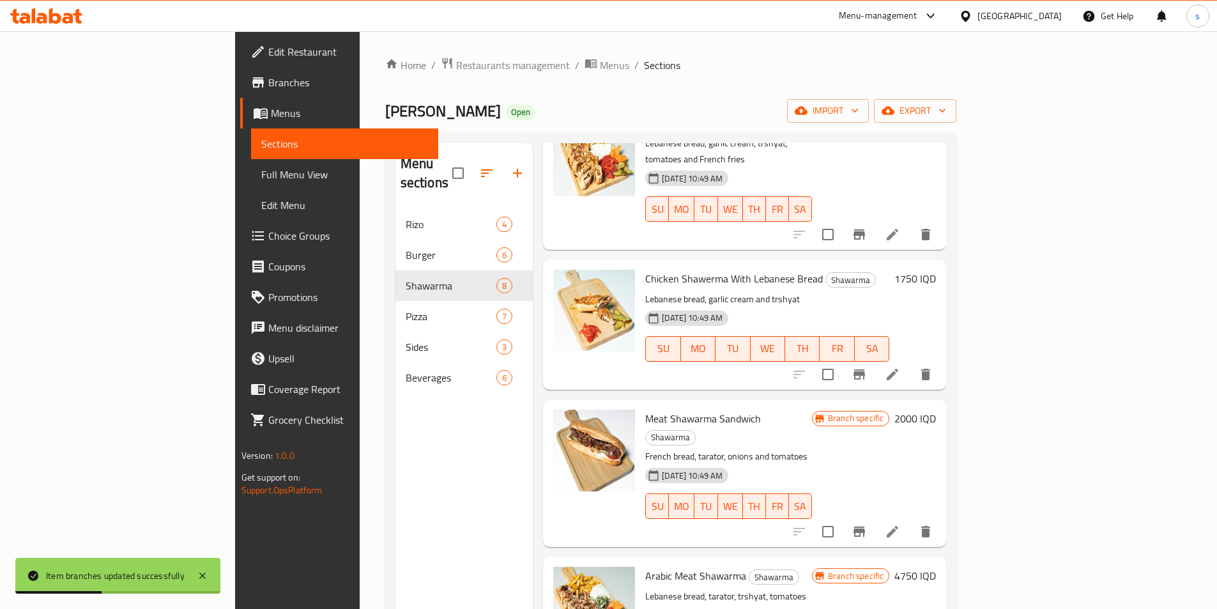
scroll to position [434, 0]
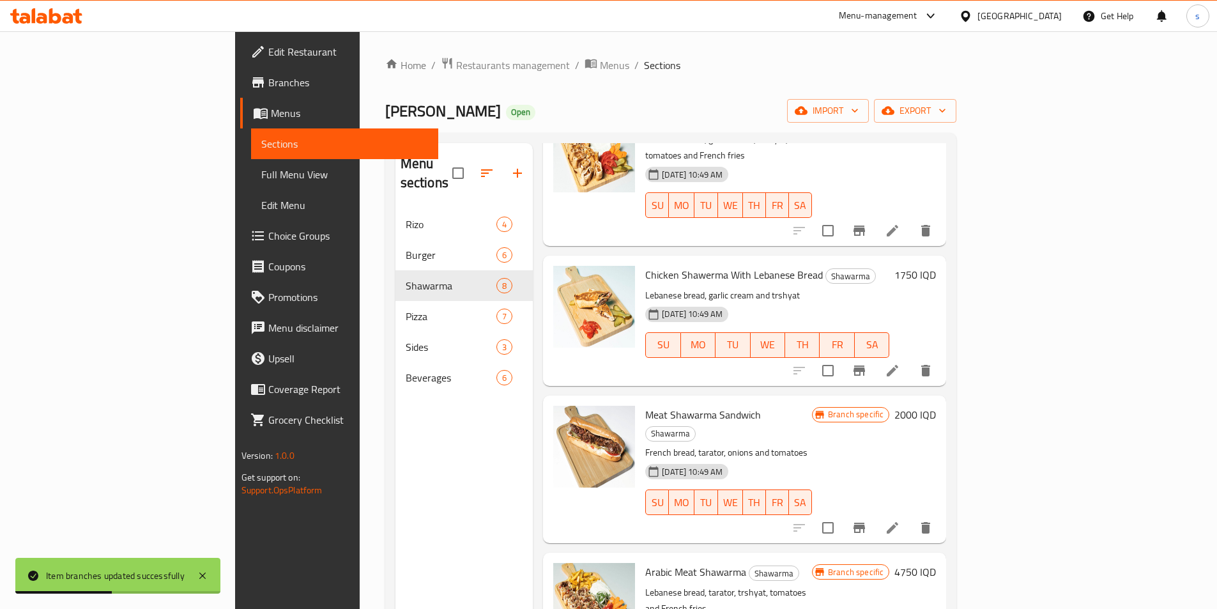
click at [865, 523] on icon "Branch-specific-item" at bounding box center [860, 528] width 12 height 10
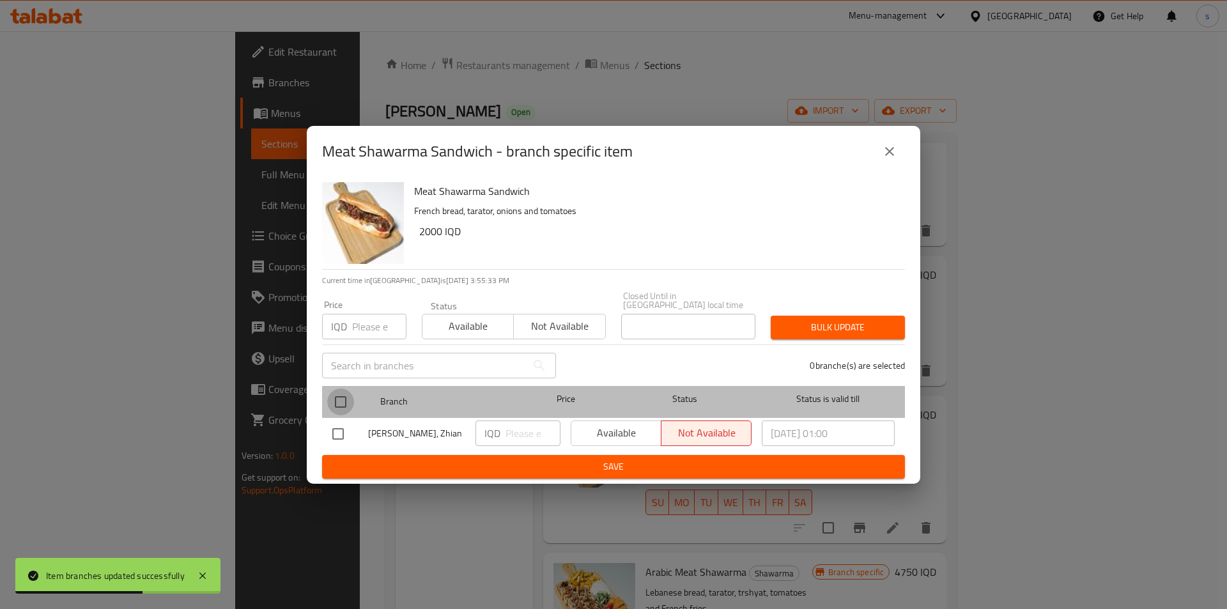
click at [337, 397] on input "checkbox" at bounding box center [340, 401] width 27 height 27
checkbox input "true"
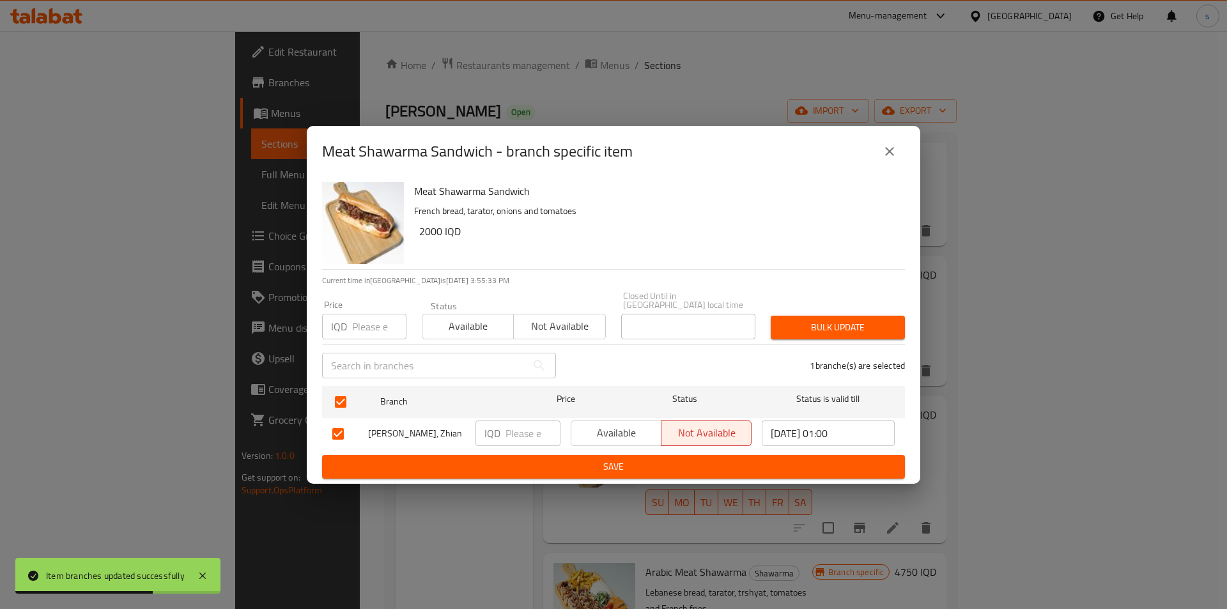
click at [516, 432] on input "number" at bounding box center [532, 433] width 55 height 26
type input "2500"
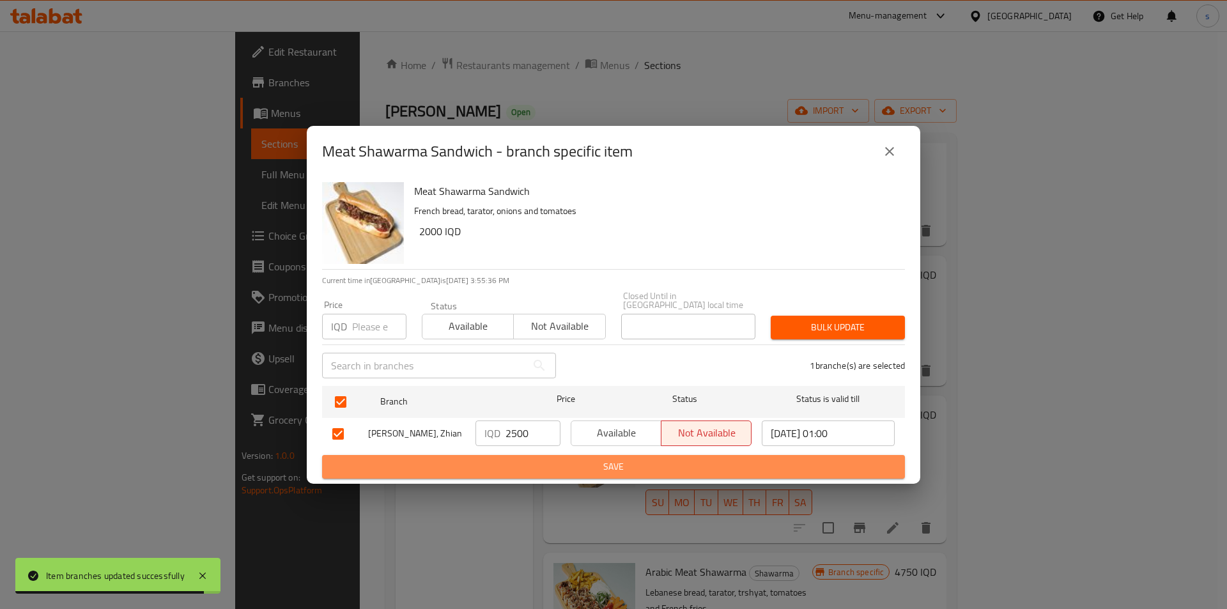
click at [543, 463] on span "Save" at bounding box center [613, 467] width 562 height 16
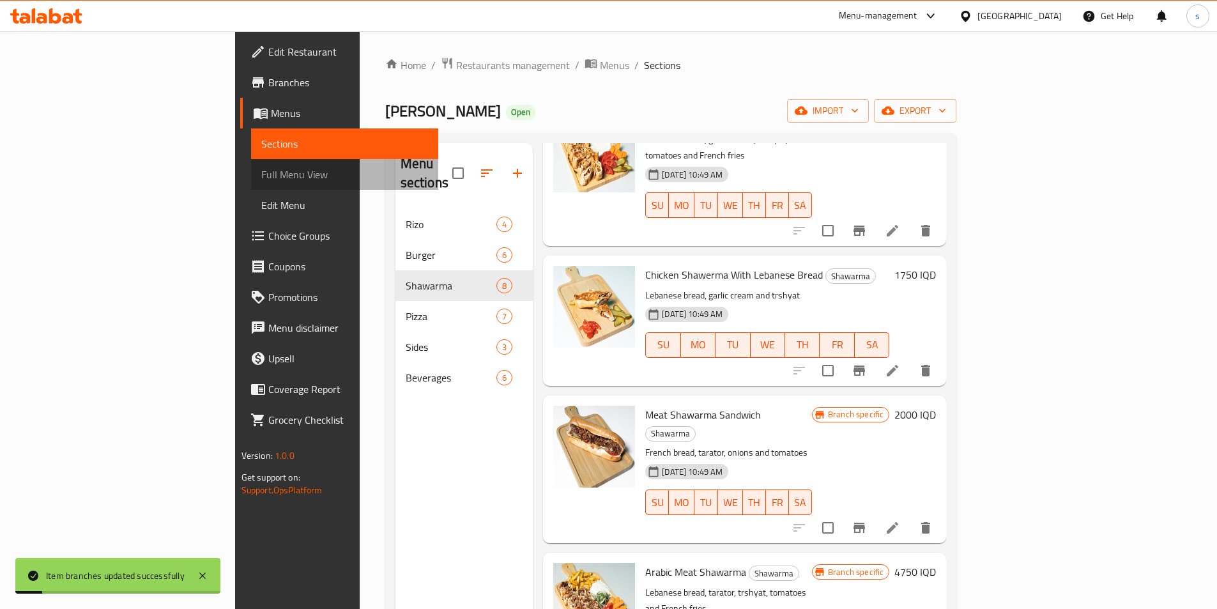
click at [261, 179] on span "Full Menu View" at bounding box center [344, 174] width 167 height 15
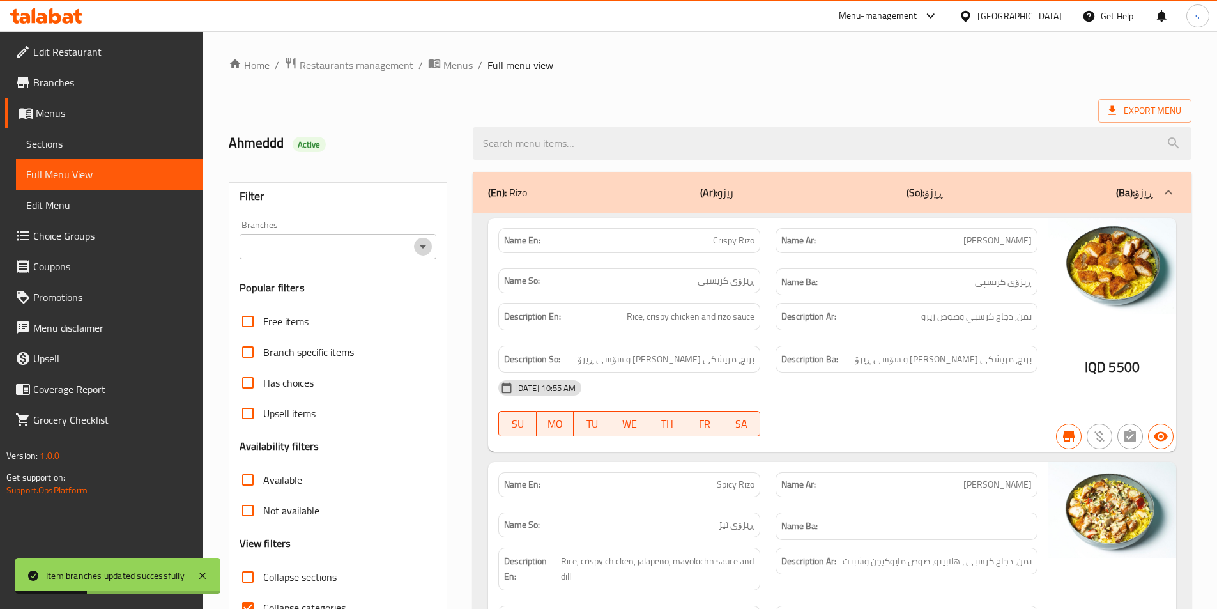
click at [418, 243] on icon "Open" at bounding box center [422, 246] width 15 height 15
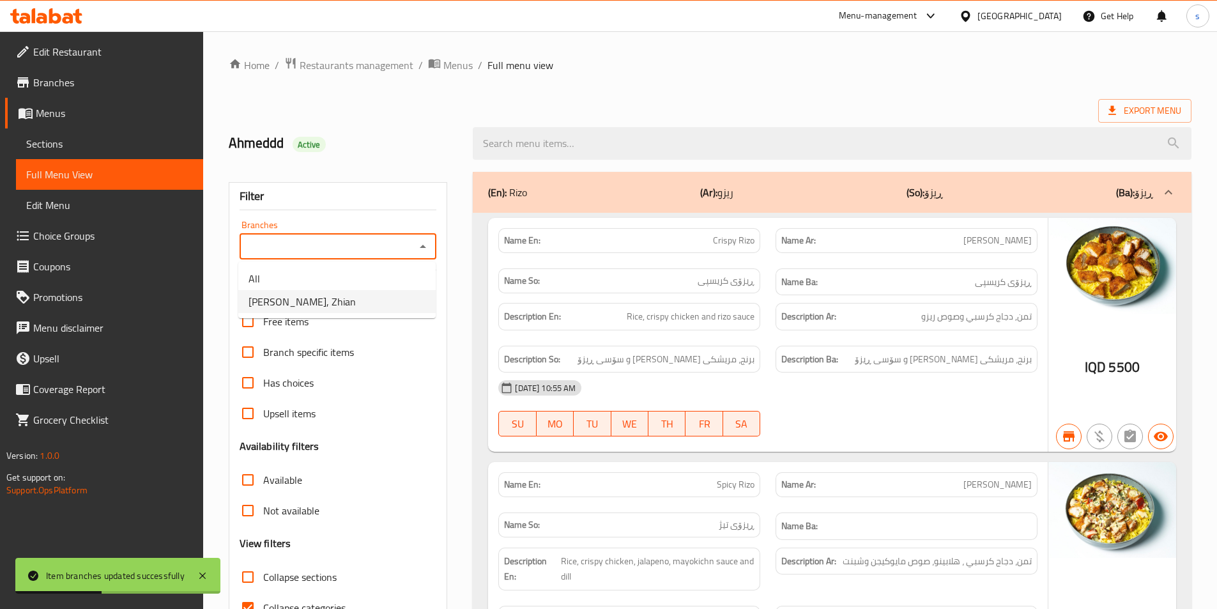
click at [397, 308] on li "Roj Pizza, Zhian" at bounding box center [336, 301] width 197 height 23
type input "Roj Pizza, Zhian"
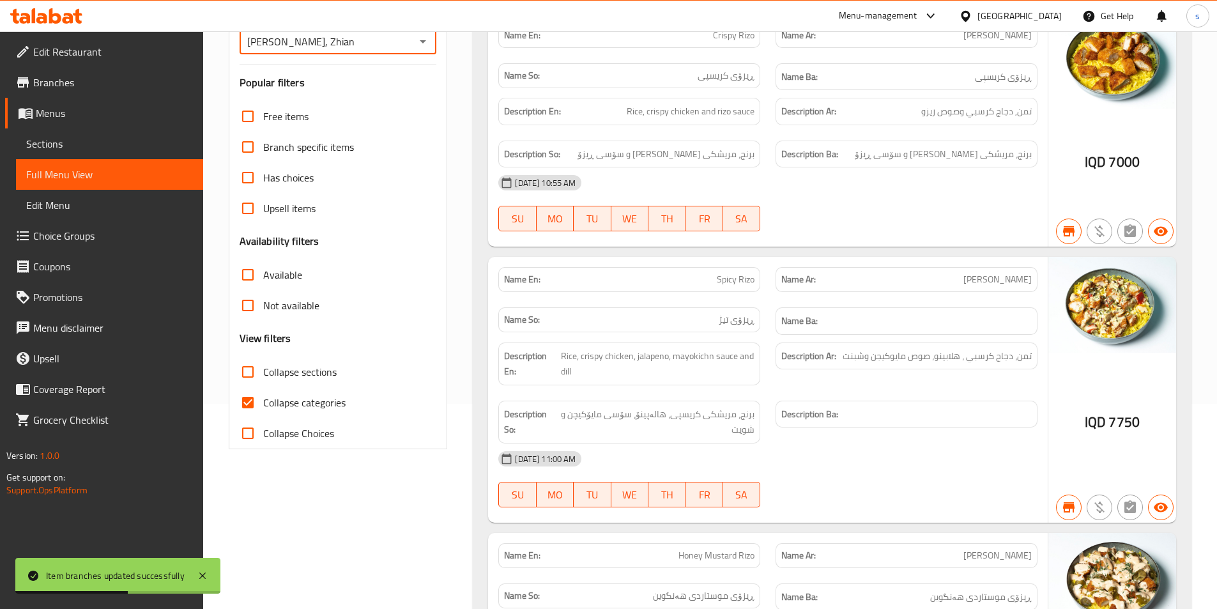
scroll to position [226, 0]
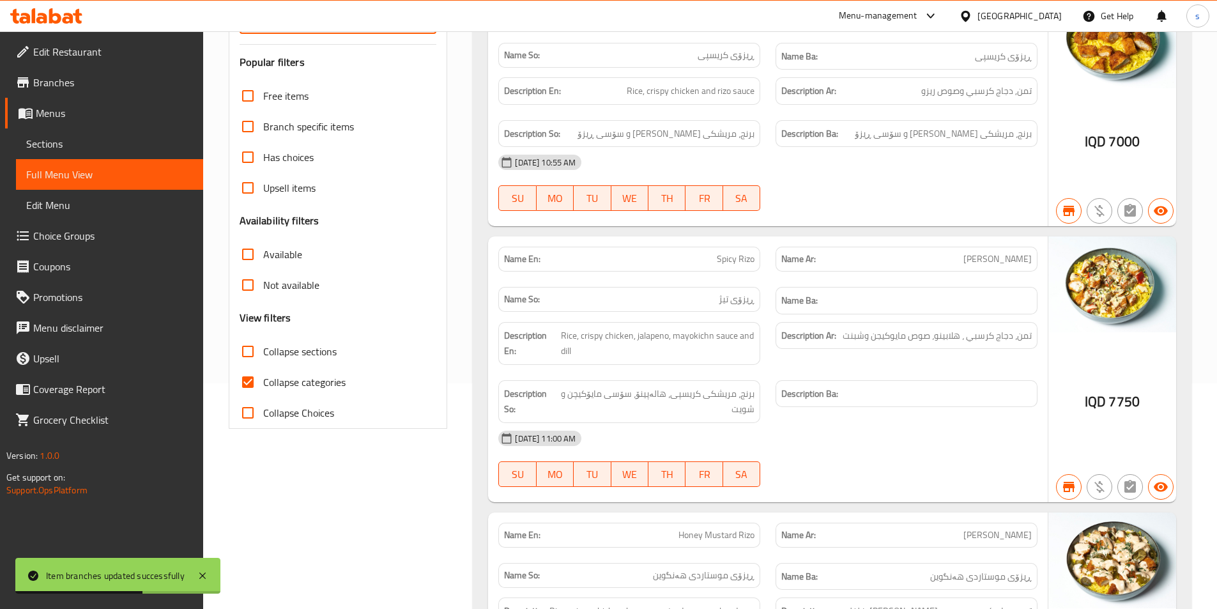
click at [238, 385] on input "Collapse categories" at bounding box center [248, 382] width 31 height 31
checkbox input "false"
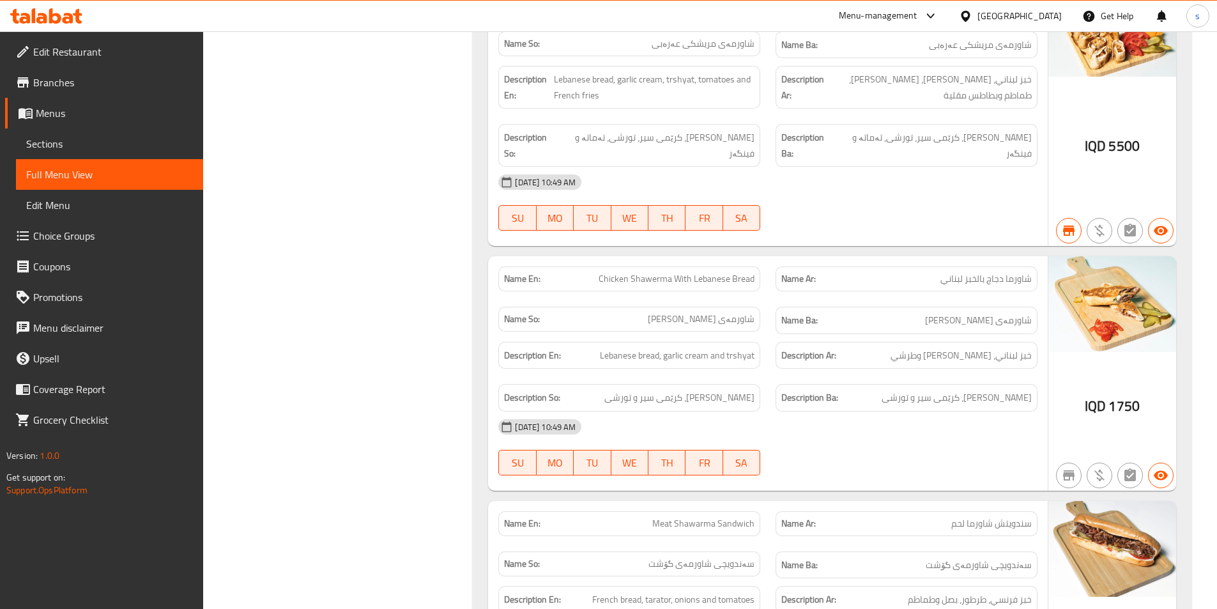
scroll to position [3861, 0]
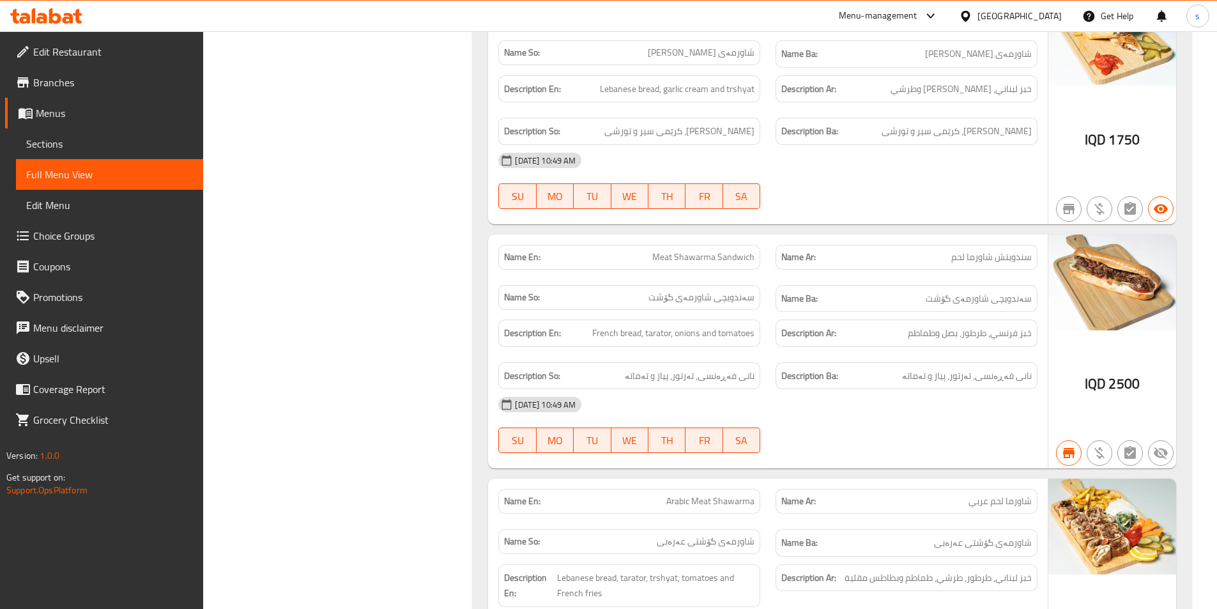
click at [84, 142] on span "Sections" at bounding box center [109, 143] width 167 height 15
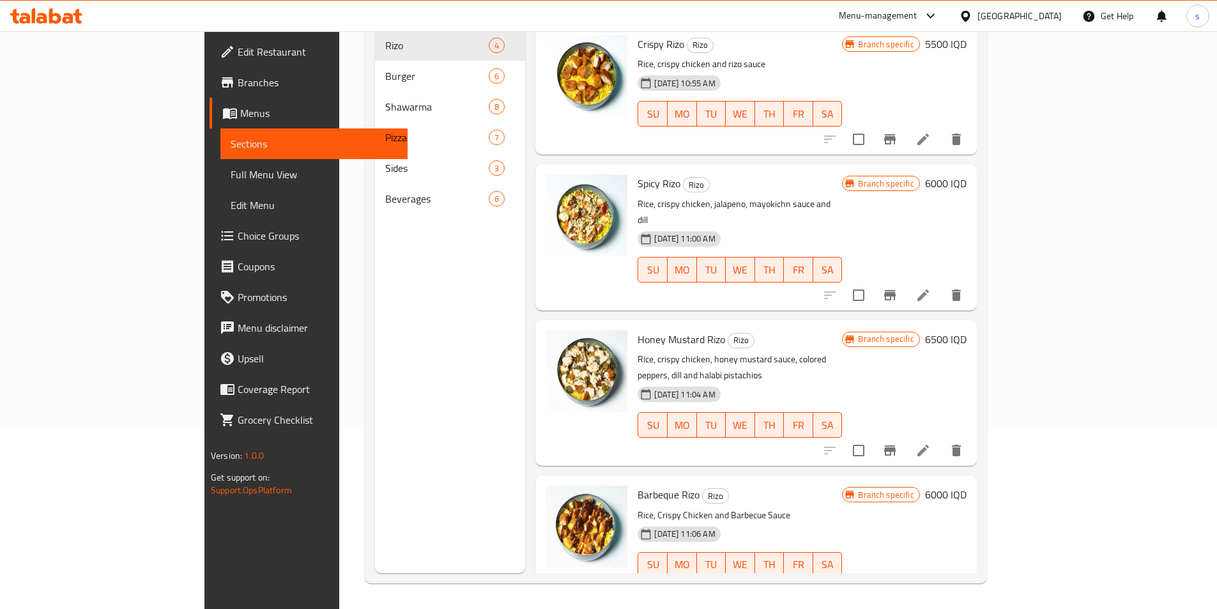
scroll to position [179, 0]
click at [231, 167] on span "Full Menu View" at bounding box center [314, 174] width 167 height 15
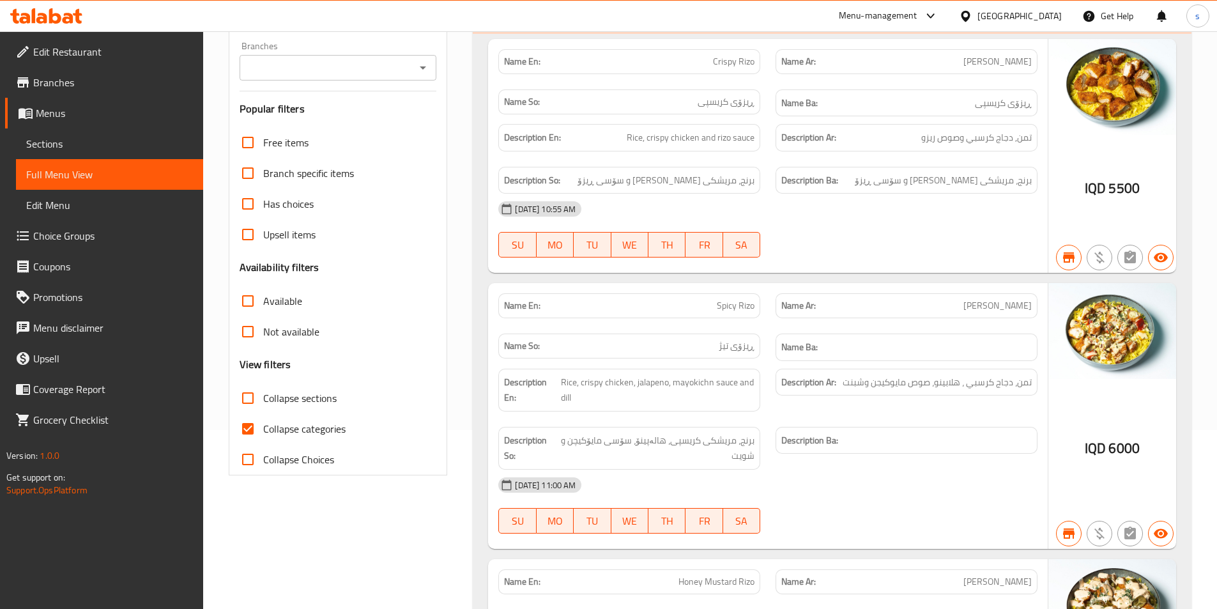
click at [252, 431] on input "Collapse categories" at bounding box center [248, 428] width 31 height 31
checkbox input "false"
click at [420, 66] on icon "Open" at bounding box center [423, 67] width 6 height 3
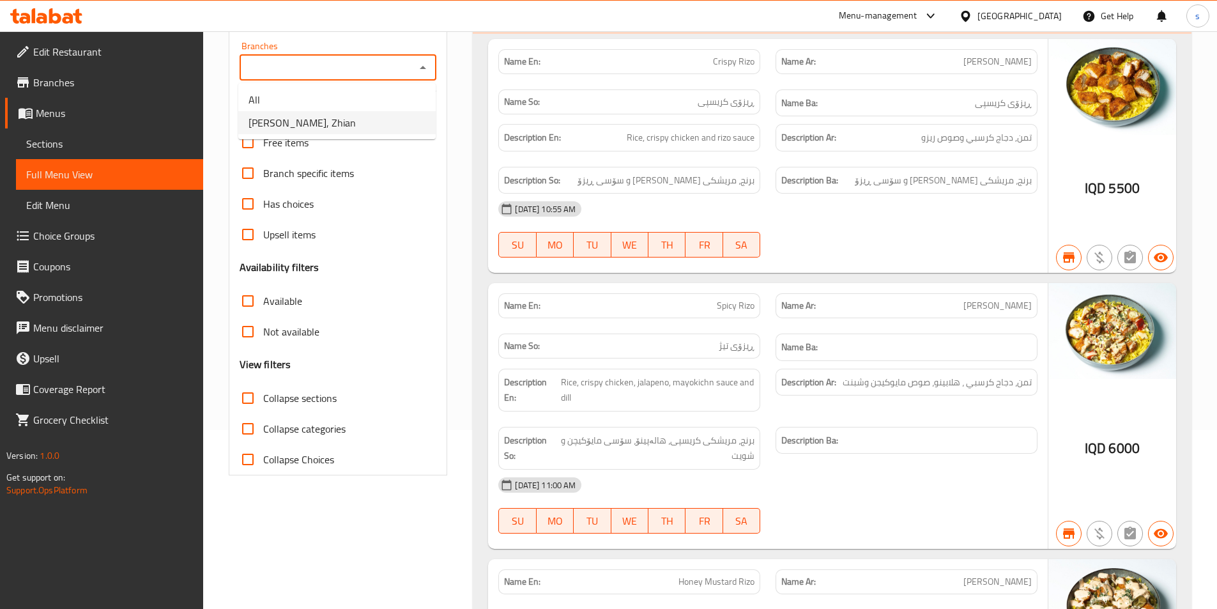
click at [378, 131] on li "Roj Pizza, Zhian" at bounding box center [336, 122] width 197 height 23
type input "Roj Pizza, Zhian"
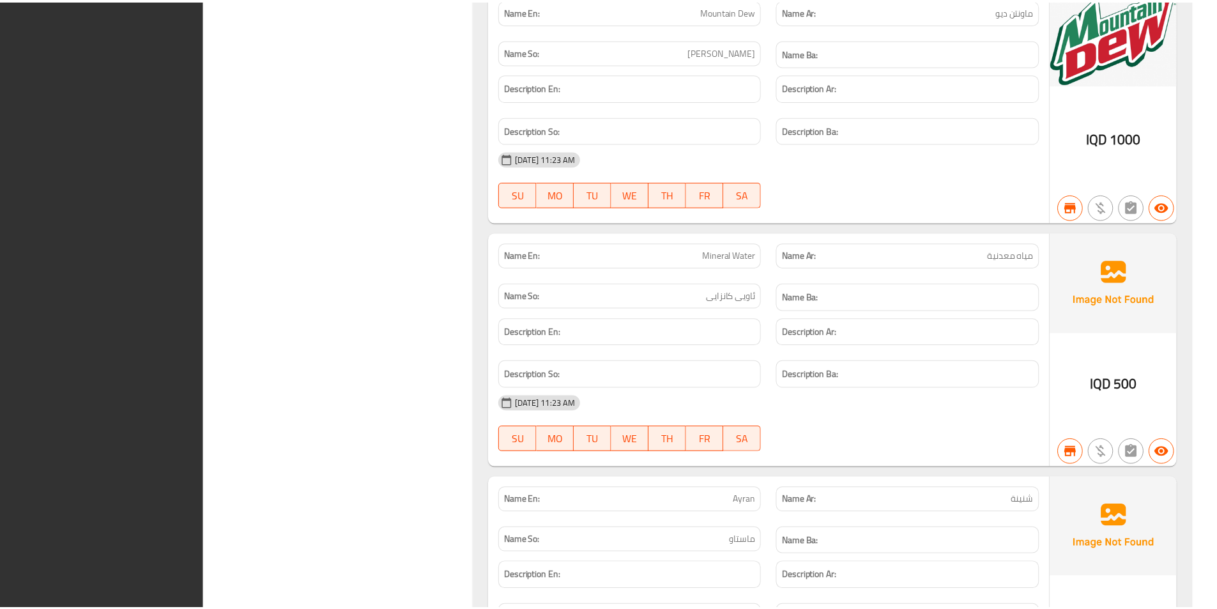
scroll to position [8787, 0]
